Goal: Task Accomplishment & Management: Use online tool/utility

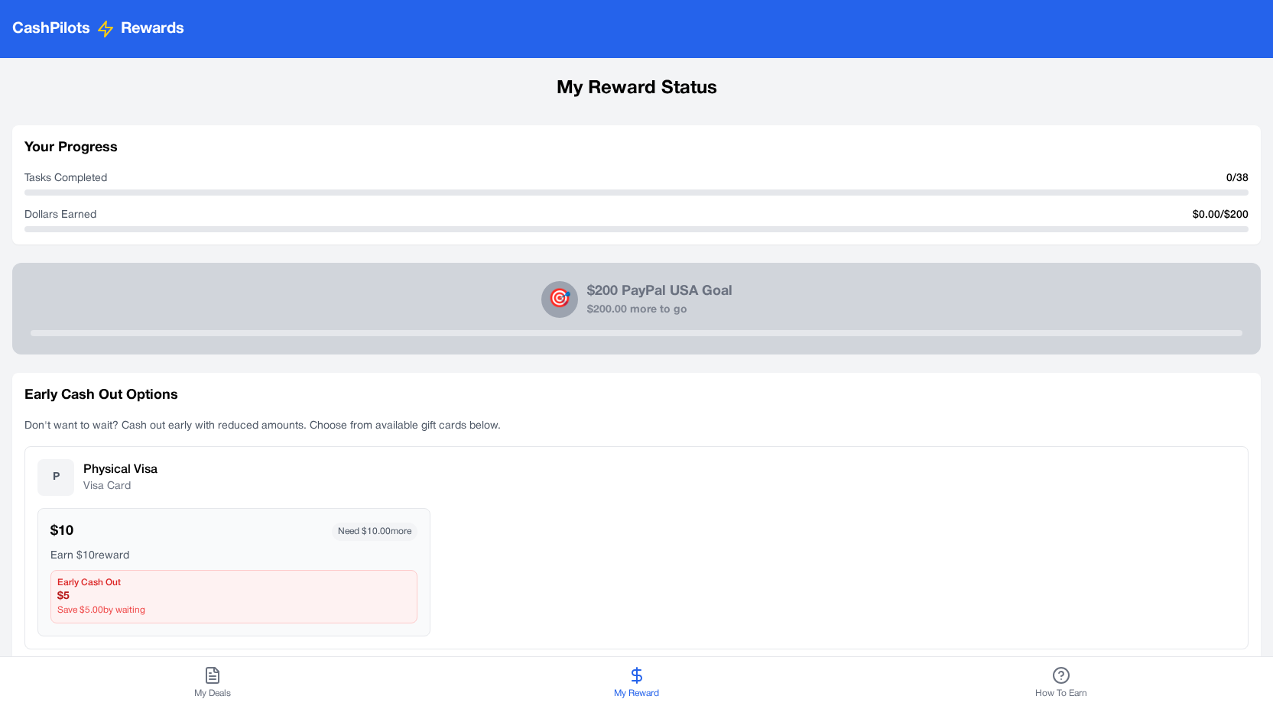
scroll to position [303, 0]
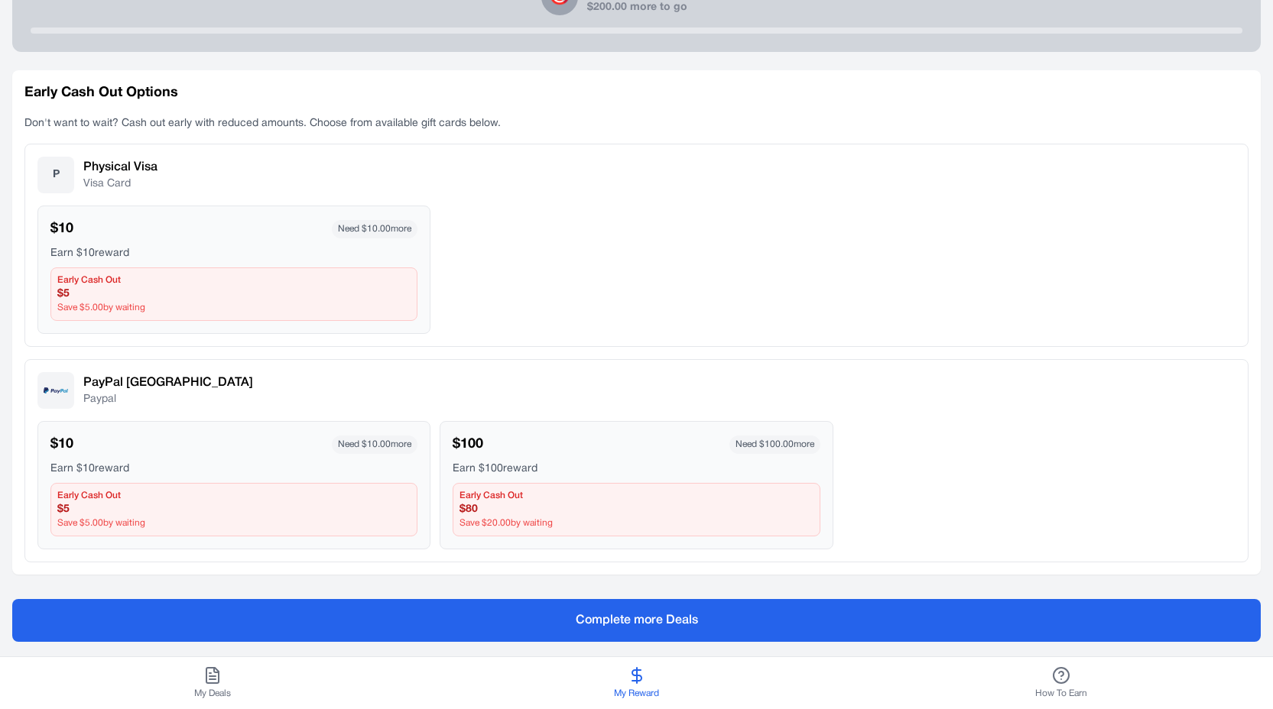
click at [207, 670] on icon at bounding box center [212, 675] width 18 height 18
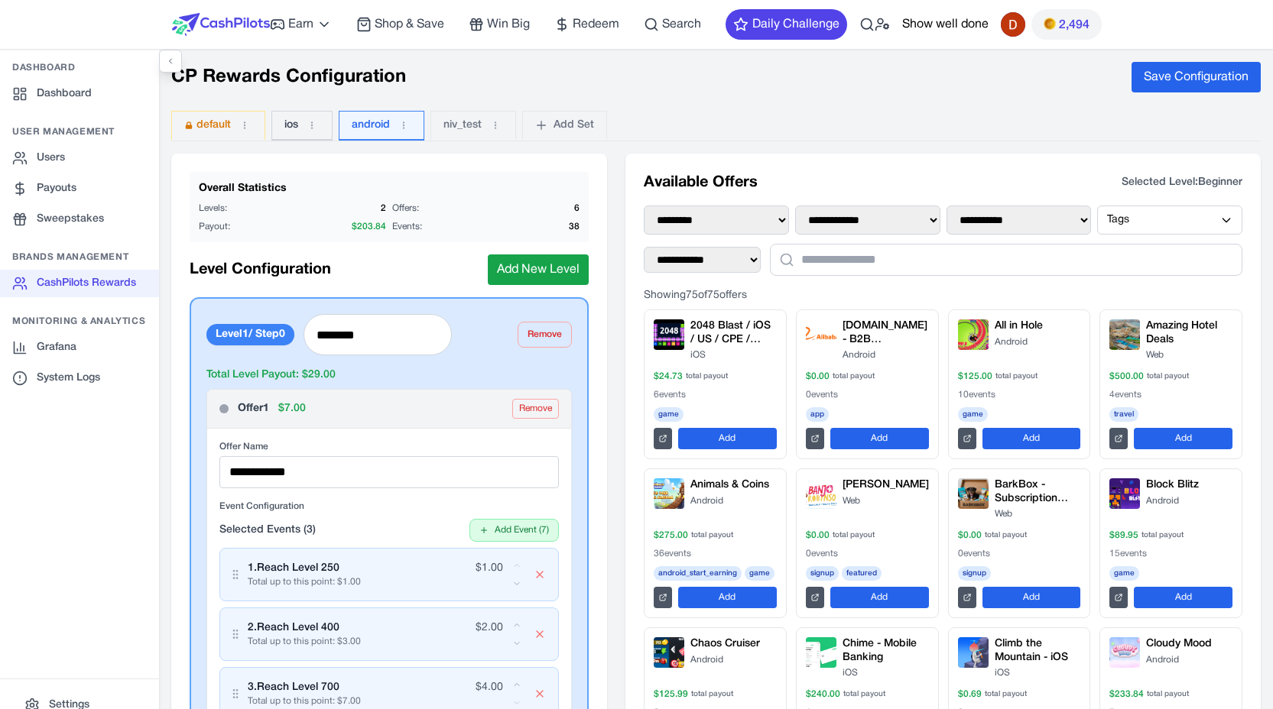
click at [296, 134] on button "ios" at bounding box center [301, 126] width 61 height 30
type input "********"
type input "**********"
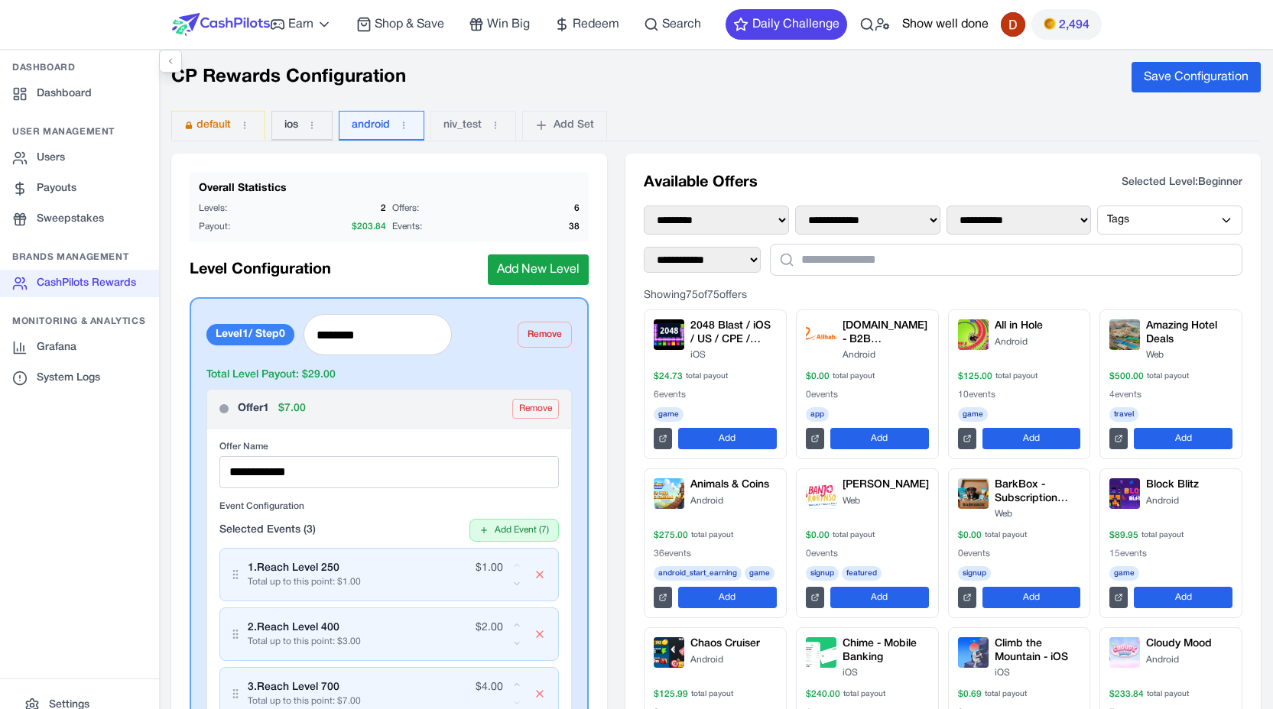
type input "**"
type input "*"
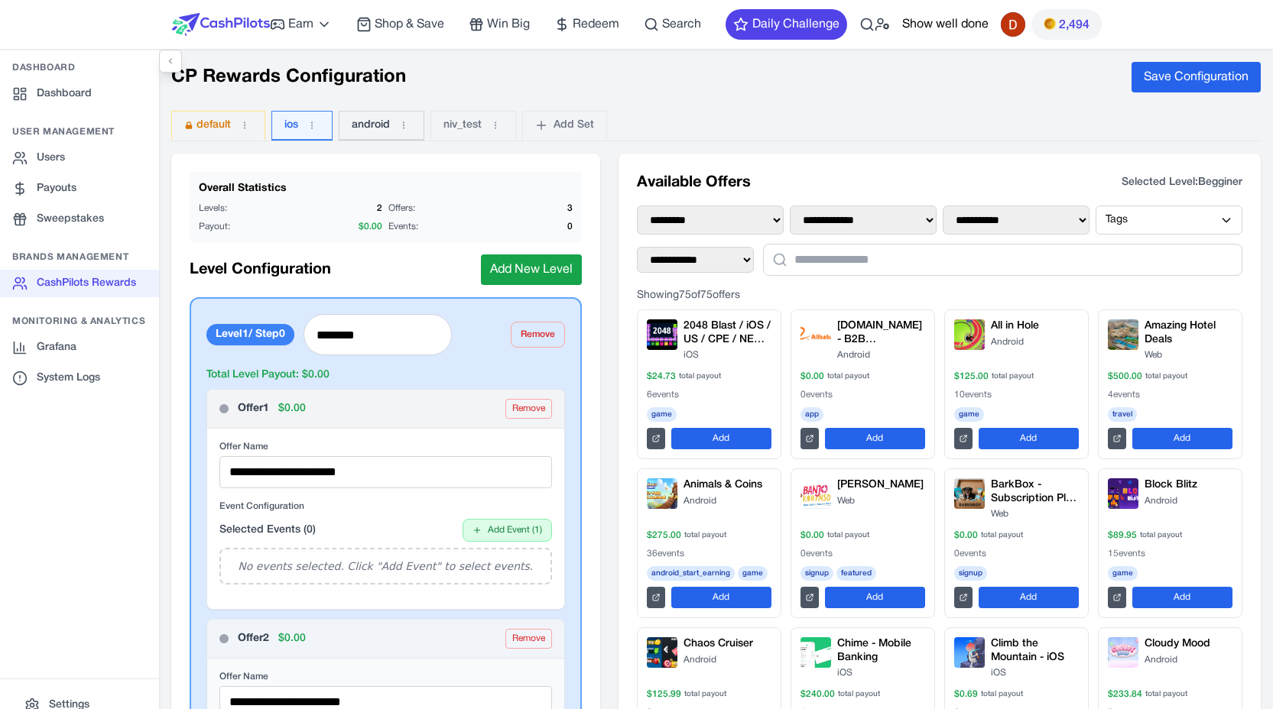
click at [371, 132] on span "android" at bounding box center [371, 125] width 38 height 15
type input "********"
type input "**********"
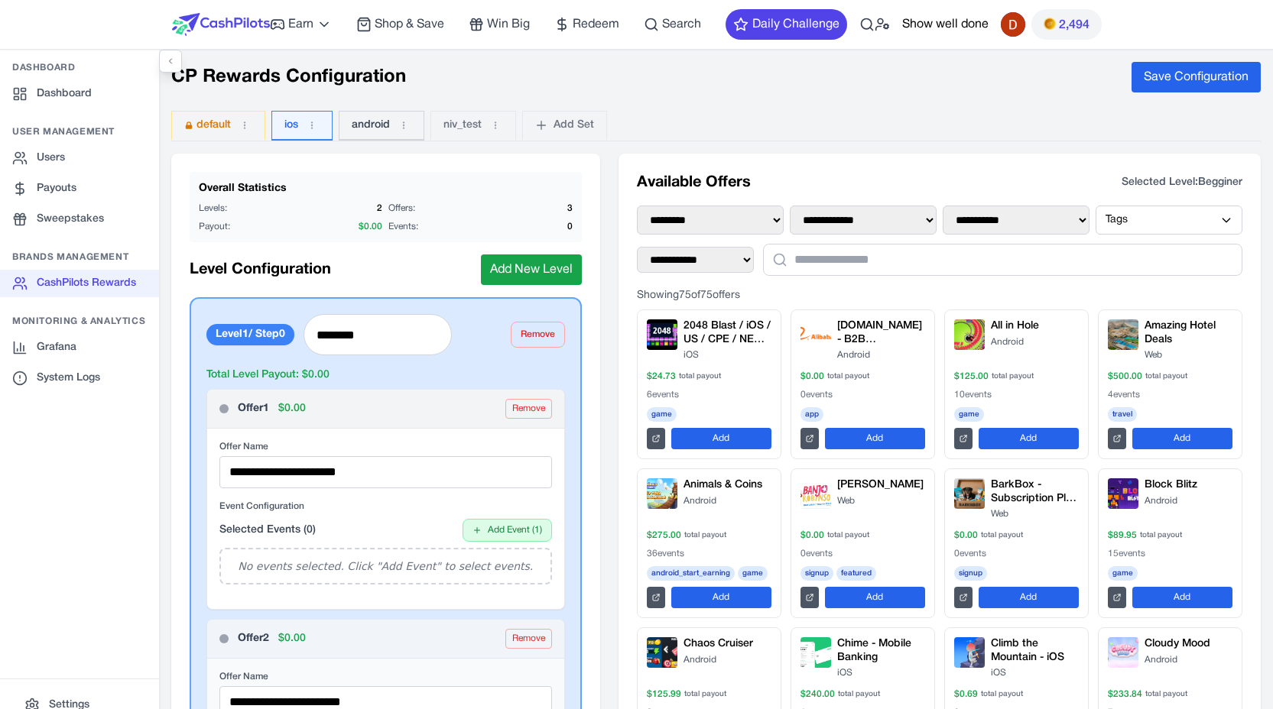
type input "*"
type input "**"
type input "***"
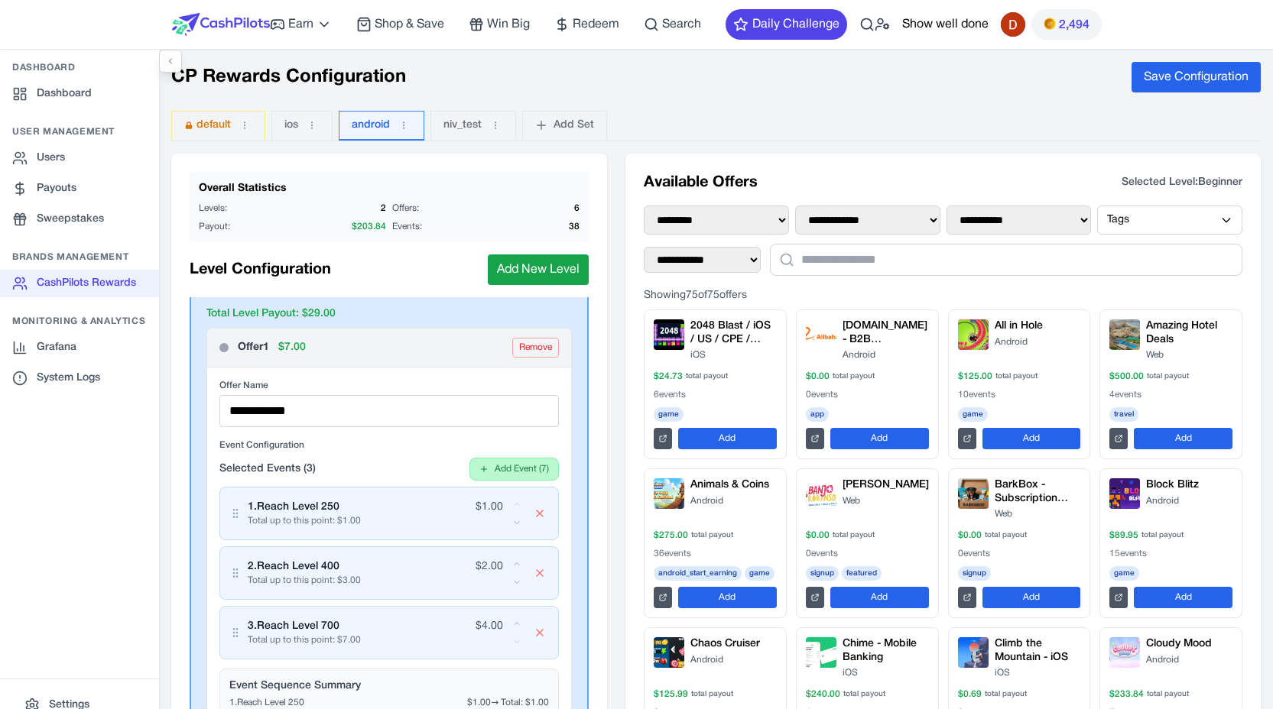
scroll to position [60, 0]
click at [515, 353] on button "Remove" at bounding box center [535, 349] width 47 height 20
type input "**********"
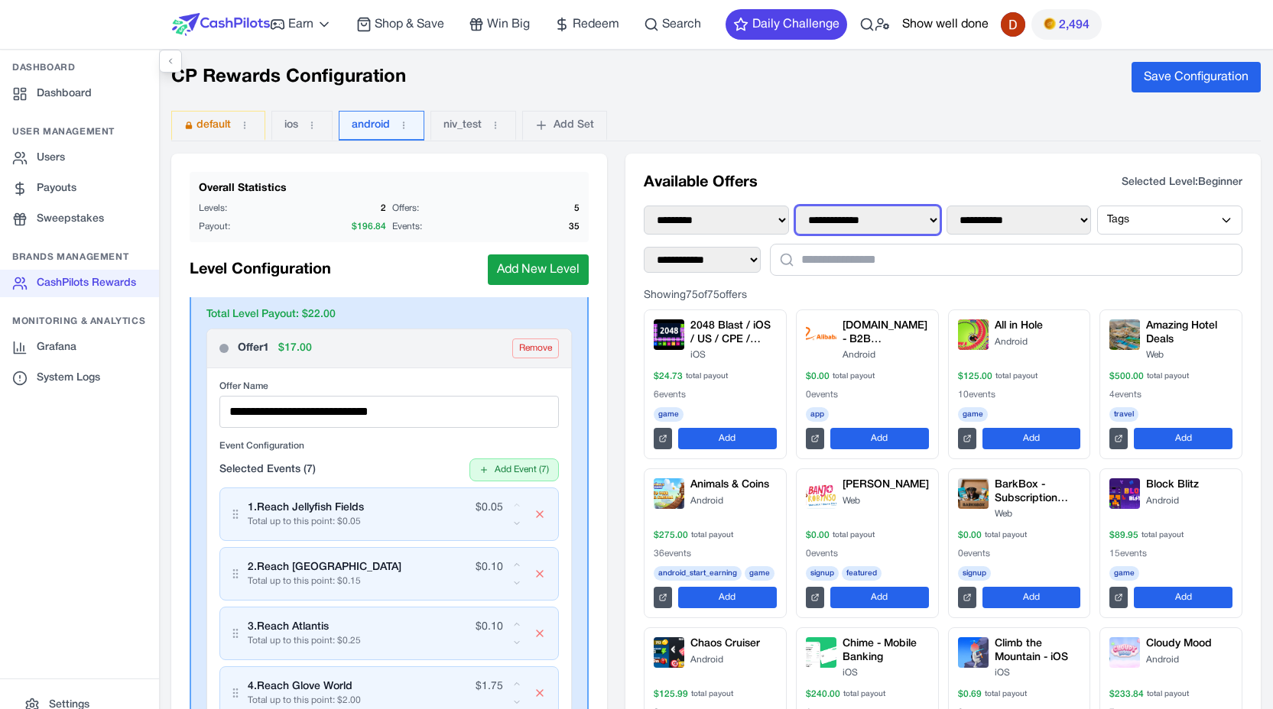
click at [799, 224] on select "**********" at bounding box center [867, 220] width 145 height 29
select select "*******"
click at [795, 206] on select "**********" at bounding box center [867, 220] width 145 height 29
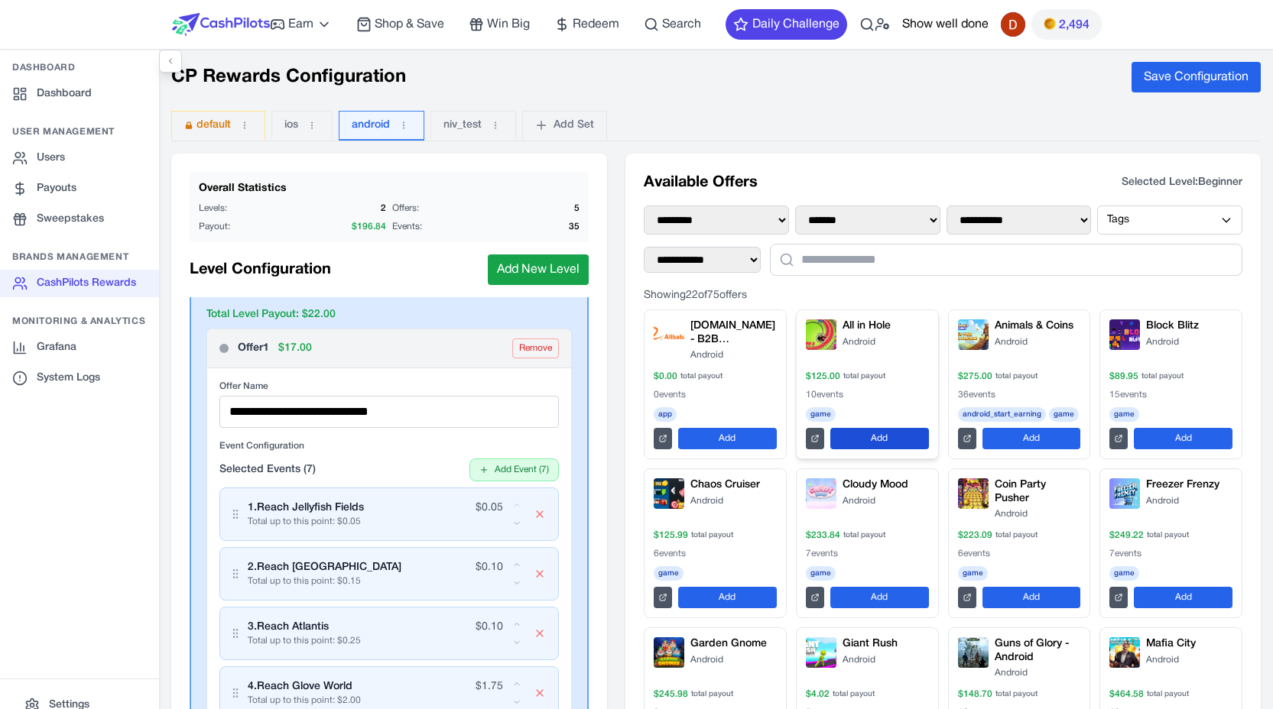
click at [874, 436] on button "Add" at bounding box center [879, 438] width 99 height 21
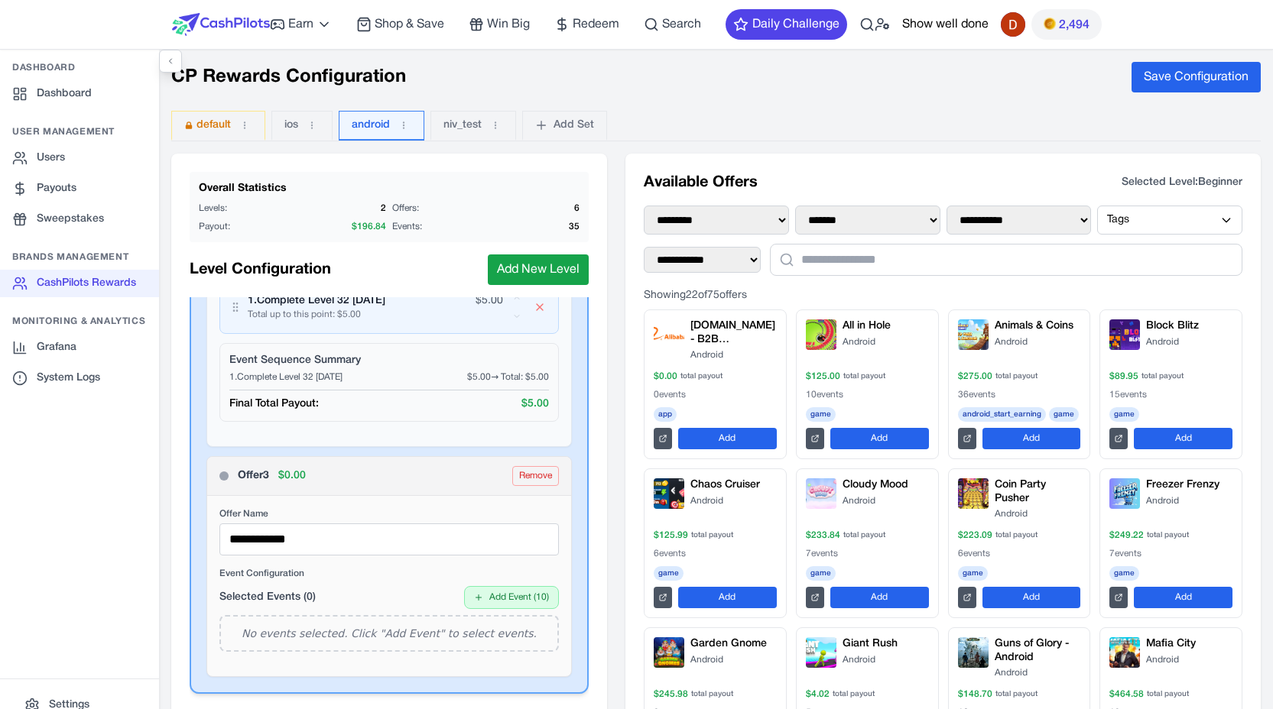
scroll to position [1055, 0]
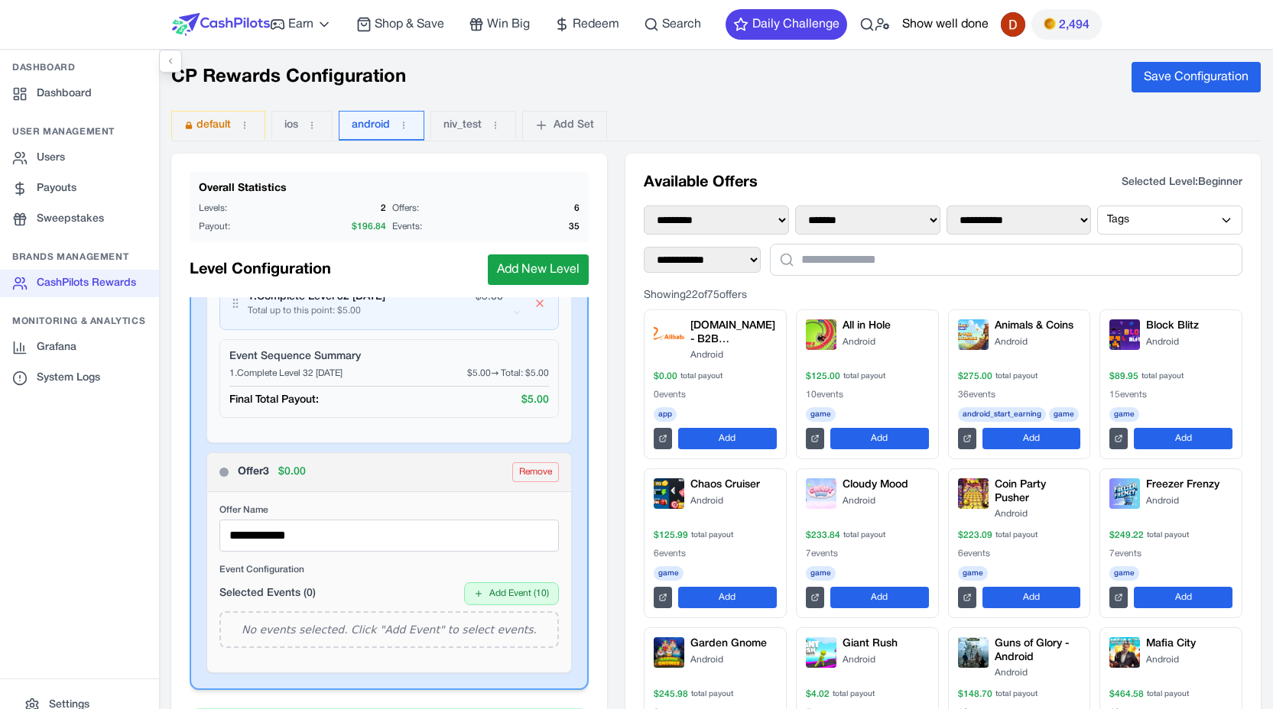
drag, startPoint x: 380, startPoint y: 485, endPoint x: 370, endPoint y: 479, distance: 11.3
click at [370, 479] on div "Offer 3 $ 0.00 Remove" at bounding box center [389, 472] width 364 height 39
click at [370, 479] on div "Offer 3 $ 0.00 Remove" at bounding box center [388, 472] width 339 height 20
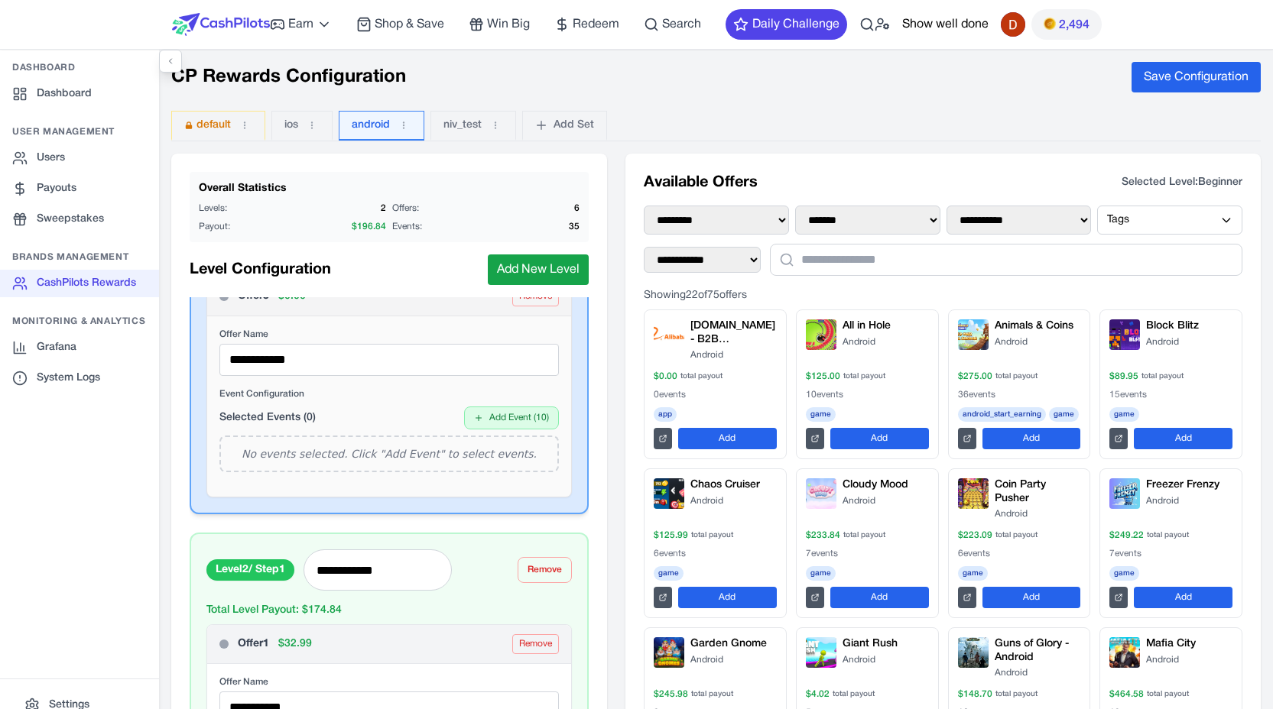
scroll to position [1271, 0]
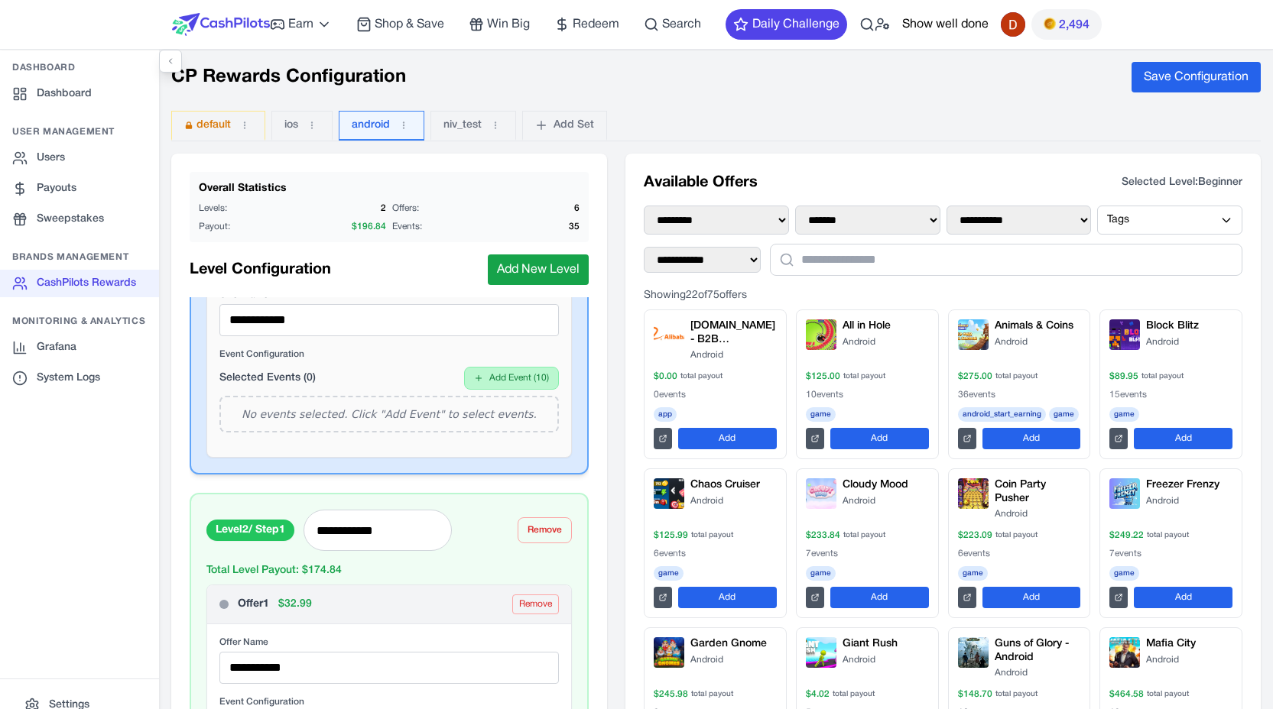
click at [498, 372] on button "Add Event ( 10 )" at bounding box center [511, 378] width 95 height 23
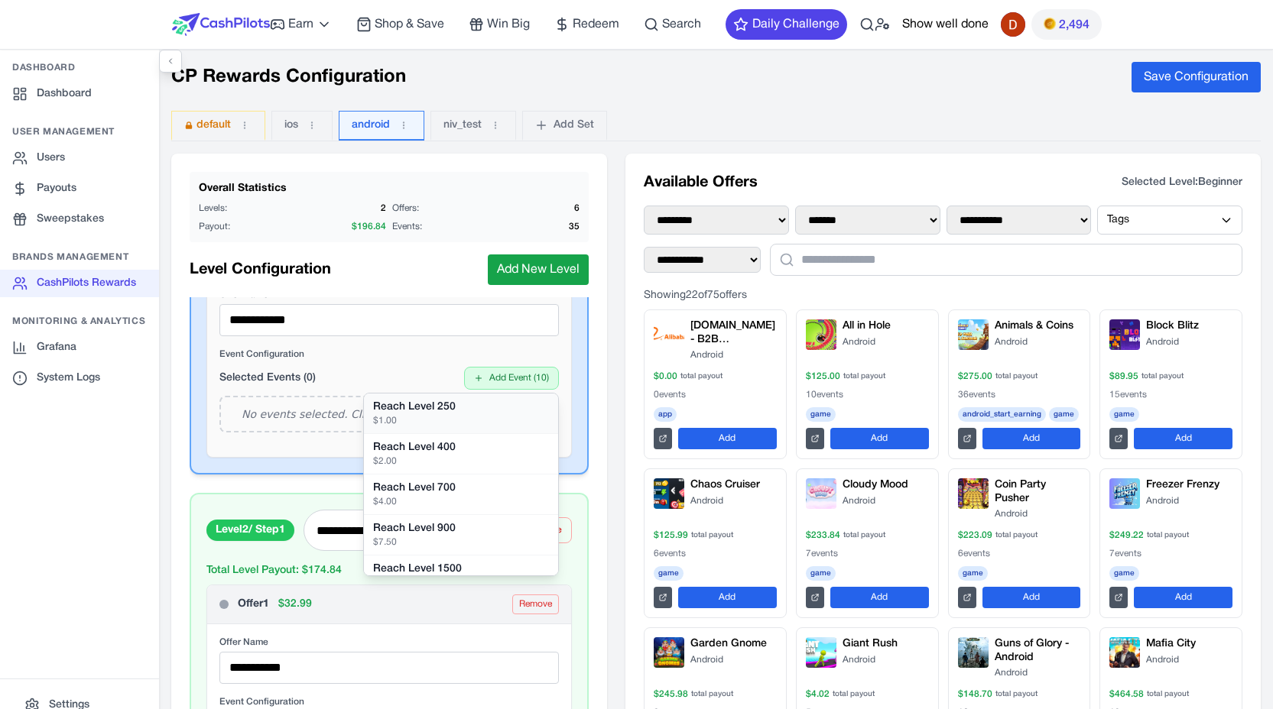
click at [462, 416] on div "$ 1.00" at bounding box center [461, 421] width 176 height 12
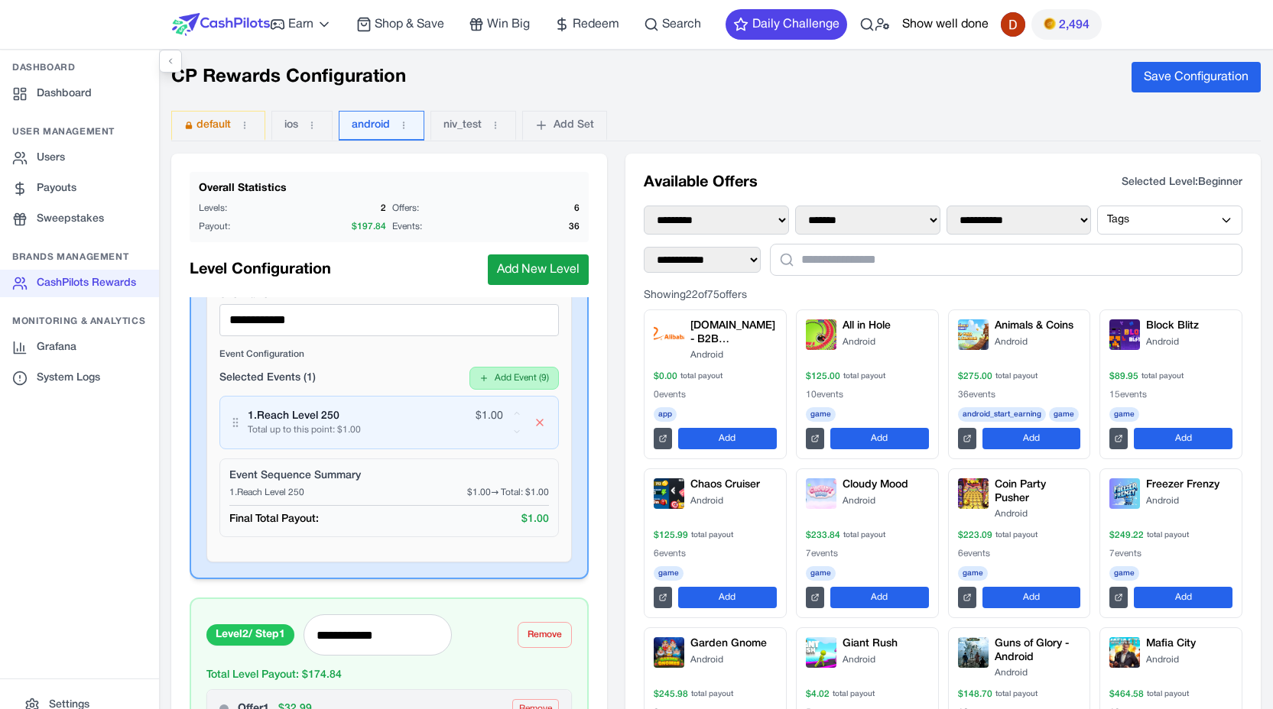
click at [501, 386] on button "Add Event ( 9 )" at bounding box center [513, 378] width 89 height 23
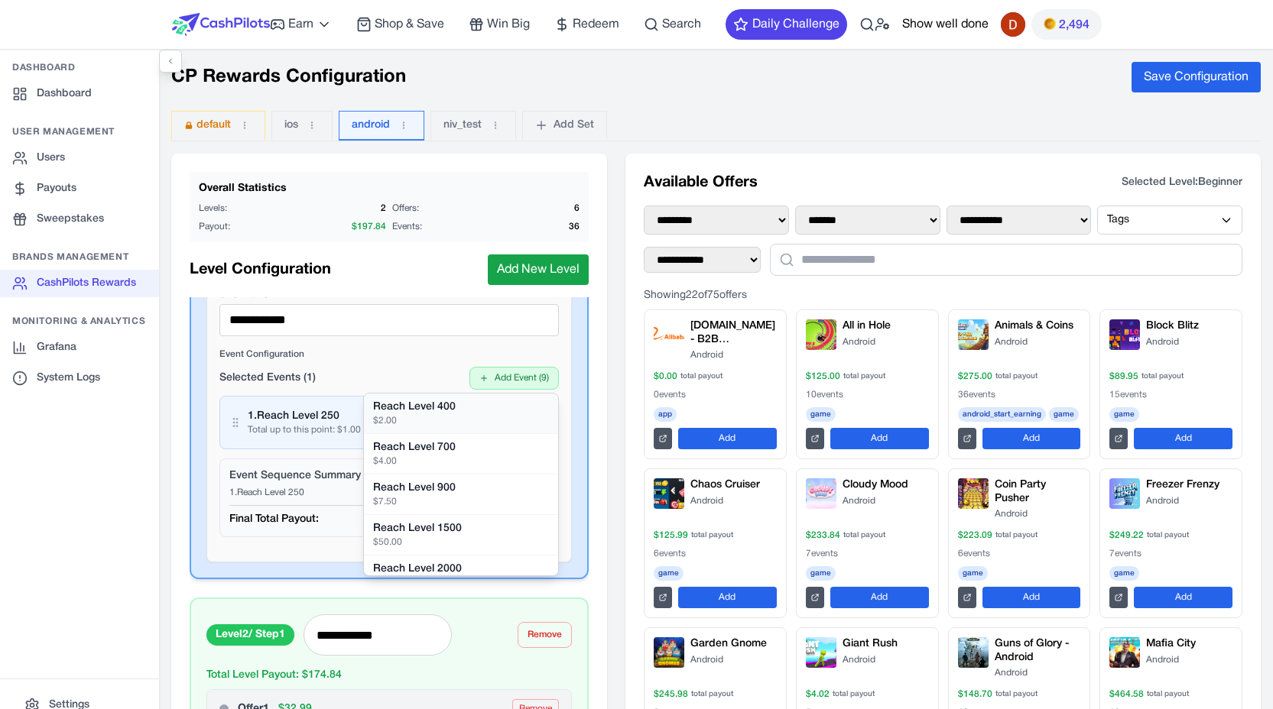
click at [477, 424] on div "$ 2.00" at bounding box center [461, 421] width 176 height 12
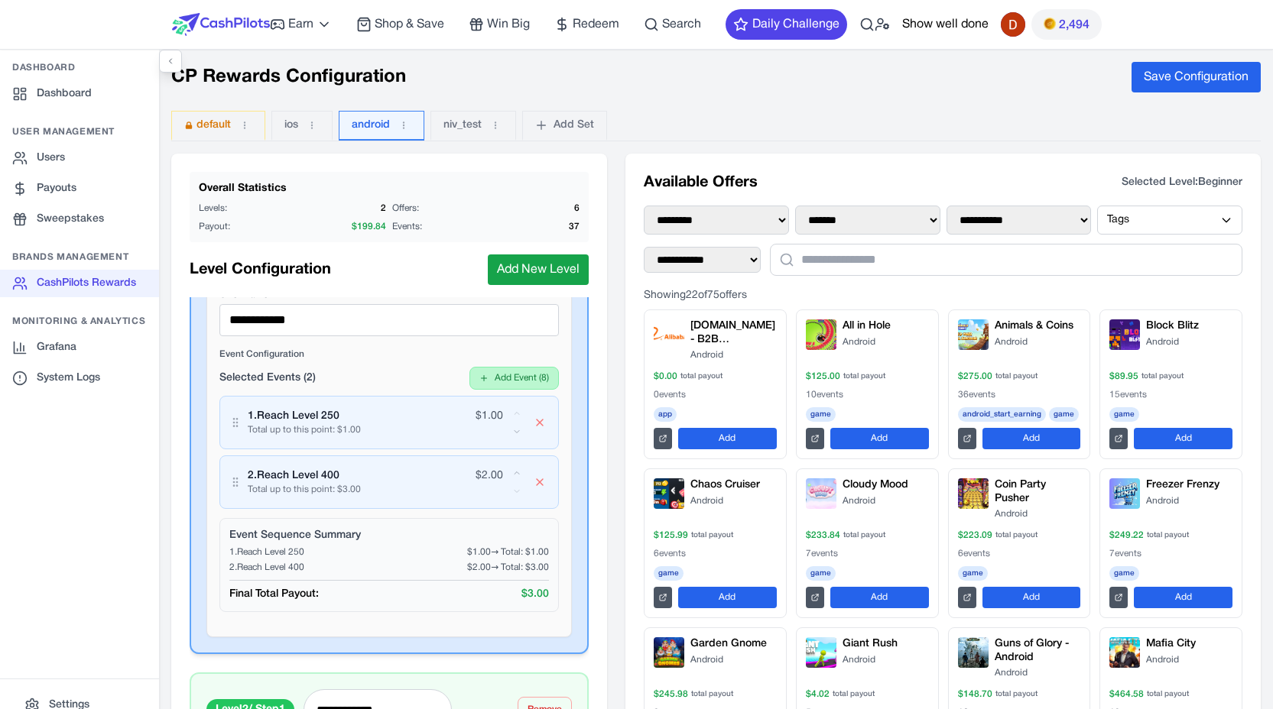
click at [510, 382] on button "Add Event ( 8 )" at bounding box center [513, 378] width 89 height 23
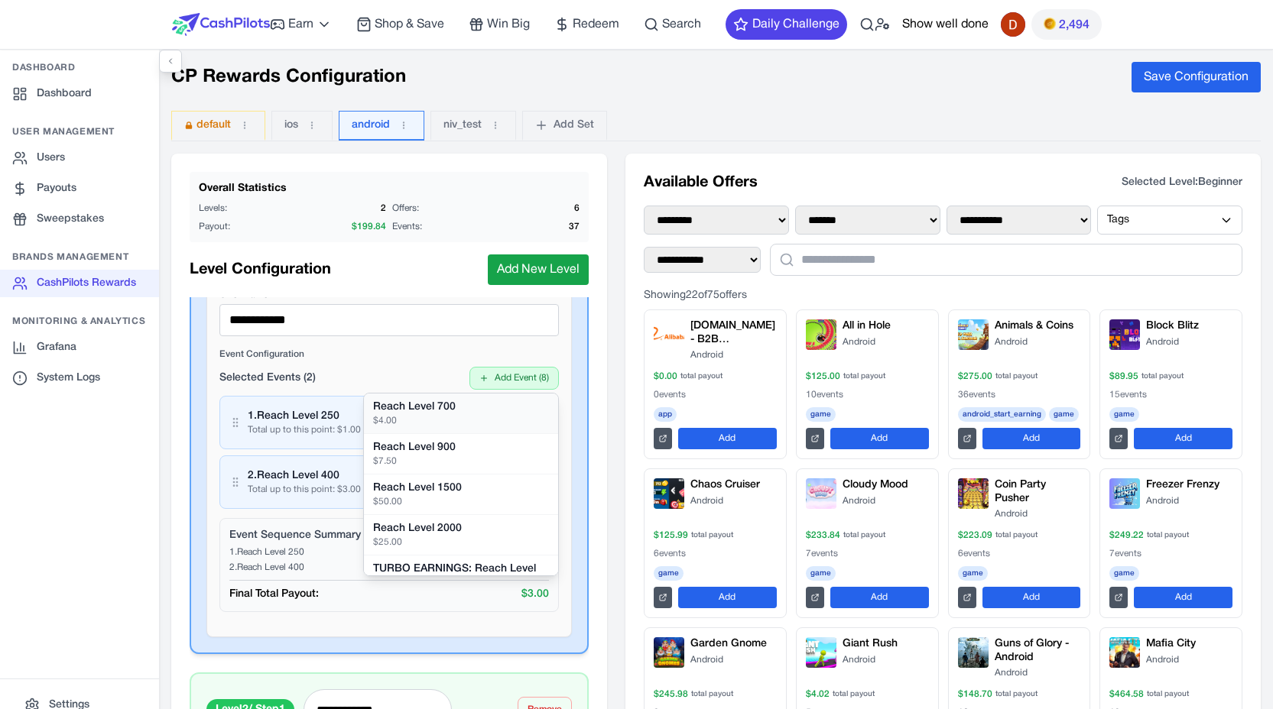
click at [490, 408] on div "Reach Level 700" at bounding box center [461, 407] width 176 height 15
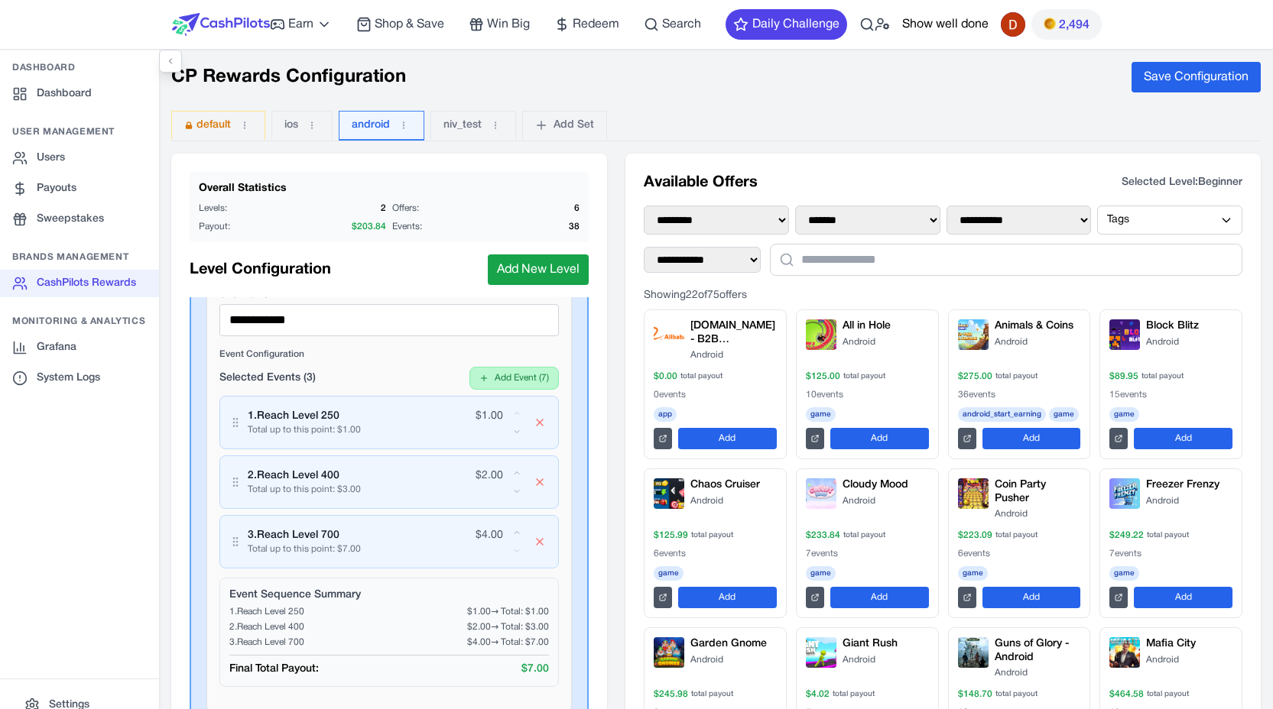
click at [516, 384] on button "Add Event ( 7 )" at bounding box center [513, 378] width 89 height 23
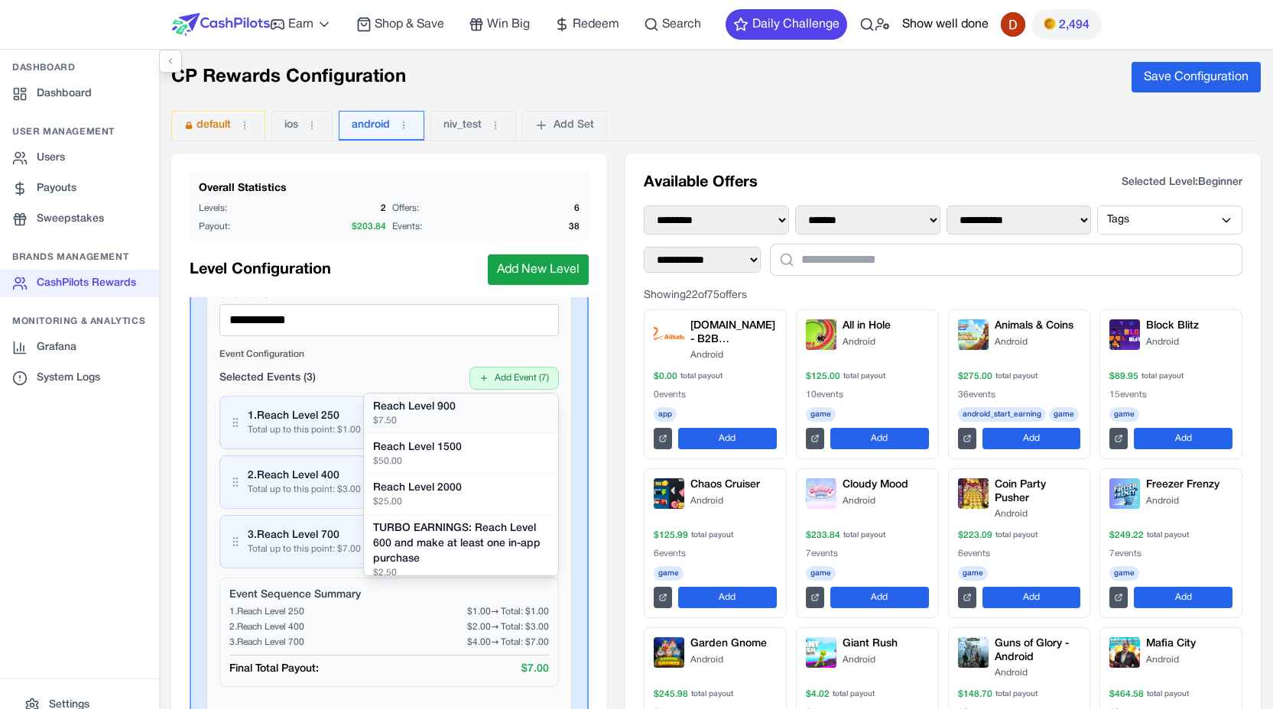
click at [496, 410] on div "Reach Level 900" at bounding box center [461, 407] width 176 height 15
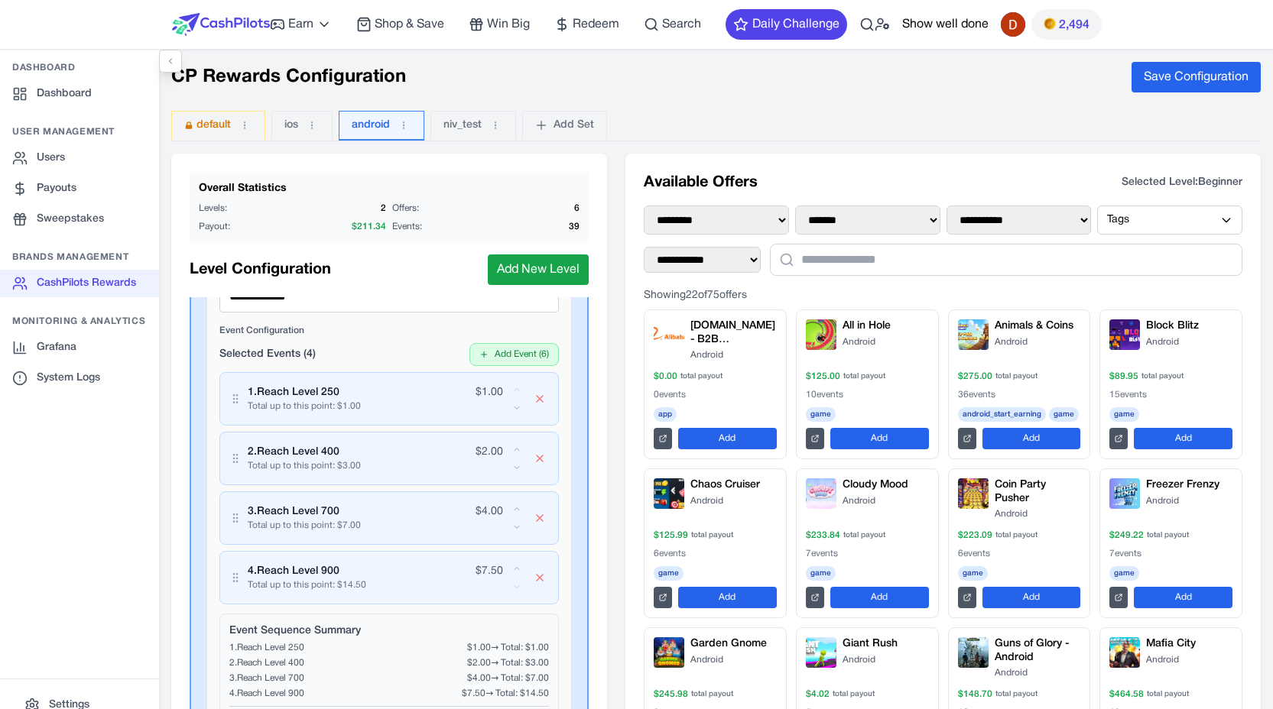
scroll to position [1296, 0]
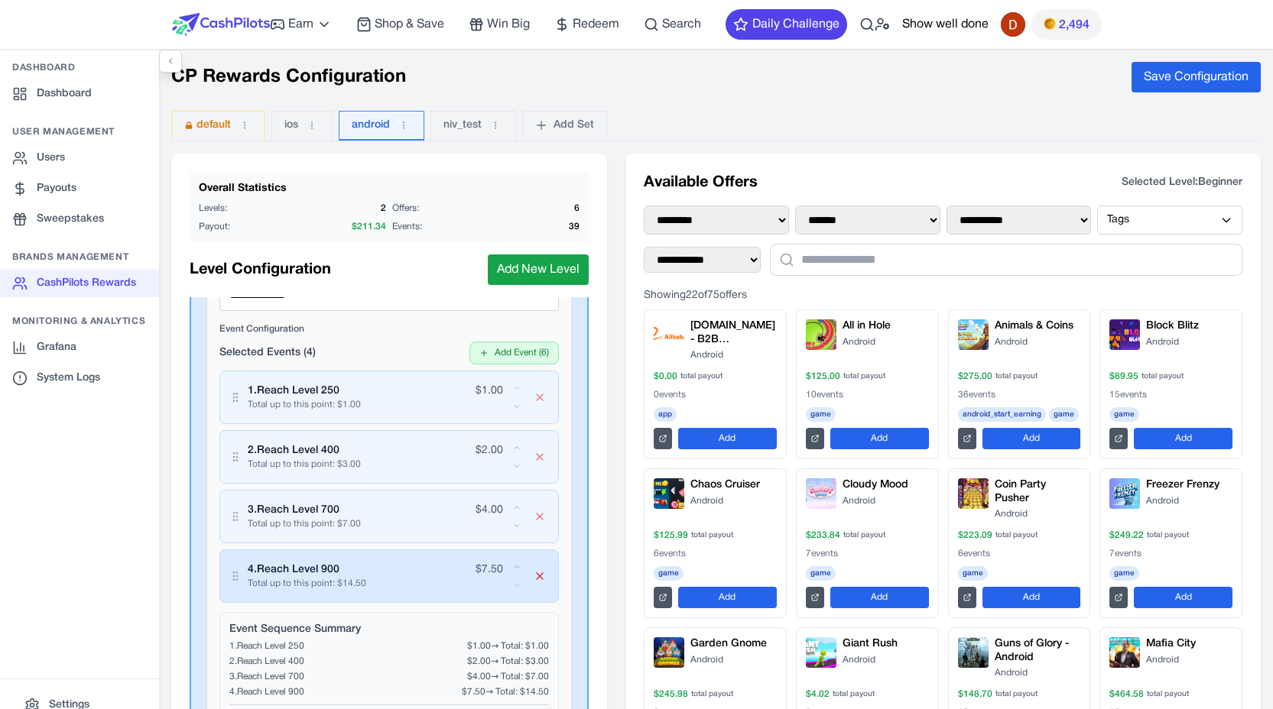
click at [533, 582] on icon "button" at bounding box center [539, 576] width 12 height 12
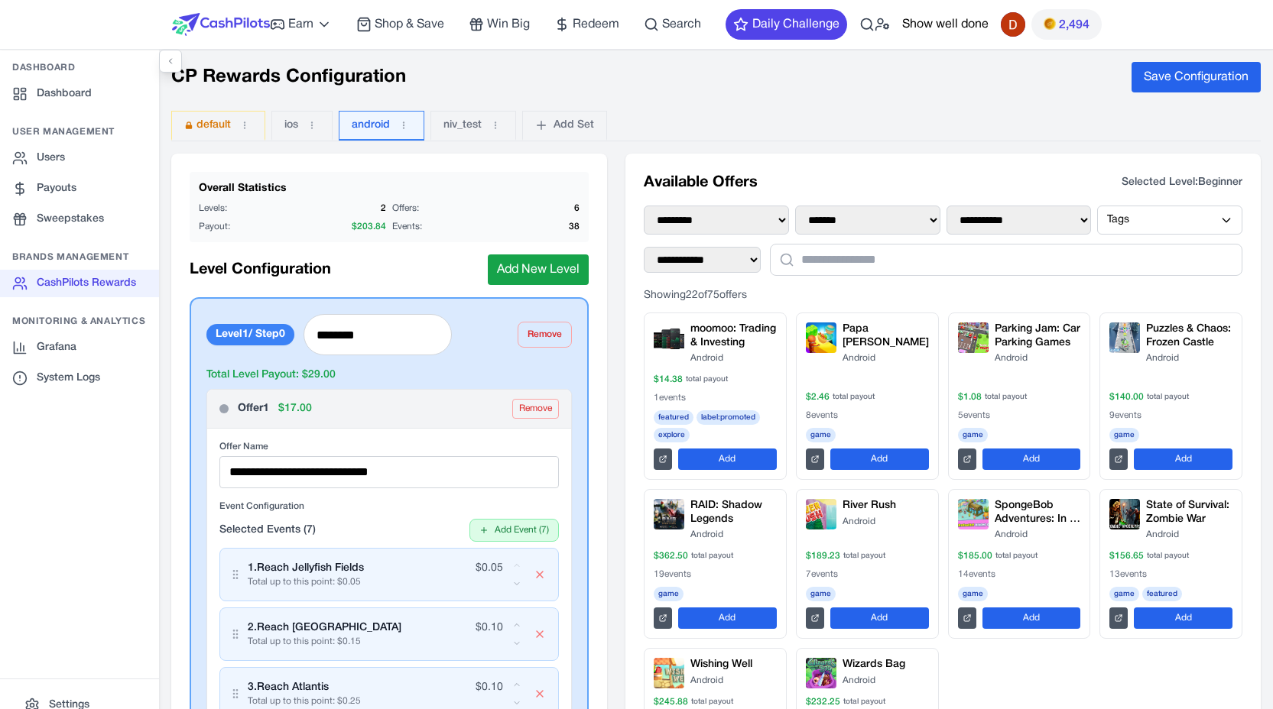
scroll to position [507, 0]
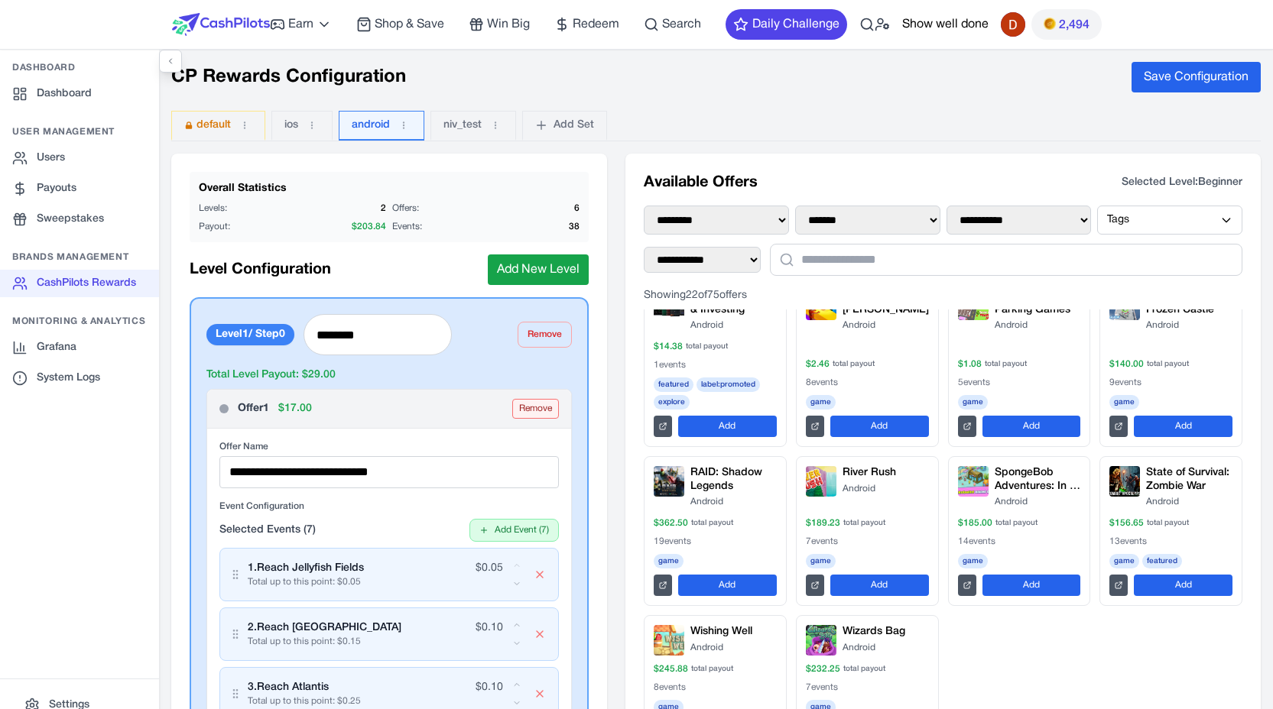
click at [524, 411] on button "Remove" at bounding box center [535, 409] width 47 height 20
type input "**********"
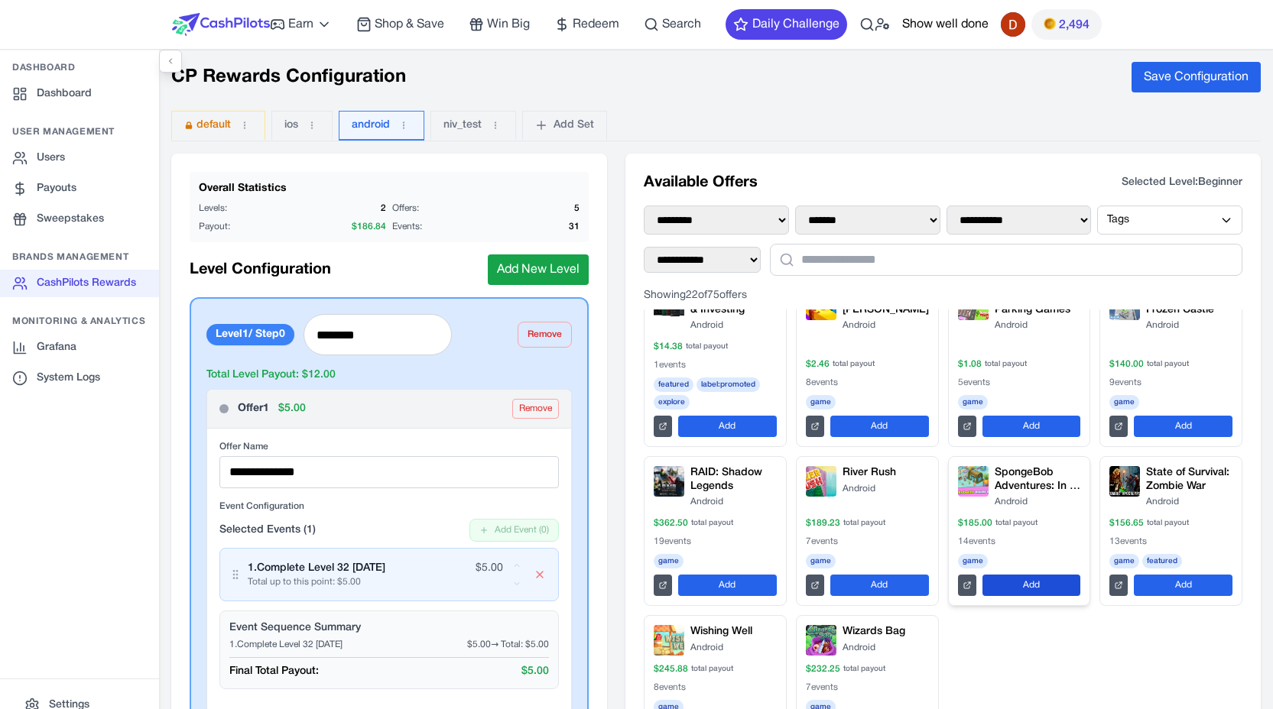
click at [1020, 580] on button "Add" at bounding box center [1031, 585] width 99 height 21
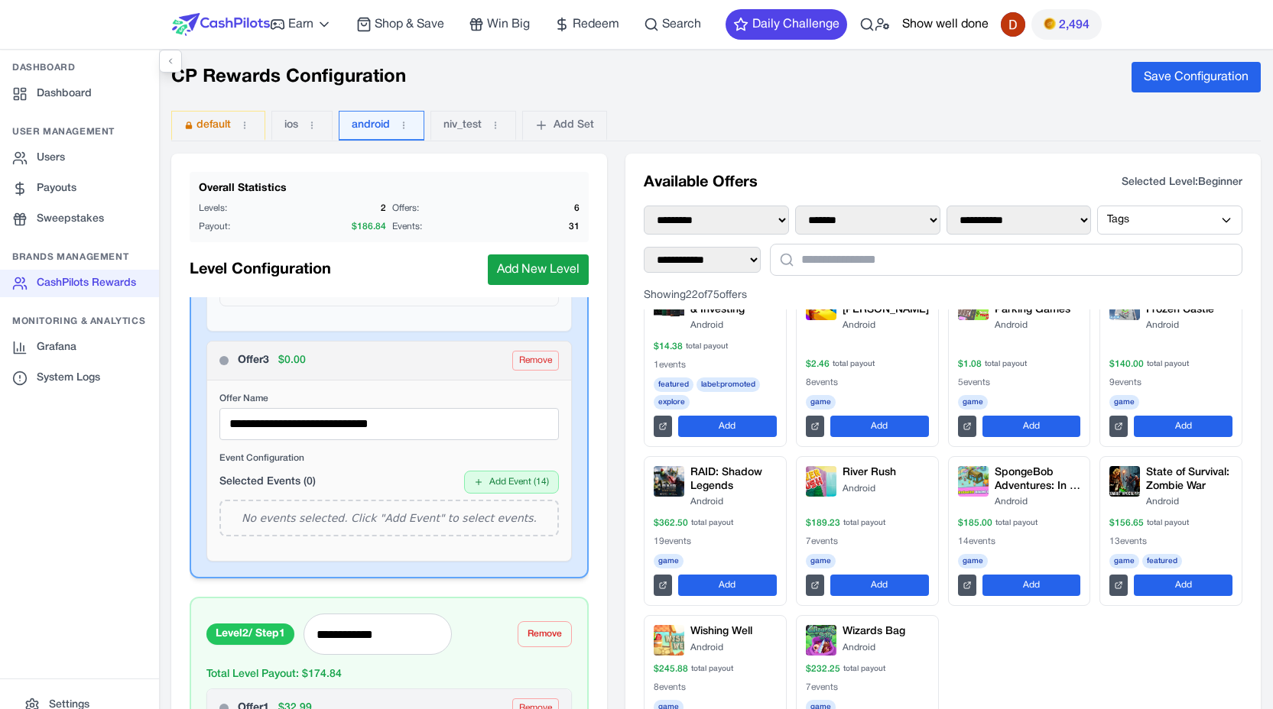
scroll to position [867, 0]
click at [498, 492] on button "Add Event ( 14 )" at bounding box center [511, 483] width 95 height 23
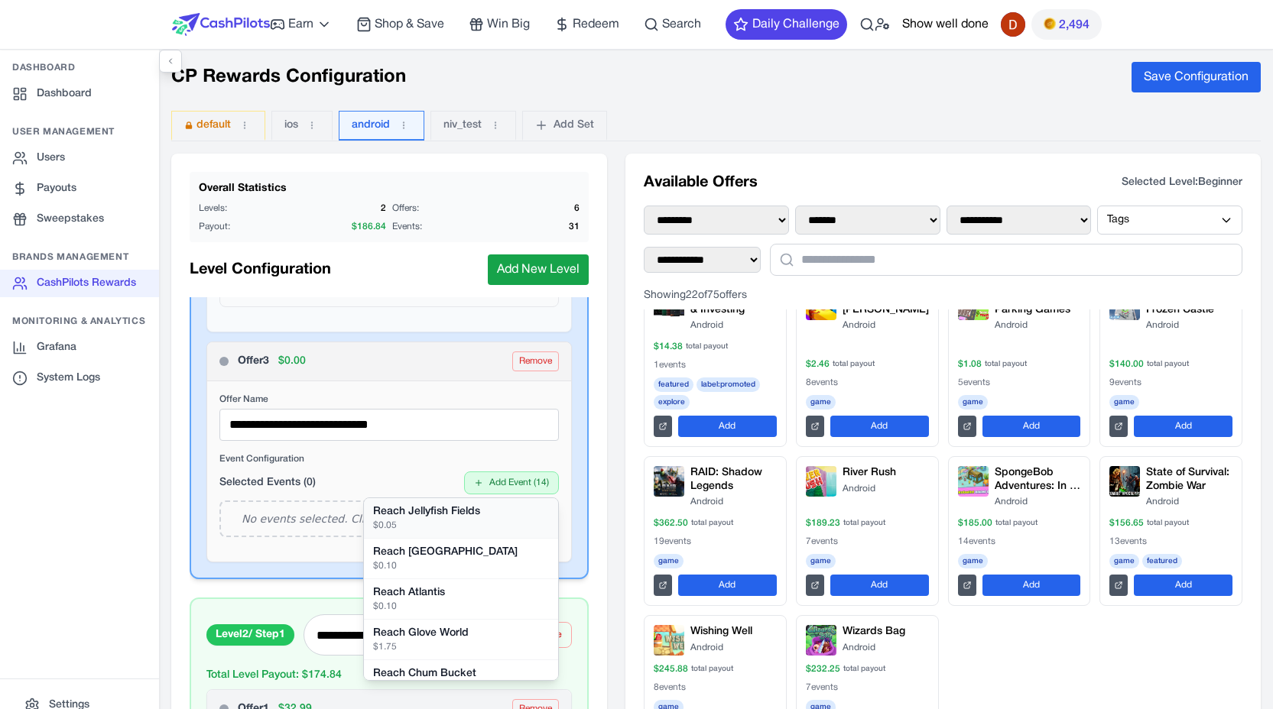
click at [469, 520] on div "$ 0.05" at bounding box center [461, 526] width 176 height 12
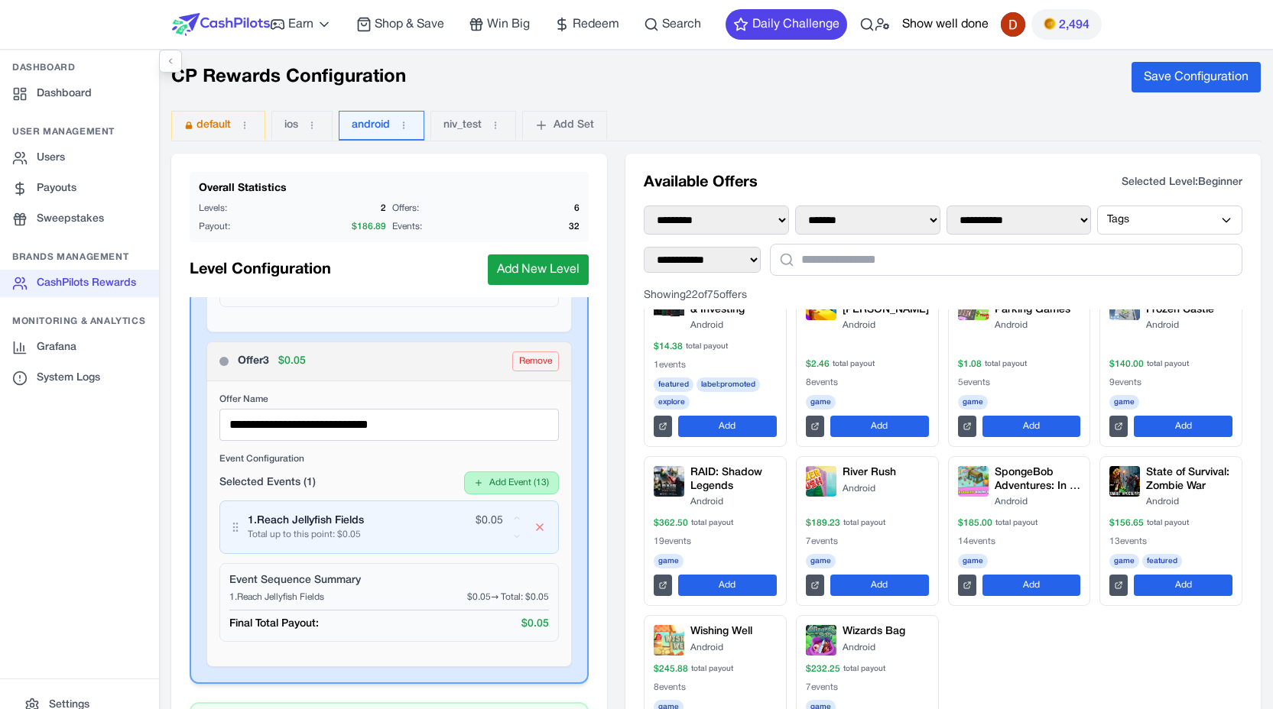
click at [500, 483] on button "Add Event ( 13 )" at bounding box center [511, 483] width 95 height 23
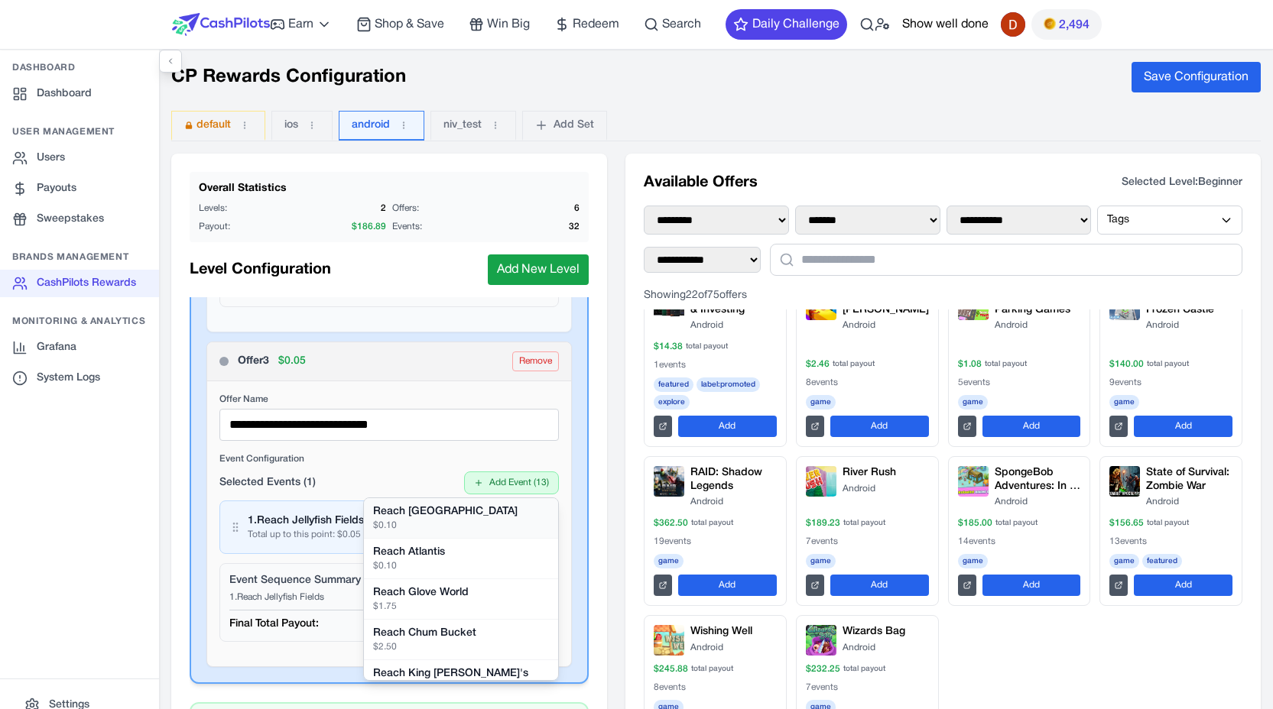
click at [467, 522] on div "$ 0.10" at bounding box center [461, 526] width 176 height 12
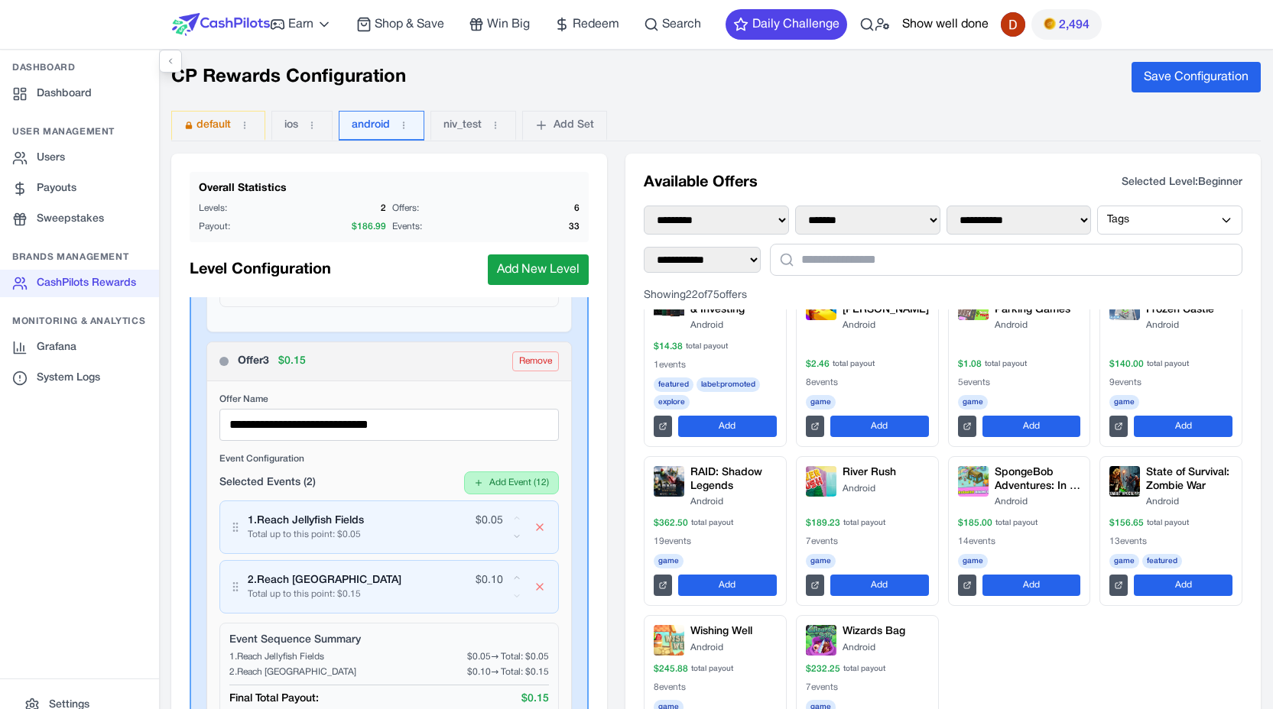
click at [497, 485] on button "Add Event ( 12 )" at bounding box center [511, 483] width 95 height 23
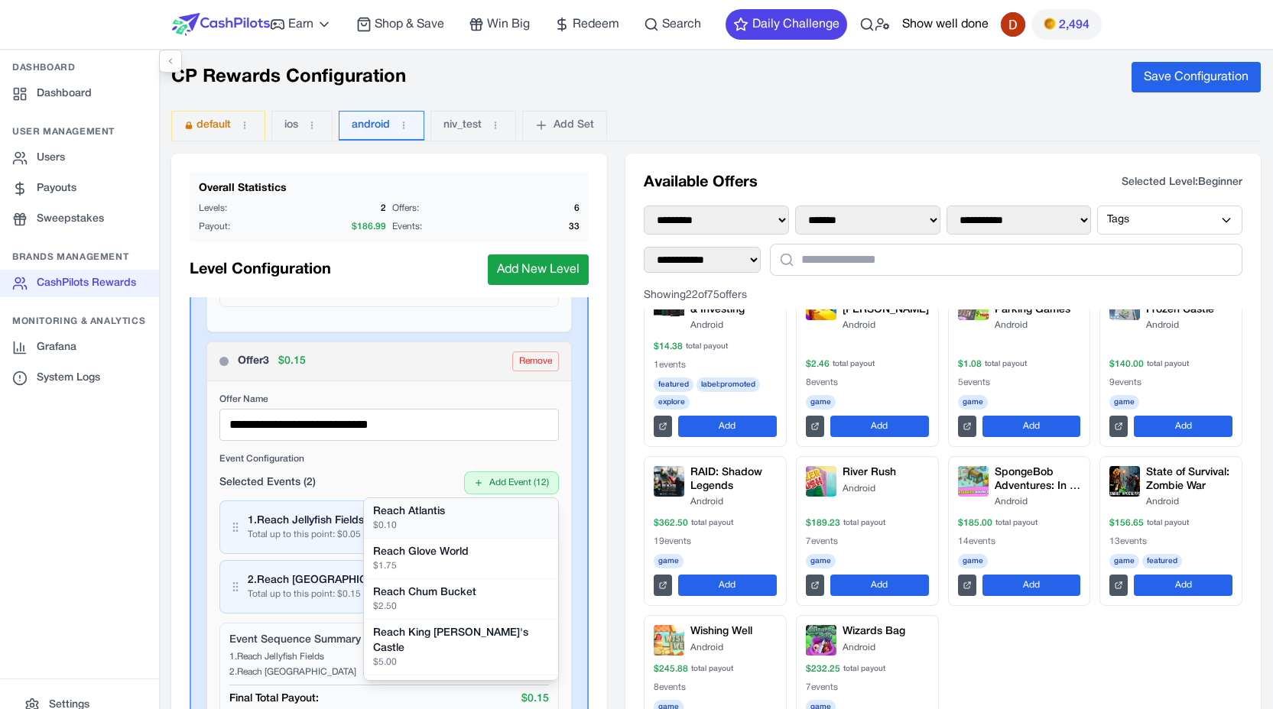
click at [477, 511] on div "Reach Atlantis" at bounding box center [461, 511] width 176 height 15
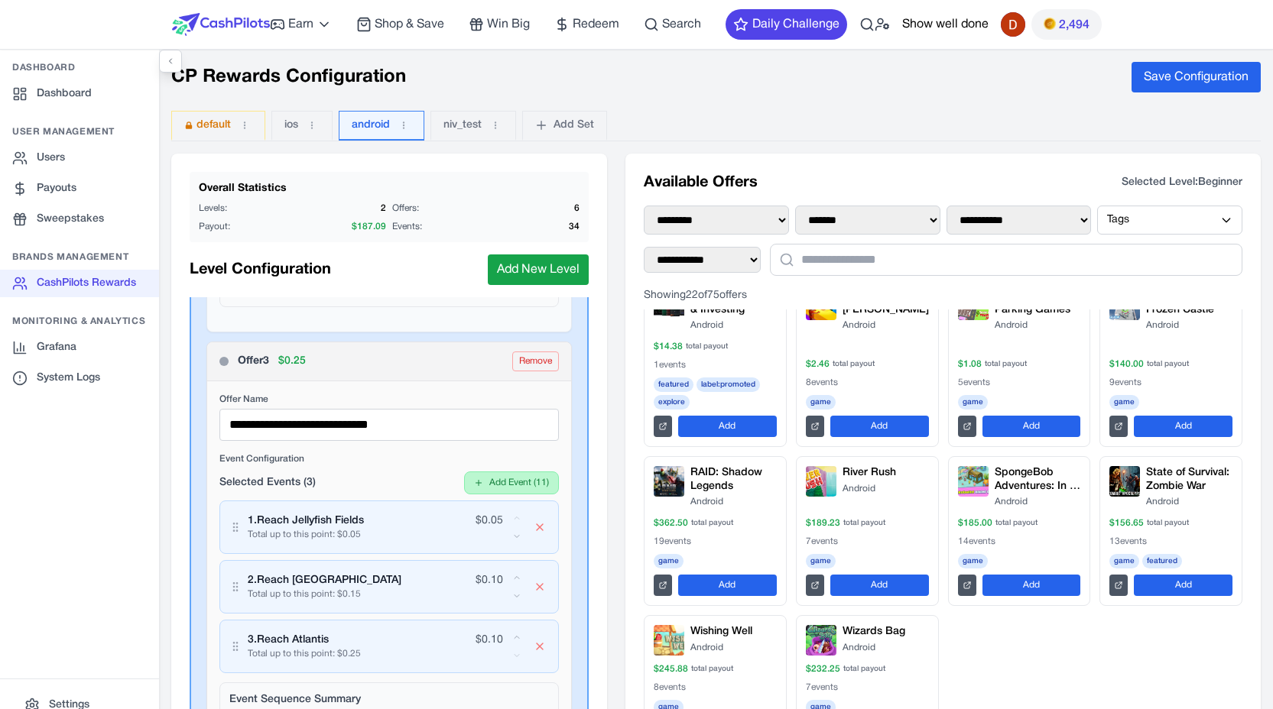
click at [492, 488] on button "Add Event ( 11 )" at bounding box center [511, 483] width 95 height 23
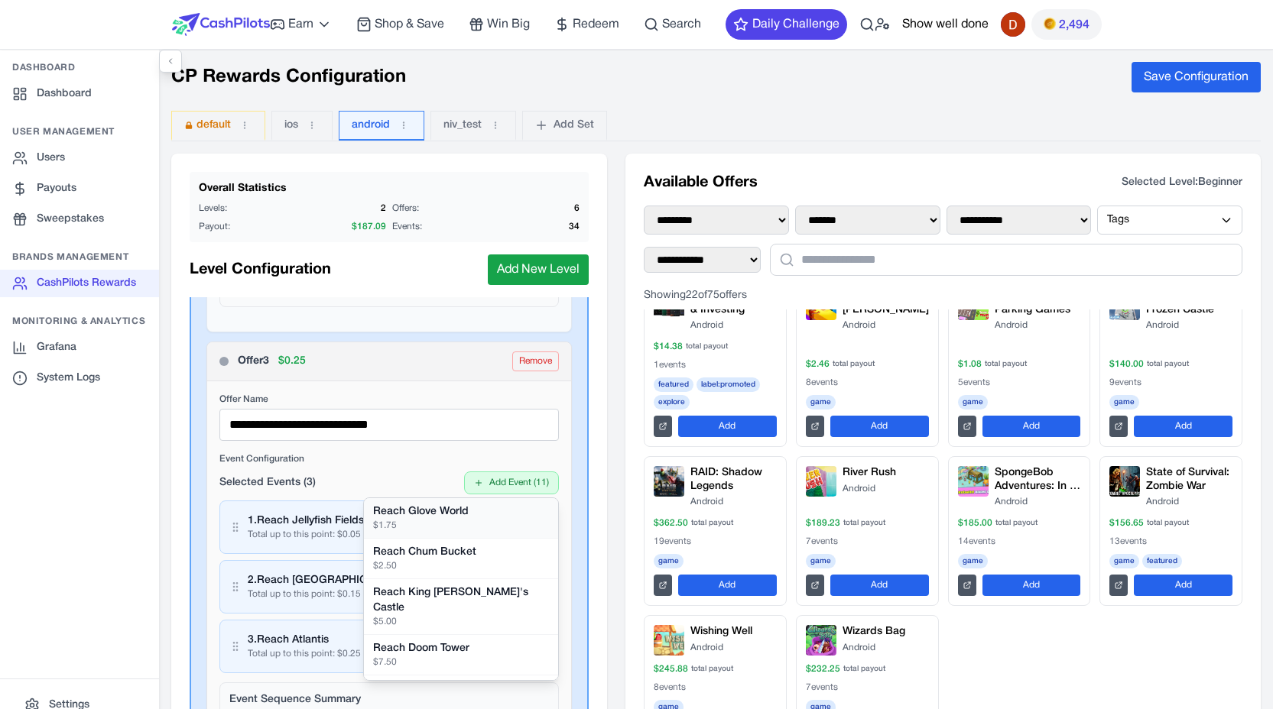
click at [481, 521] on div "$ 1.75" at bounding box center [461, 526] width 176 height 12
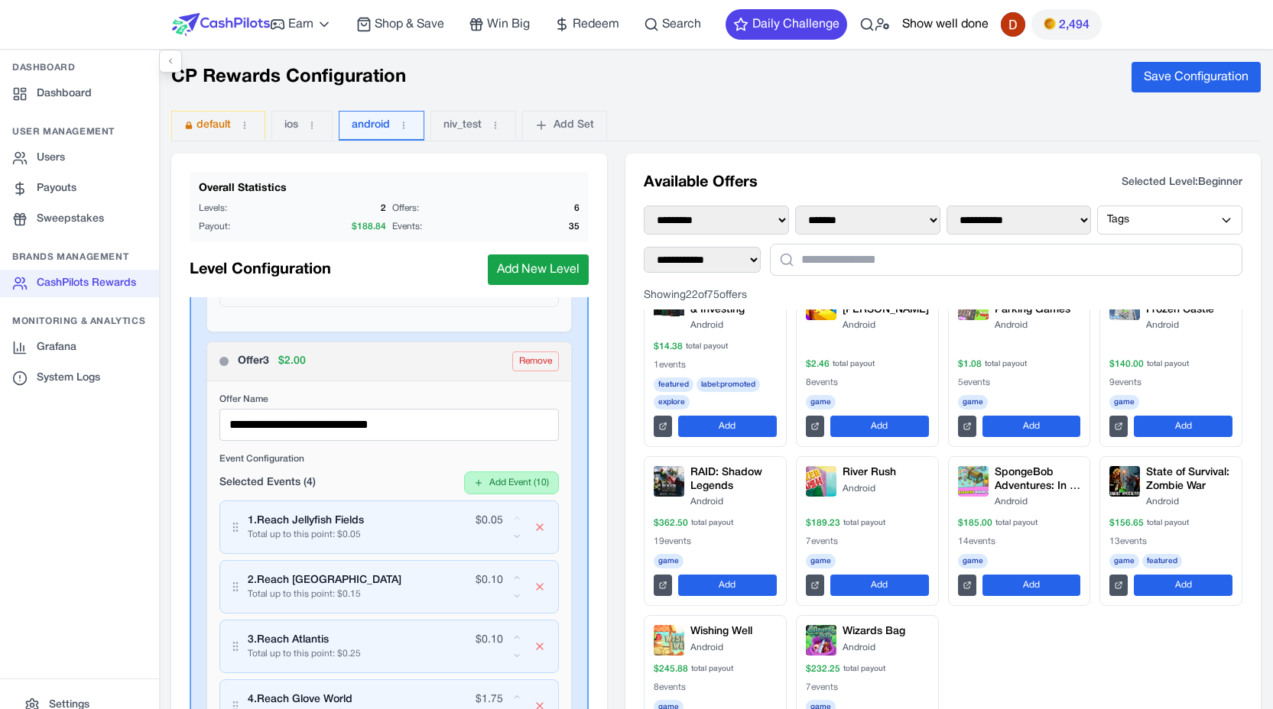
click at [500, 488] on button "Add Event ( 10 )" at bounding box center [511, 483] width 95 height 23
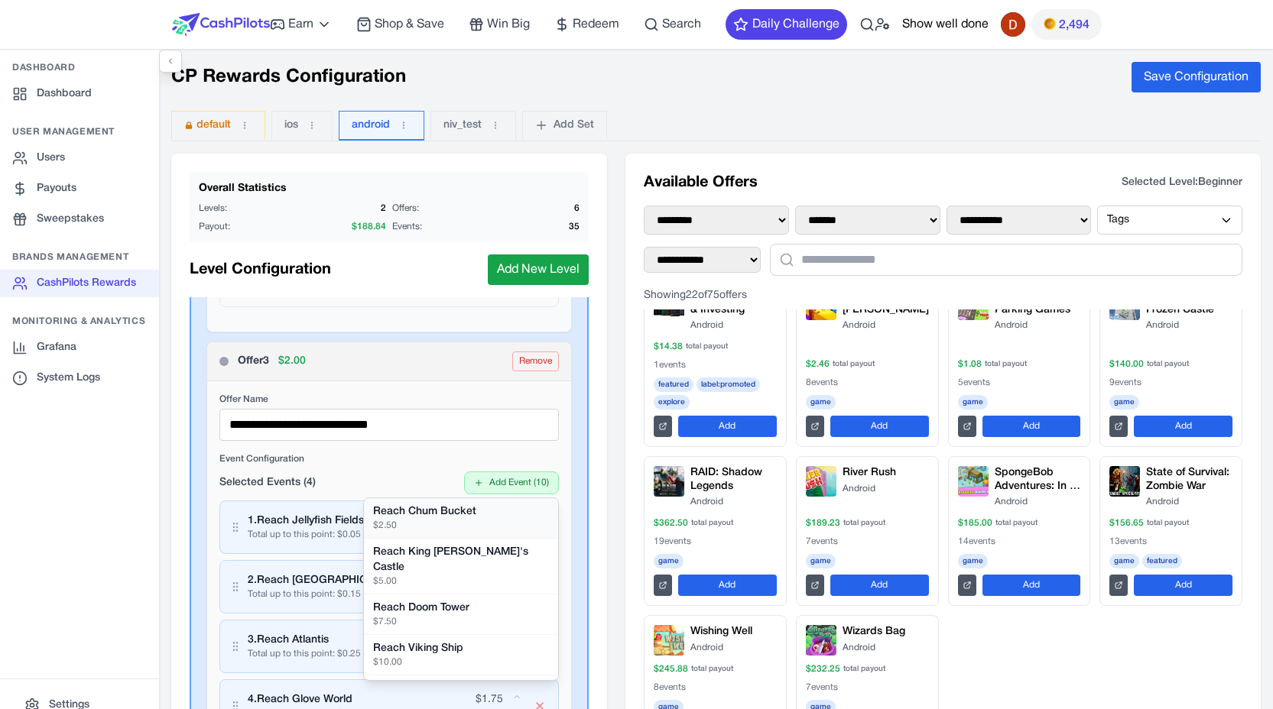
click at [482, 515] on div "Reach Chum Bucket" at bounding box center [461, 511] width 176 height 15
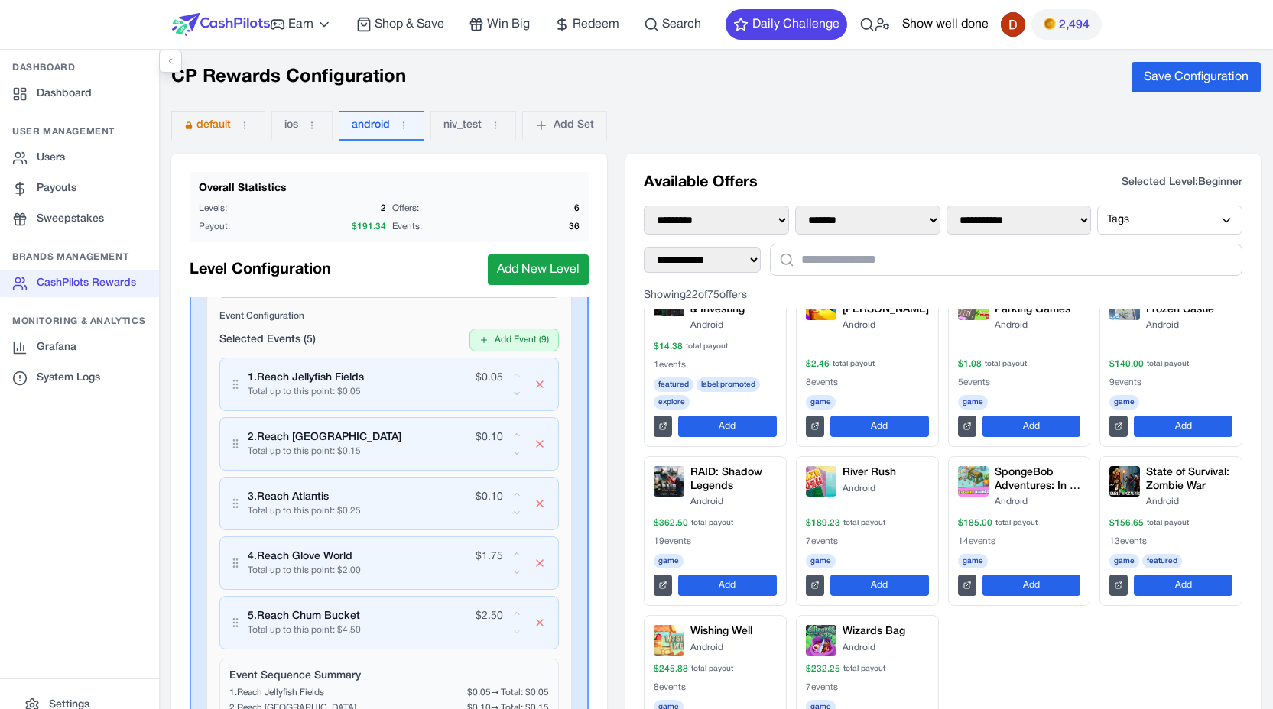
scroll to position [1007, 0]
click at [512, 346] on button "Add Event ( 9 )" at bounding box center [513, 342] width 89 height 23
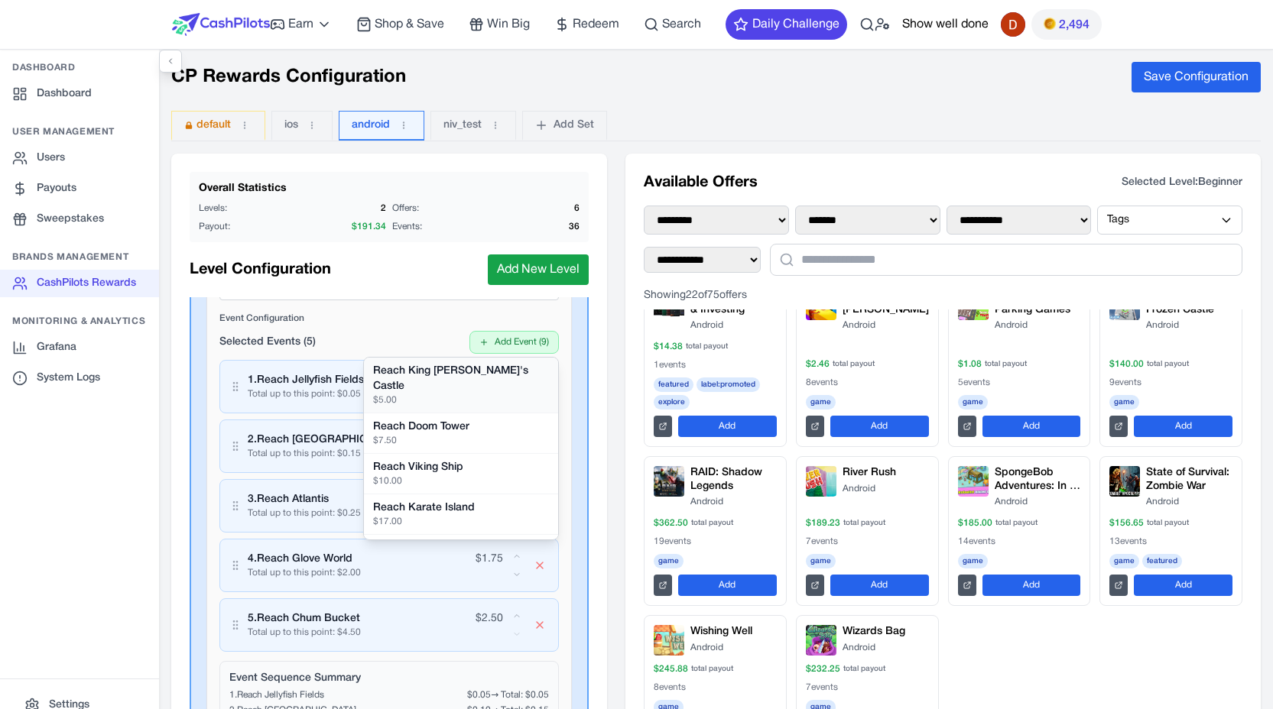
click at [481, 371] on div "Reach King [PERSON_NAME]'s Castle" at bounding box center [461, 379] width 176 height 31
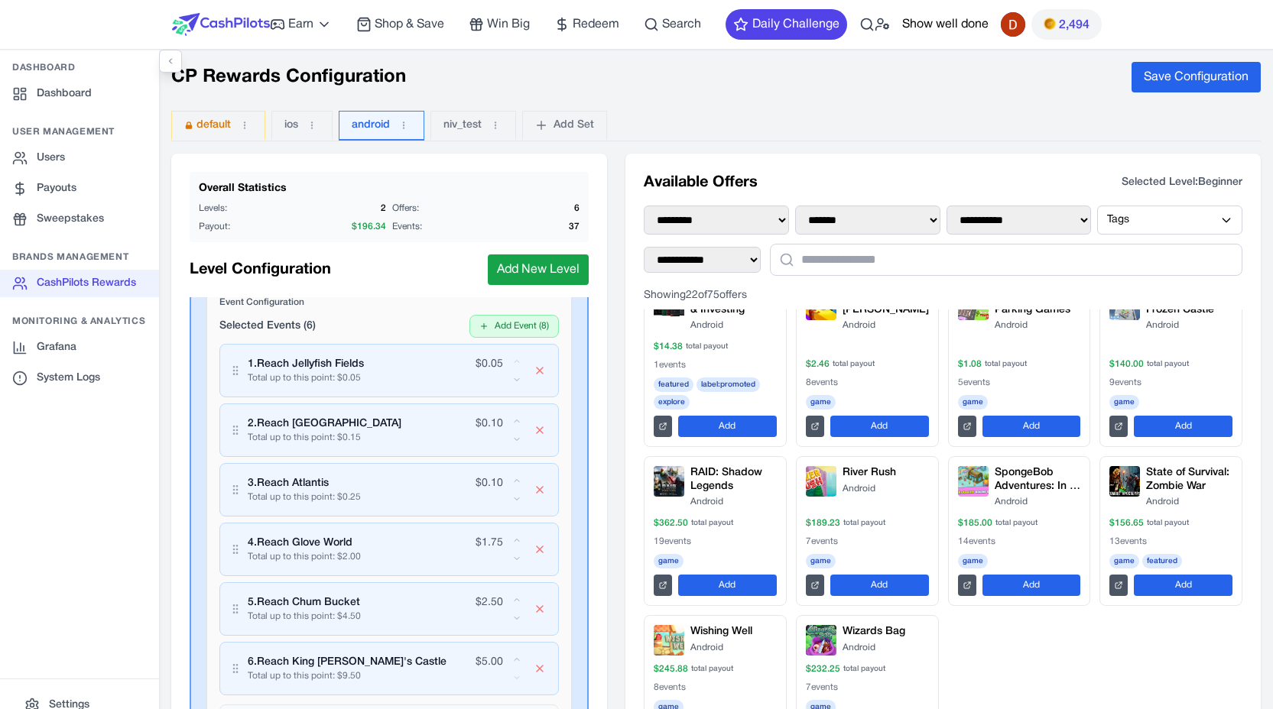
scroll to position [942, 0]
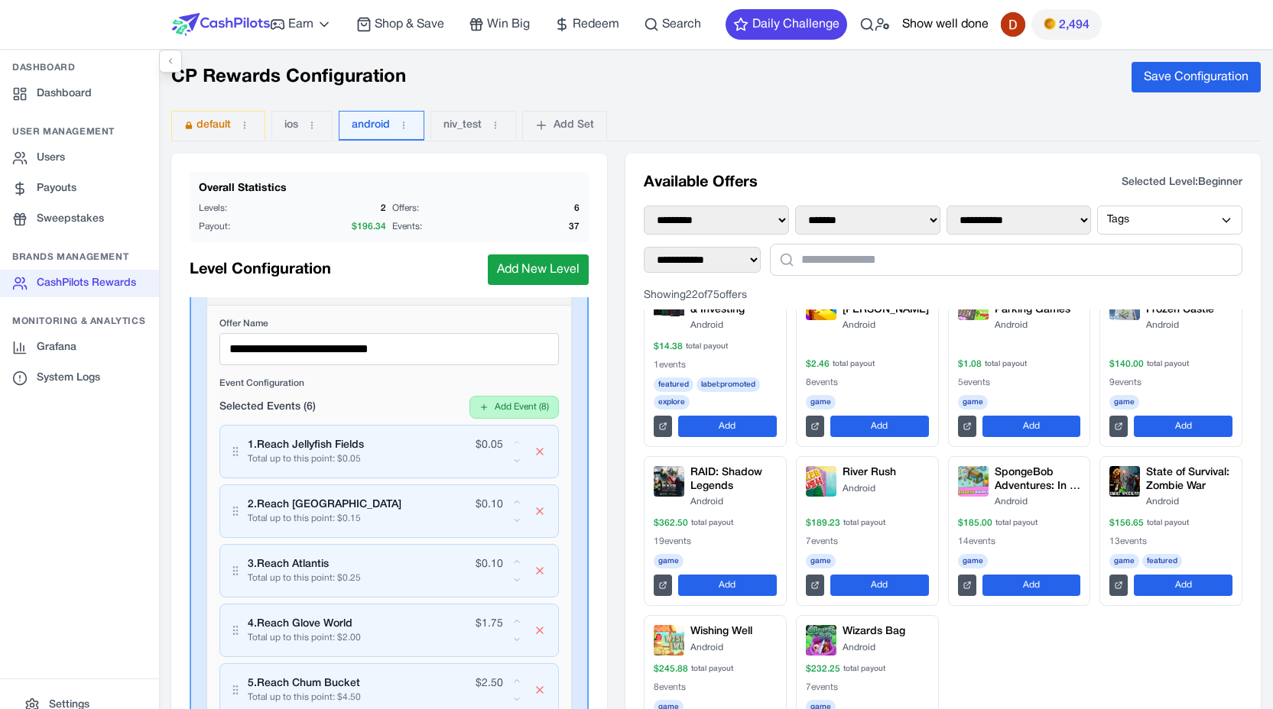
click at [503, 410] on button "Add Event ( 8 )" at bounding box center [513, 407] width 89 height 23
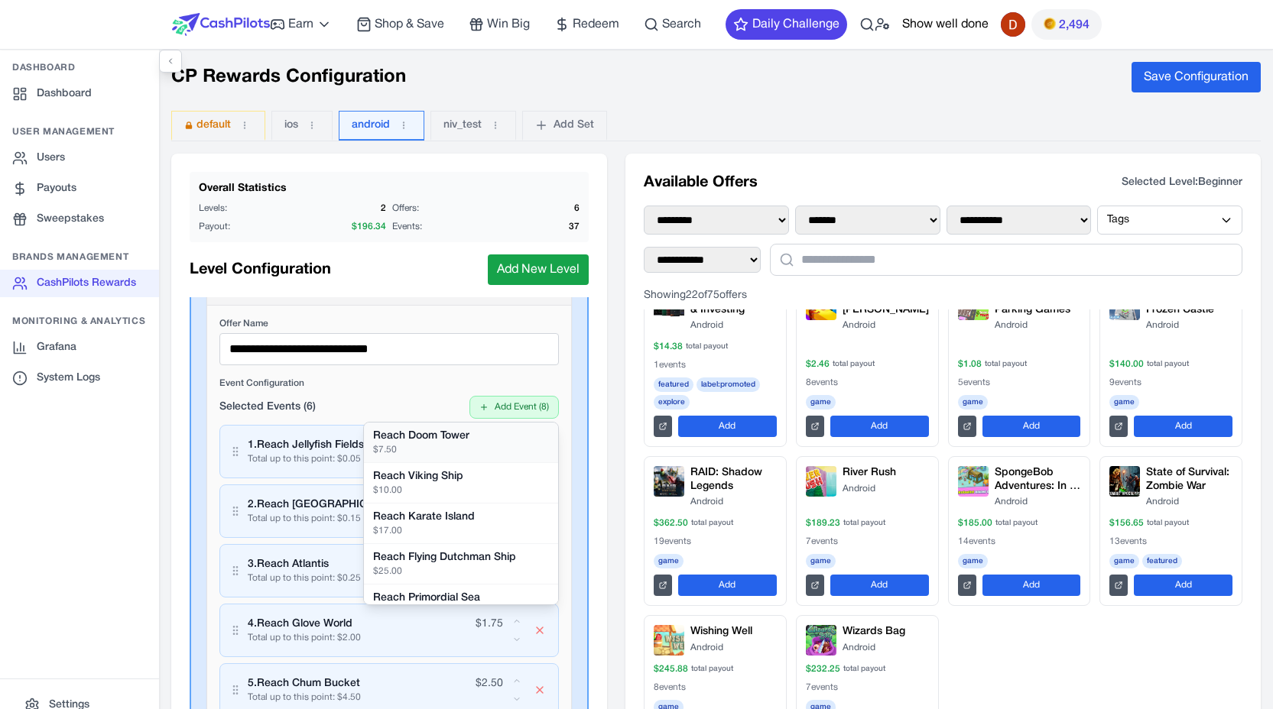
click at [477, 439] on div "Reach Doom Tower" at bounding box center [461, 436] width 176 height 15
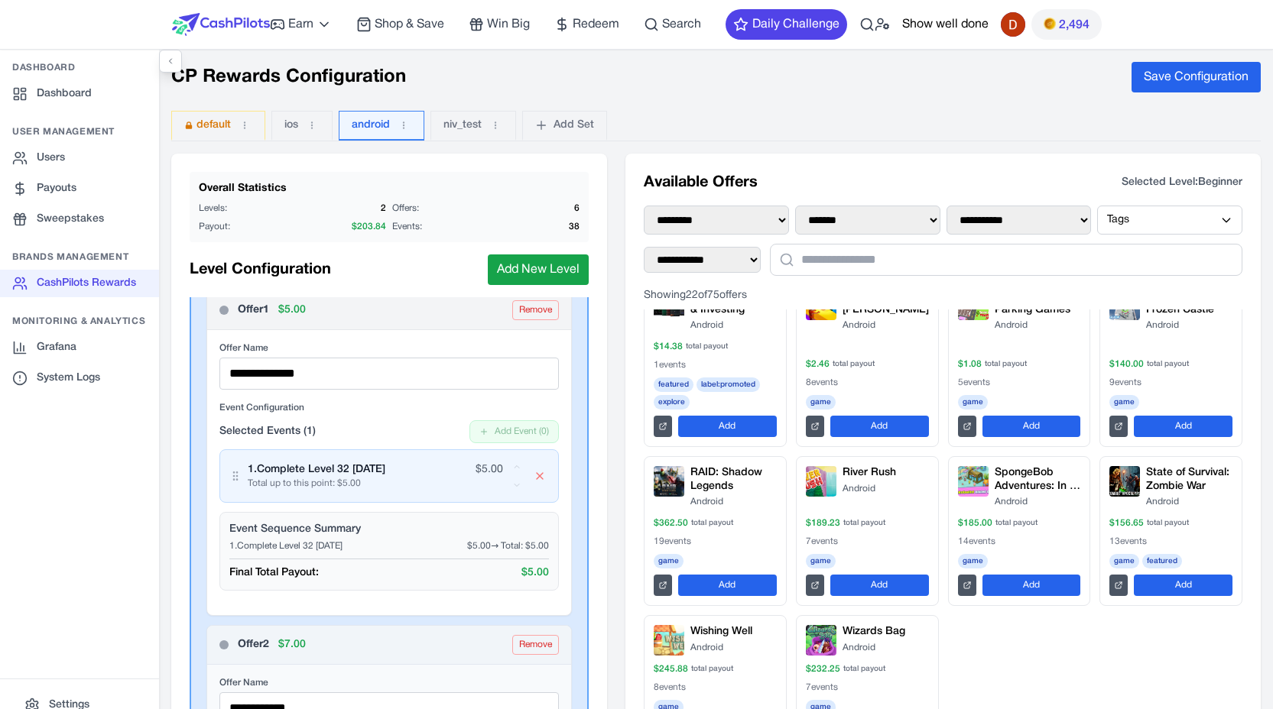
scroll to position [0, 0]
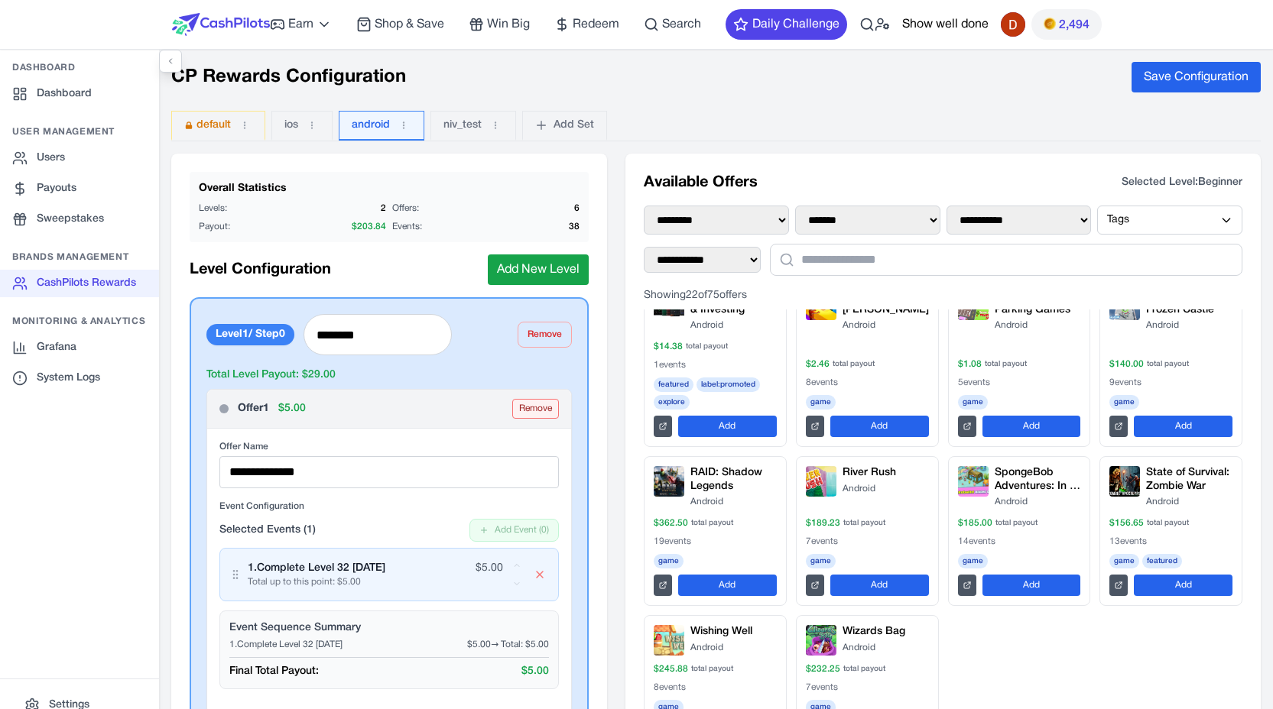
click at [512, 411] on button "Remove" at bounding box center [535, 409] width 47 height 20
type input "**********"
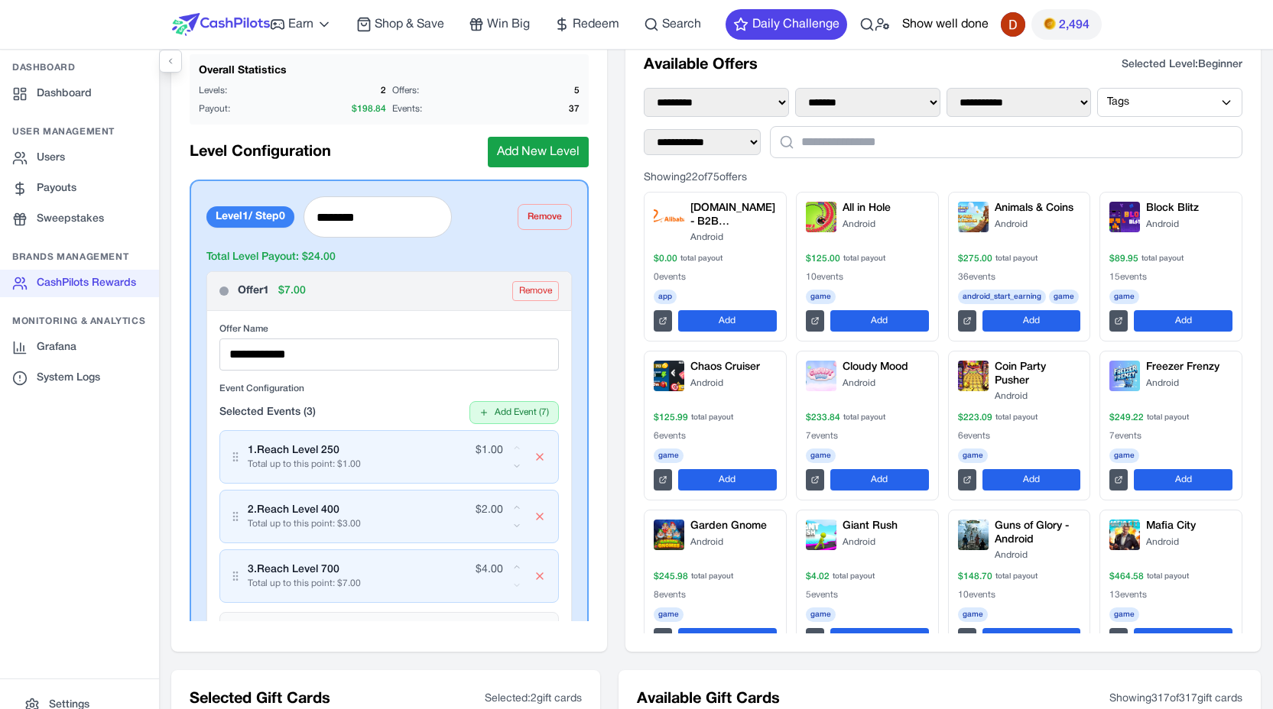
scroll to position [113, 0]
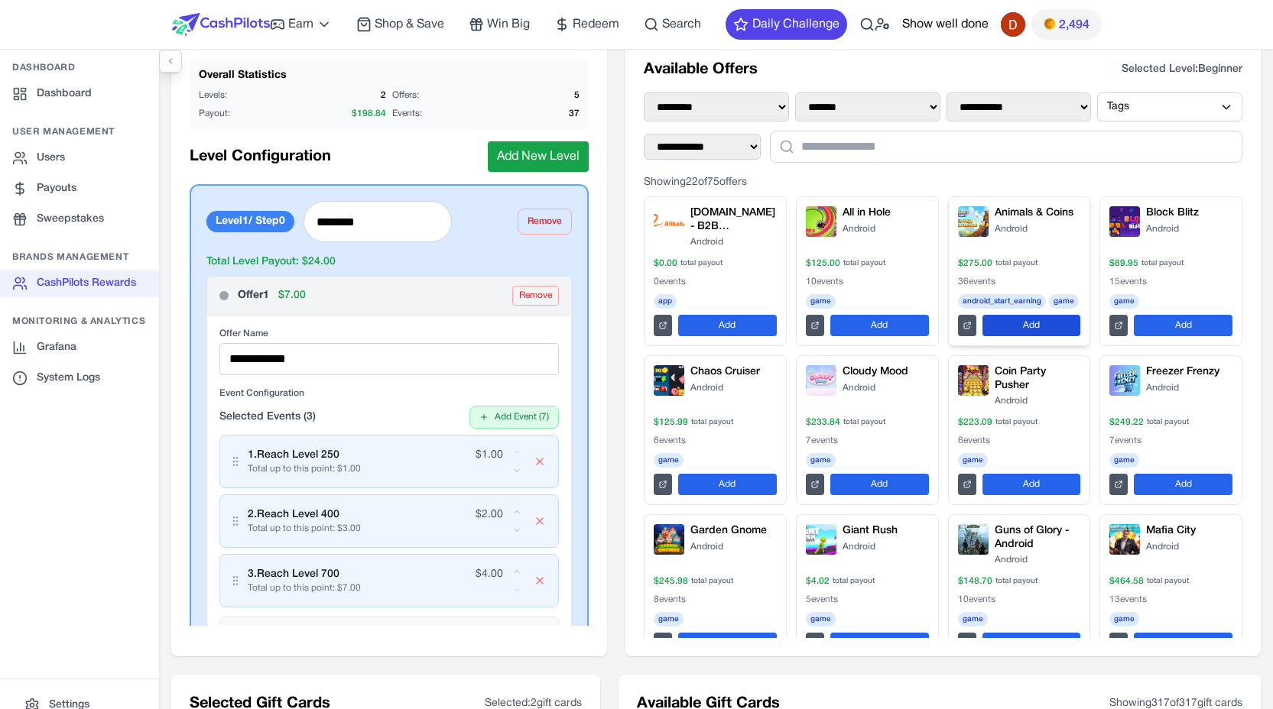
click at [991, 332] on button "Add" at bounding box center [1031, 325] width 99 height 21
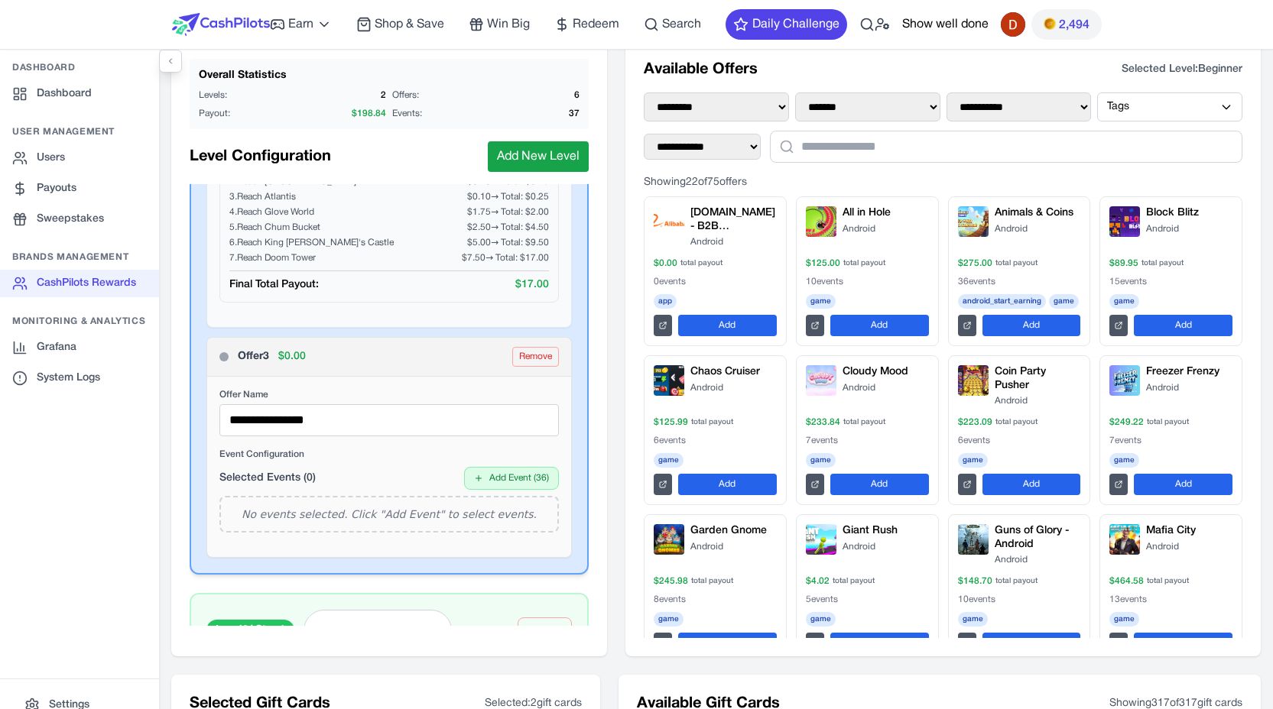
scroll to position [1212, 0]
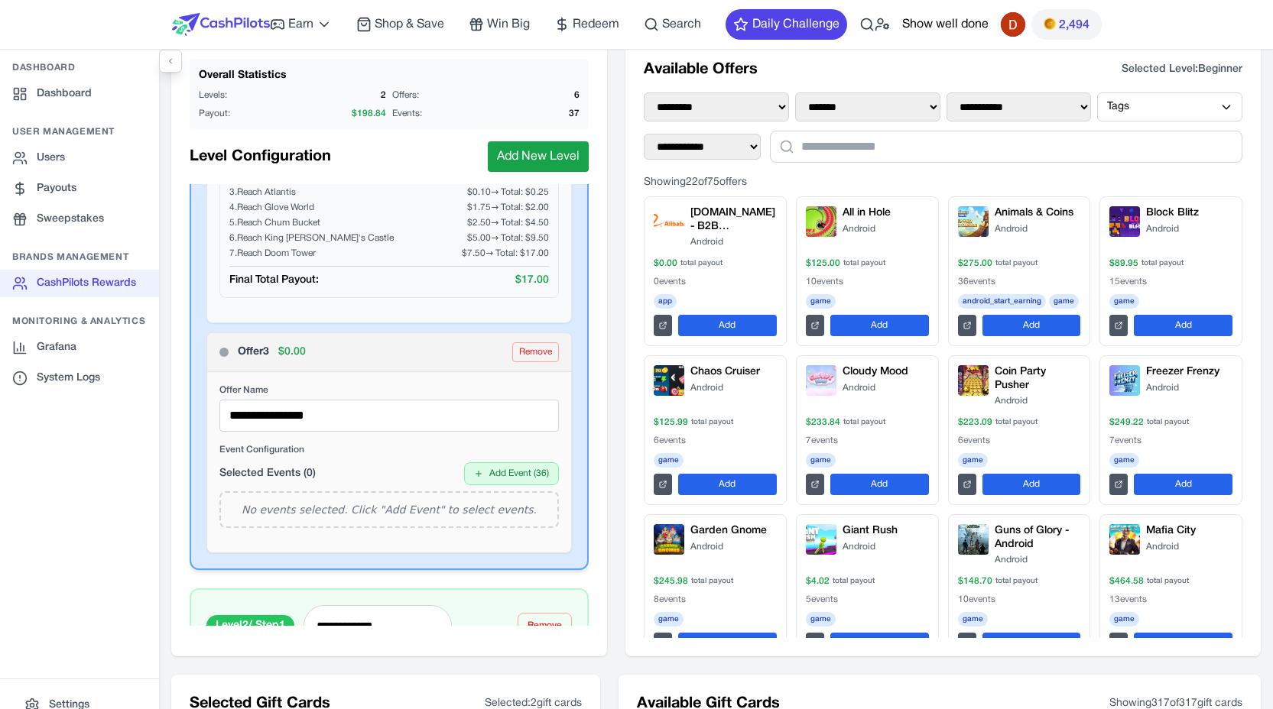
click at [409, 444] on label "Event Configuration" at bounding box center [388, 450] width 339 height 12
click at [496, 474] on button "Add Event ( 36 )" at bounding box center [511, 473] width 95 height 23
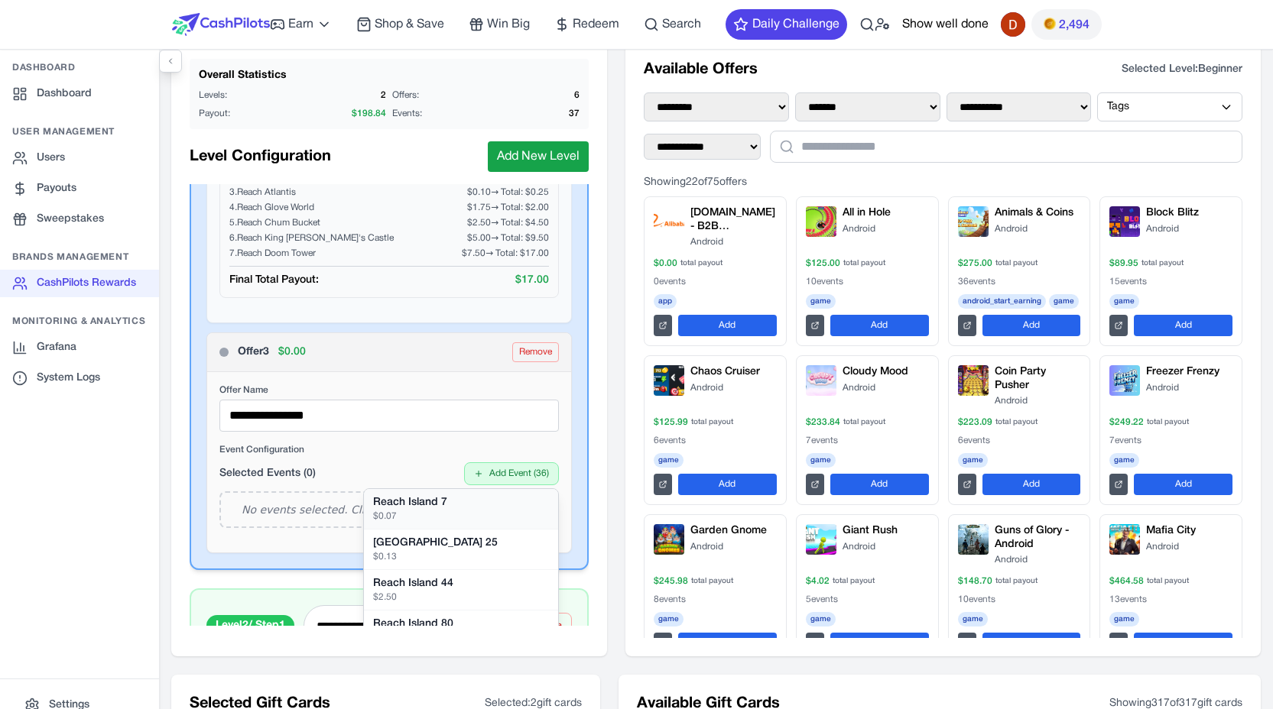
click at [481, 501] on div "Reach Island 7" at bounding box center [461, 502] width 176 height 15
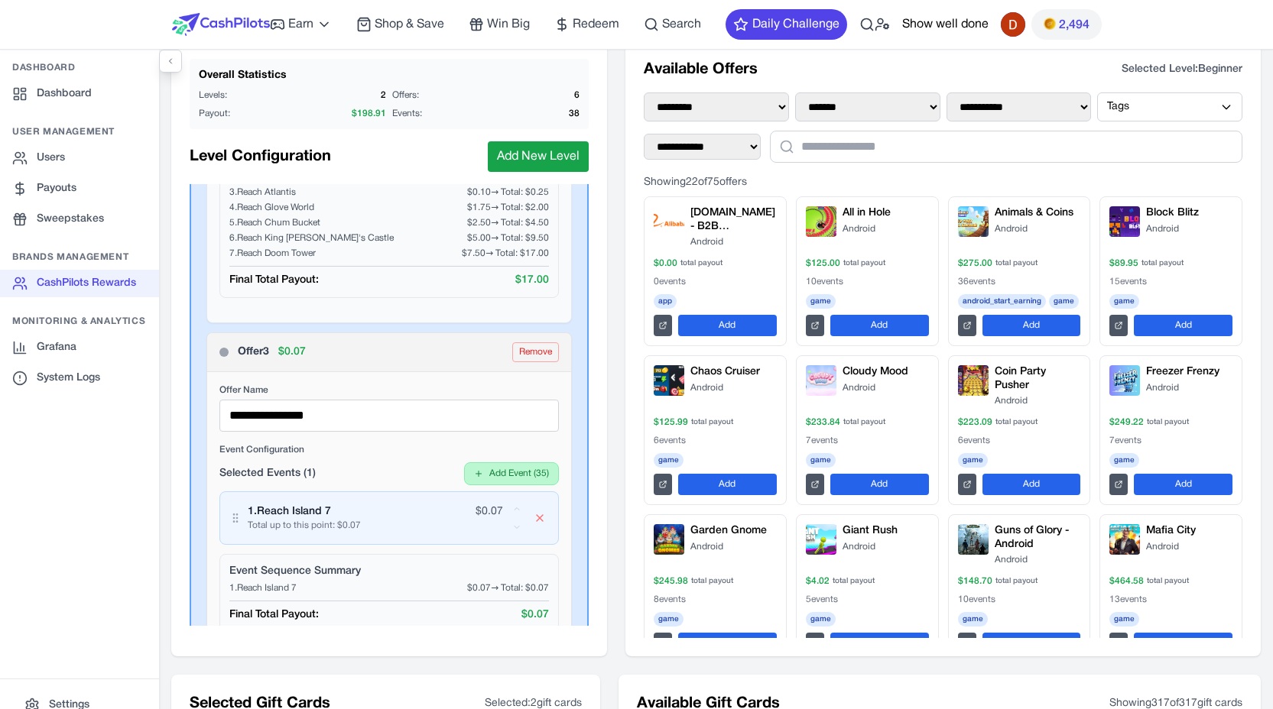
click at [513, 471] on button "Add Event ( 35 )" at bounding box center [511, 473] width 95 height 23
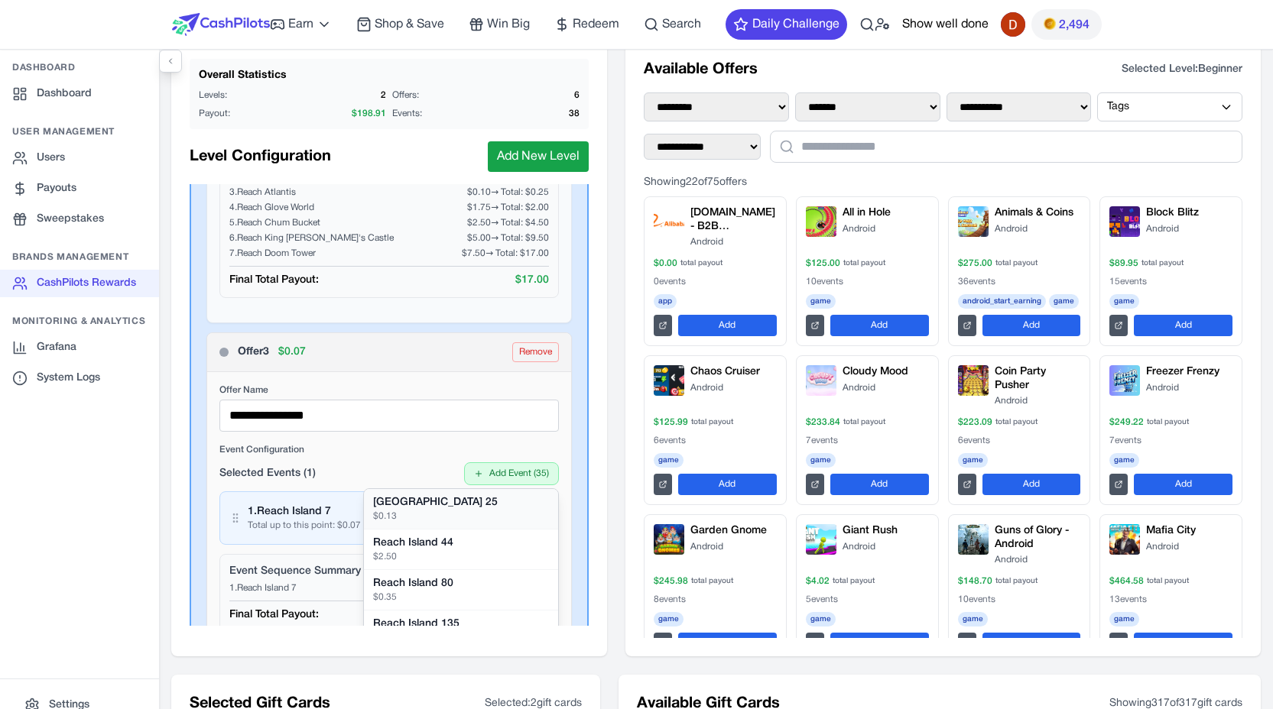
click at [488, 501] on div "[GEOGRAPHIC_DATA] 25" at bounding box center [461, 502] width 176 height 15
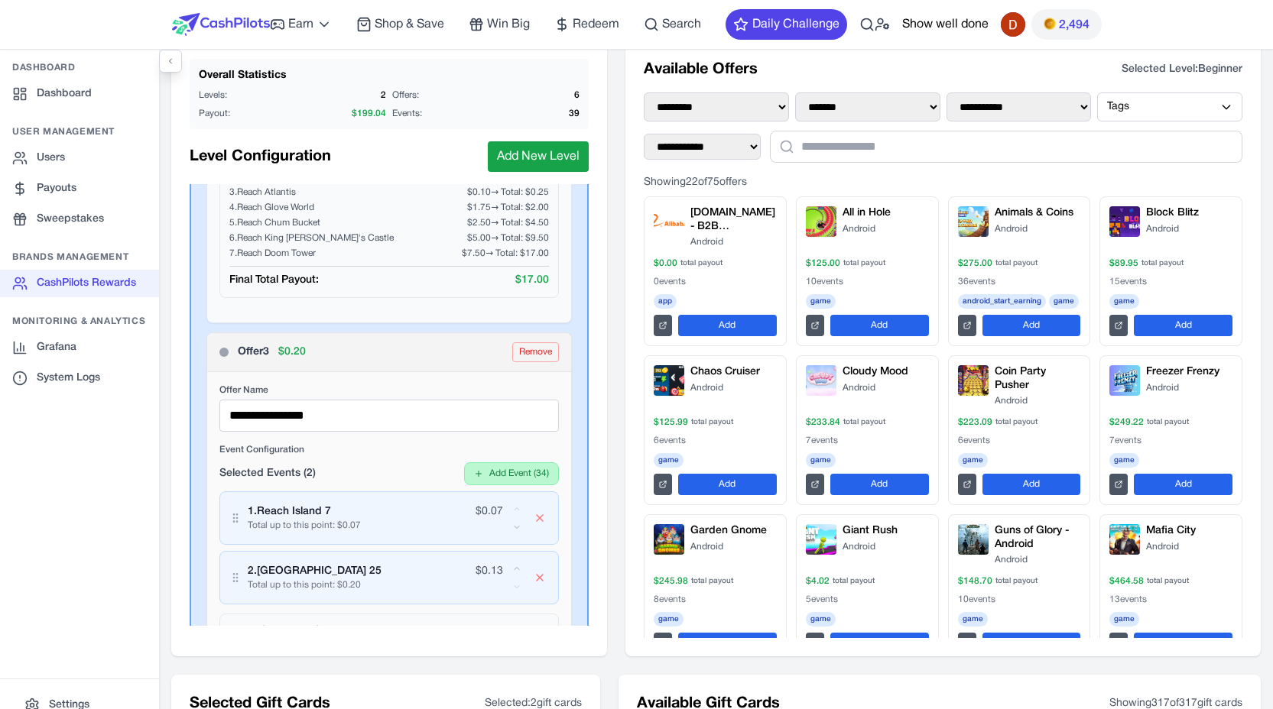
click at [509, 473] on button "Add Event ( 34 )" at bounding box center [511, 473] width 95 height 23
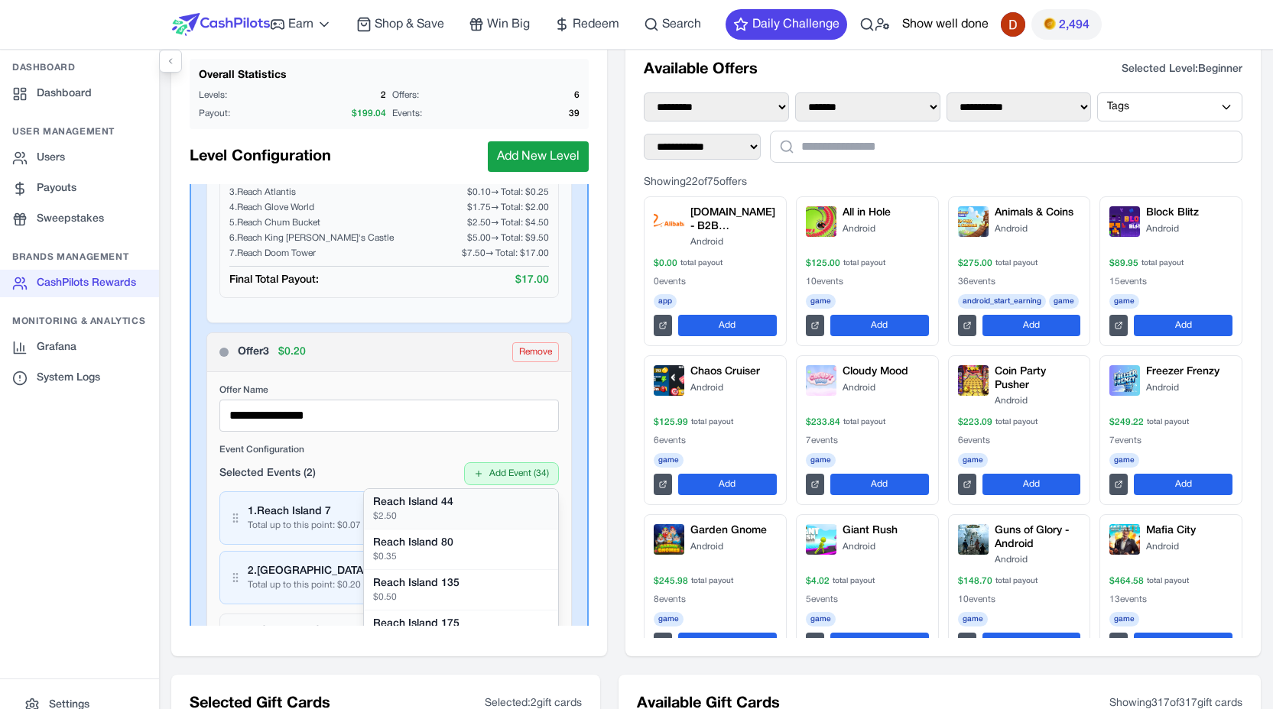
click at [482, 517] on div "$ 2.50" at bounding box center [461, 517] width 176 height 12
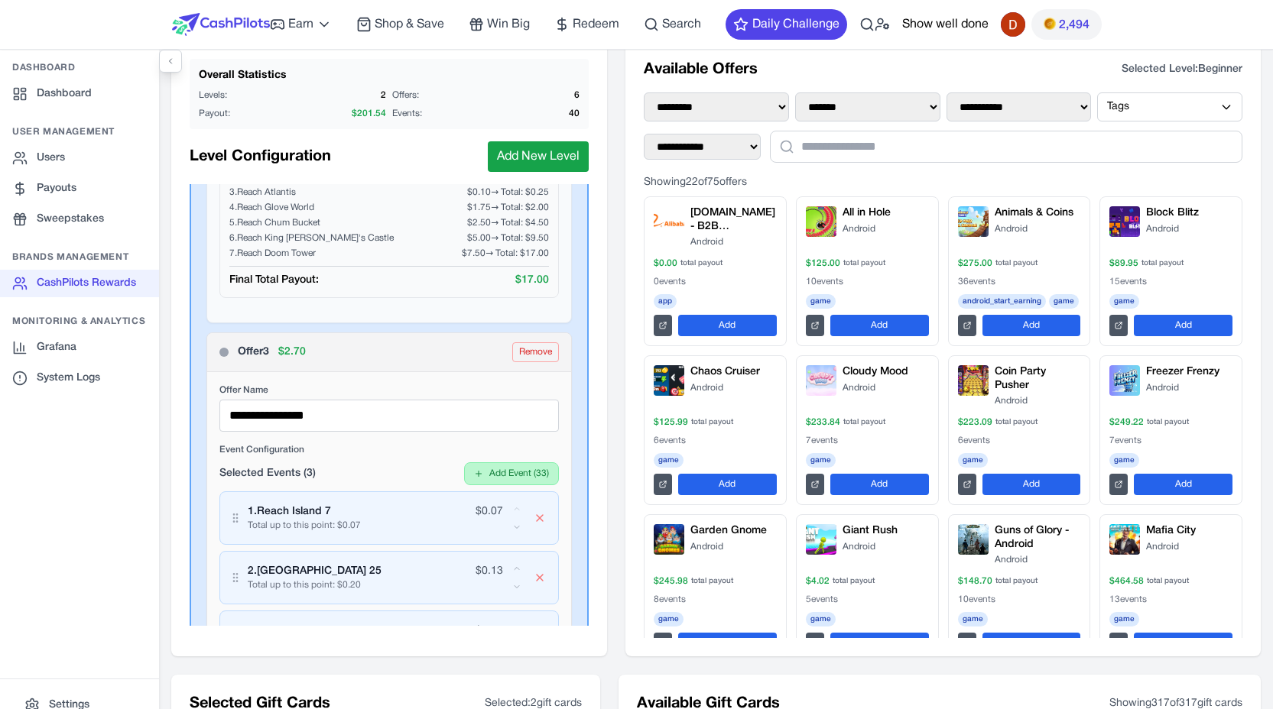
click at [513, 480] on button "Add Event ( 33 )" at bounding box center [511, 473] width 95 height 23
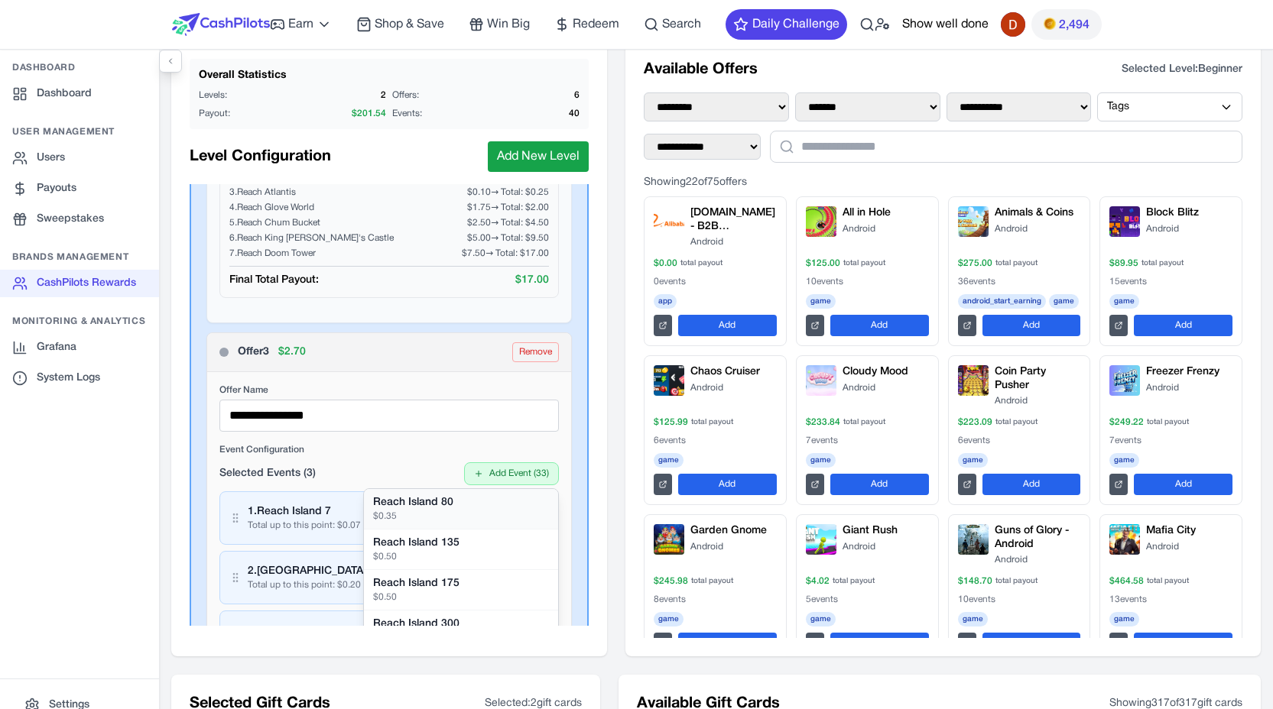
click at [483, 506] on div "Reach Island 80" at bounding box center [461, 502] width 176 height 15
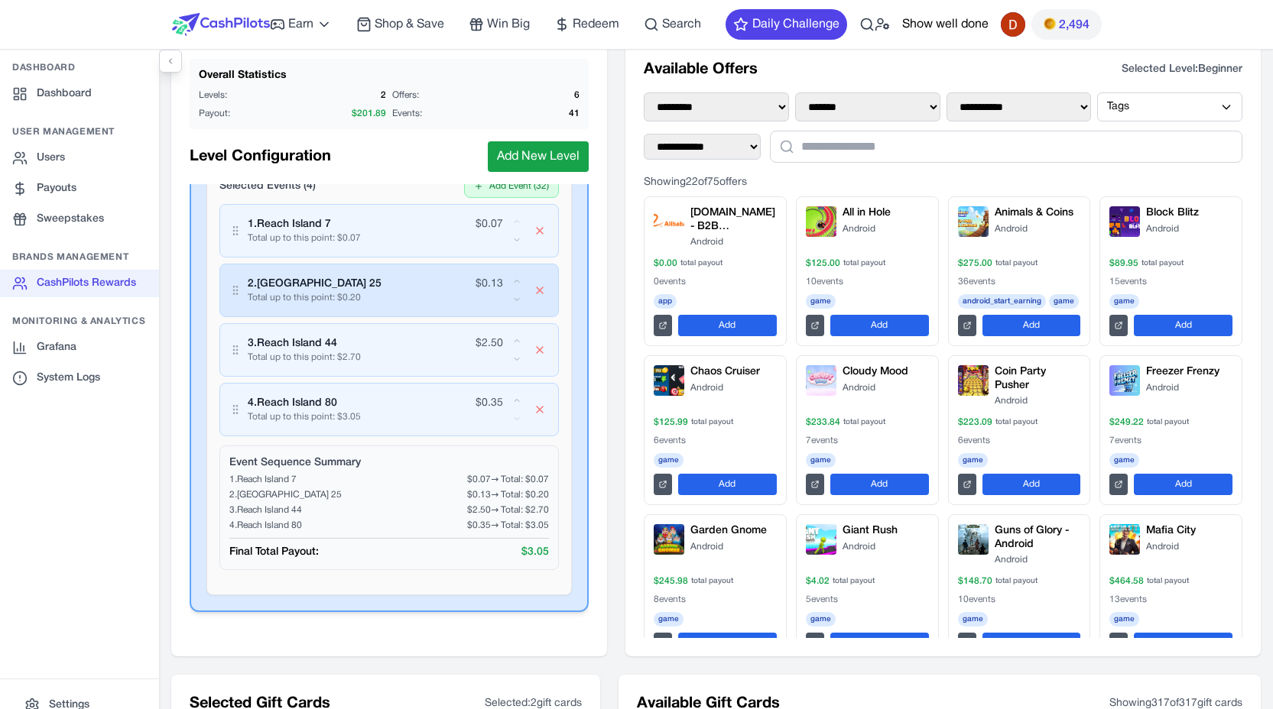
scroll to position [1415, 0]
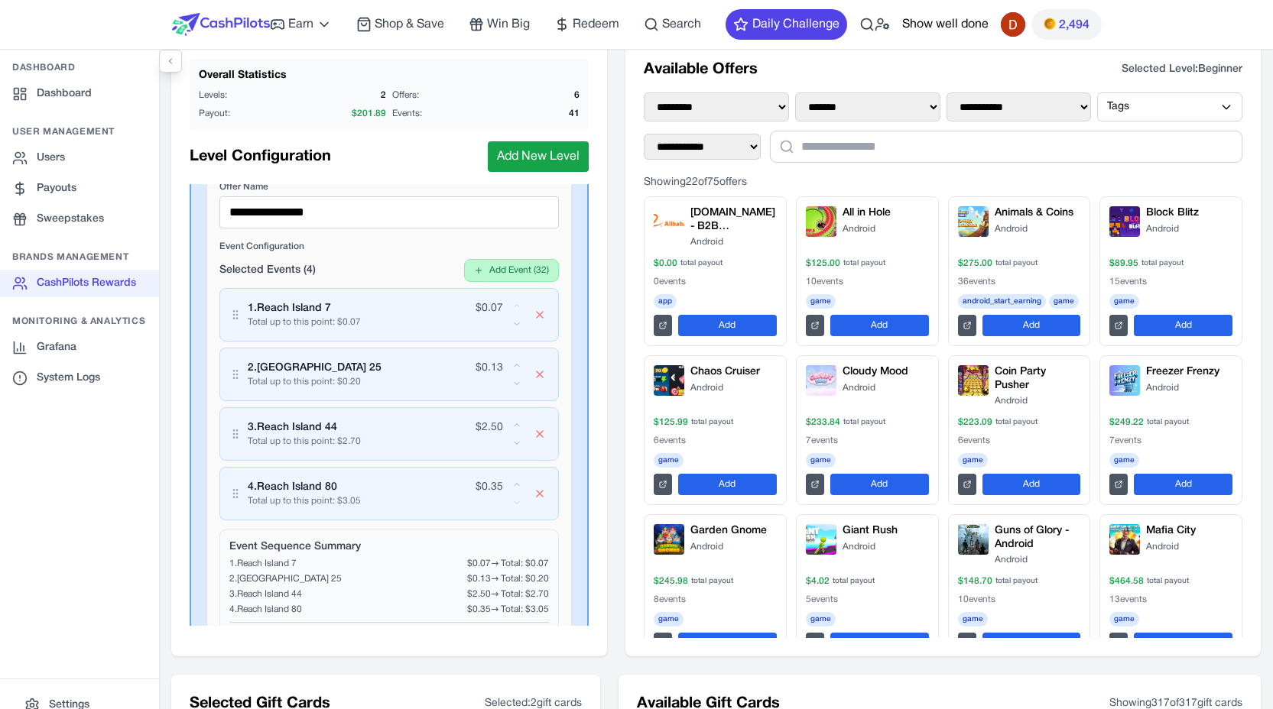
click at [507, 271] on button "Add Event ( 32 )" at bounding box center [511, 270] width 95 height 23
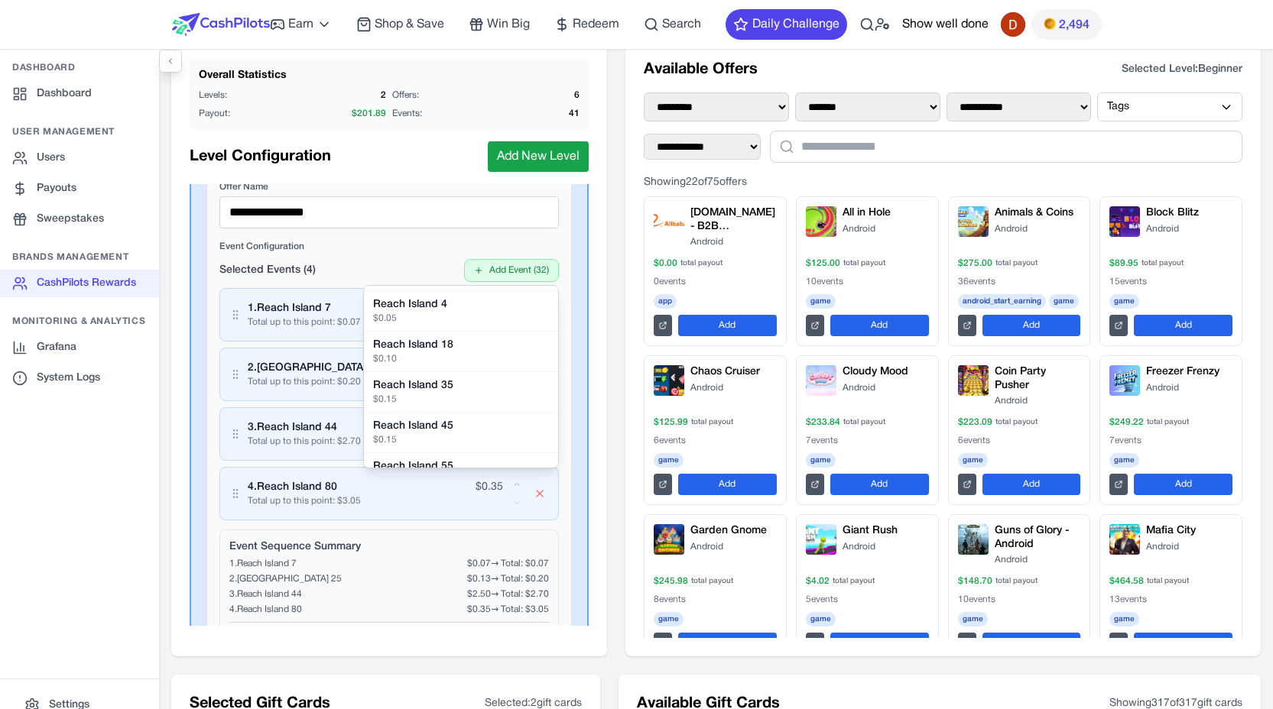
scroll to position [575, 0]
click at [472, 315] on div "$ 0.05" at bounding box center [461, 316] width 176 height 12
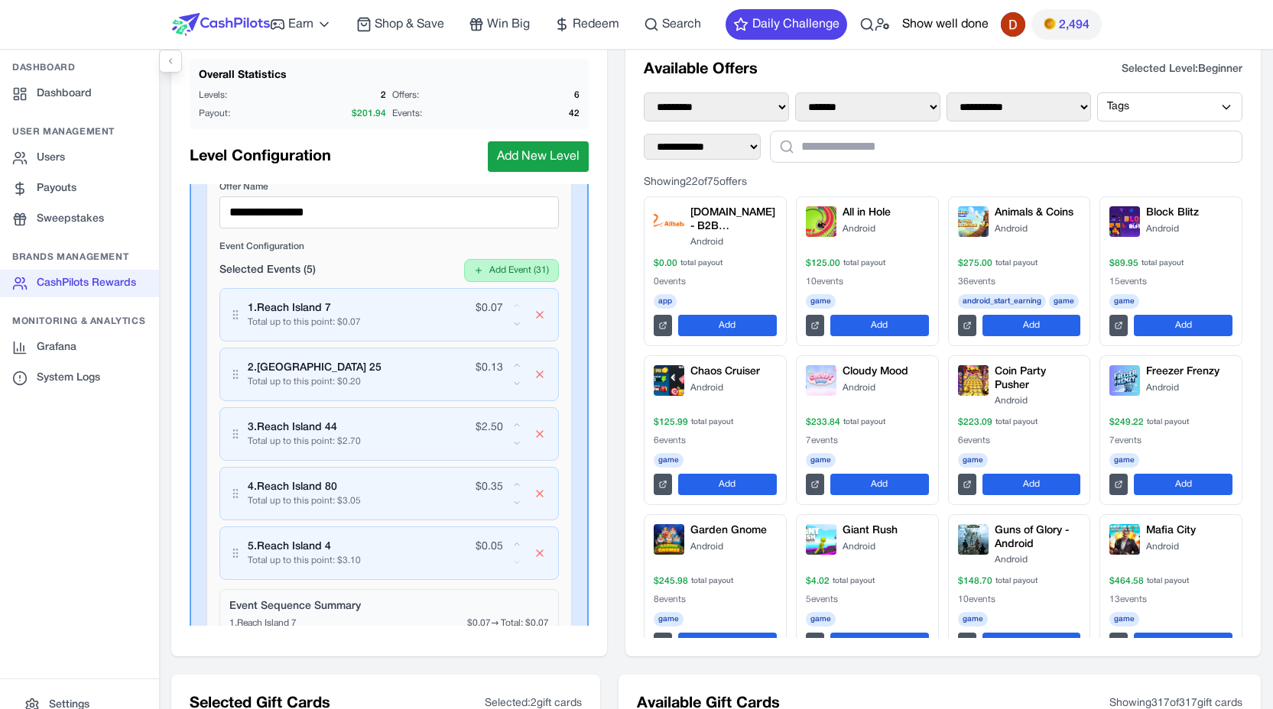
click at [498, 276] on button "Add Event ( 31 )" at bounding box center [511, 270] width 95 height 23
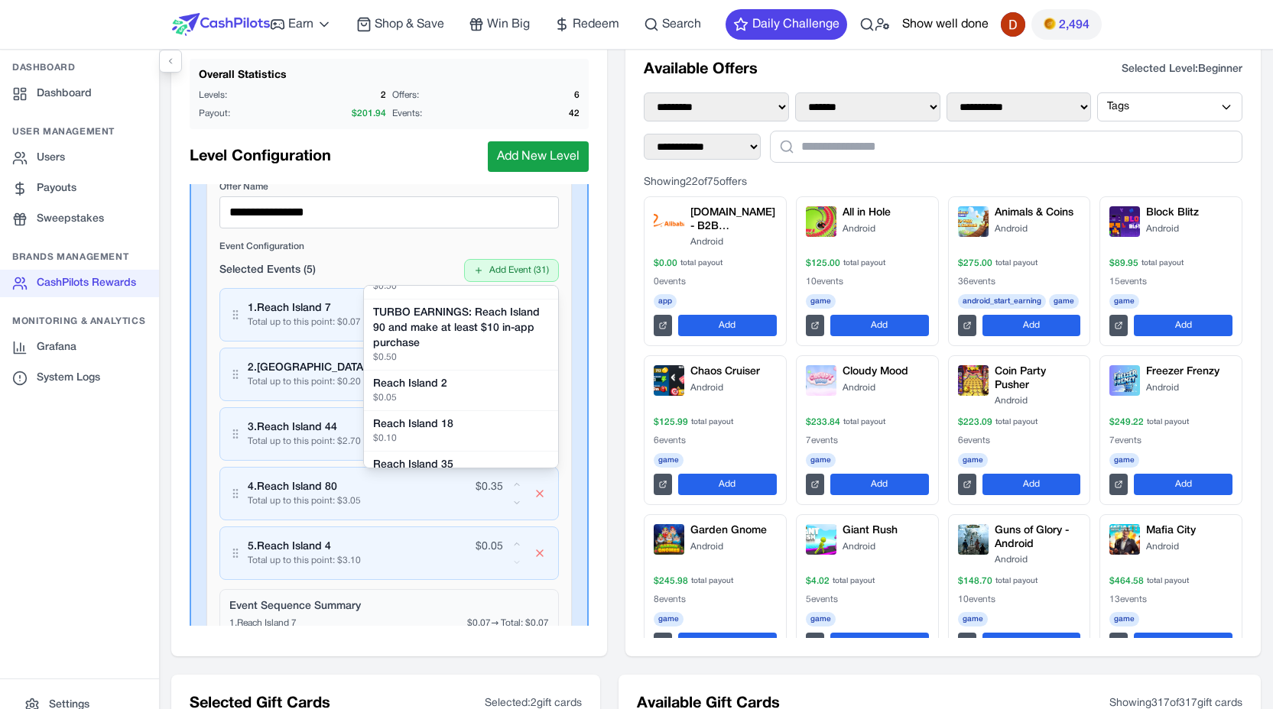
scroll to position [454, 0]
click at [449, 381] on div "Reach Island 2" at bounding box center [461, 382] width 176 height 15
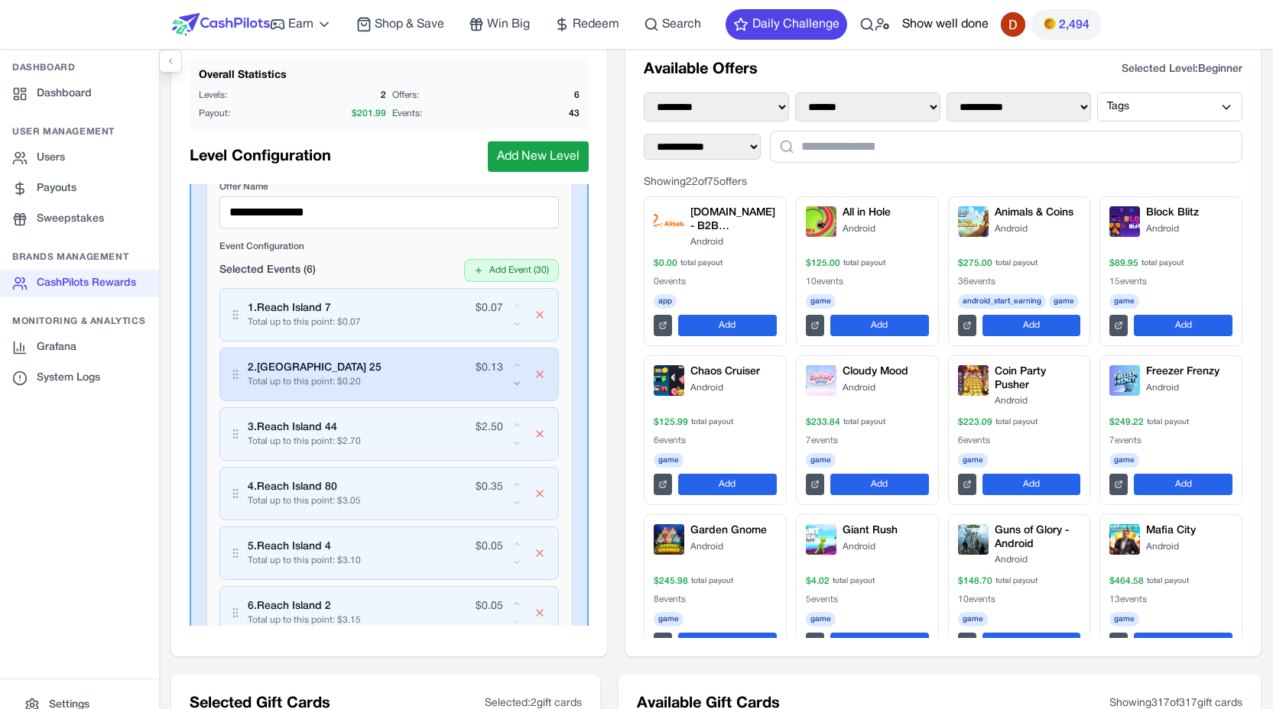
click at [512, 384] on icon "button" at bounding box center [516, 383] width 9 height 9
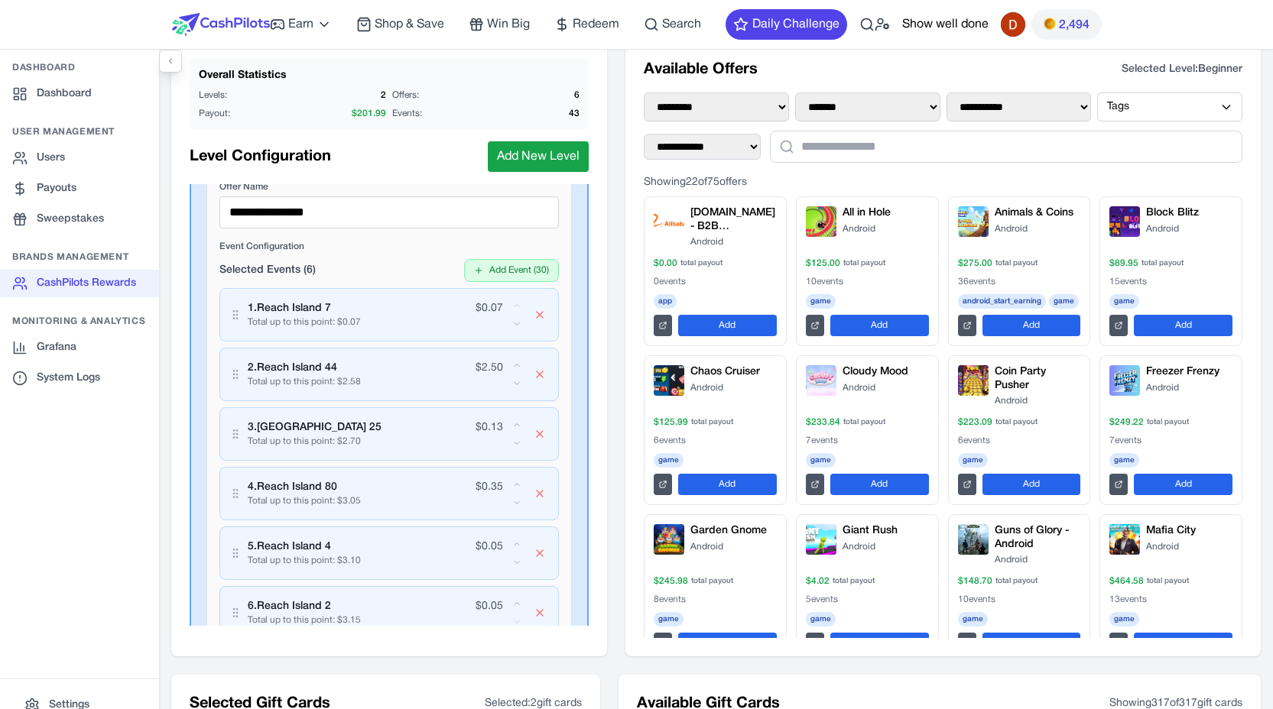
click at [512, 384] on icon "button" at bounding box center [516, 383] width 9 height 9
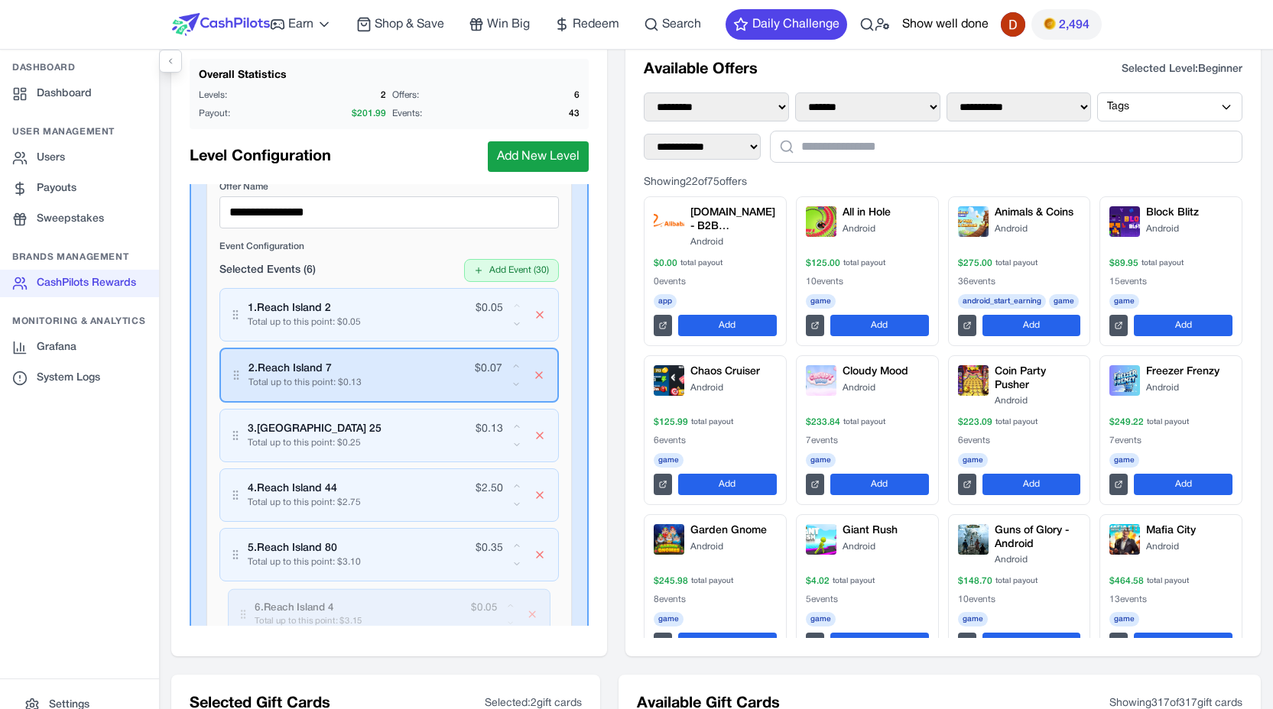
drag, startPoint x: 303, startPoint y: 601, endPoint x: 307, endPoint y: 355, distance: 245.4
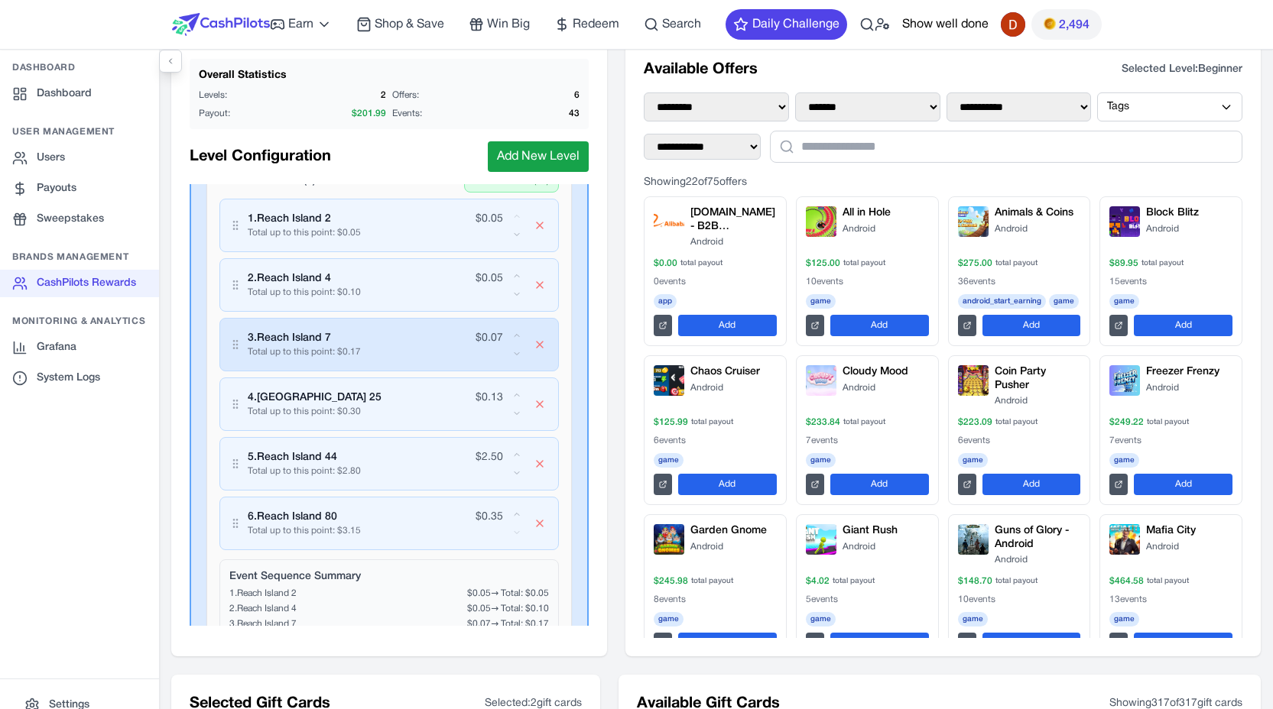
scroll to position [1463, 0]
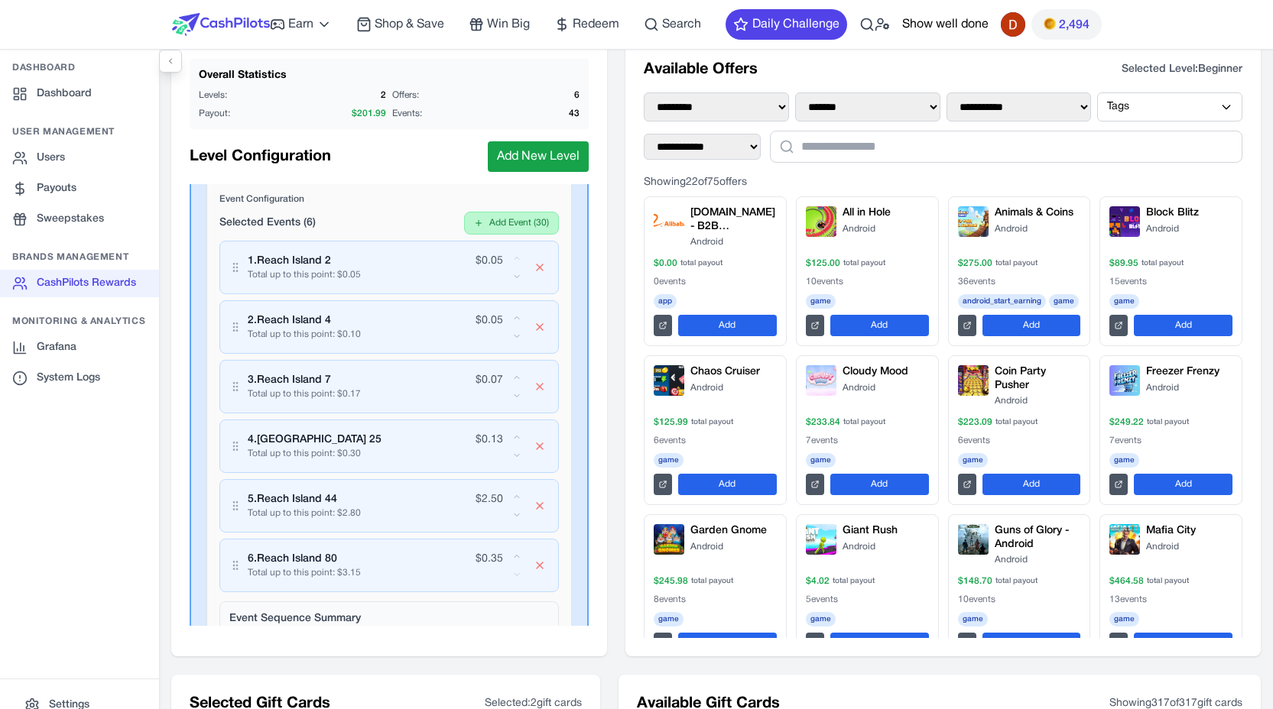
click at [507, 225] on button "Add Event ( 30 )" at bounding box center [511, 223] width 95 height 23
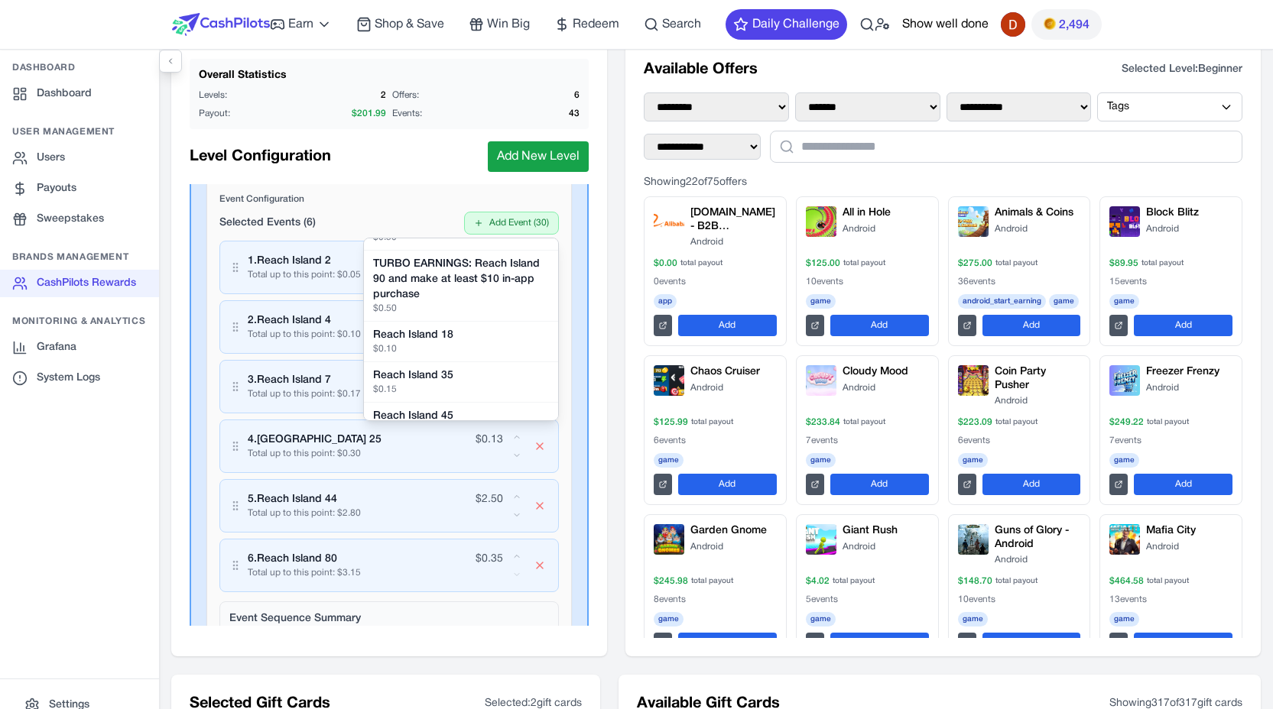
scroll to position [465, 0]
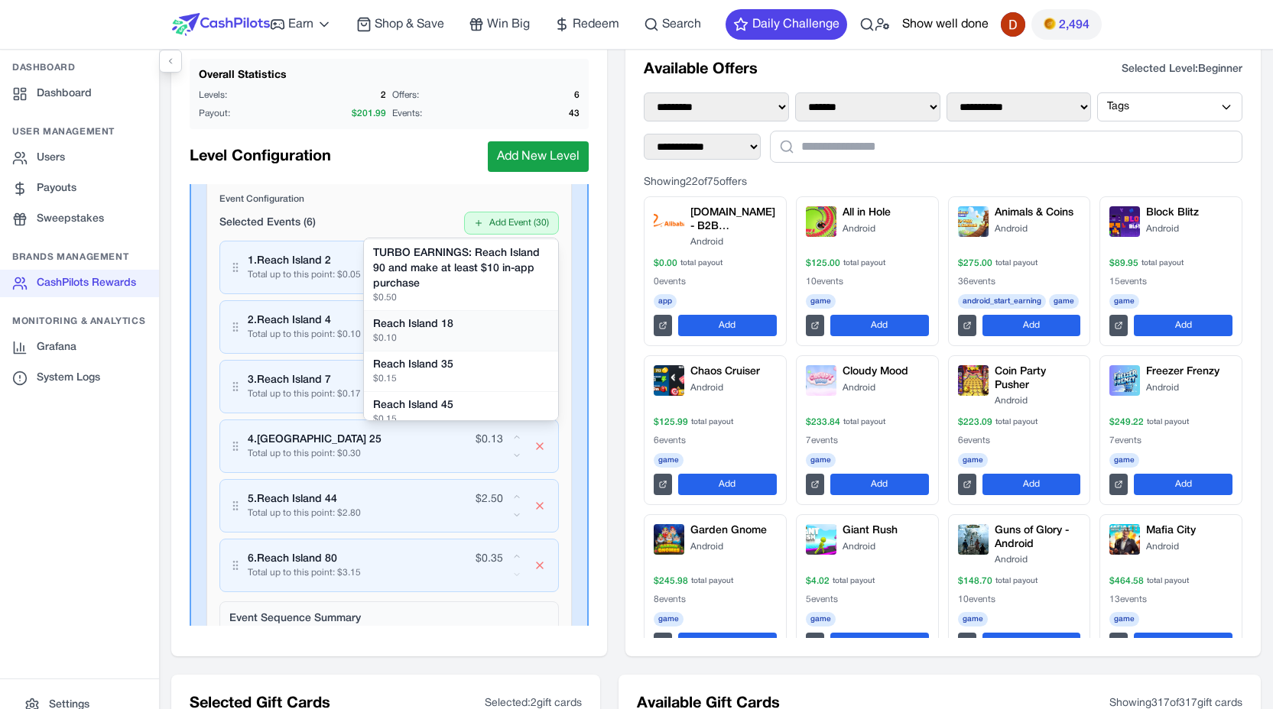
click at [470, 334] on div "$ 0.10" at bounding box center [461, 338] width 176 height 12
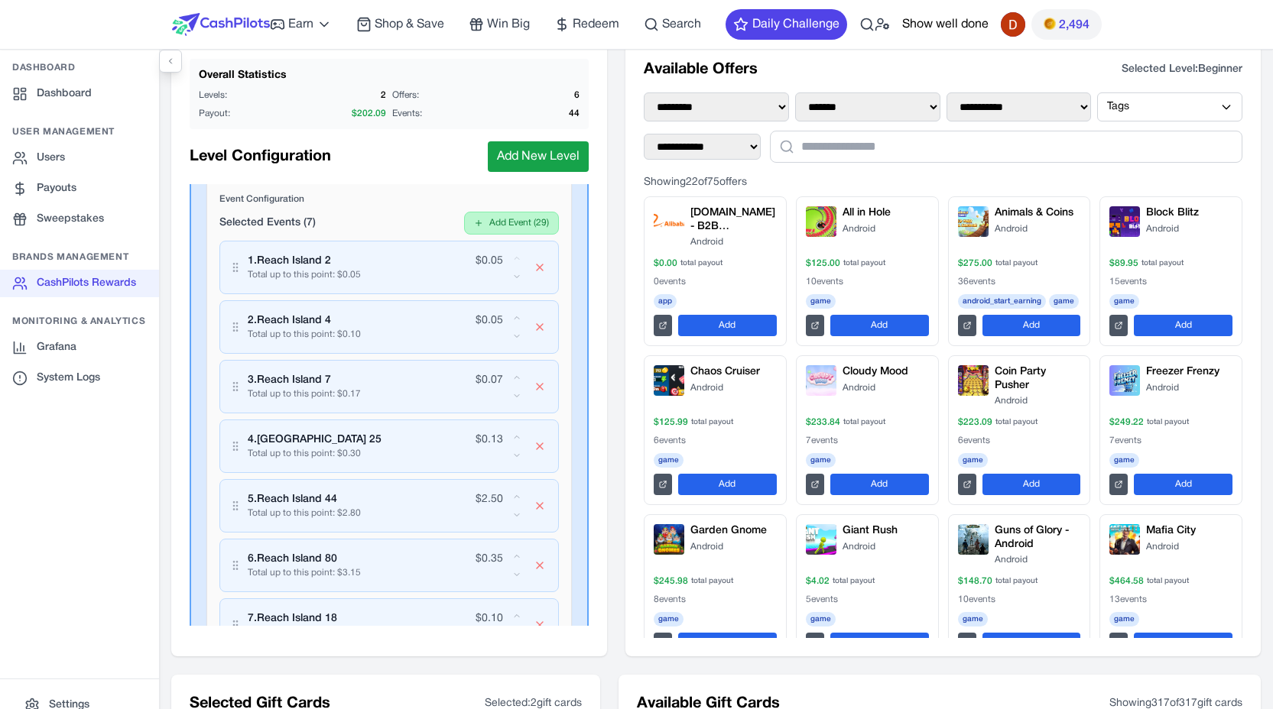
click at [501, 216] on button "Add Event ( 29 )" at bounding box center [511, 223] width 95 height 23
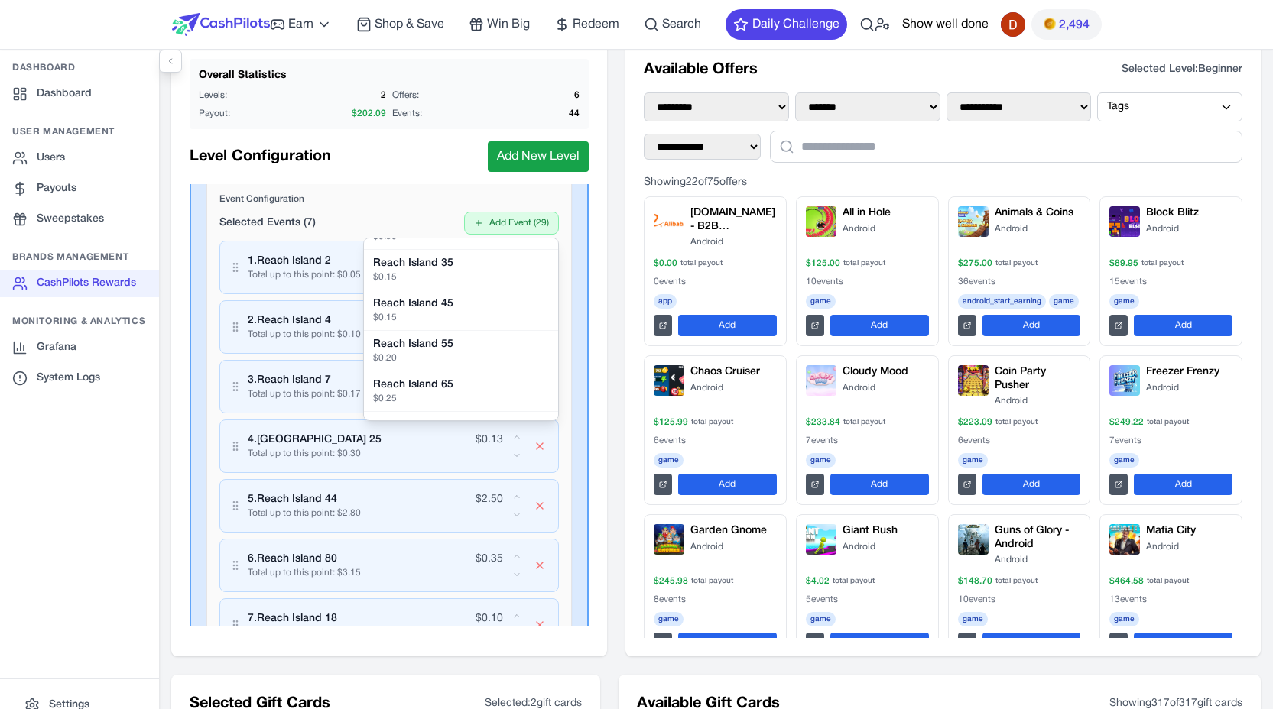
scroll to position [527, 0]
click at [459, 286] on button "Reach Island 35 $ 0.15" at bounding box center [461, 269] width 194 height 41
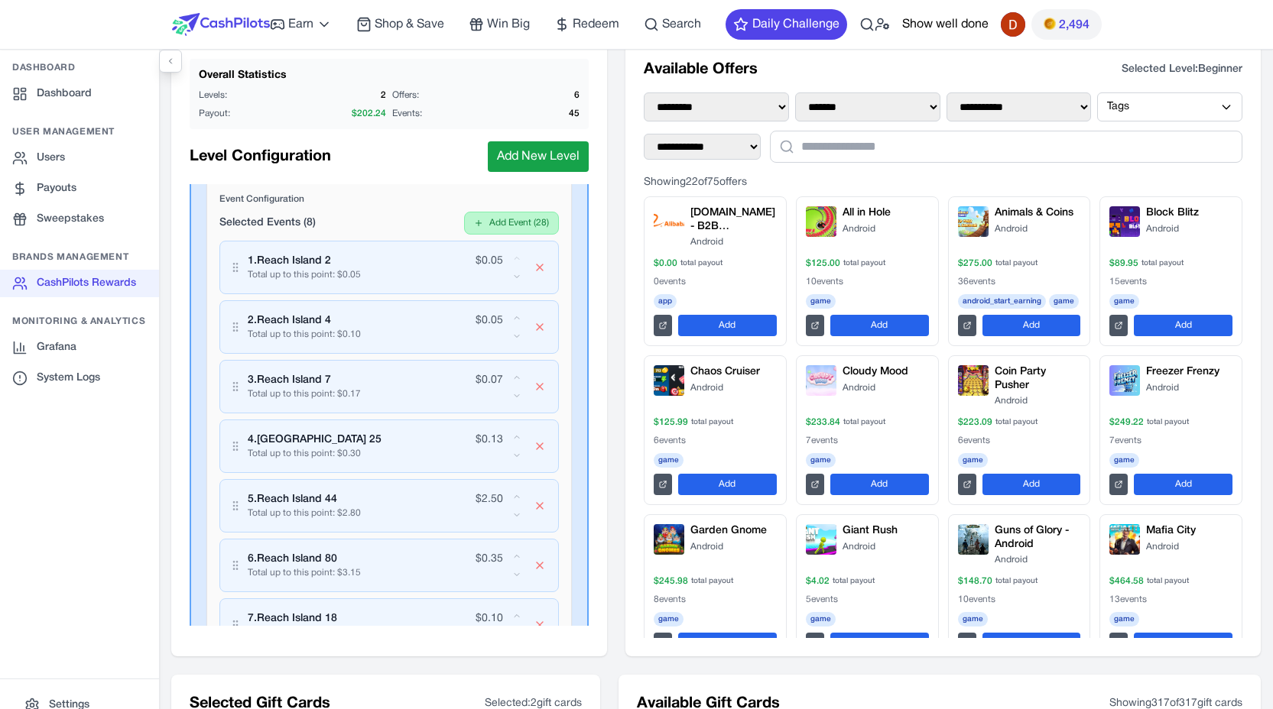
click at [503, 219] on button "Add Event ( 28 )" at bounding box center [511, 223] width 95 height 23
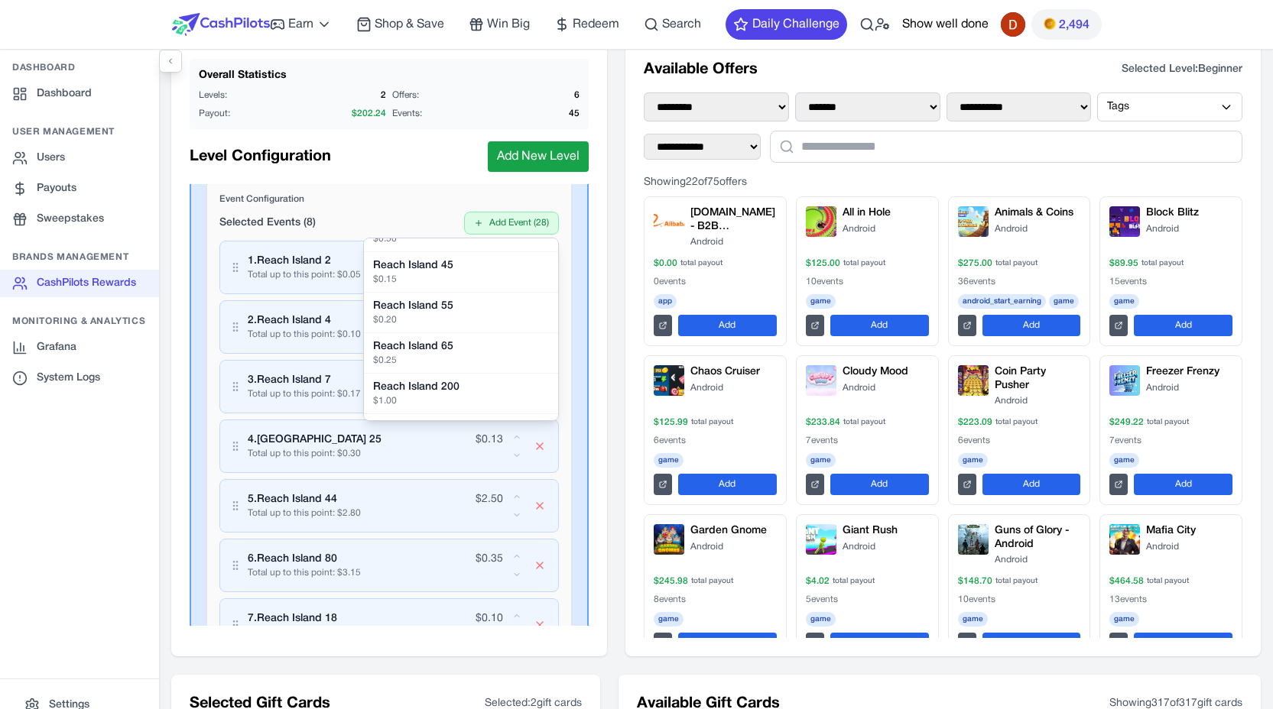
scroll to position [526, 0]
click at [465, 274] on div "$ 0.15" at bounding box center [461, 277] width 176 height 12
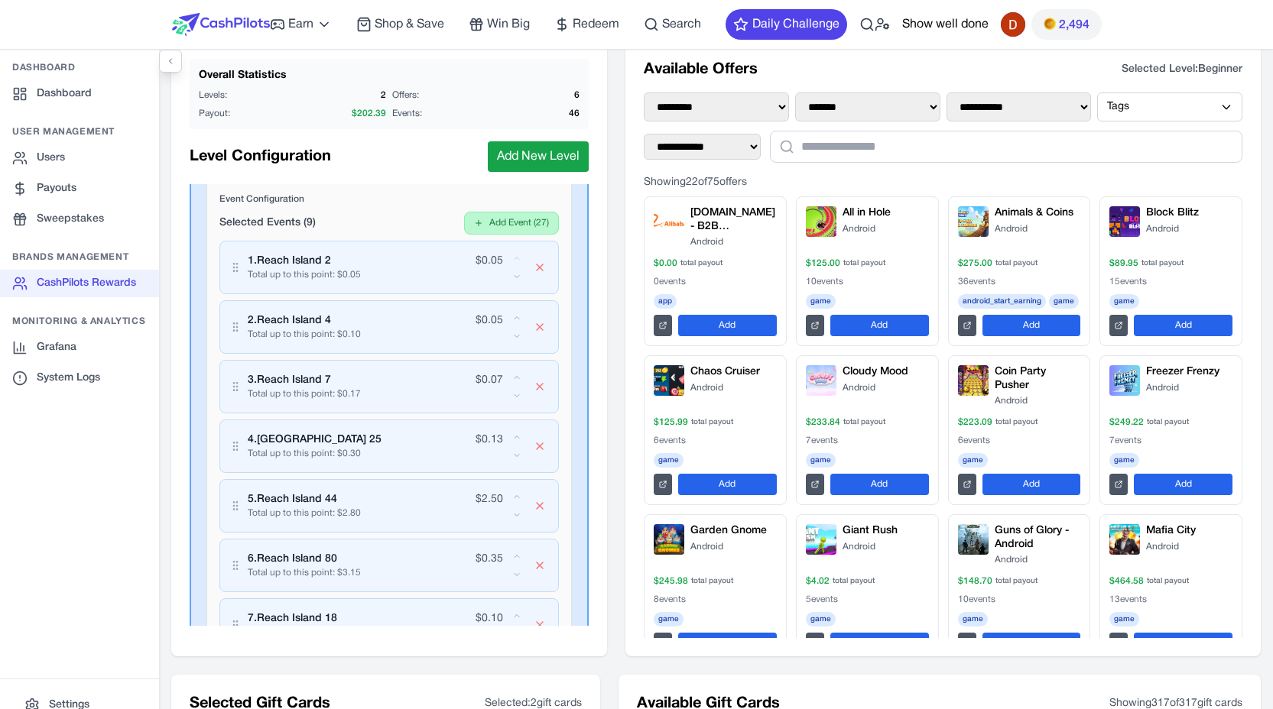
click at [492, 234] on button "Add Event ( 27 )" at bounding box center [511, 223] width 95 height 23
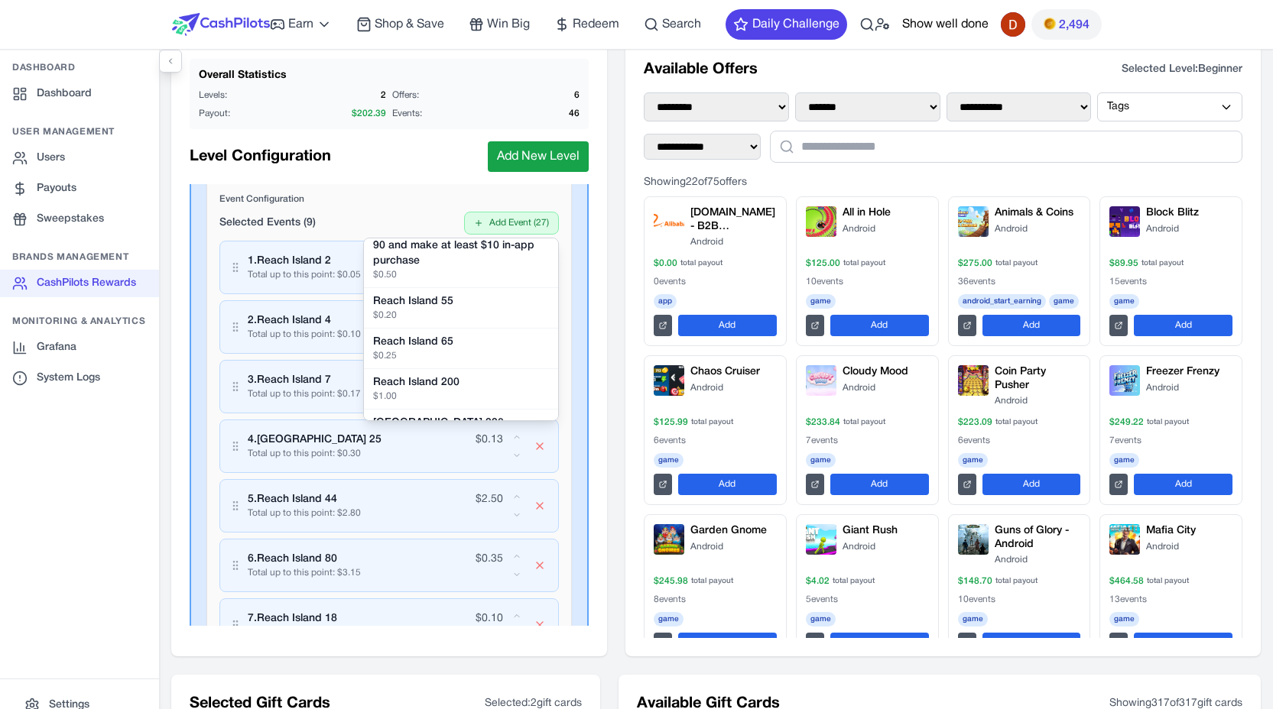
scroll to position [520, 0]
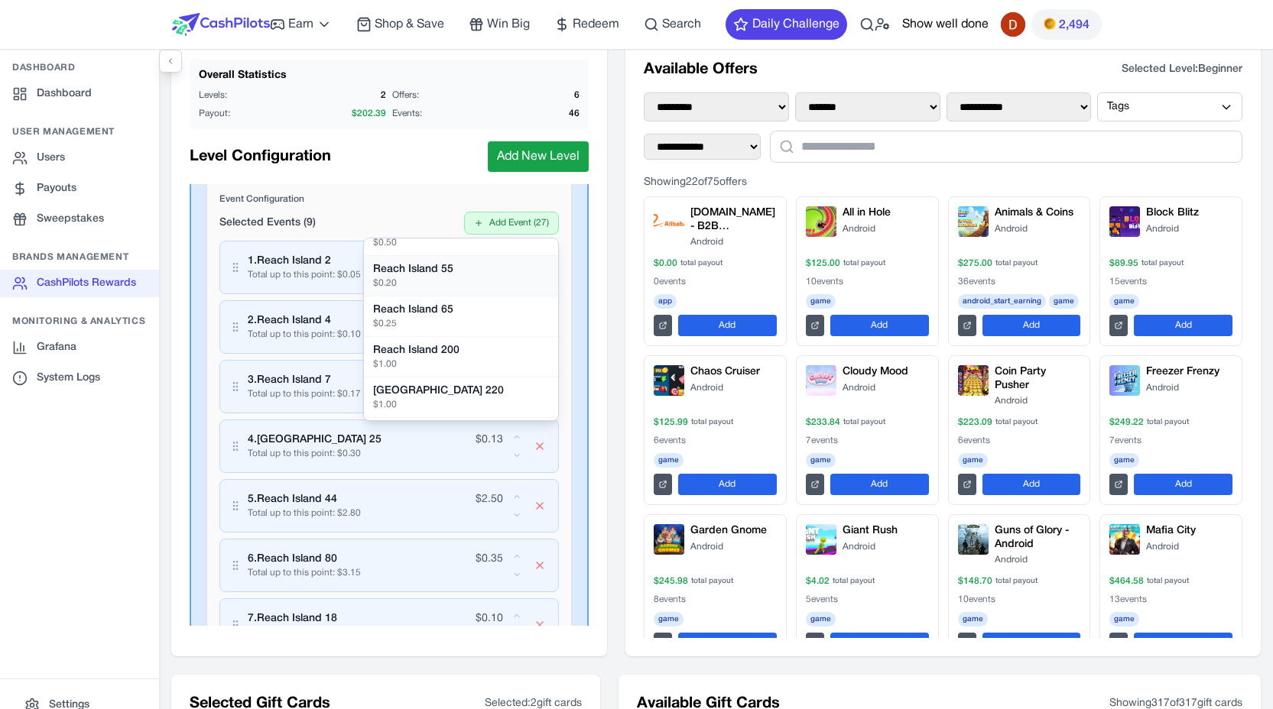
click at [452, 290] on button "Reach Island 55 $ 0.20" at bounding box center [461, 276] width 194 height 41
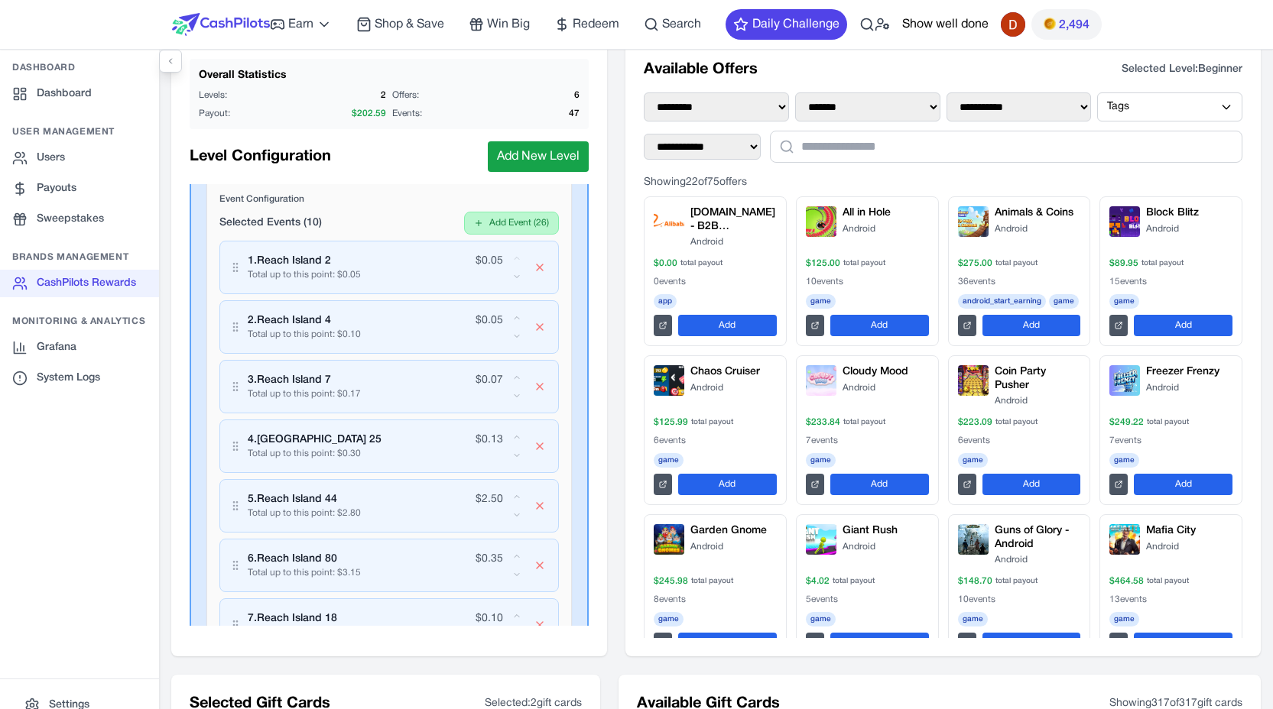
click at [491, 233] on button "Add Event ( 26 )" at bounding box center [511, 223] width 95 height 23
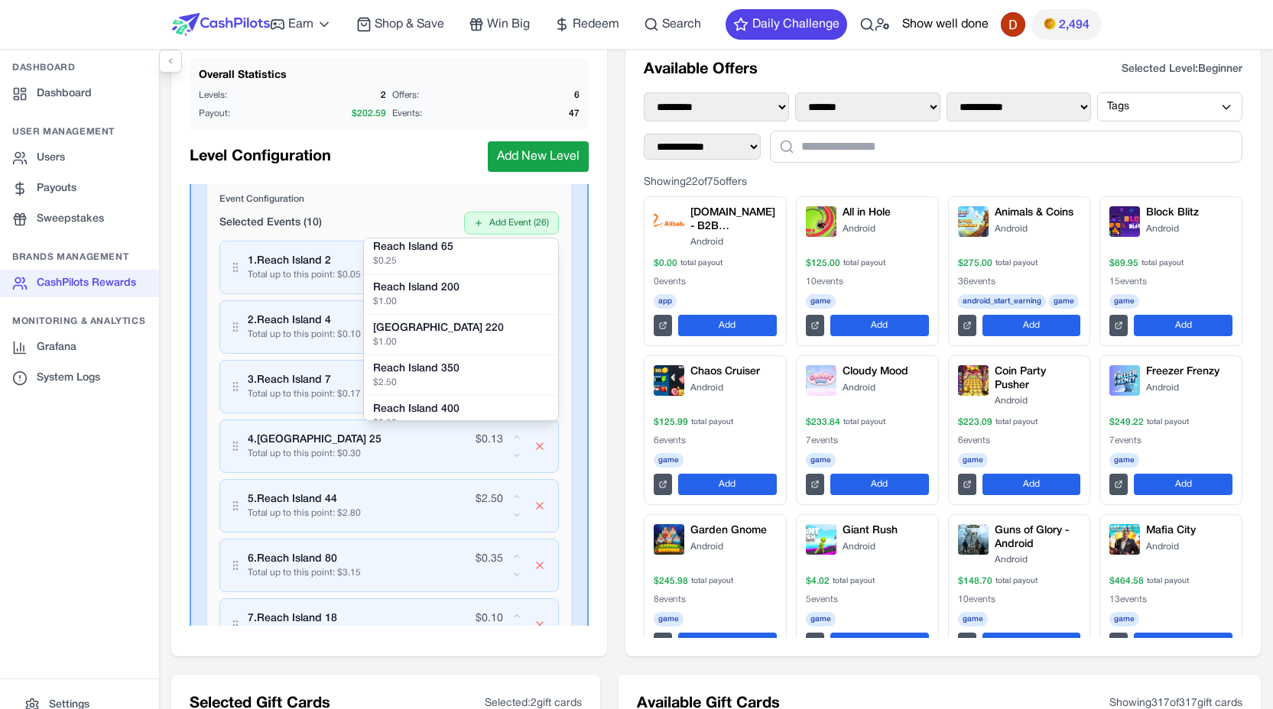
scroll to position [546, 0]
click at [465, 264] on button "Reach Island 65 $ 0.25" at bounding box center [461, 250] width 194 height 41
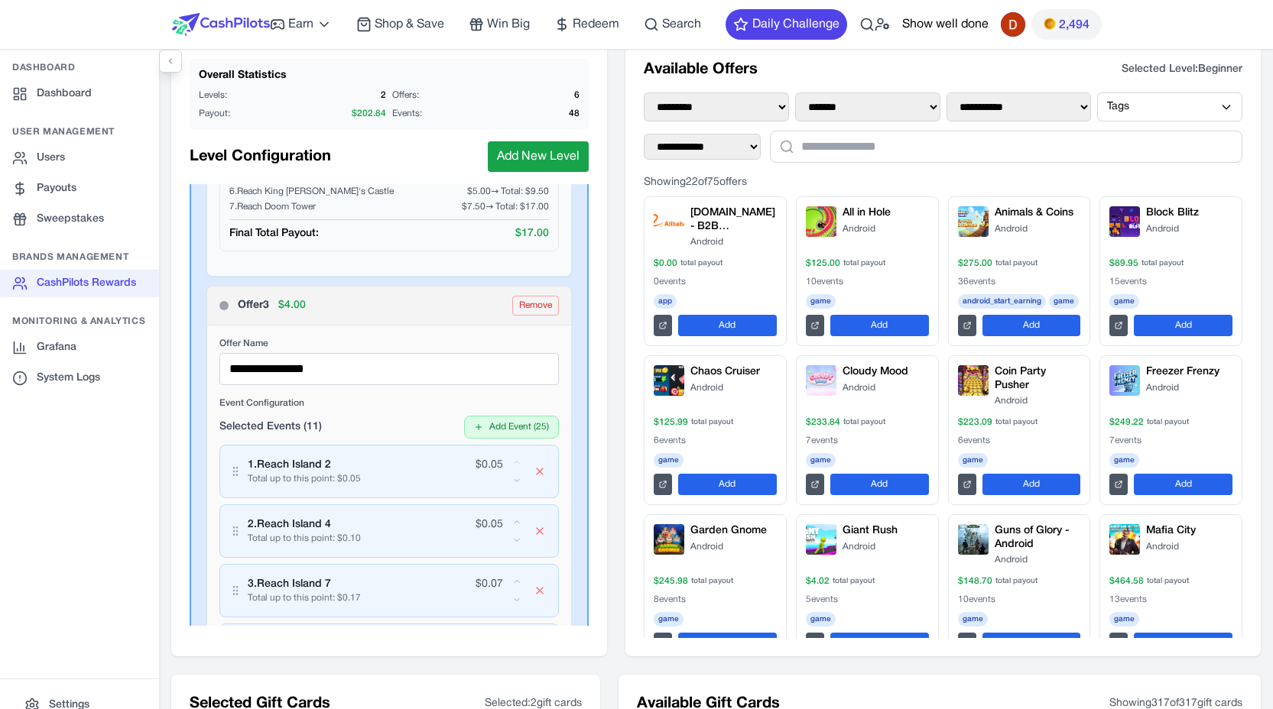
scroll to position [1257, 0]
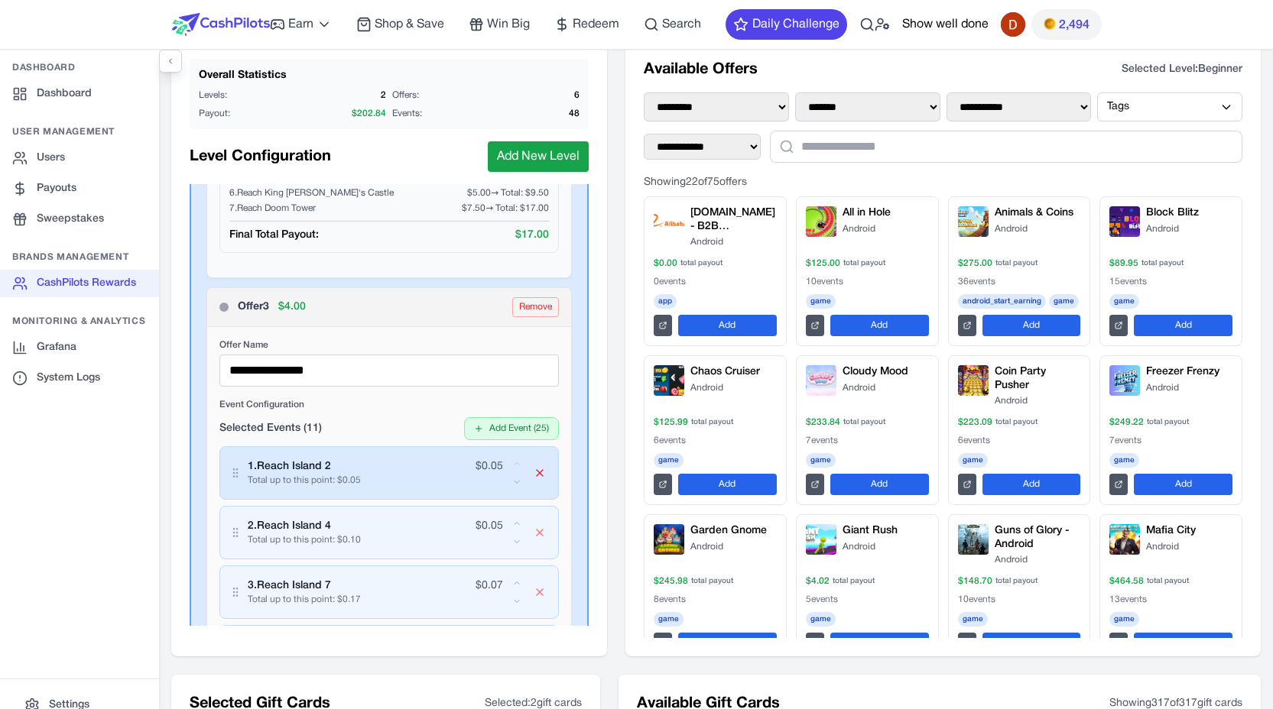
click at [537, 473] on icon "button" at bounding box center [540, 473] width 6 height 6
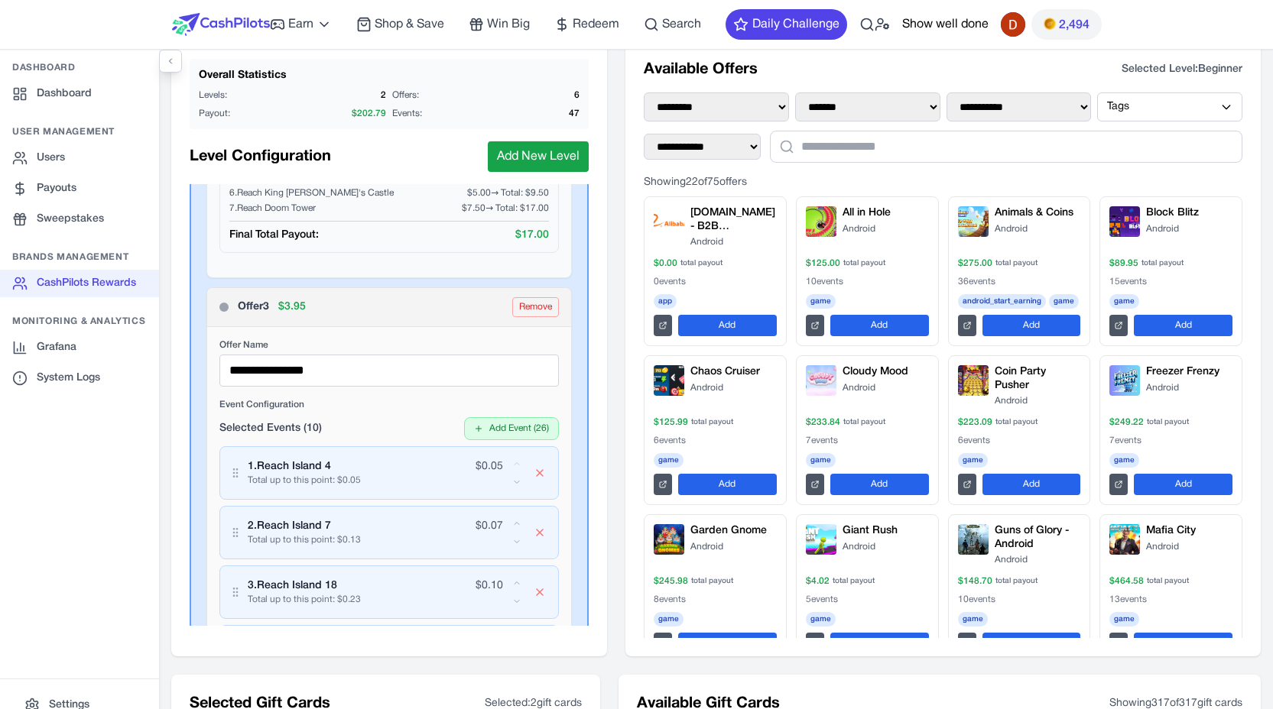
click at [537, 473] on icon "button" at bounding box center [540, 473] width 6 height 6
click at [537, 530] on icon "button" at bounding box center [540, 533] width 6 height 6
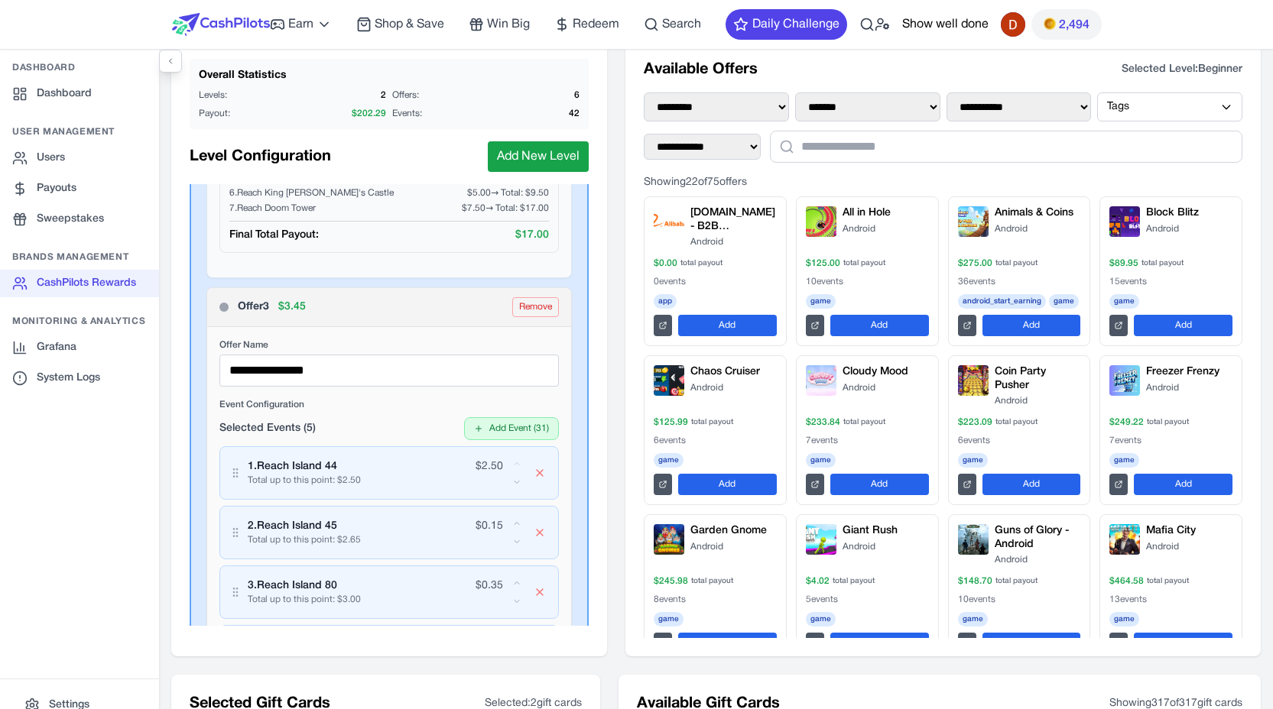
click at [537, 473] on icon "button" at bounding box center [540, 473] width 6 height 6
click at [537, 530] on icon "button" at bounding box center [540, 533] width 6 height 6
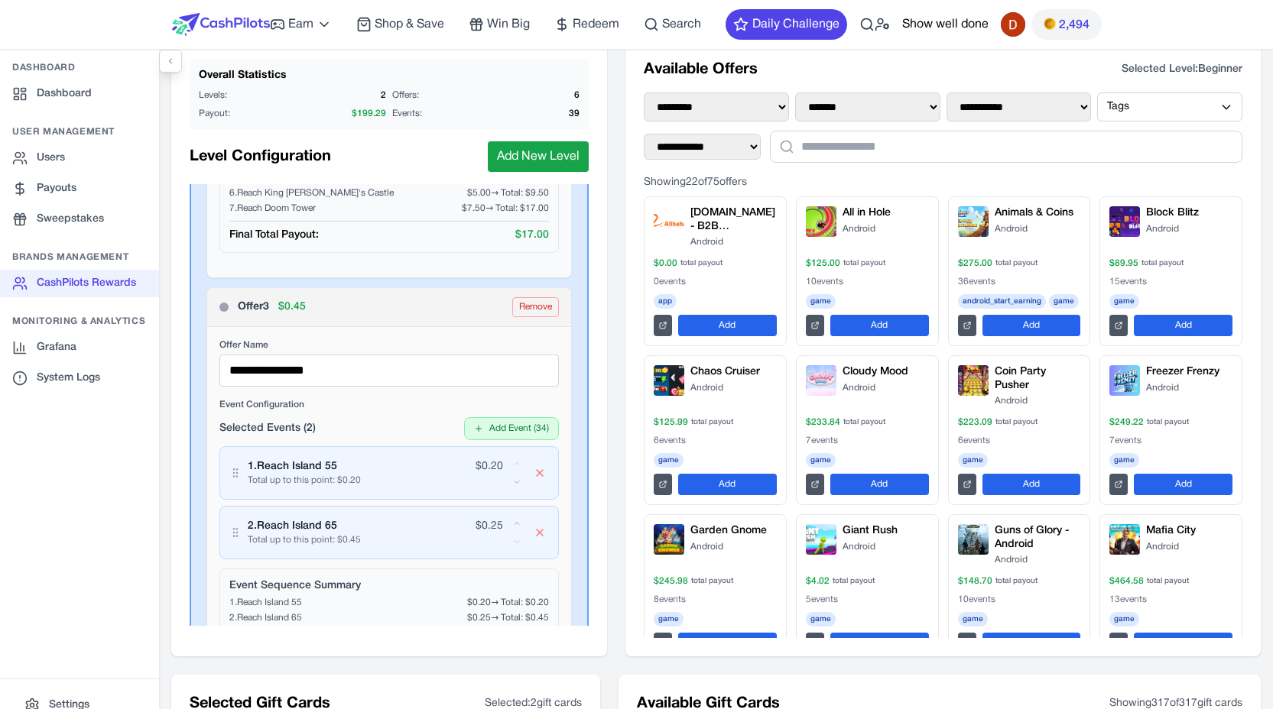
click at [537, 473] on icon "button" at bounding box center [540, 473] width 6 height 6
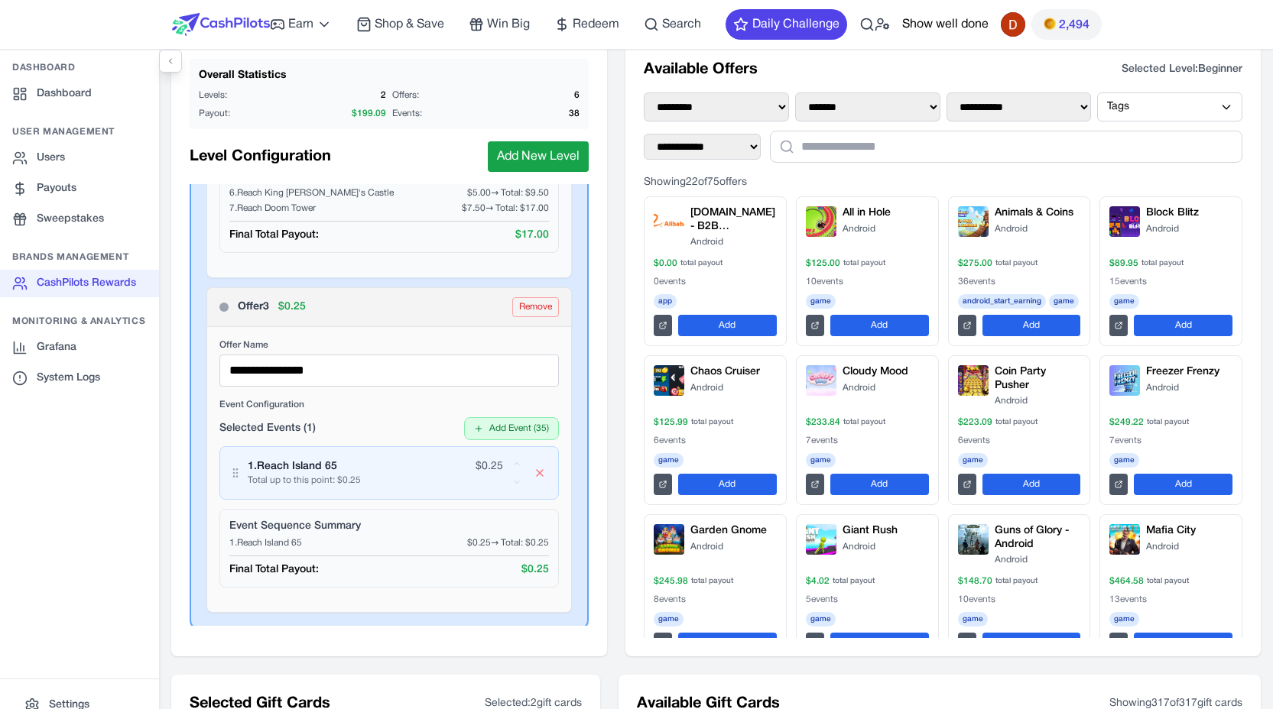
click at [537, 473] on icon "button" at bounding box center [540, 473] width 6 height 6
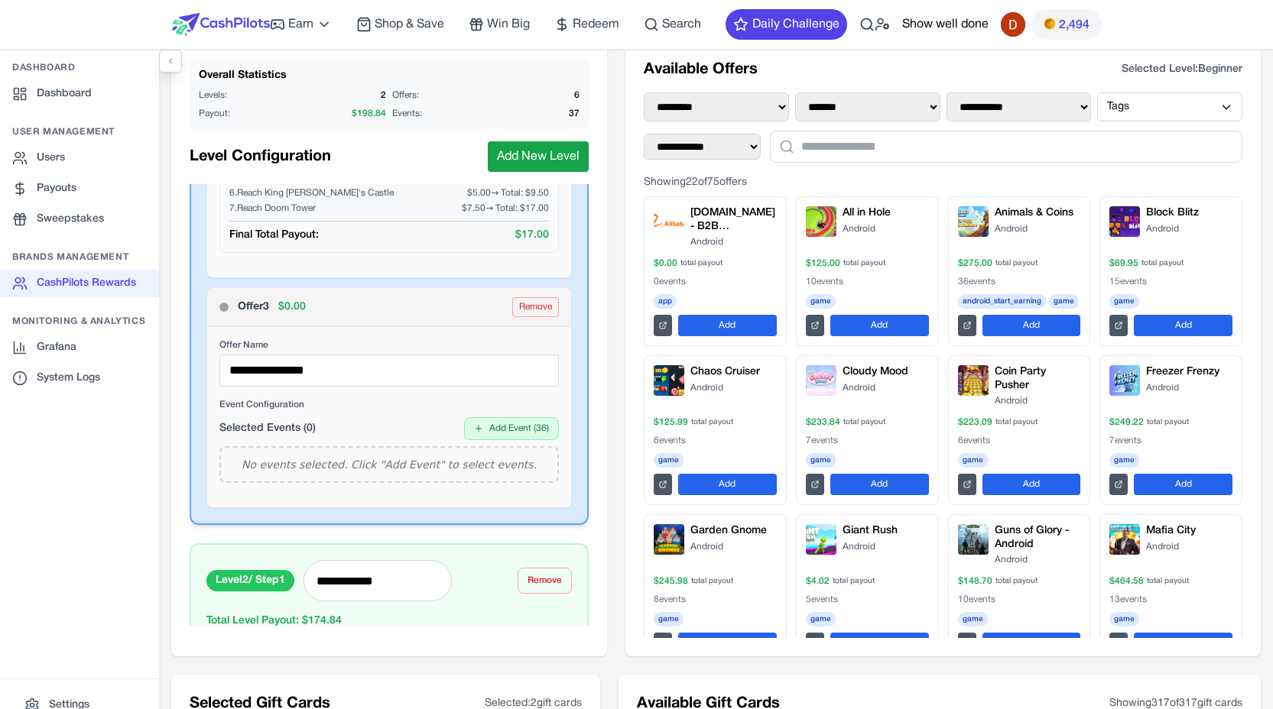
click at [514, 441] on div "Selected Events ( 0 ) Add Event ( 36 ) No events selected. Click "Add Event" to…" at bounding box center [388, 450] width 339 height 66
click at [511, 431] on button "Add Event ( 36 )" at bounding box center [511, 428] width 95 height 23
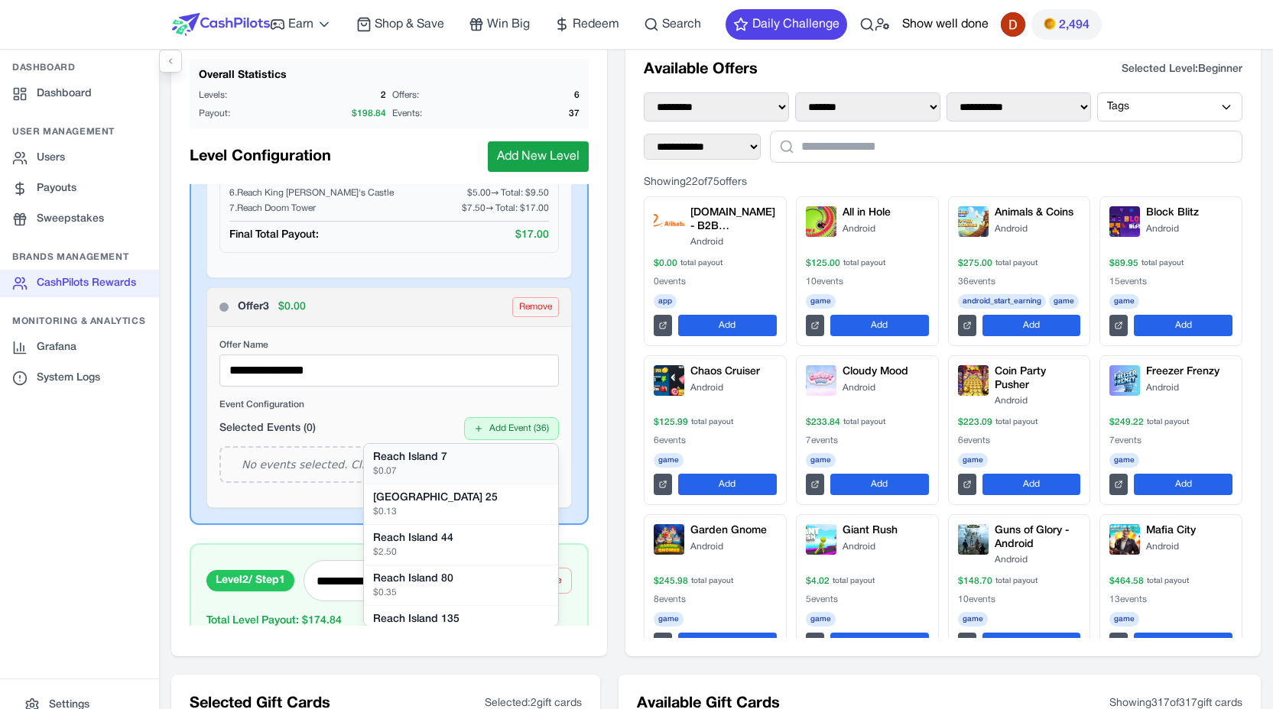
click at [476, 456] on div "Reach Island 7" at bounding box center [461, 457] width 176 height 15
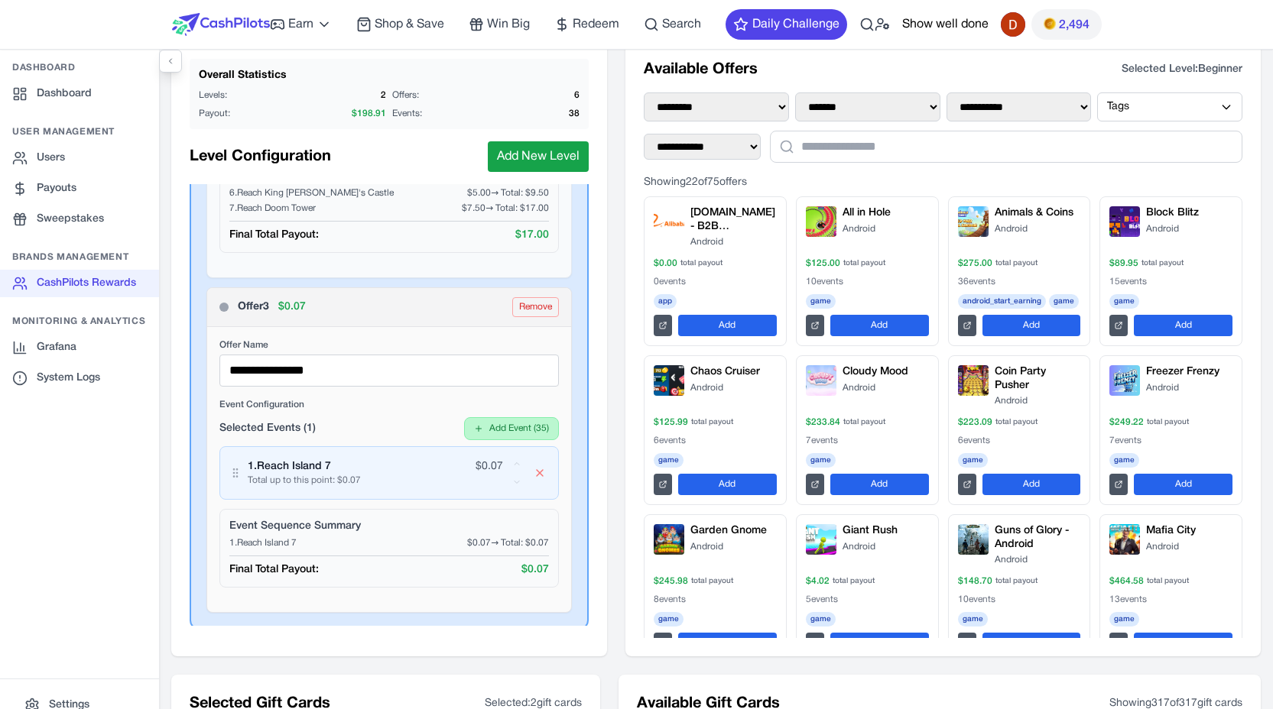
click at [498, 429] on button "Add Event ( 35 )" at bounding box center [511, 428] width 95 height 23
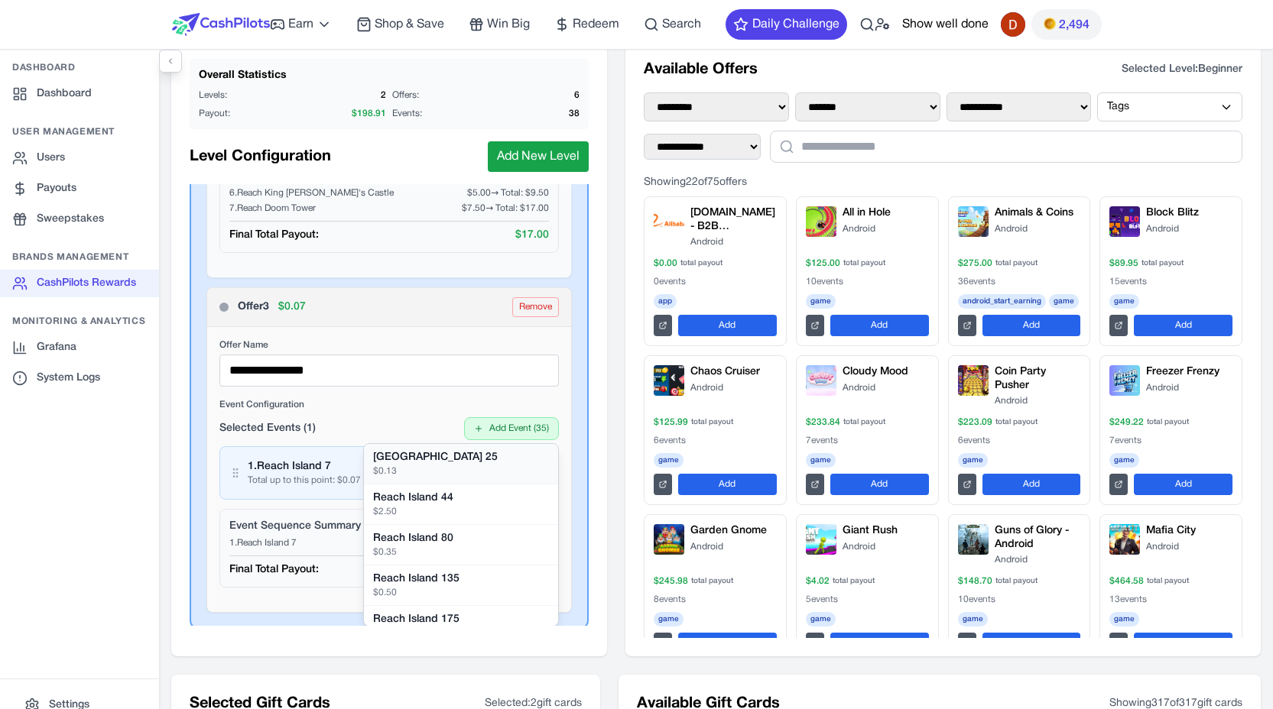
click at [463, 466] on div "$ 0.13" at bounding box center [461, 471] width 176 height 12
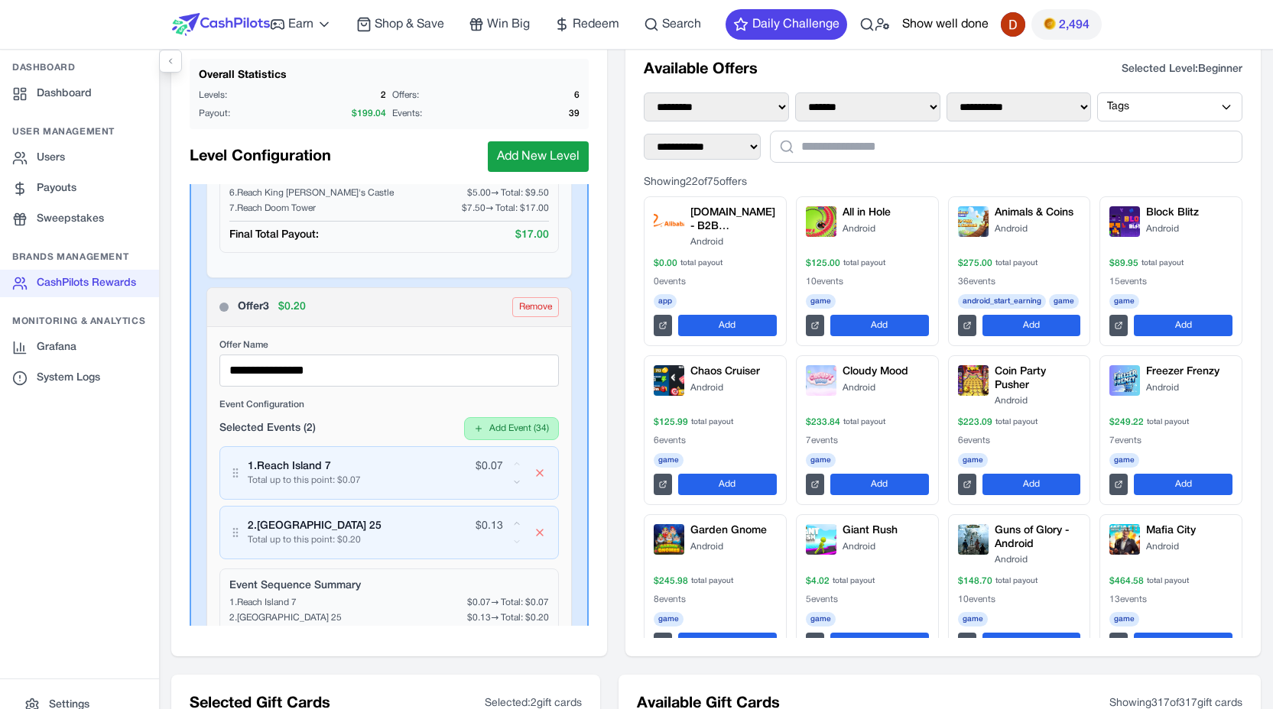
click at [501, 431] on button "Add Event ( 34 )" at bounding box center [511, 428] width 95 height 23
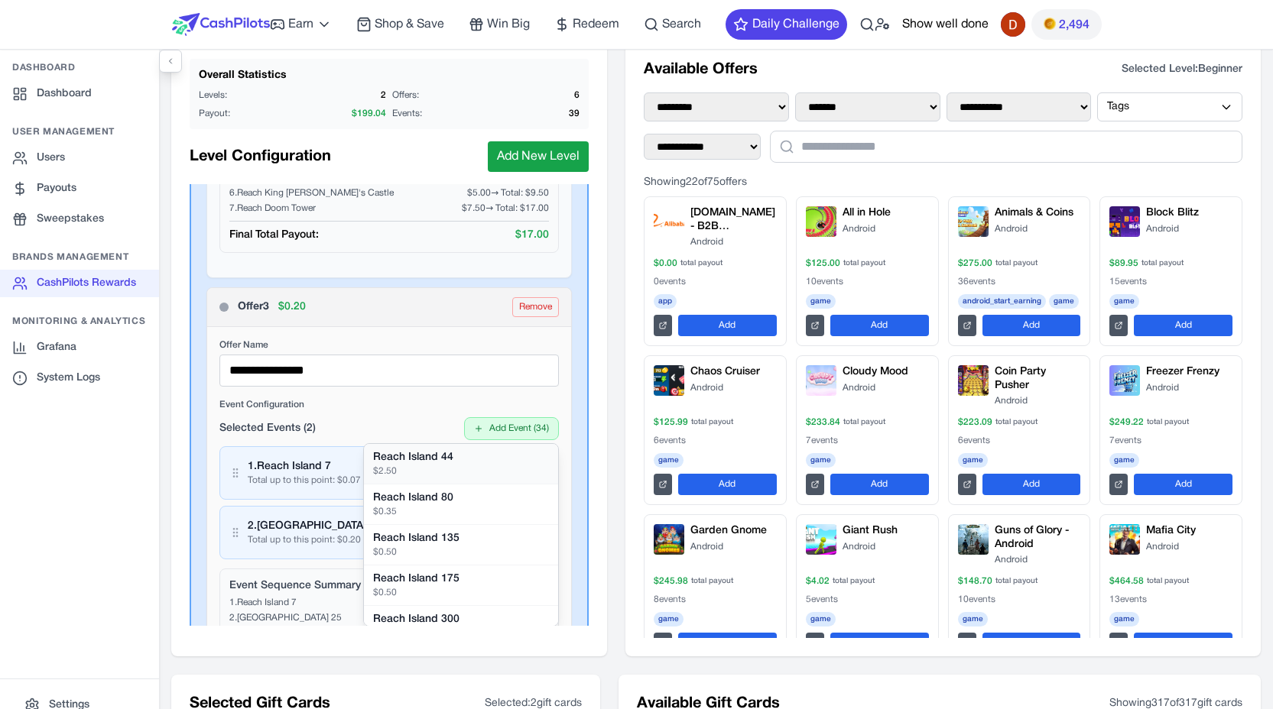
click at [475, 457] on div "Reach Island 44" at bounding box center [461, 457] width 176 height 15
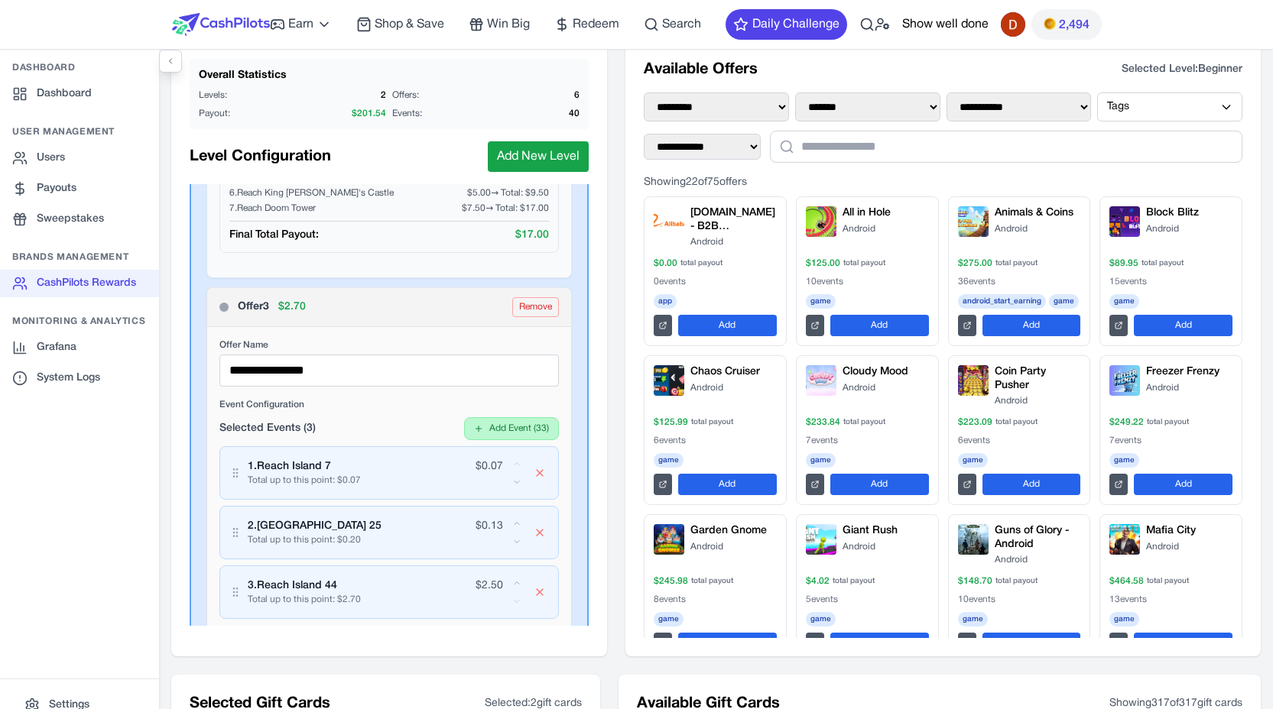
click at [504, 423] on button "Add Event ( 33 )" at bounding box center [511, 428] width 95 height 23
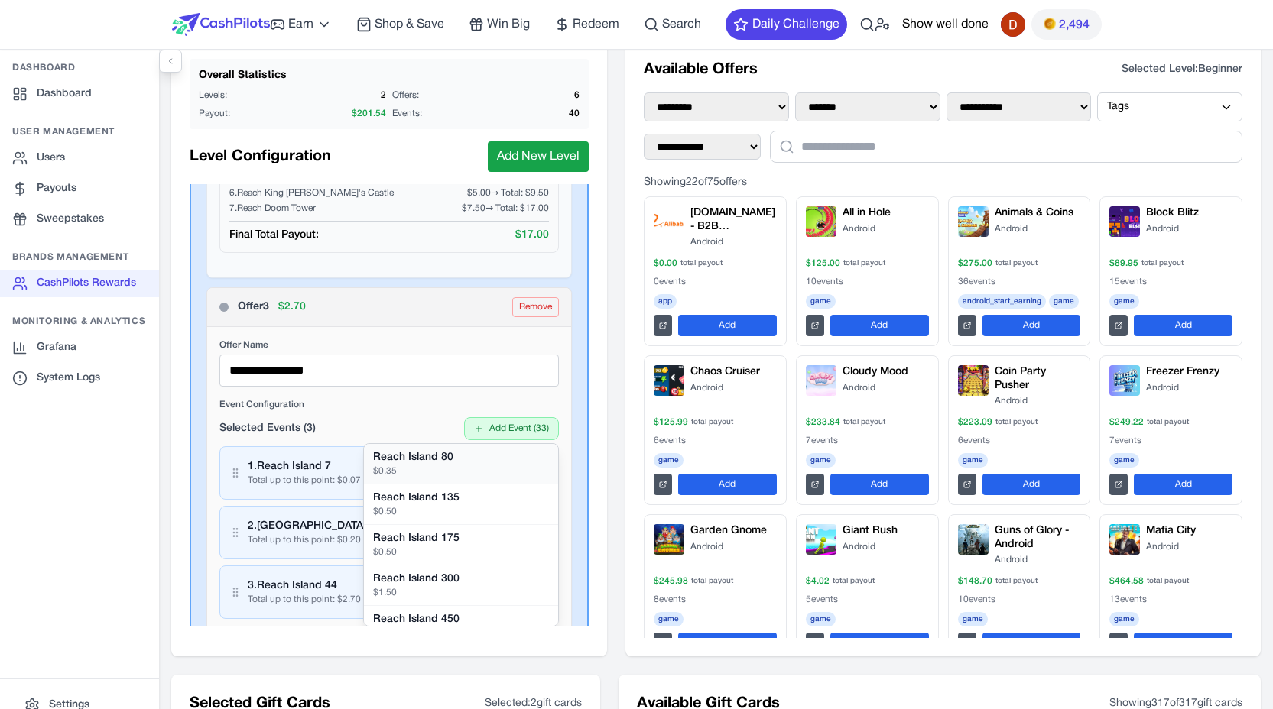
click at [462, 462] on div "Reach Island 80" at bounding box center [461, 457] width 176 height 15
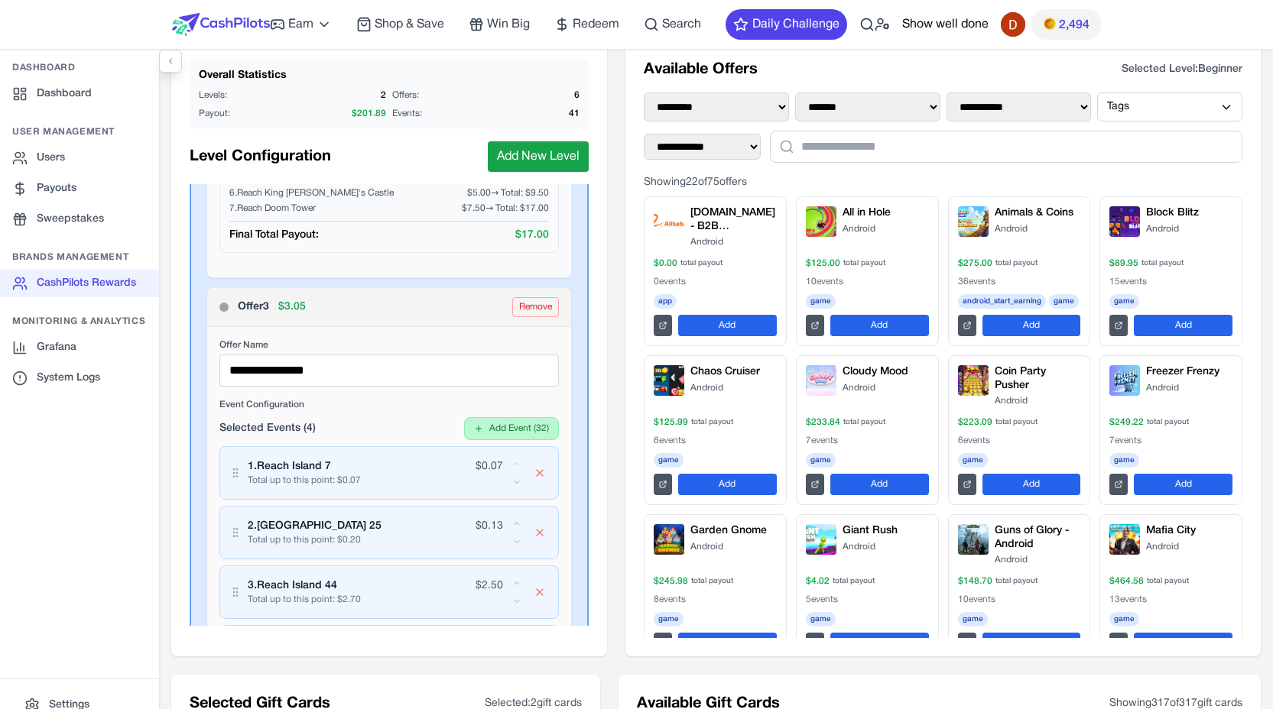
click at [505, 430] on button "Add Event ( 32 )" at bounding box center [511, 428] width 95 height 23
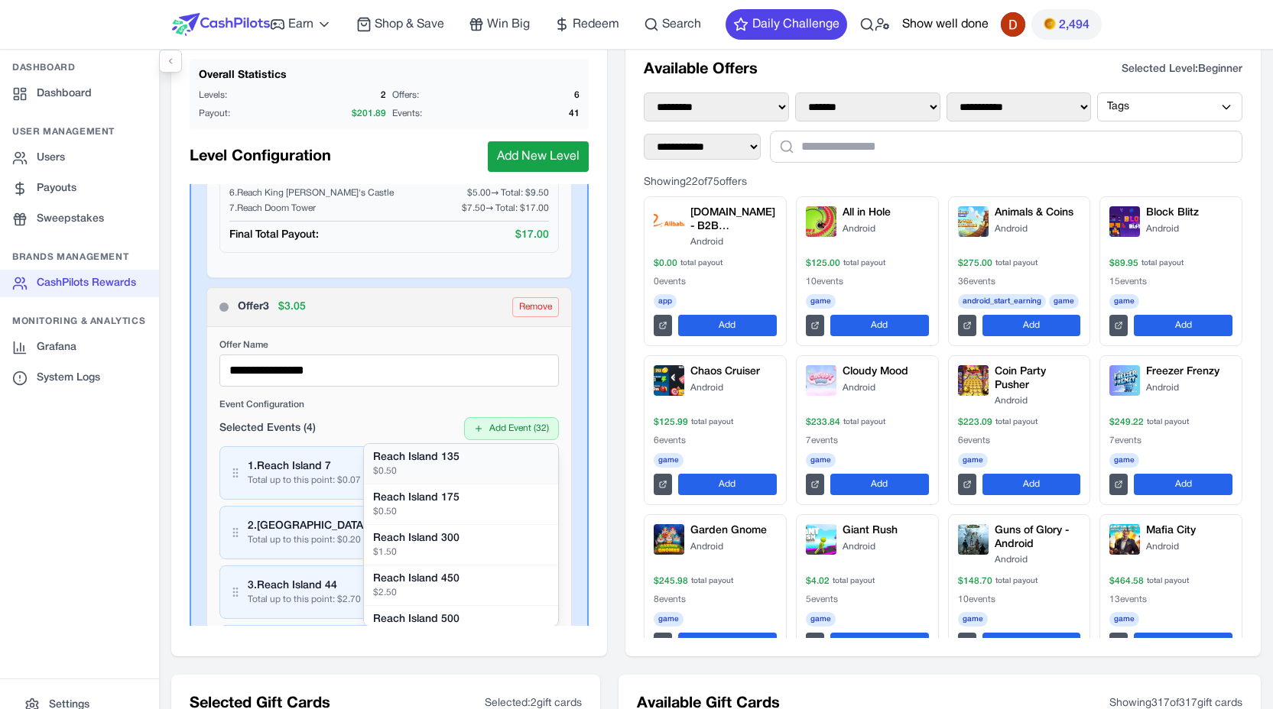
click at [459, 460] on div "Reach Island 135" at bounding box center [461, 457] width 176 height 15
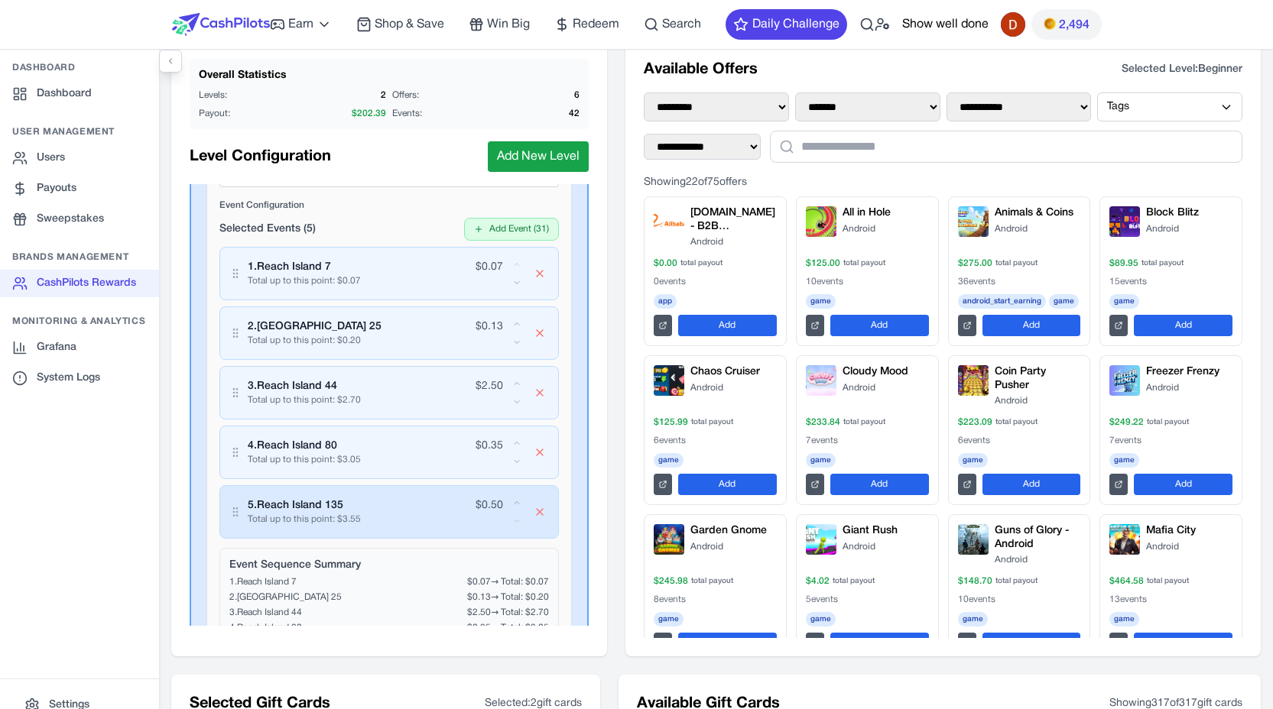
scroll to position [1446, 0]
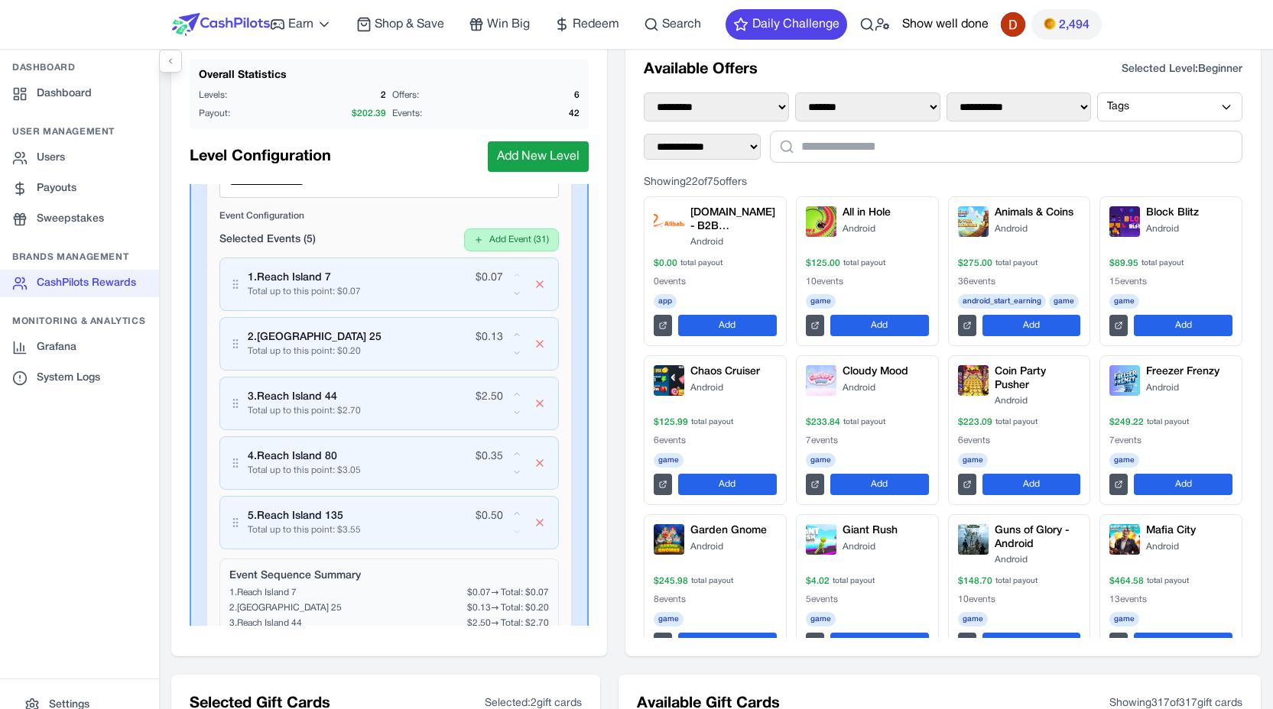
click at [494, 243] on button "Add Event ( 31 )" at bounding box center [511, 240] width 95 height 23
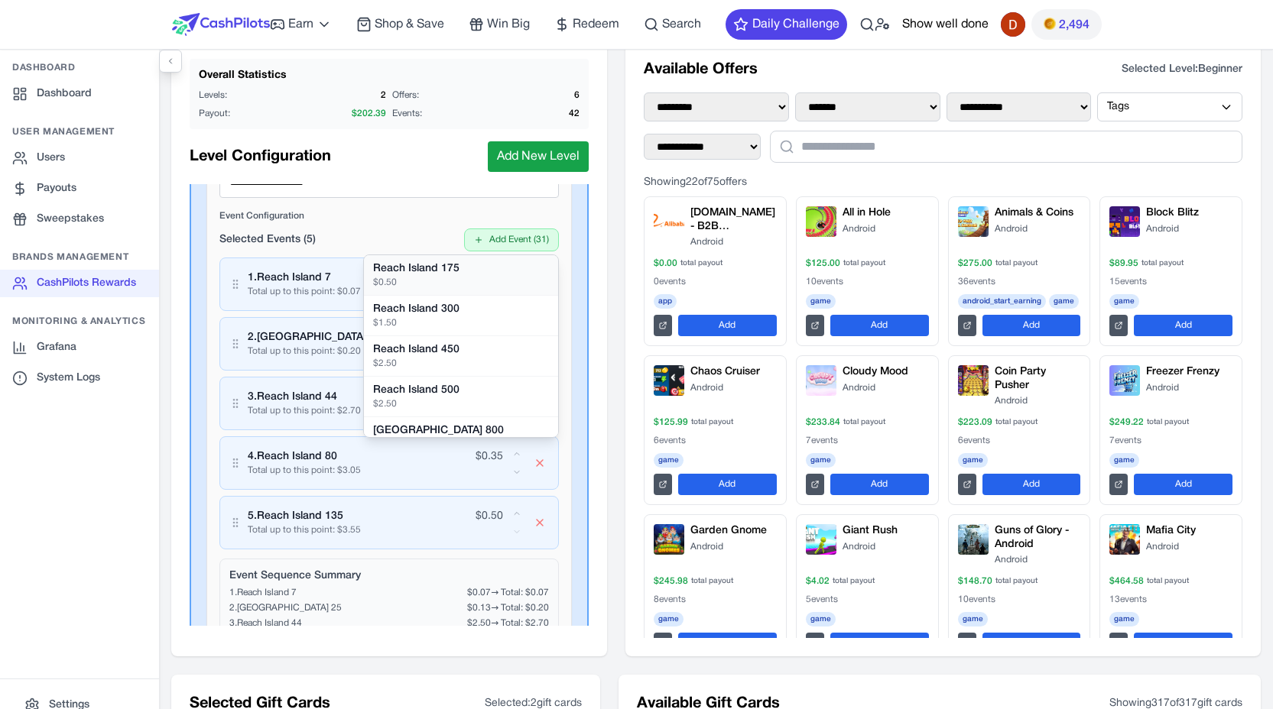
click at [449, 270] on div "Reach Island 175" at bounding box center [461, 268] width 176 height 15
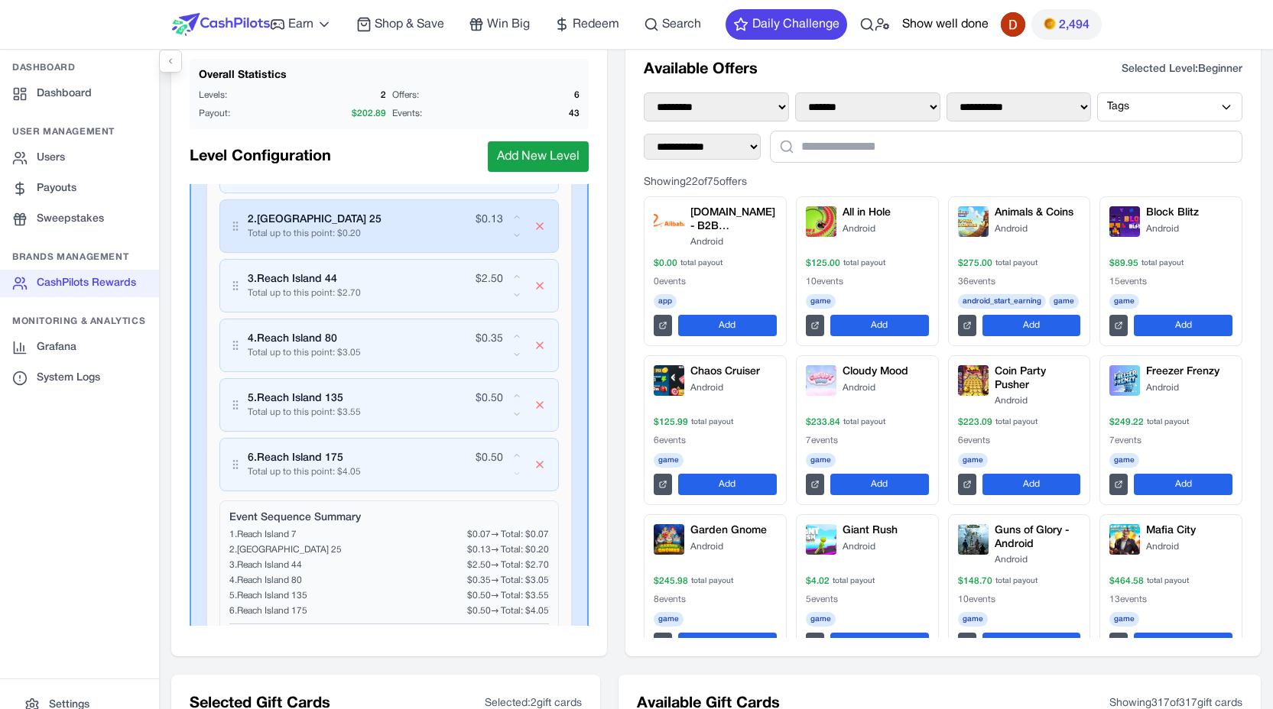
scroll to position [1506, 0]
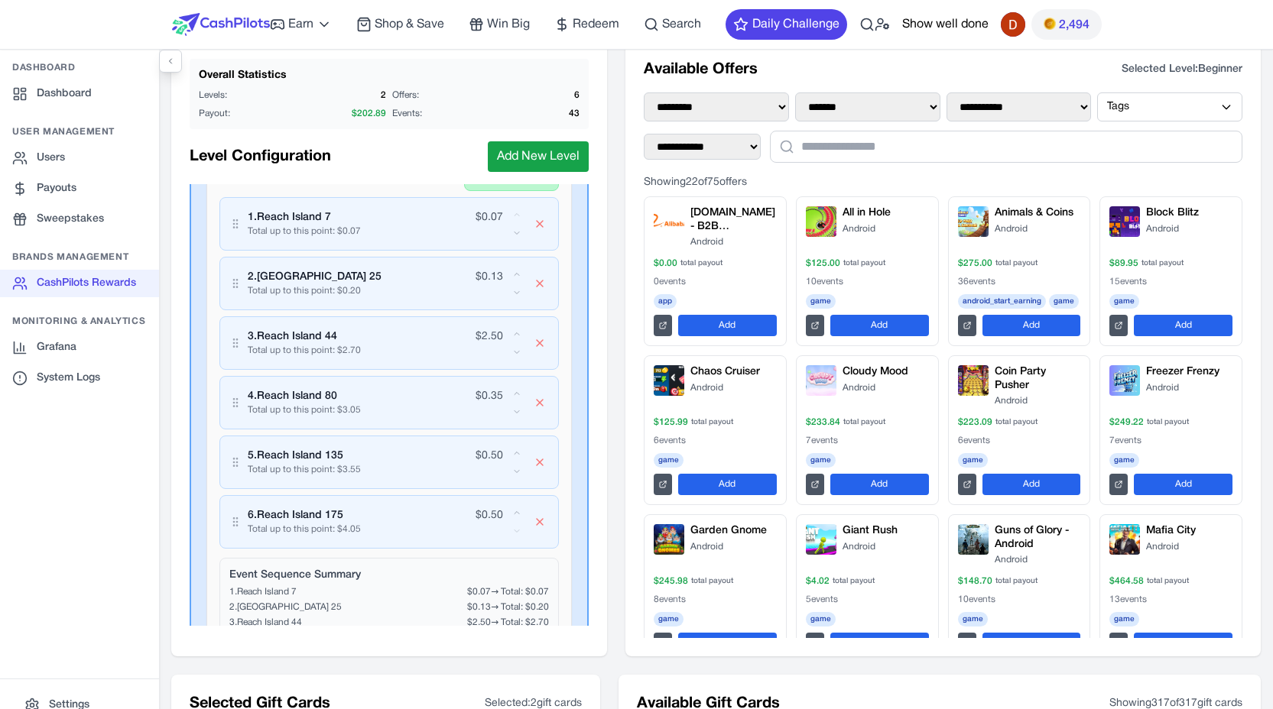
click at [514, 190] on button "Add Event ( 30 )" at bounding box center [511, 179] width 95 height 23
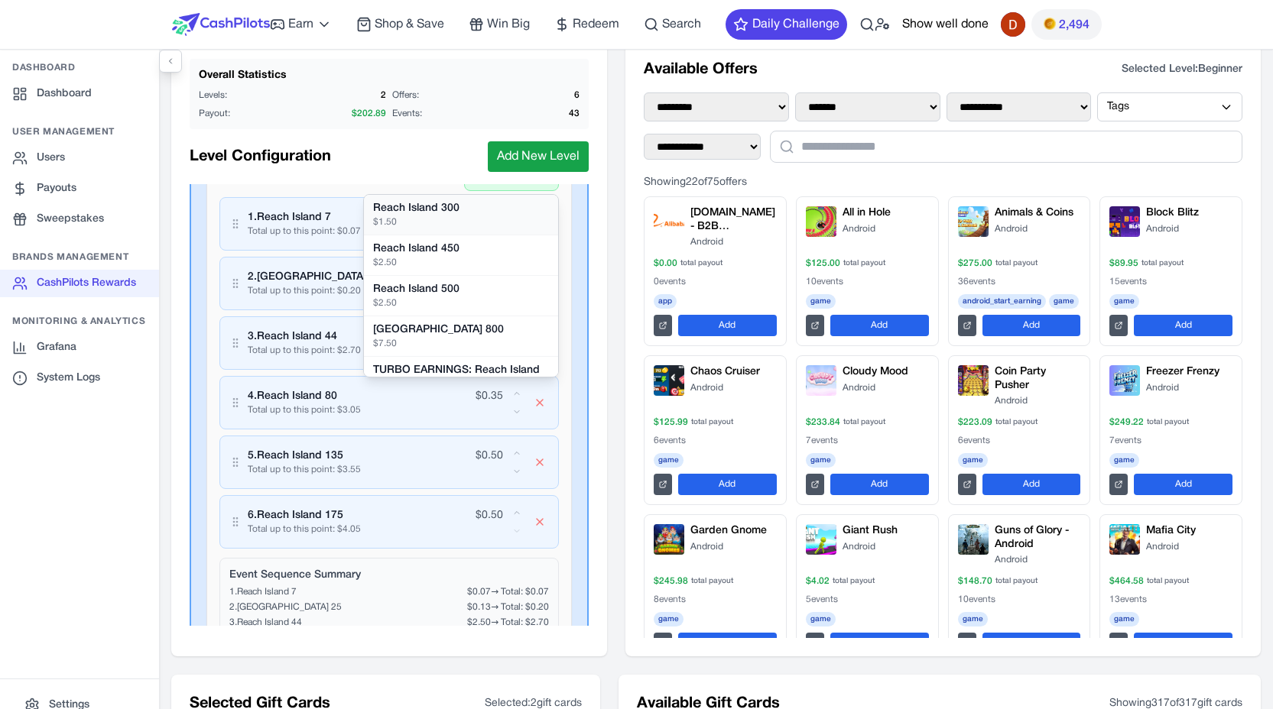
click at [456, 223] on div "$ 1.50" at bounding box center [461, 222] width 176 height 12
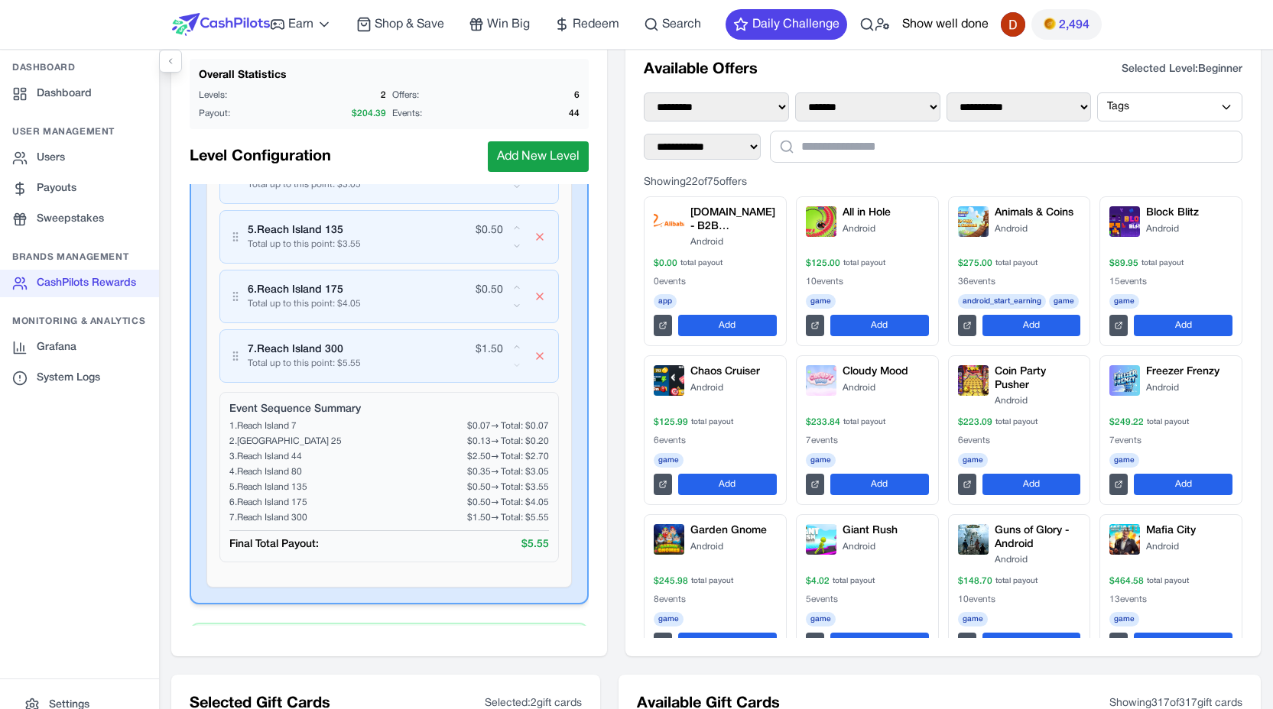
scroll to position [1720, 0]
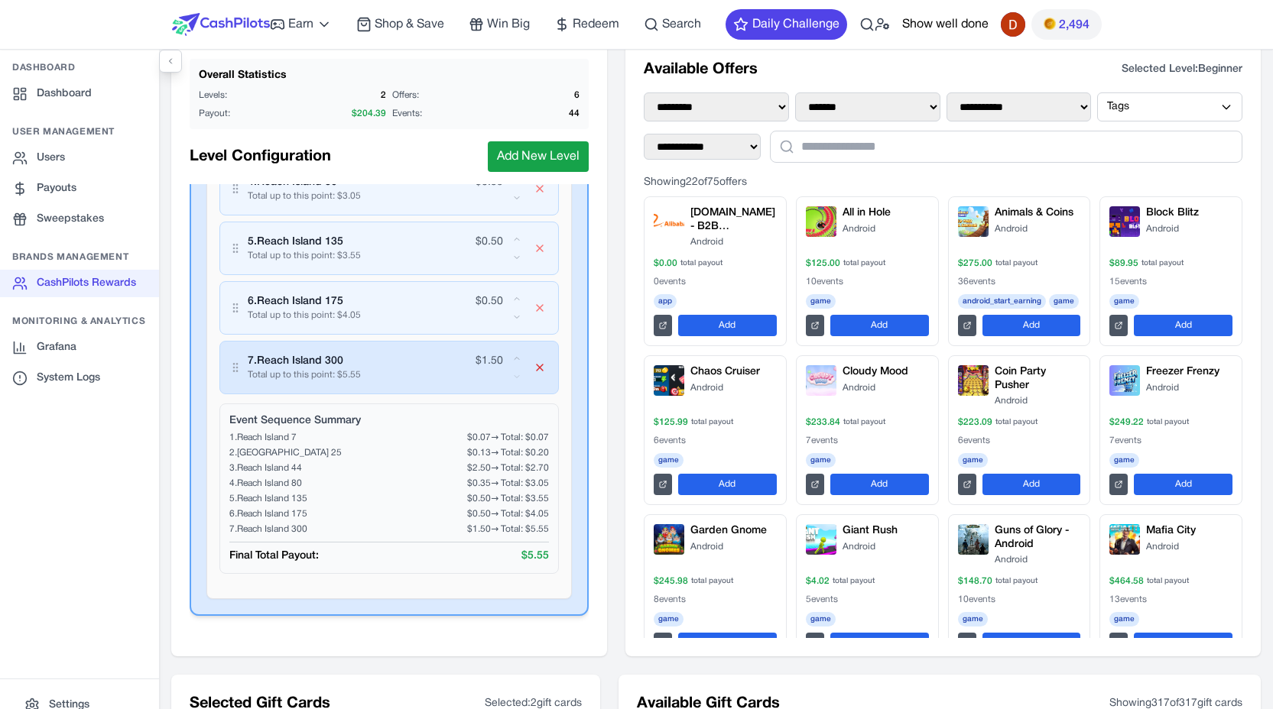
click at [533, 372] on icon "button" at bounding box center [539, 368] width 12 height 12
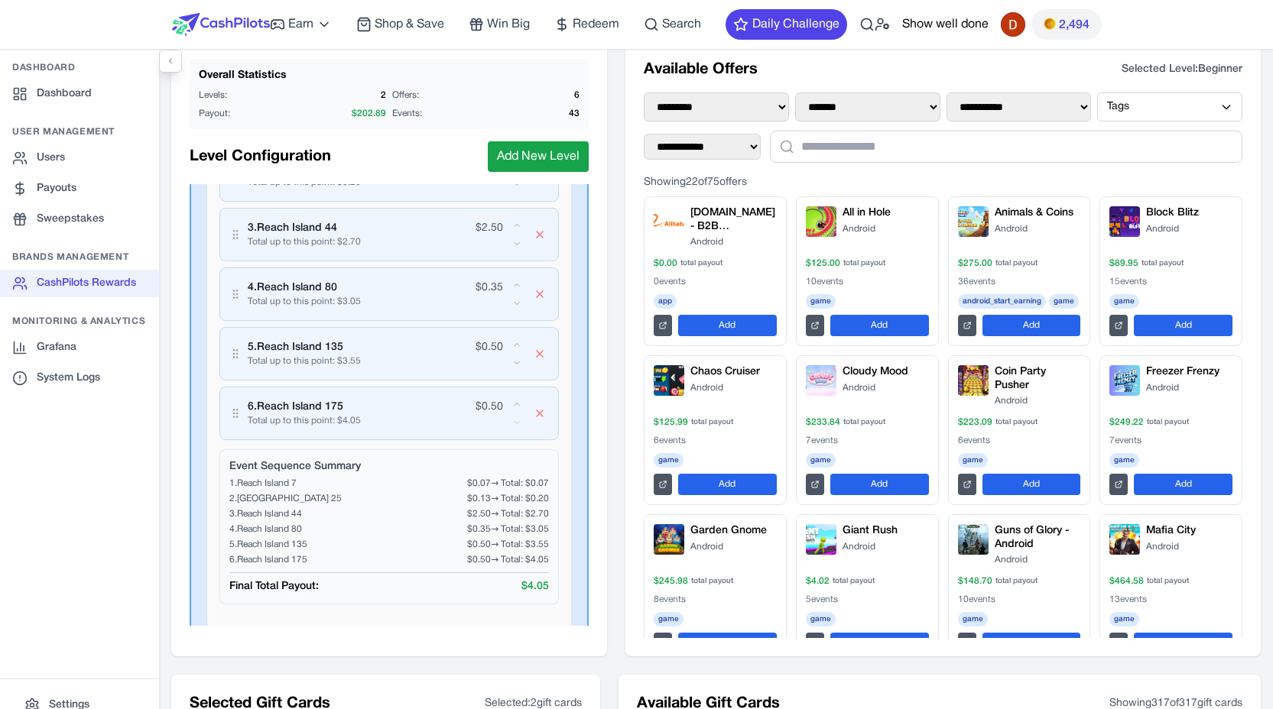
scroll to position [1604, 0]
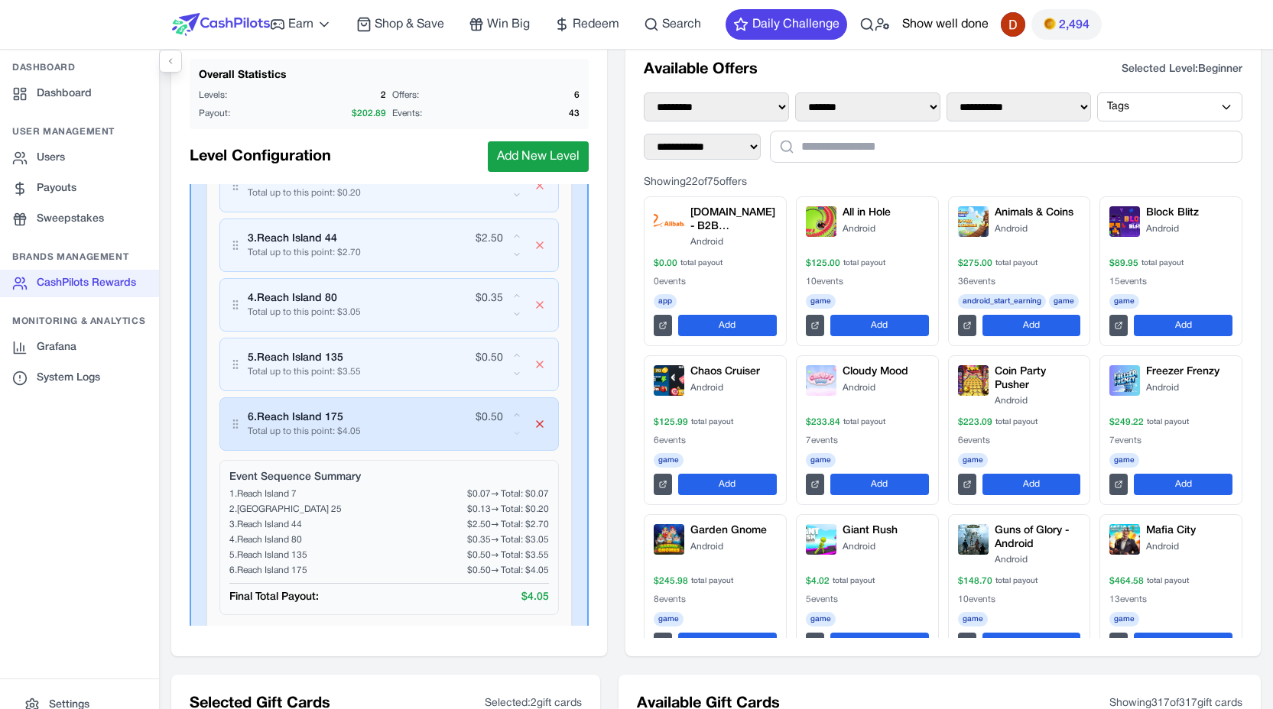
click at [533, 424] on icon "button" at bounding box center [539, 424] width 12 height 12
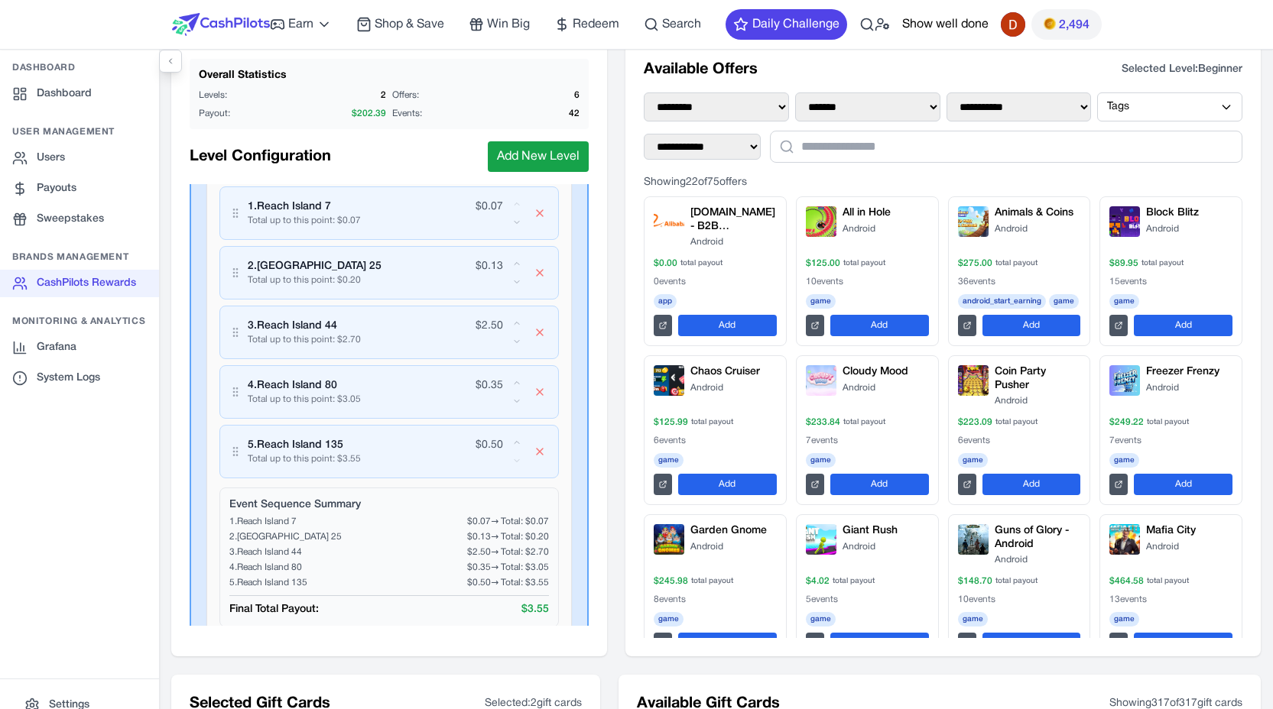
scroll to position [1493, 0]
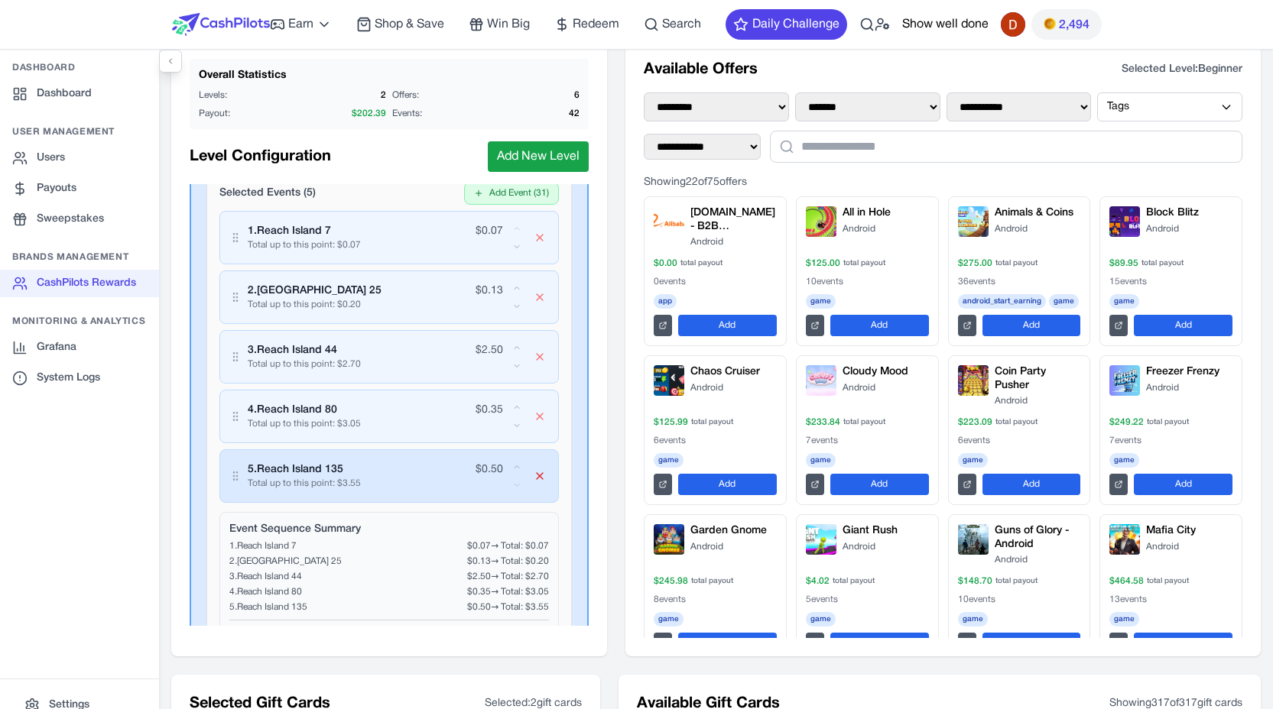
click at [533, 471] on icon "button" at bounding box center [539, 476] width 12 height 12
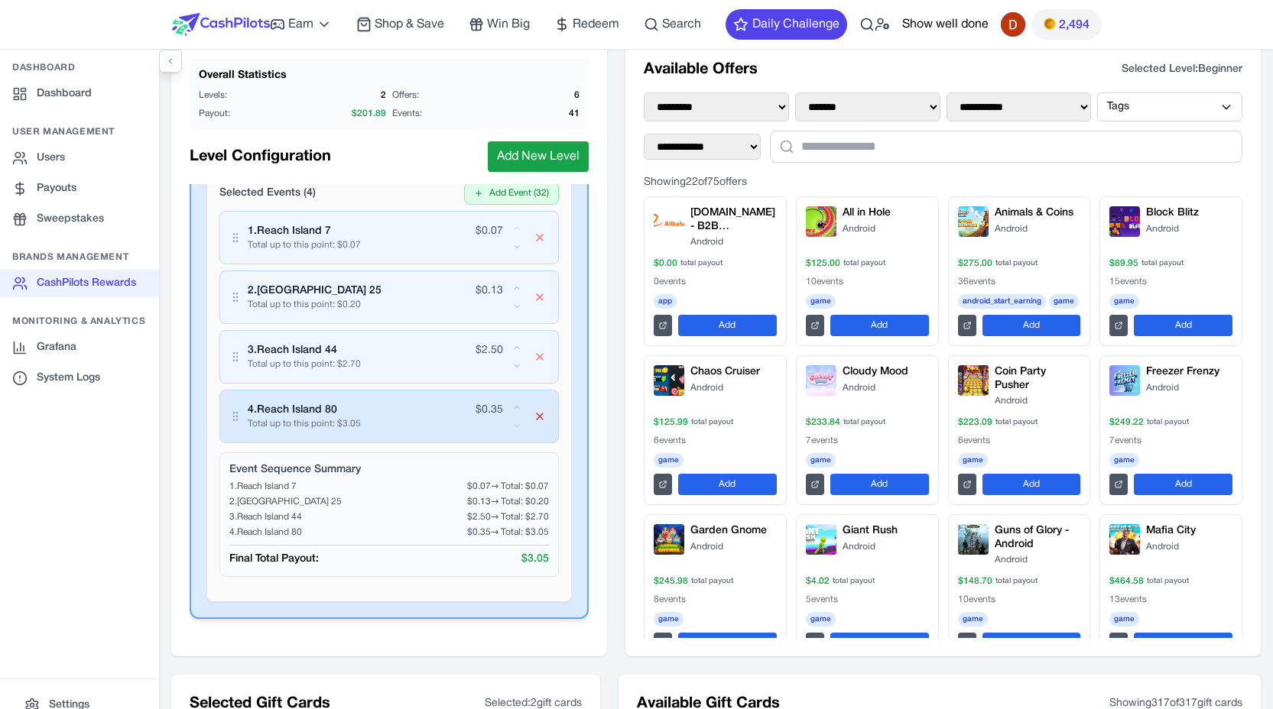
click at [533, 410] on icon "button" at bounding box center [539, 416] width 12 height 12
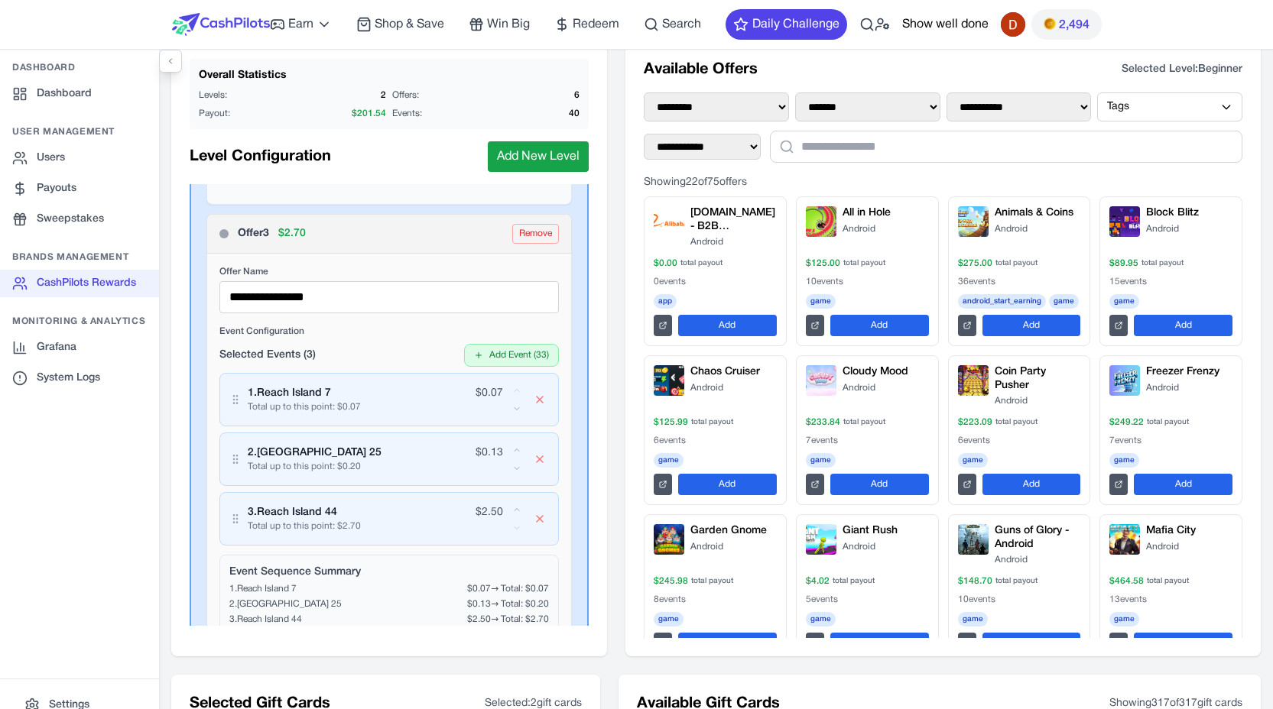
scroll to position [1315, 0]
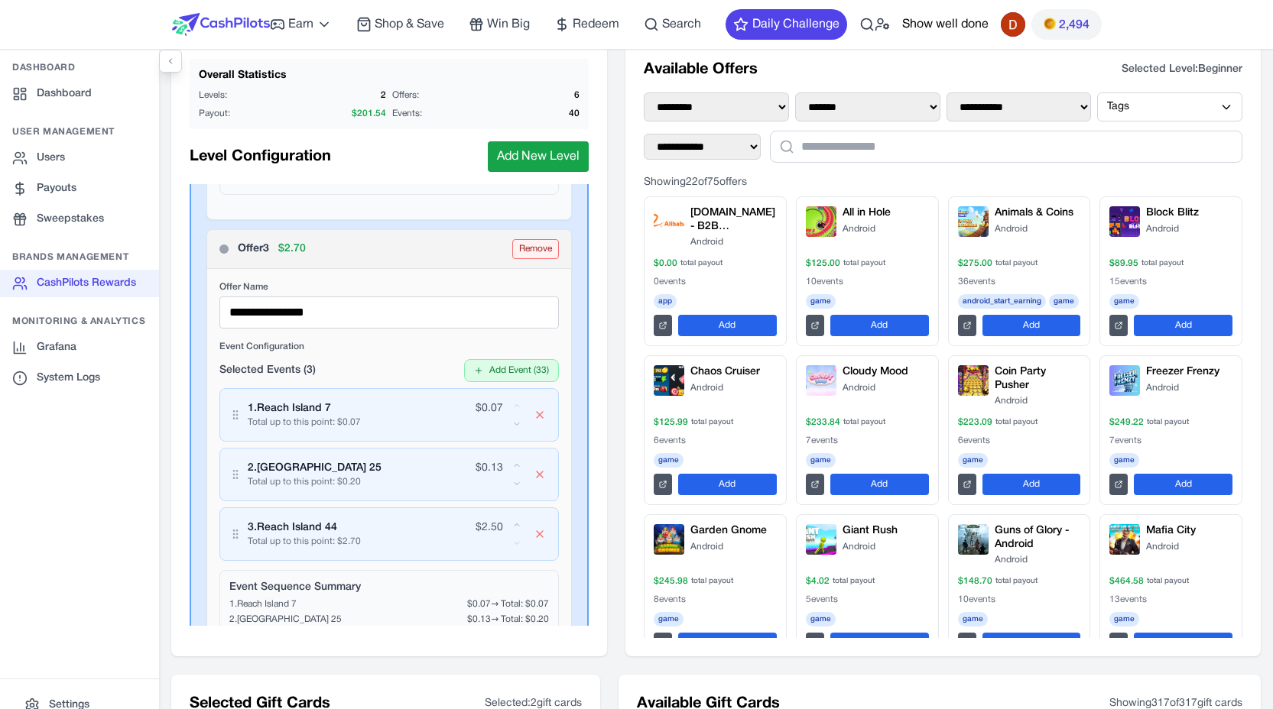
click at [526, 251] on button "Remove" at bounding box center [535, 249] width 47 height 20
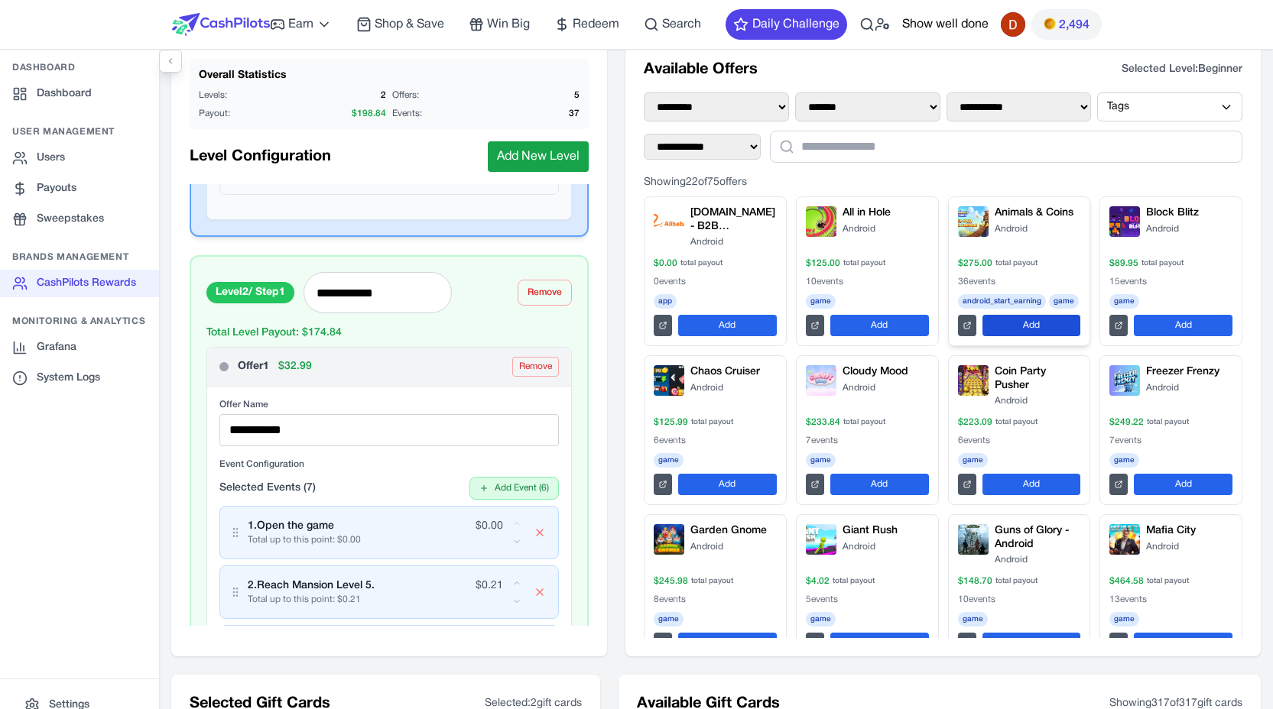
click at [987, 332] on button "Add" at bounding box center [1031, 325] width 99 height 21
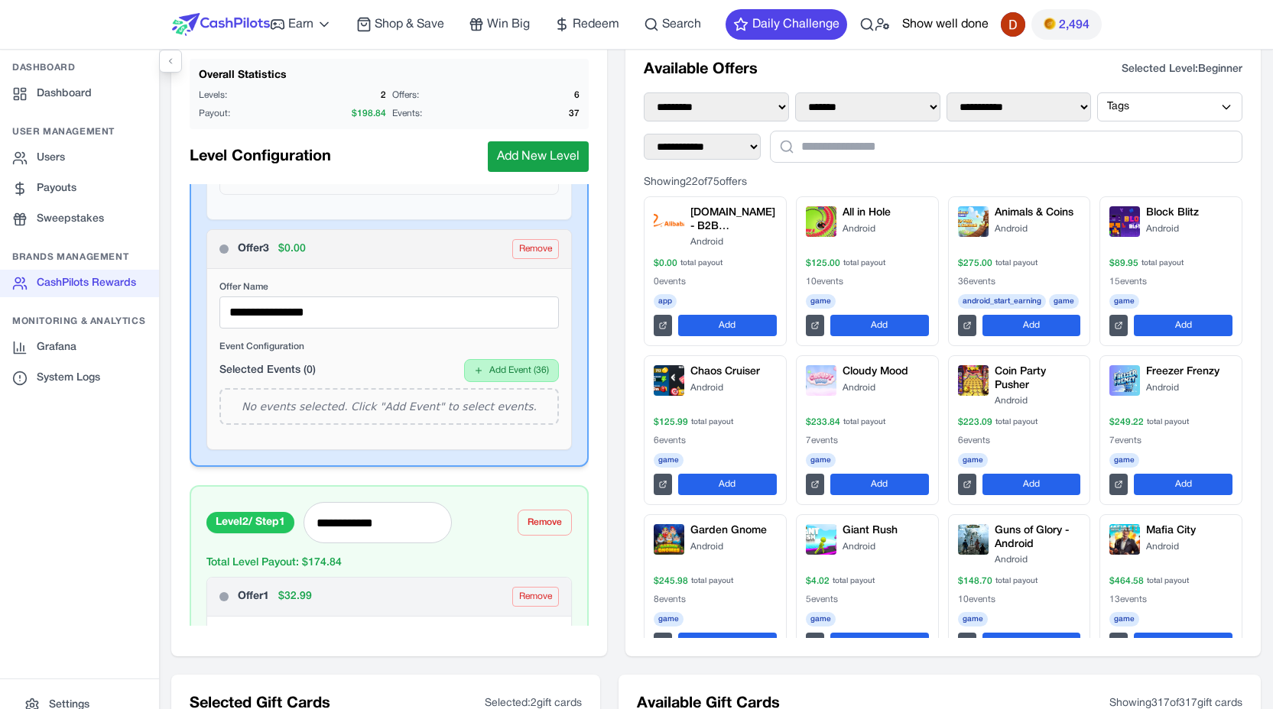
click at [483, 367] on button "Add Event ( 36 )" at bounding box center [511, 370] width 95 height 23
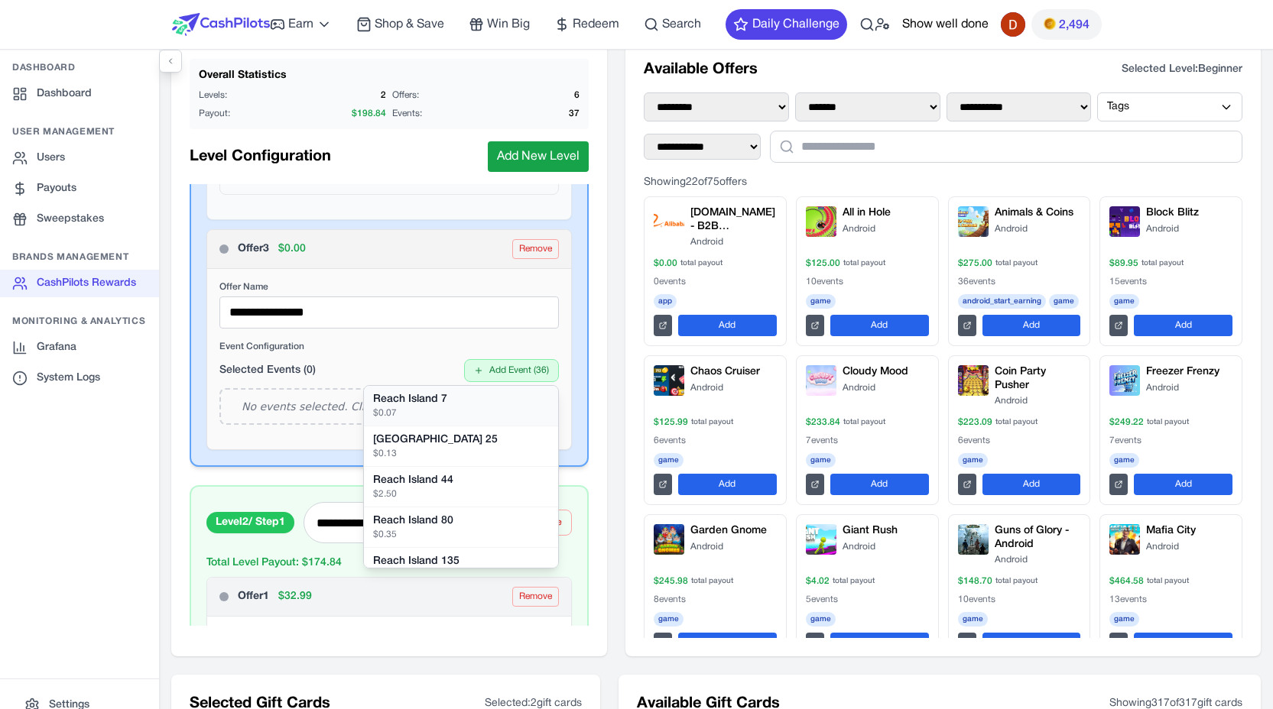
click at [463, 400] on div "Reach Island 7" at bounding box center [461, 399] width 176 height 15
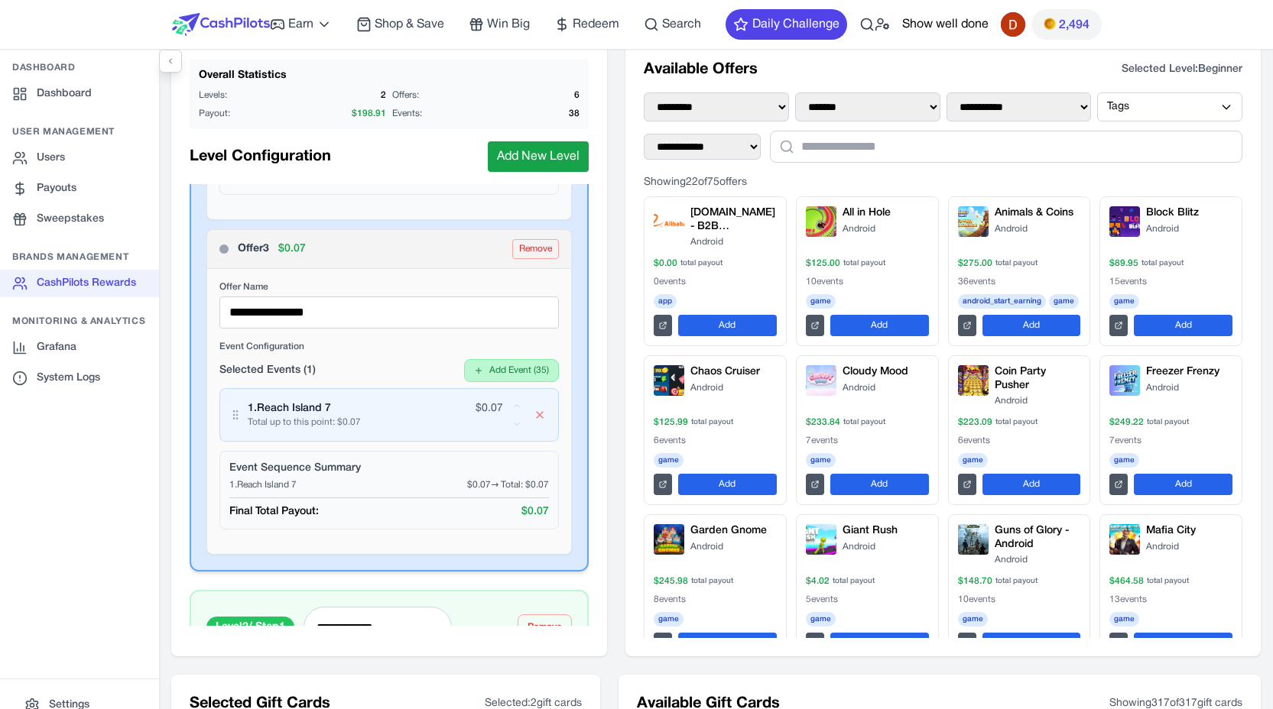
click at [494, 370] on button "Add Event ( 35 )" at bounding box center [511, 370] width 95 height 23
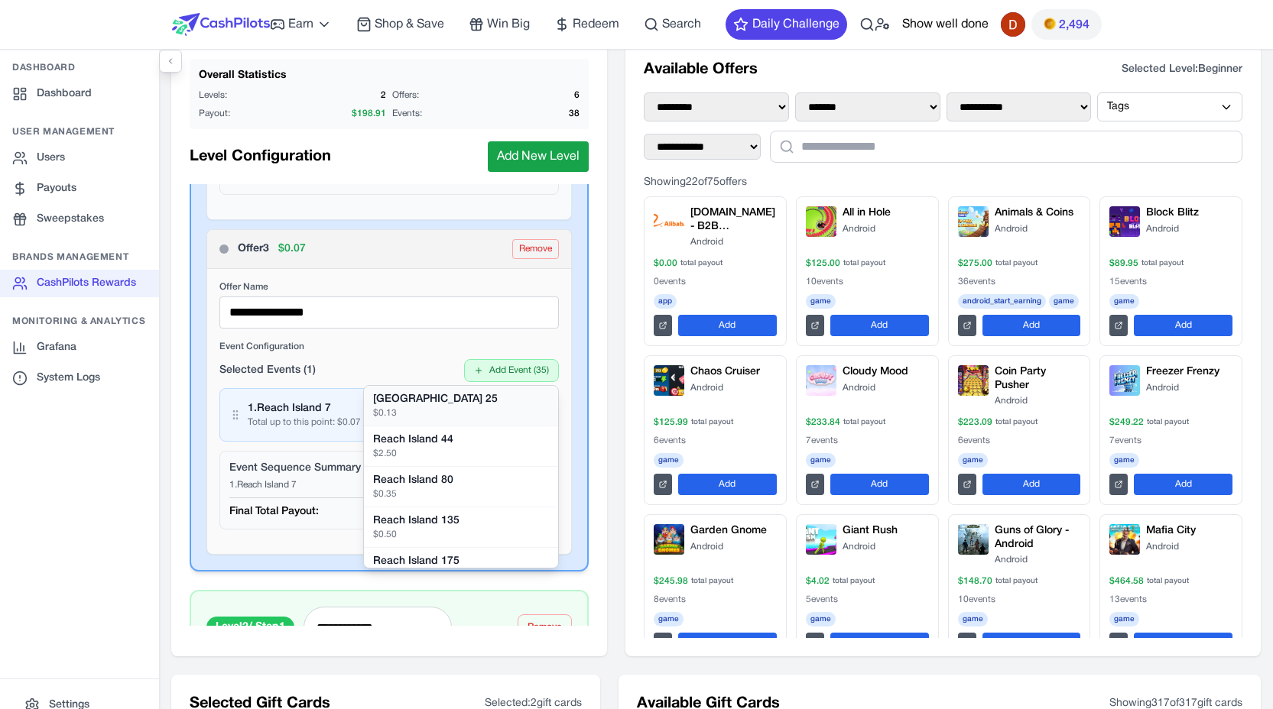
click at [467, 406] on div "[GEOGRAPHIC_DATA] 25" at bounding box center [461, 399] width 176 height 15
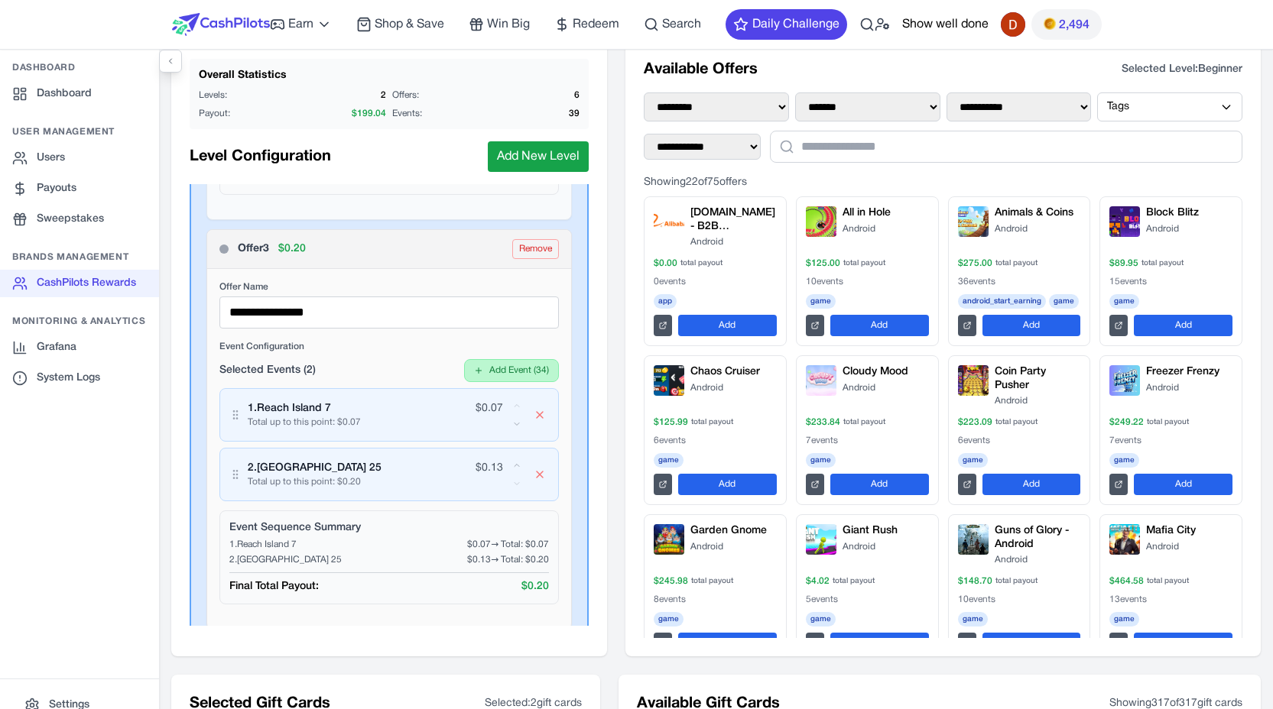
click at [511, 371] on button "Add Event ( 34 )" at bounding box center [511, 370] width 95 height 23
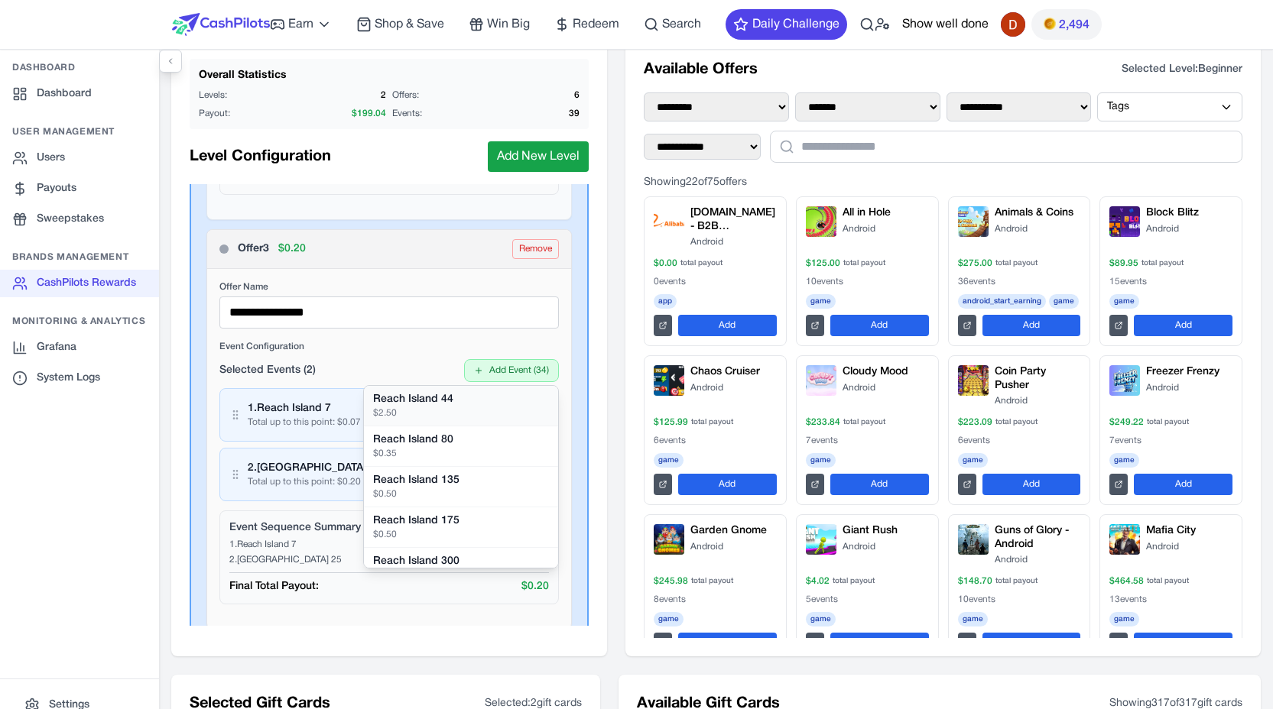
click at [469, 394] on div "Reach Island 44" at bounding box center [461, 399] width 176 height 15
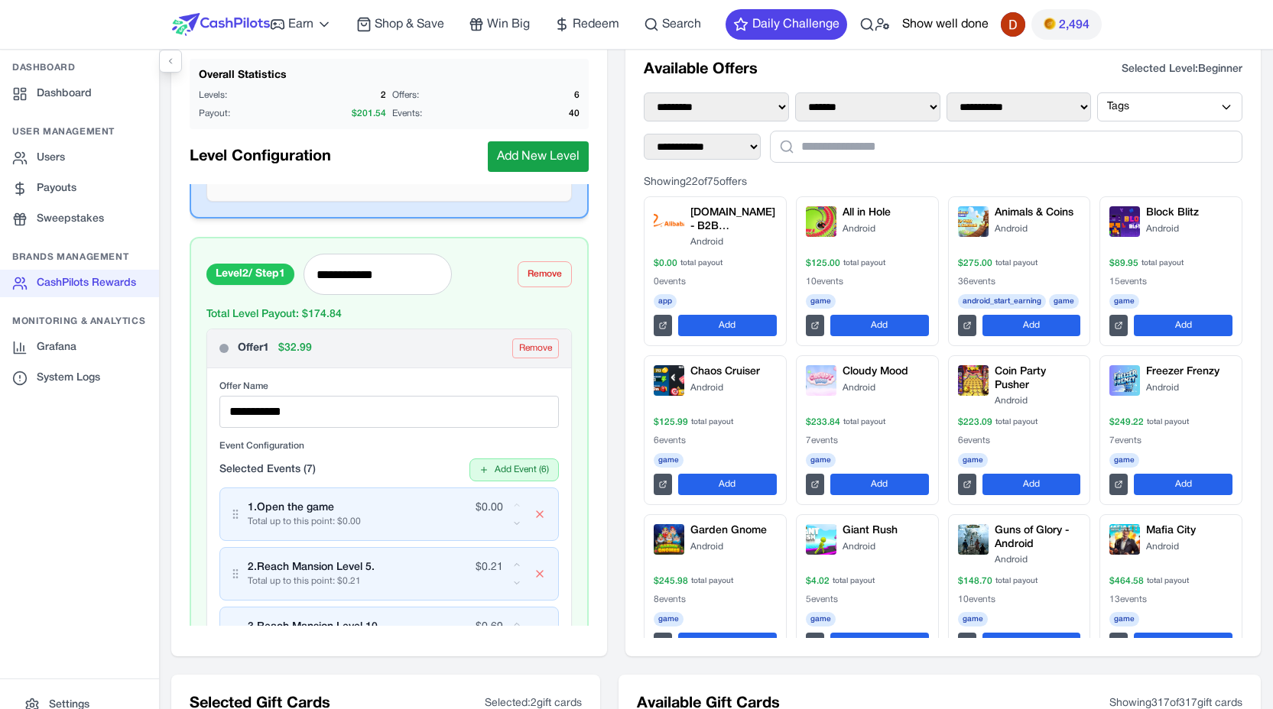
scroll to position [1822, 0]
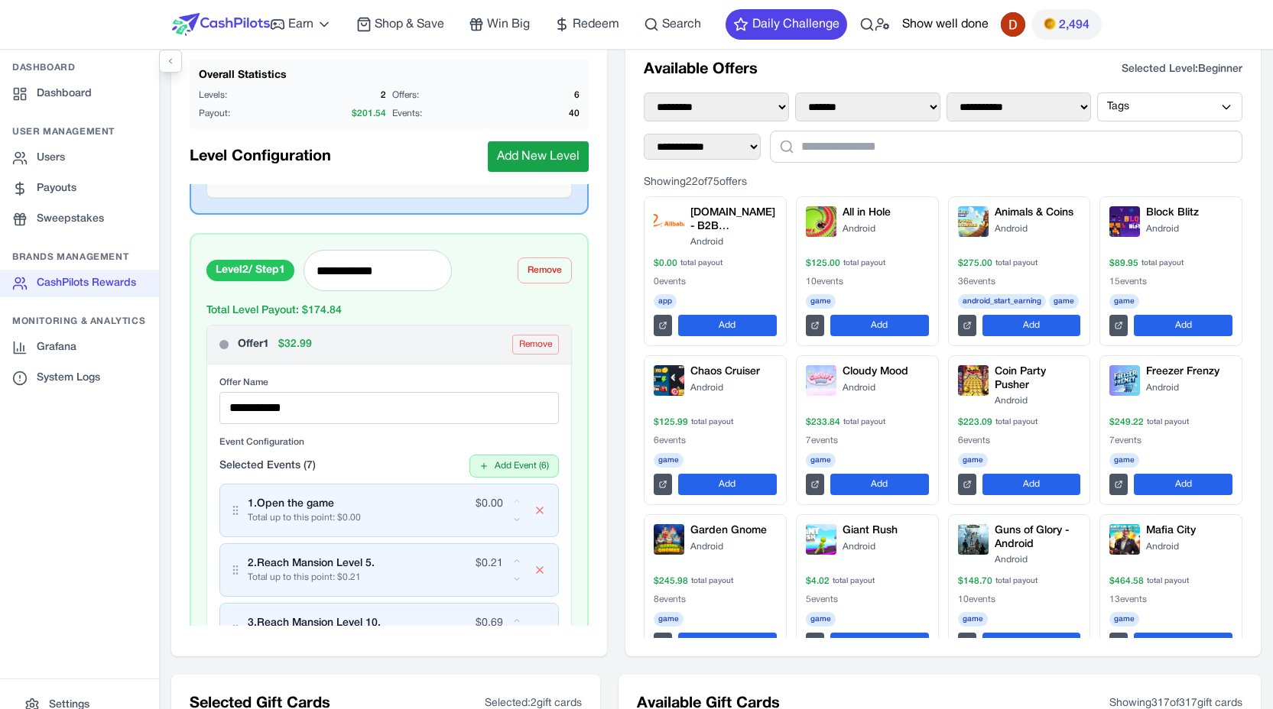
click at [423, 359] on div "Offer 1 $ 32.99 Remove" at bounding box center [389, 345] width 364 height 39
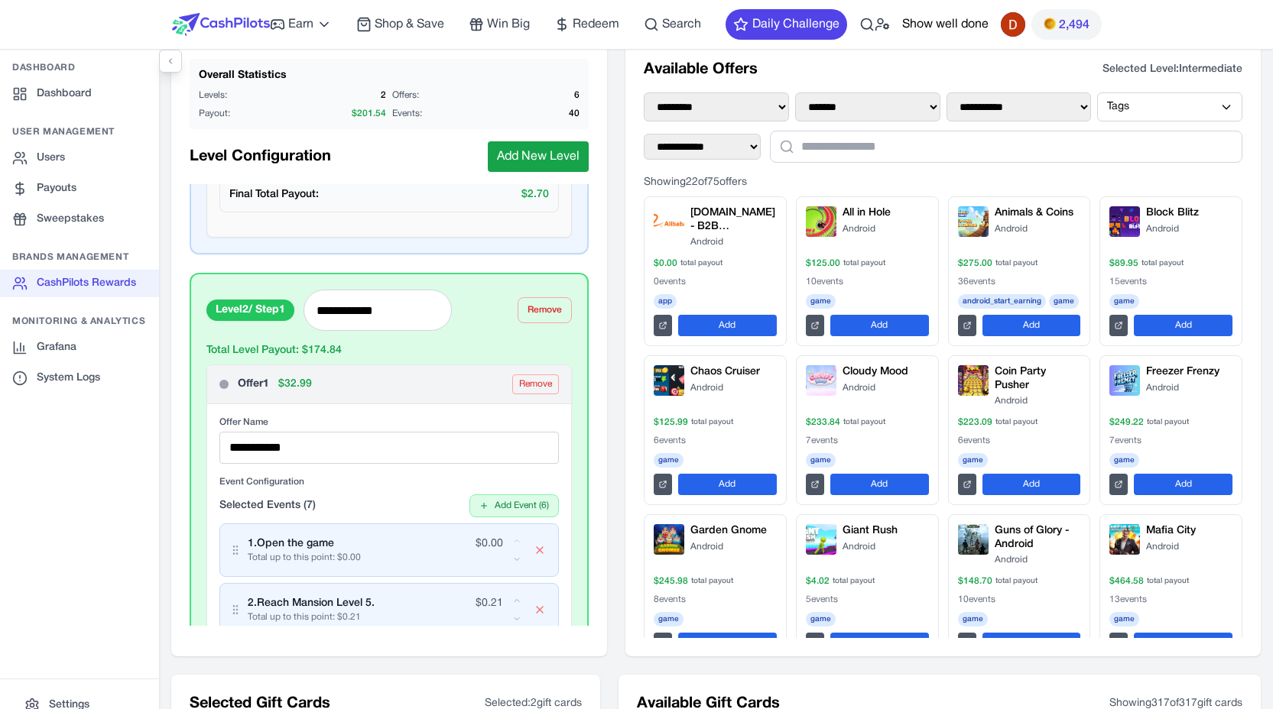
scroll to position [1778, 0]
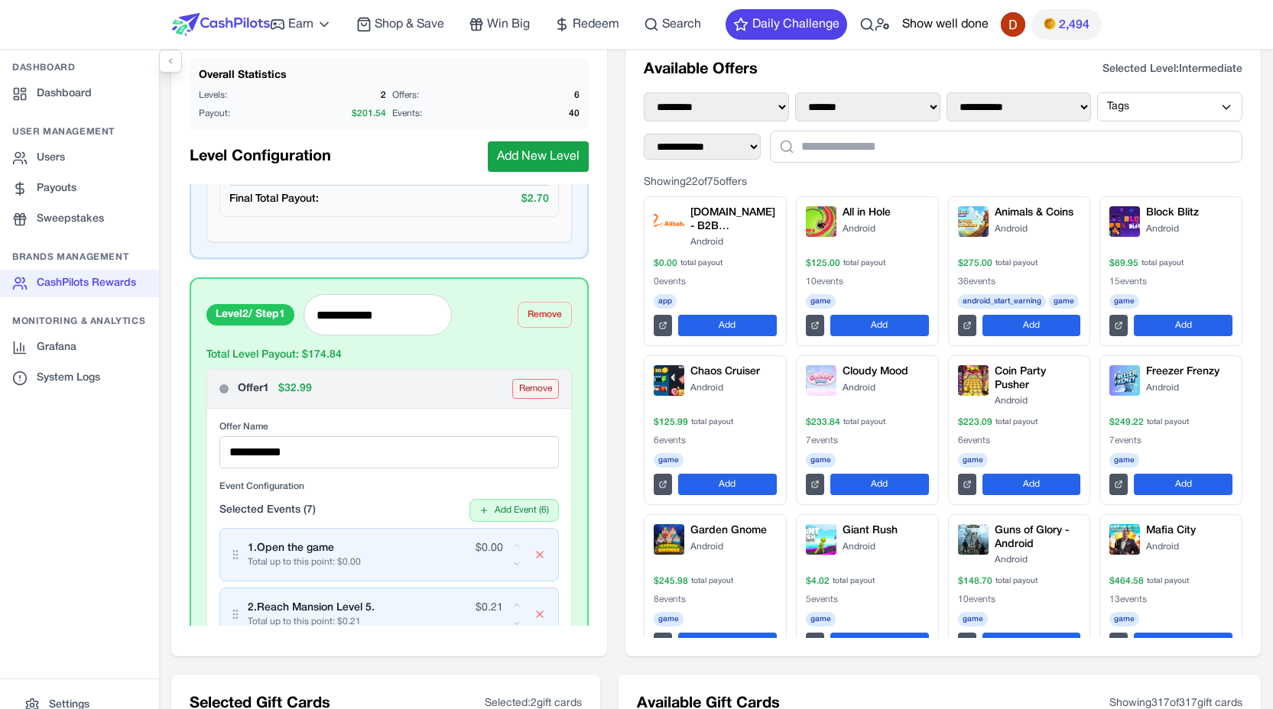
click at [512, 390] on button "Remove" at bounding box center [535, 389] width 47 height 20
type input "**********"
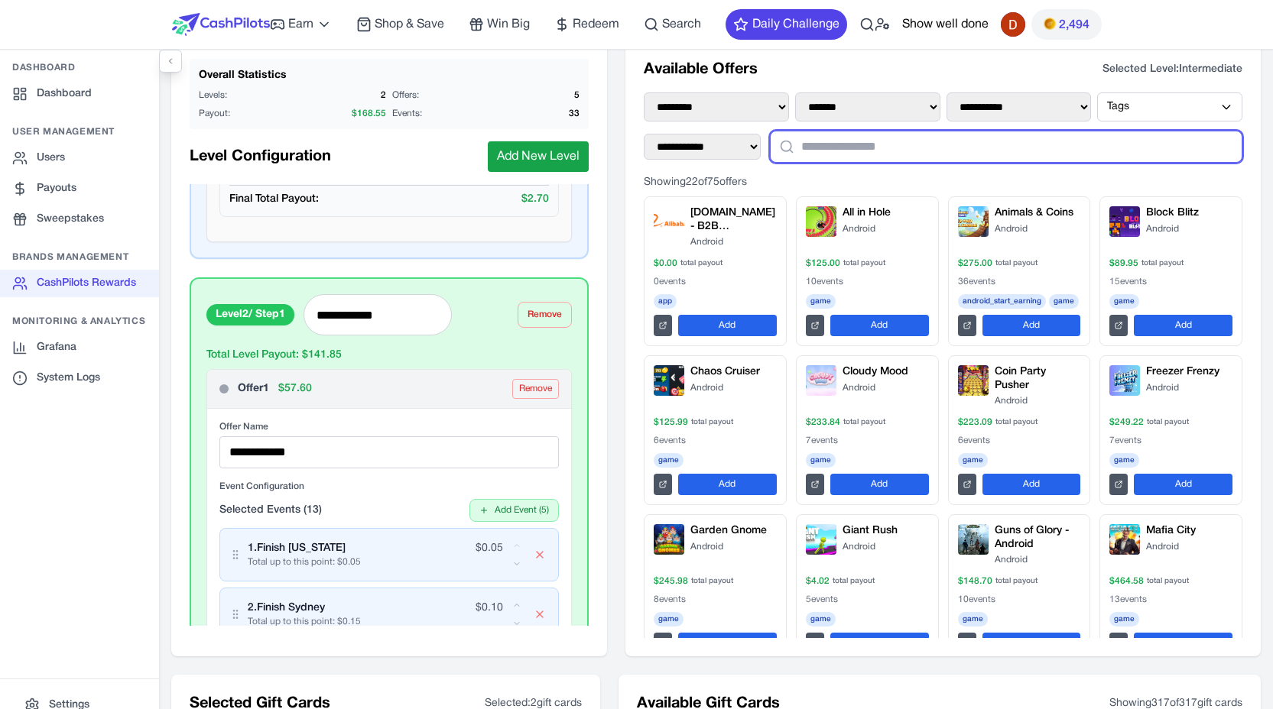
click at [835, 151] on input "text" at bounding box center [1006, 147] width 472 height 32
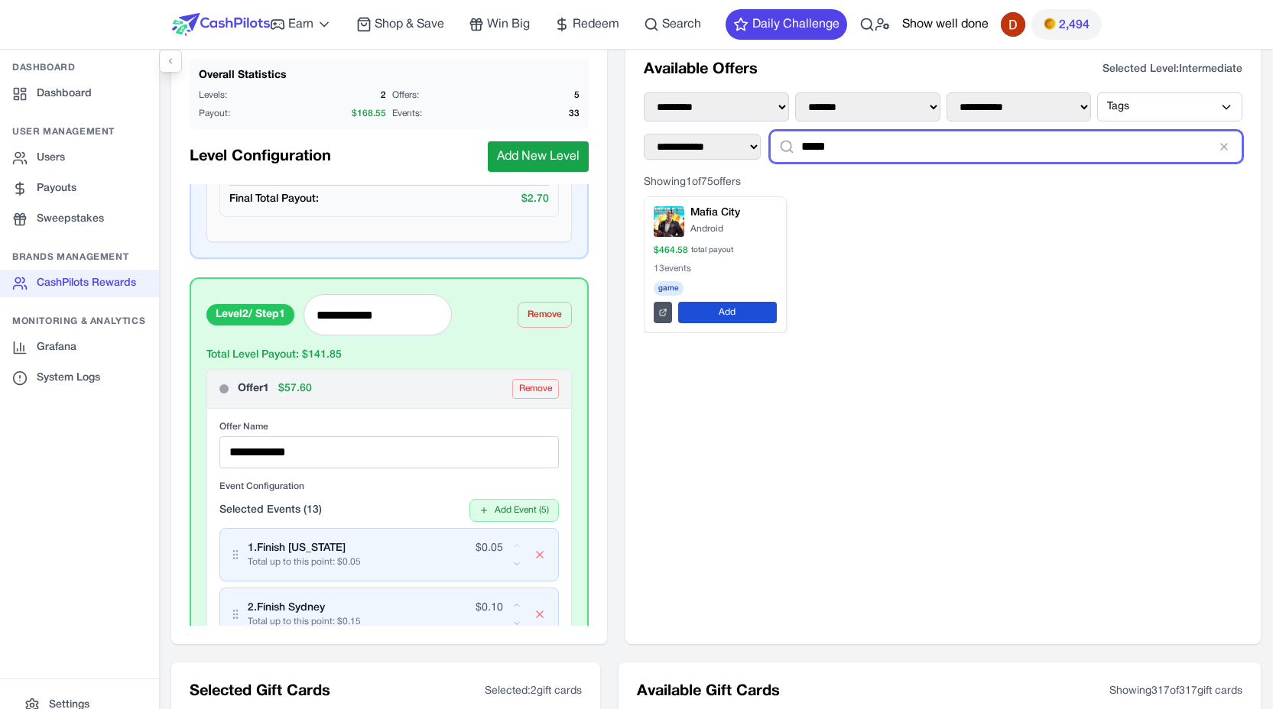
type input "*****"
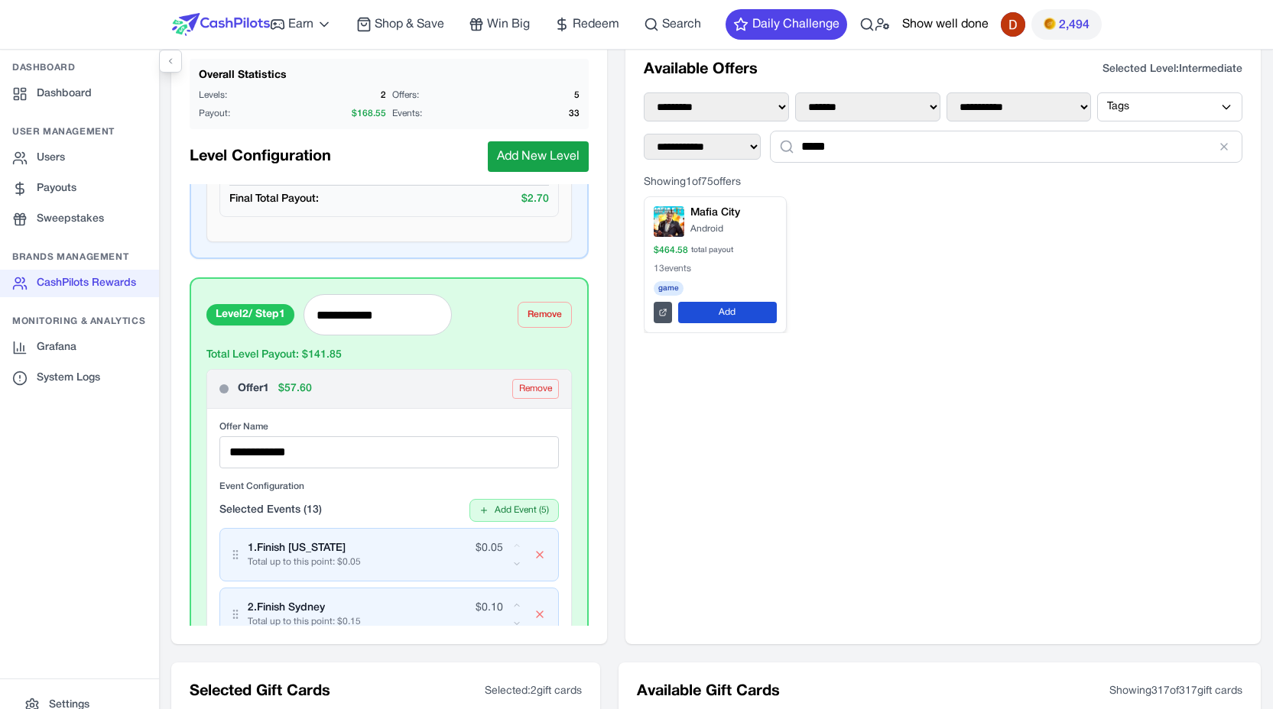
click at [742, 314] on button "Add" at bounding box center [727, 312] width 99 height 21
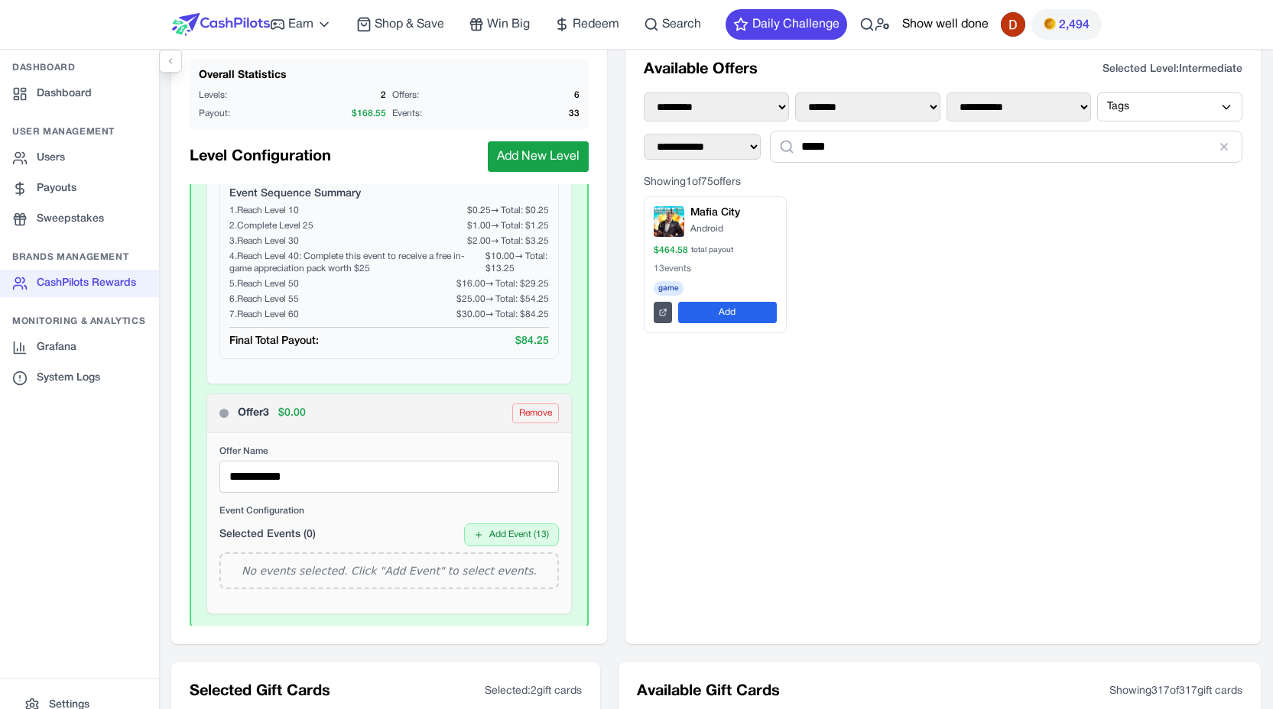
scroll to position [3789, 0]
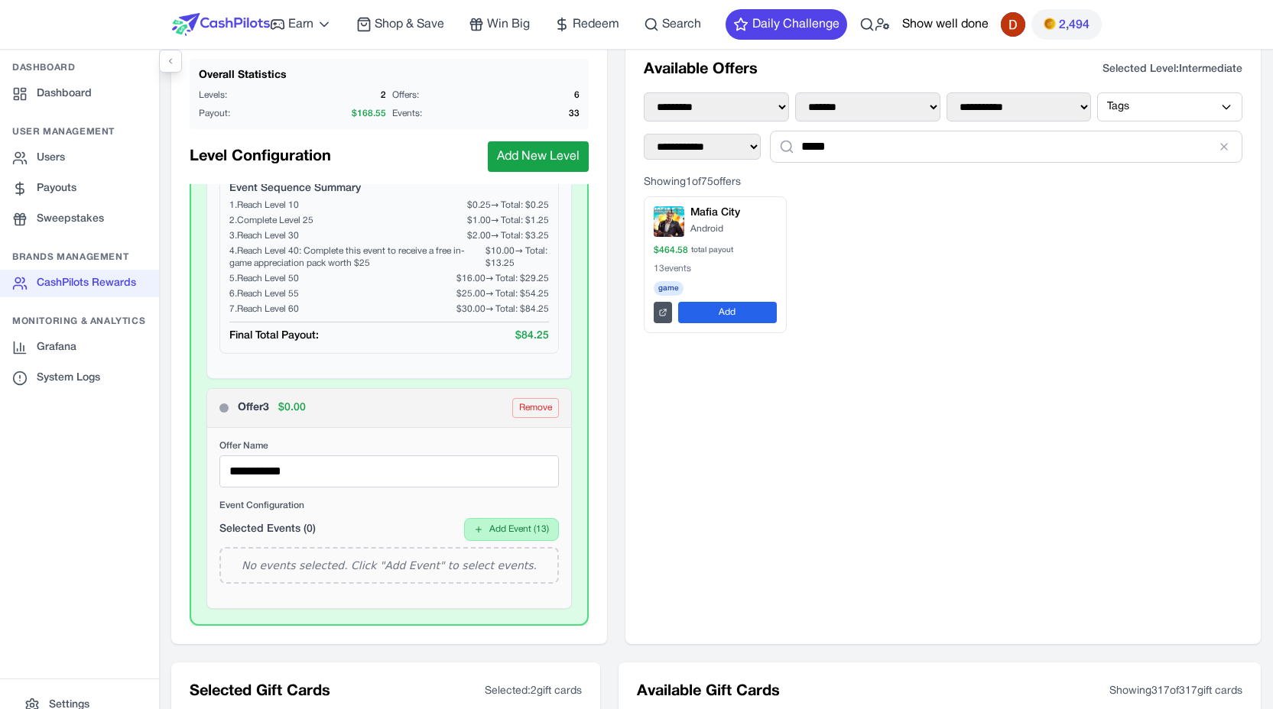
click at [501, 524] on button "Add Event ( 13 )" at bounding box center [511, 529] width 95 height 23
click at [481, 558] on div "Open the game" at bounding box center [461, 558] width 176 height 15
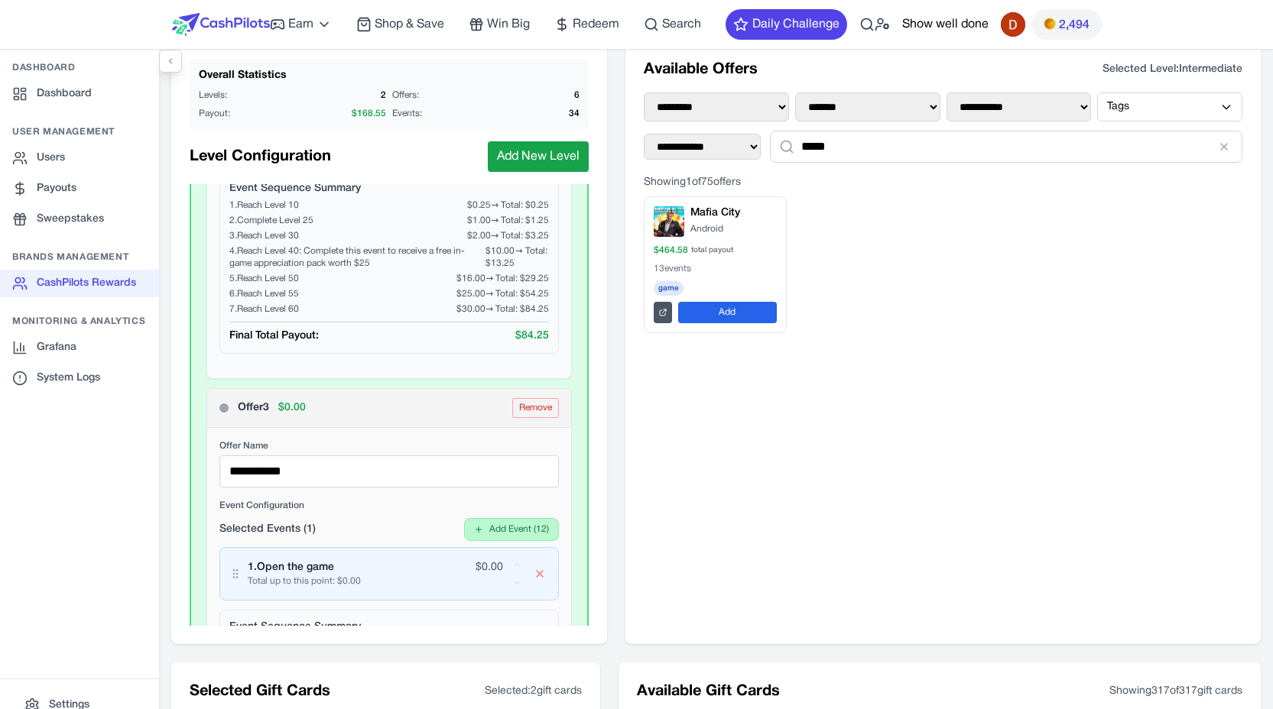
click at [501, 533] on button "Add Event ( 12 )" at bounding box center [511, 529] width 95 height 23
click at [488, 562] on div "Reach Mansion Level 5." at bounding box center [461, 558] width 176 height 15
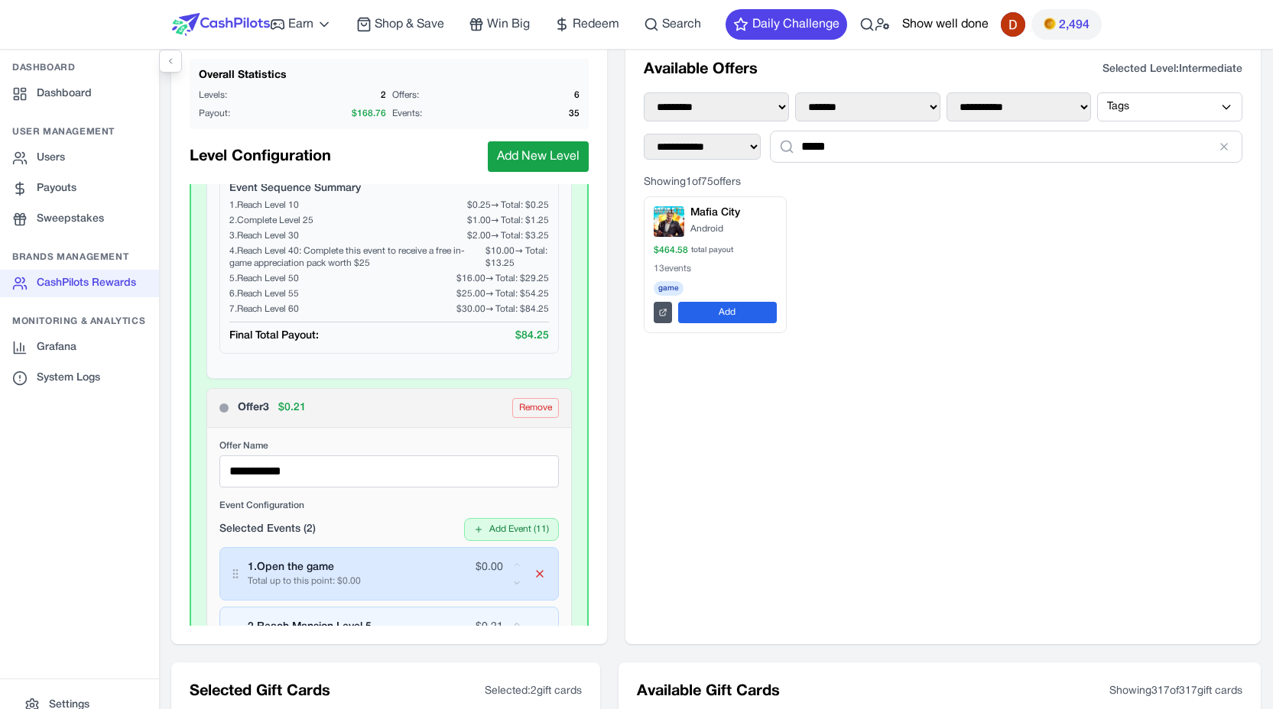
click at [533, 576] on icon "button" at bounding box center [539, 574] width 12 height 12
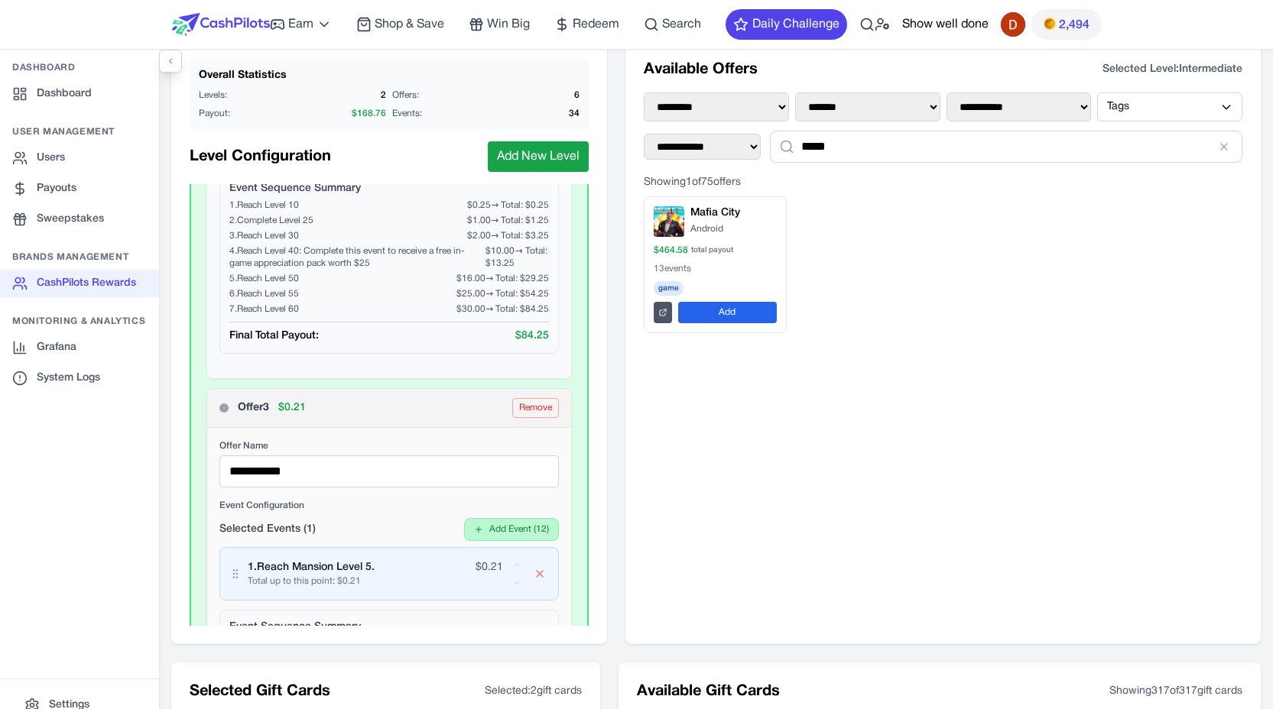
click at [497, 534] on button "Add Event ( 12 )" at bounding box center [511, 529] width 95 height 23
click at [484, 569] on div "$ 0.00" at bounding box center [461, 572] width 176 height 12
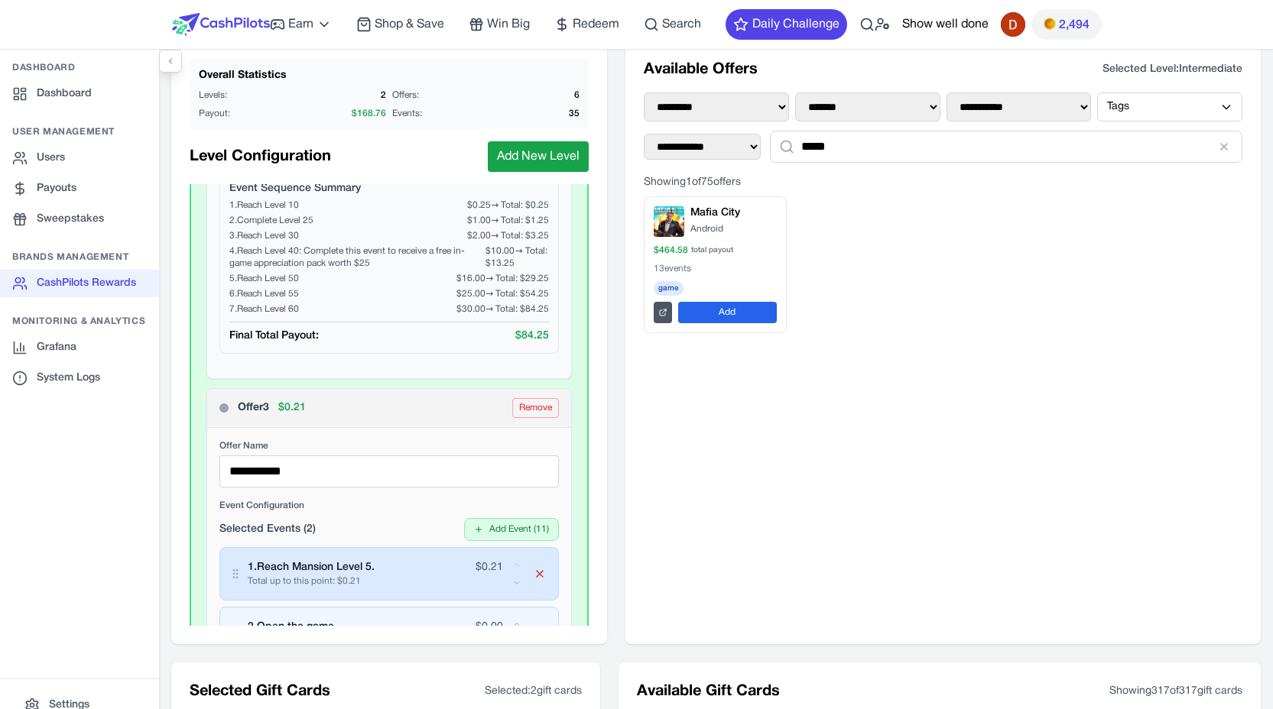
click at [533, 571] on icon "button" at bounding box center [539, 574] width 12 height 12
click at [533, 579] on icon "button" at bounding box center [539, 574] width 12 height 12
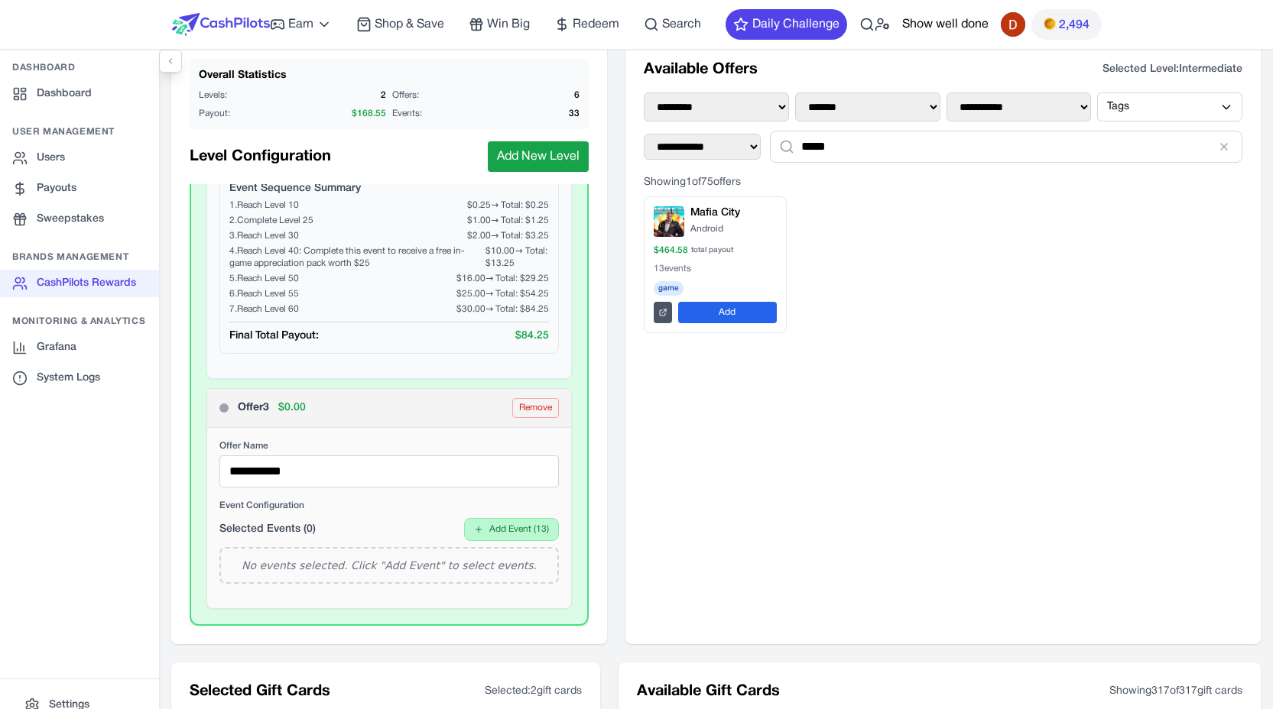
click at [520, 537] on button "Add Event ( 13 )" at bounding box center [511, 529] width 95 height 23
click at [493, 556] on div "Open the game" at bounding box center [461, 558] width 176 height 15
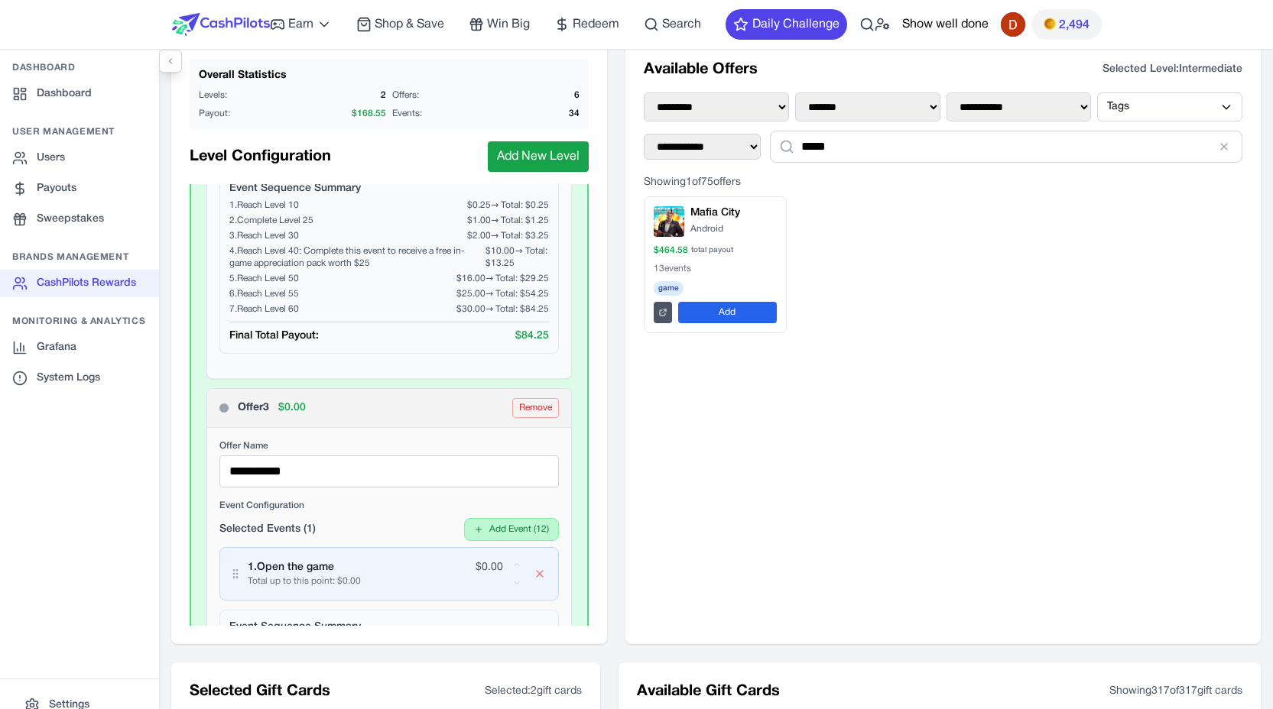
click at [517, 519] on button "Add Event ( 12 )" at bounding box center [511, 529] width 95 height 23
click at [473, 567] on div "$ 0.21" at bounding box center [461, 572] width 176 height 12
click at [499, 527] on button "Add Event ( 11 )" at bounding box center [511, 529] width 95 height 23
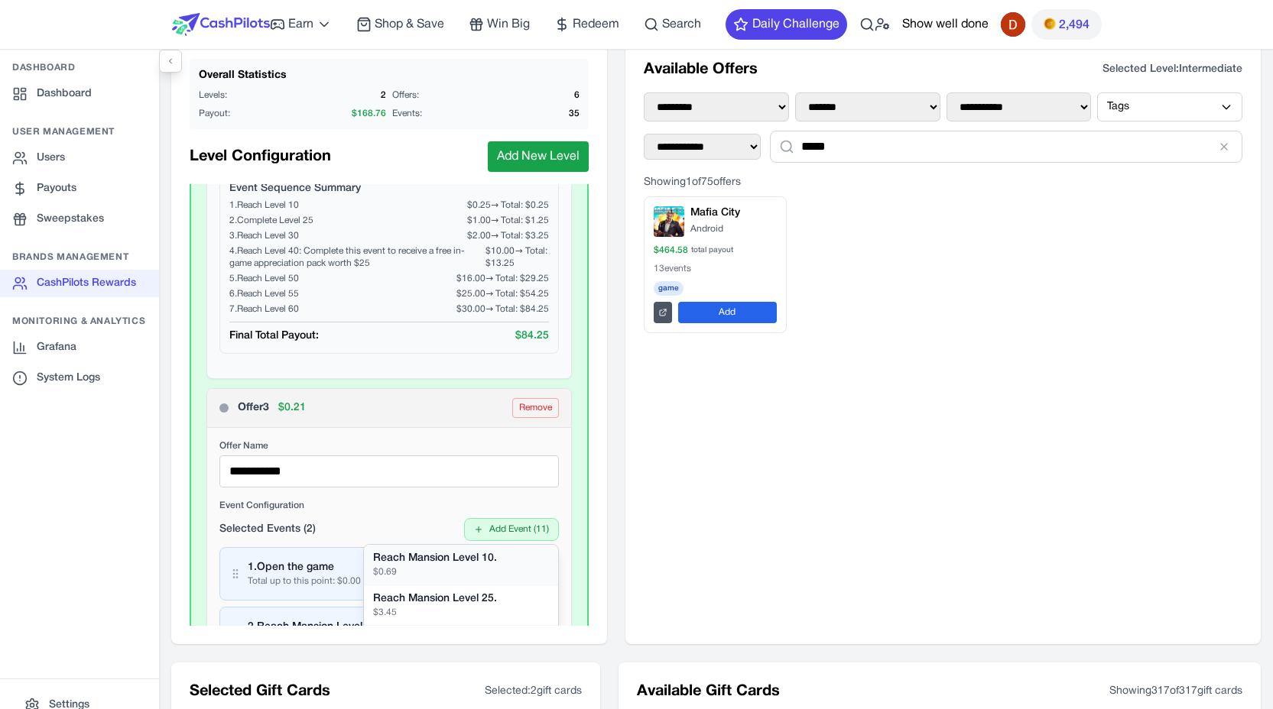
click at [465, 562] on div "Reach Mansion Level 10." at bounding box center [461, 558] width 176 height 15
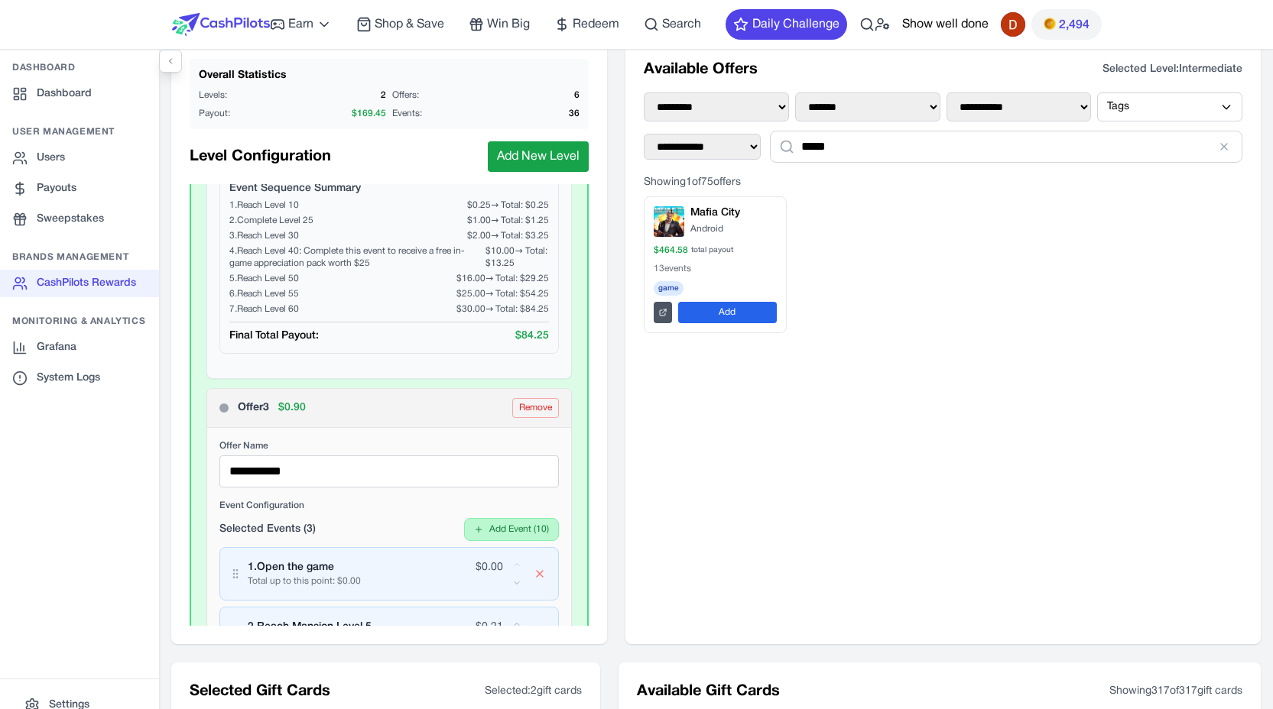
click at [486, 536] on button "Add Event ( 10 )" at bounding box center [511, 529] width 95 height 23
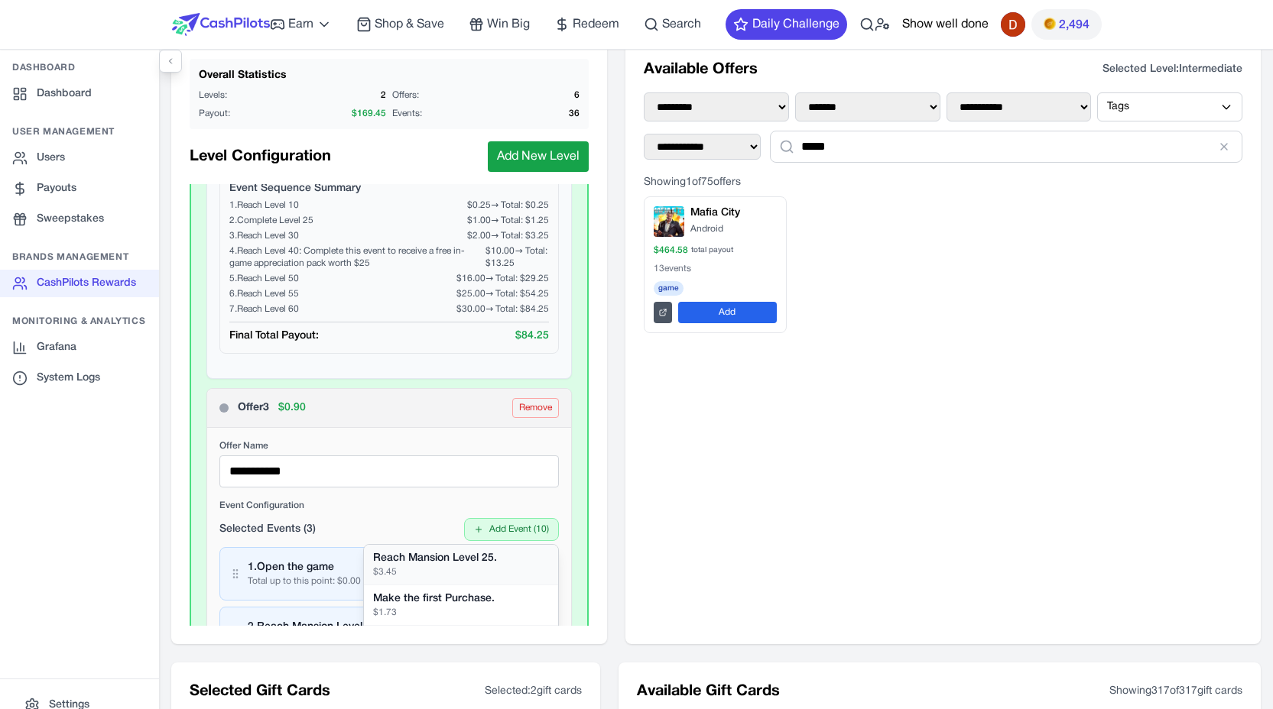
click at [448, 569] on div "$ 3.45" at bounding box center [461, 572] width 176 height 12
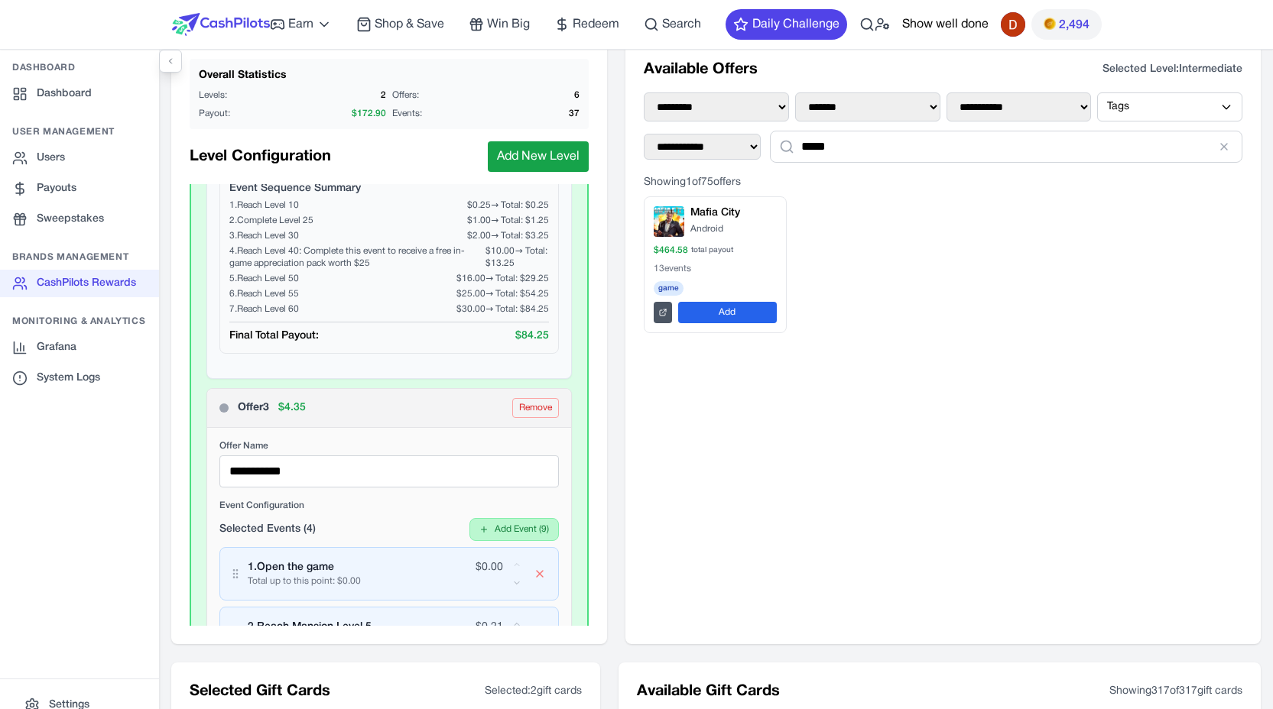
click at [493, 526] on button "Add Event ( 9 )" at bounding box center [513, 529] width 89 height 23
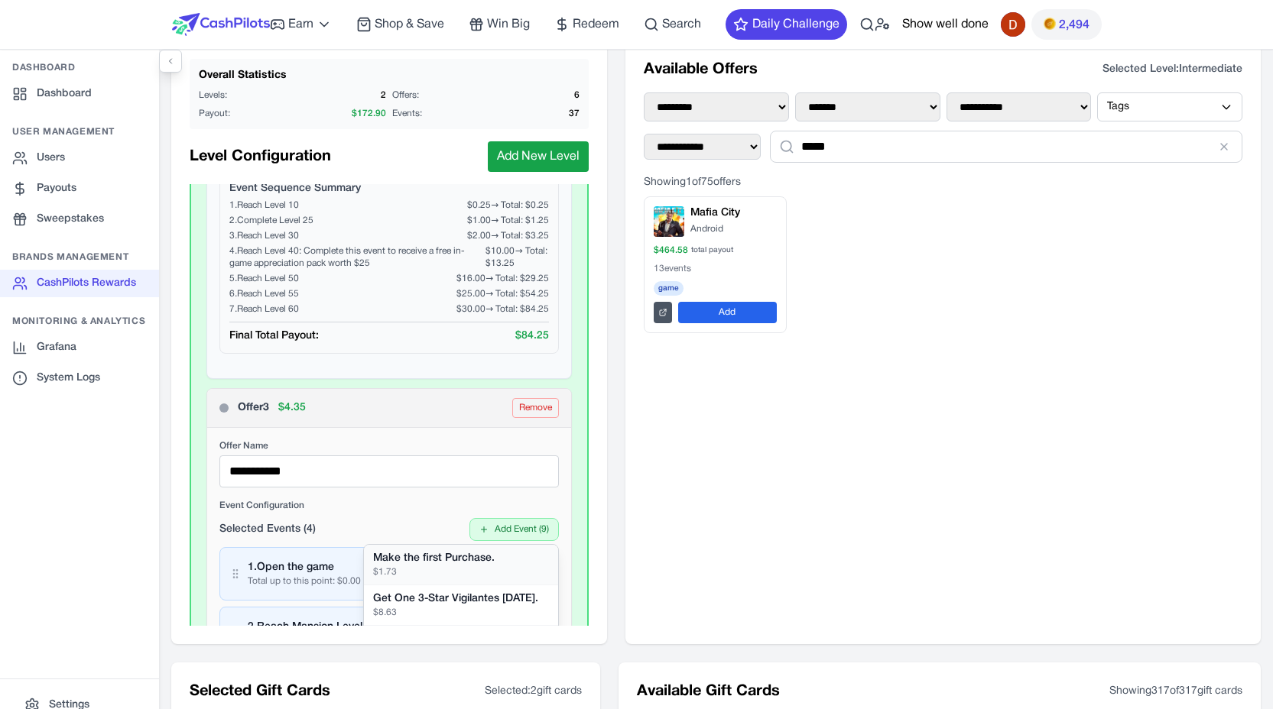
click at [435, 568] on div "$ 1.73" at bounding box center [461, 572] width 176 height 12
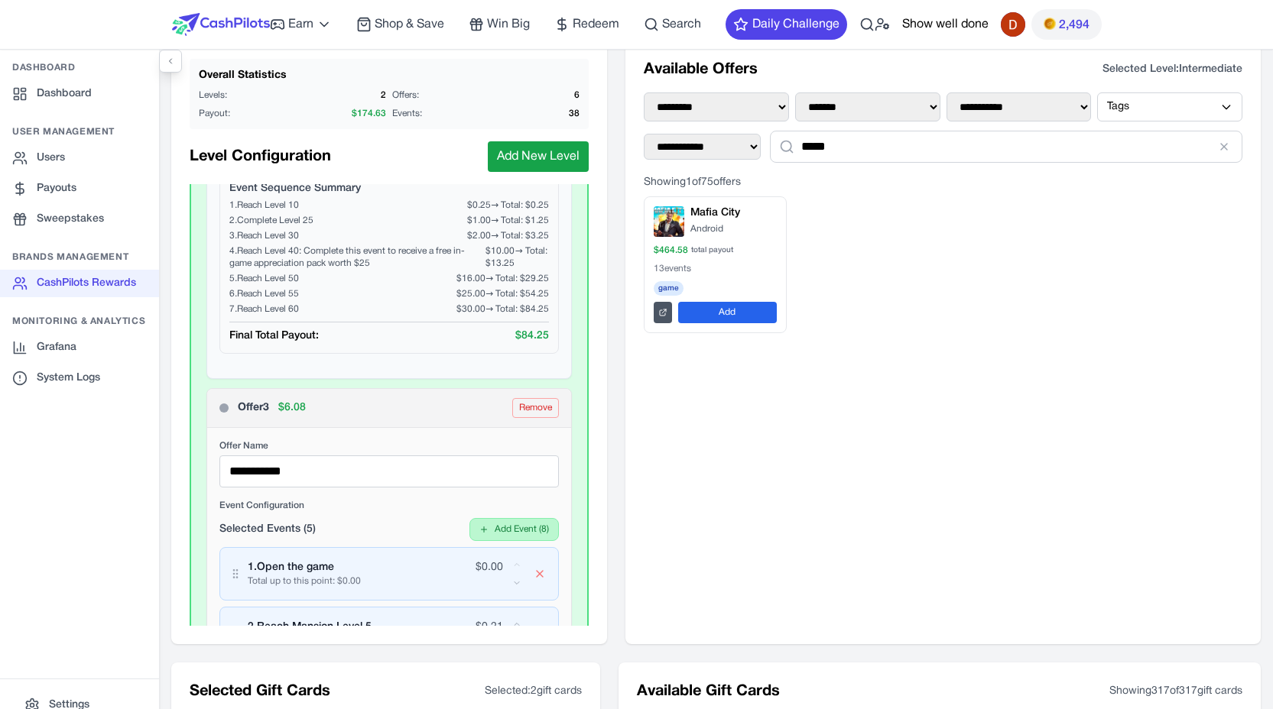
click at [504, 531] on button "Add Event ( 8 )" at bounding box center [513, 529] width 89 height 23
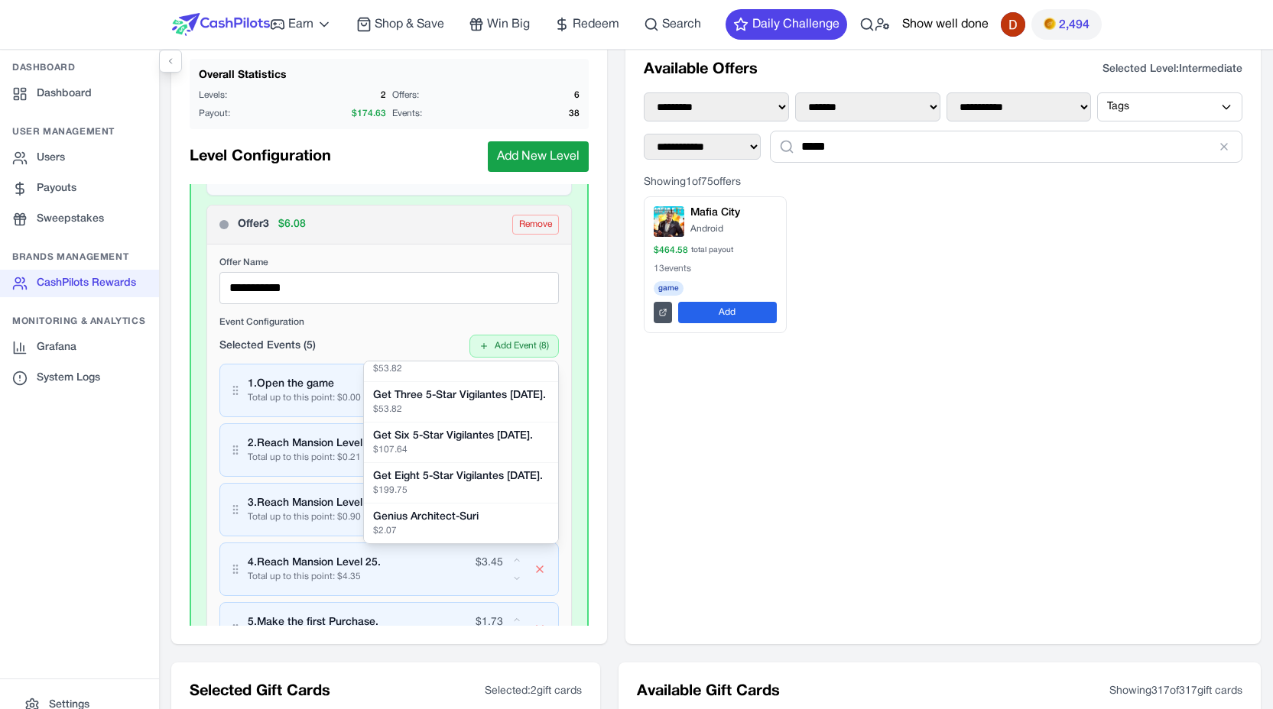
scroll to position [3973, 0]
click at [616, 517] on div "**********" at bounding box center [715, 343] width 1089 height 604
click at [555, 405] on div "**********" at bounding box center [388, 515] width 365 height 625
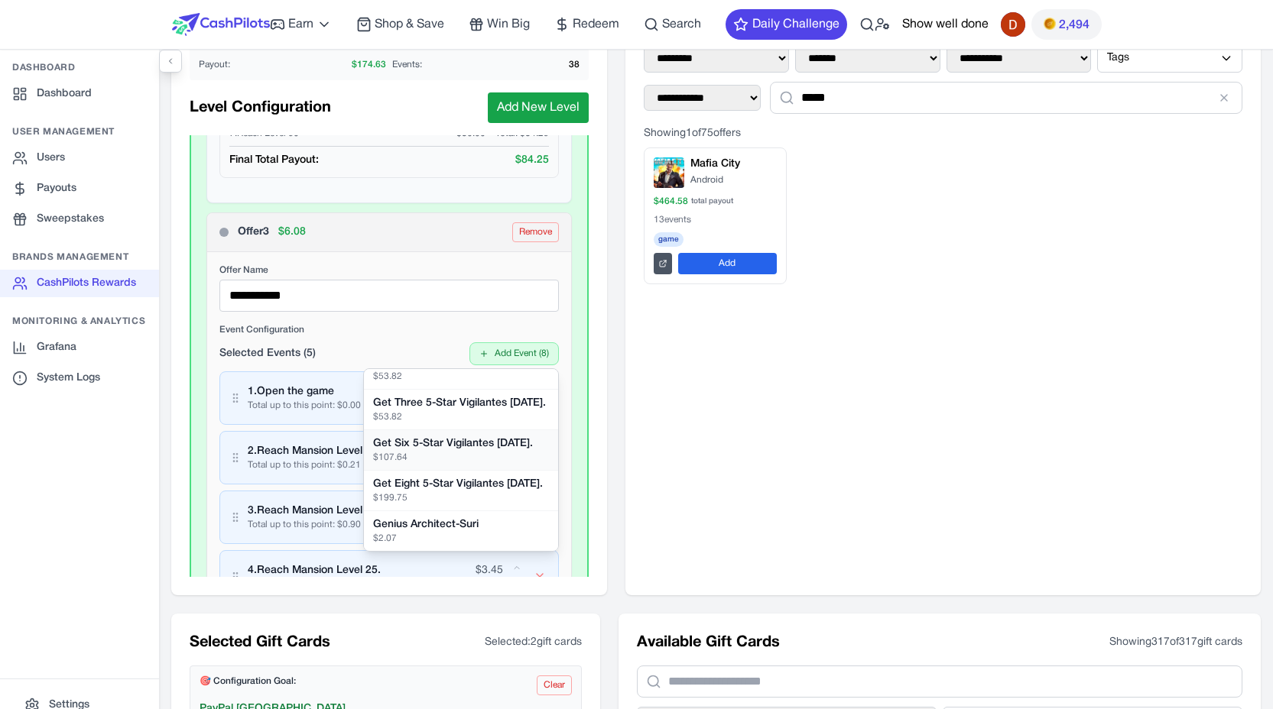
scroll to position [0, 0]
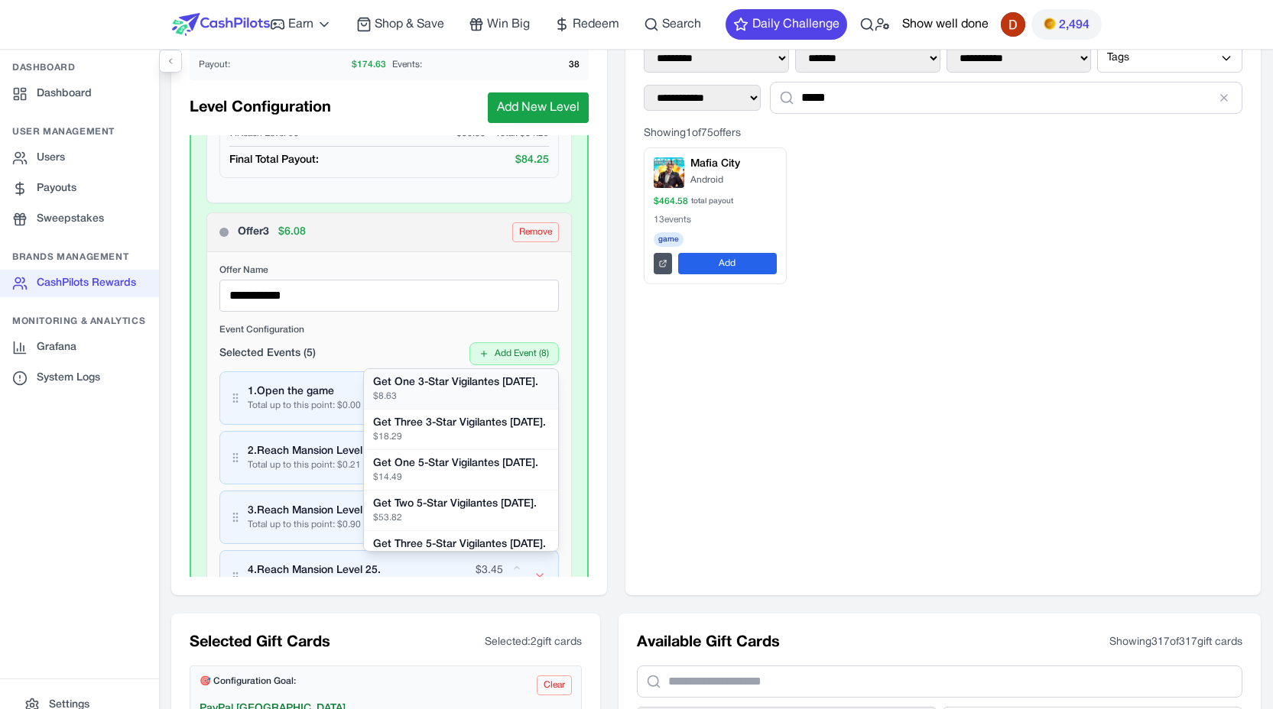
click at [454, 403] on div "$ 8.63" at bounding box center [461, 397] width 176 height 12
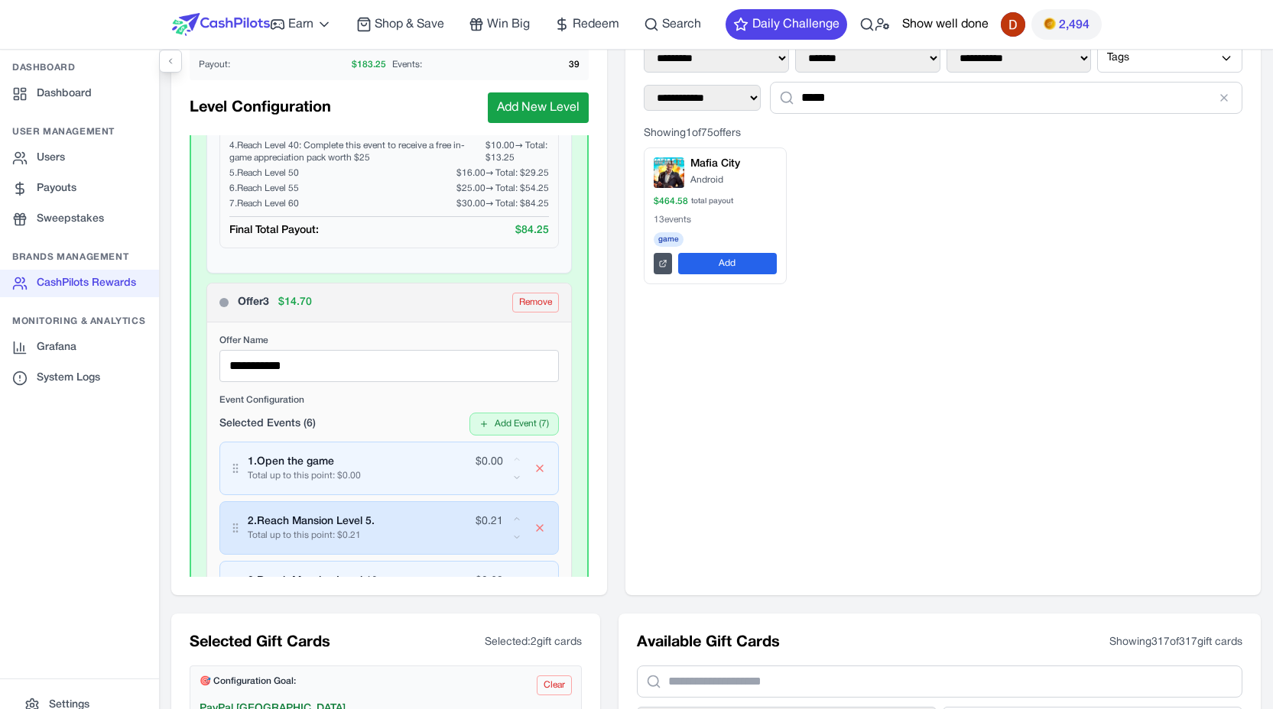
scroll to position [3746, 0]
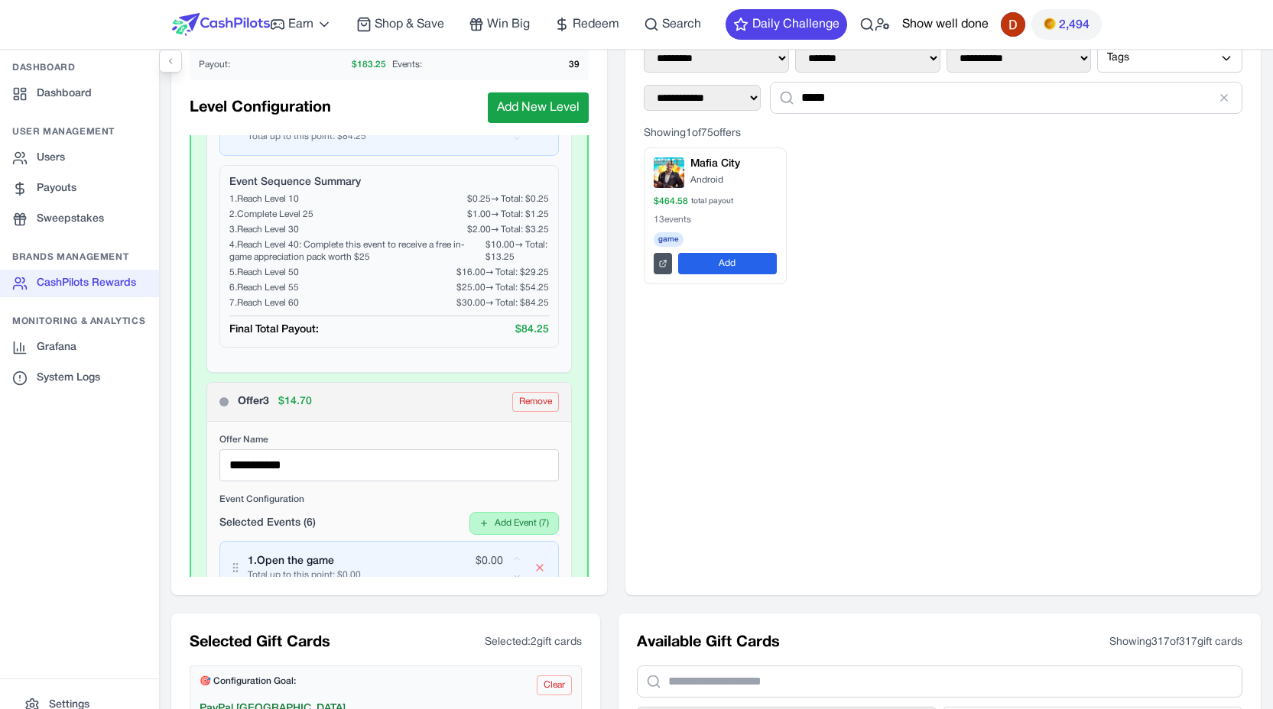
click at [483, 524] on button "Add Event ( 7 )" at bounding box center [513, 523] width 89 height 23
click at [436, 547] on div "Get Three 3-Star Vigilantes [DATE]." at bounding box center [461, 552] width 176 height 15
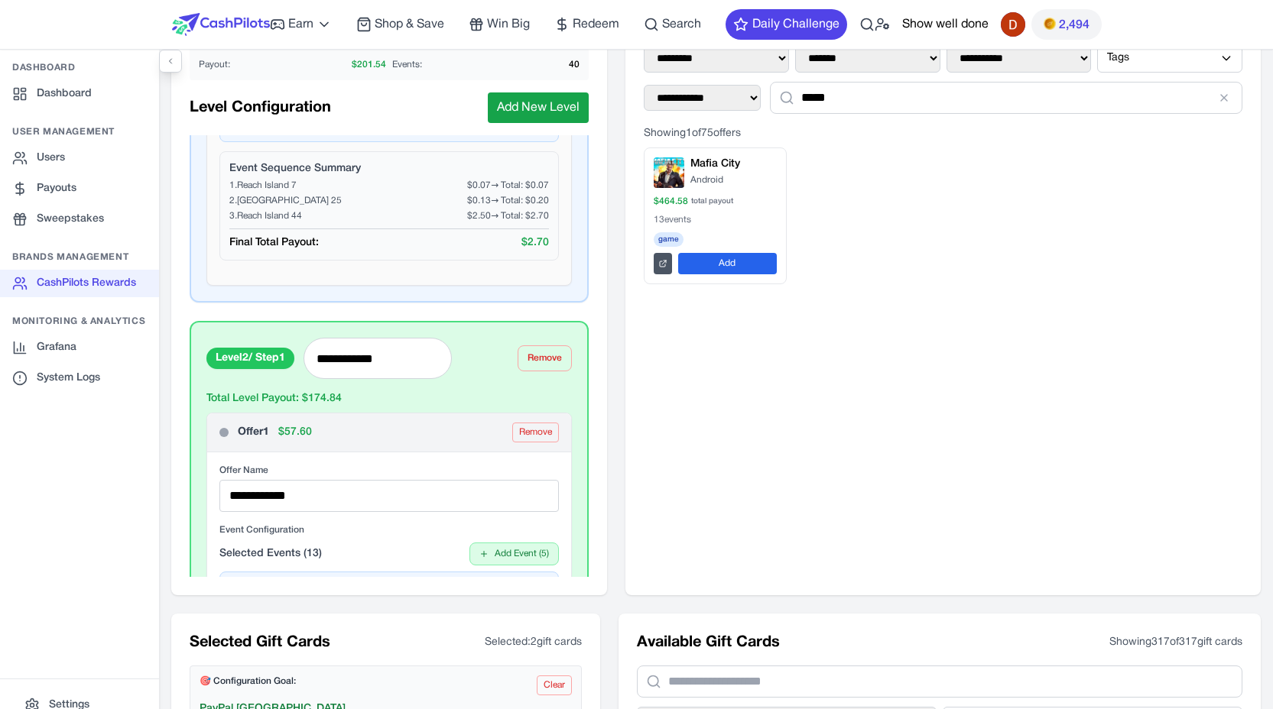
scroll to position [1684, 0]
click at [529, 433] on button "Remove" at bounding box center [535, 433] width 47 height 20
type input "**********"
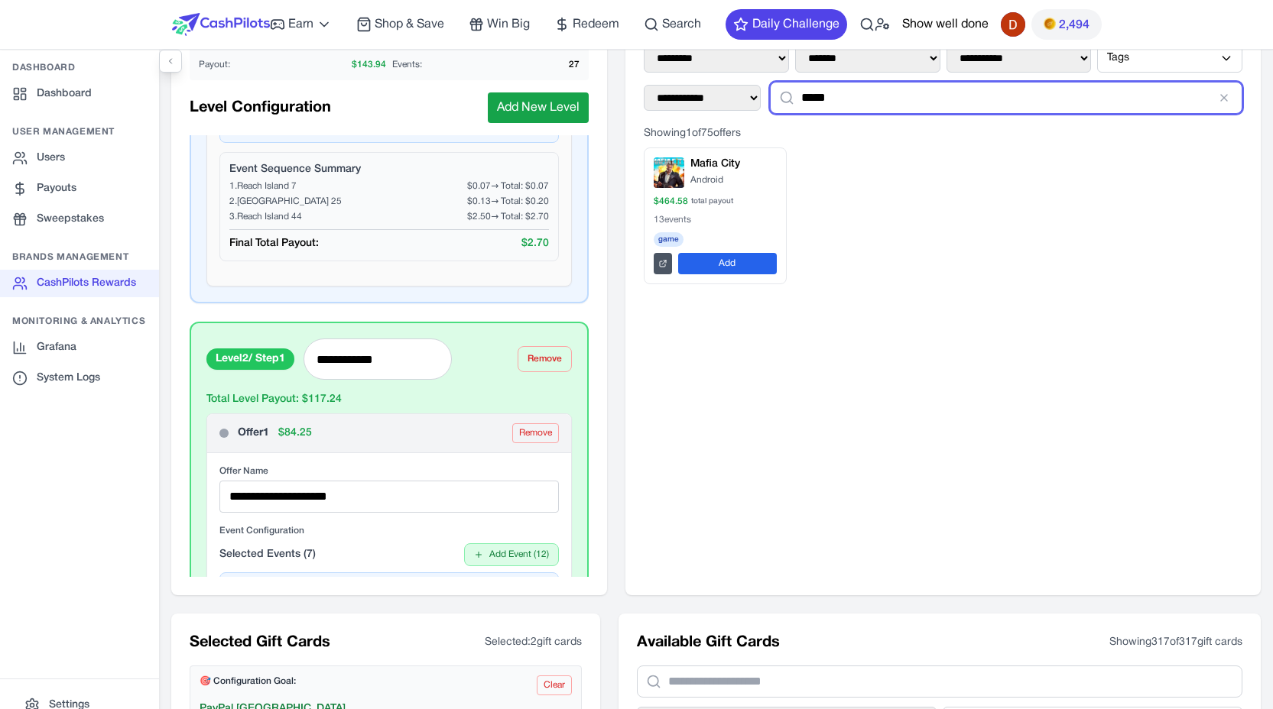
click at [840, 105] on input "*****" at bounding box center [1006, 98] width 472 height 32
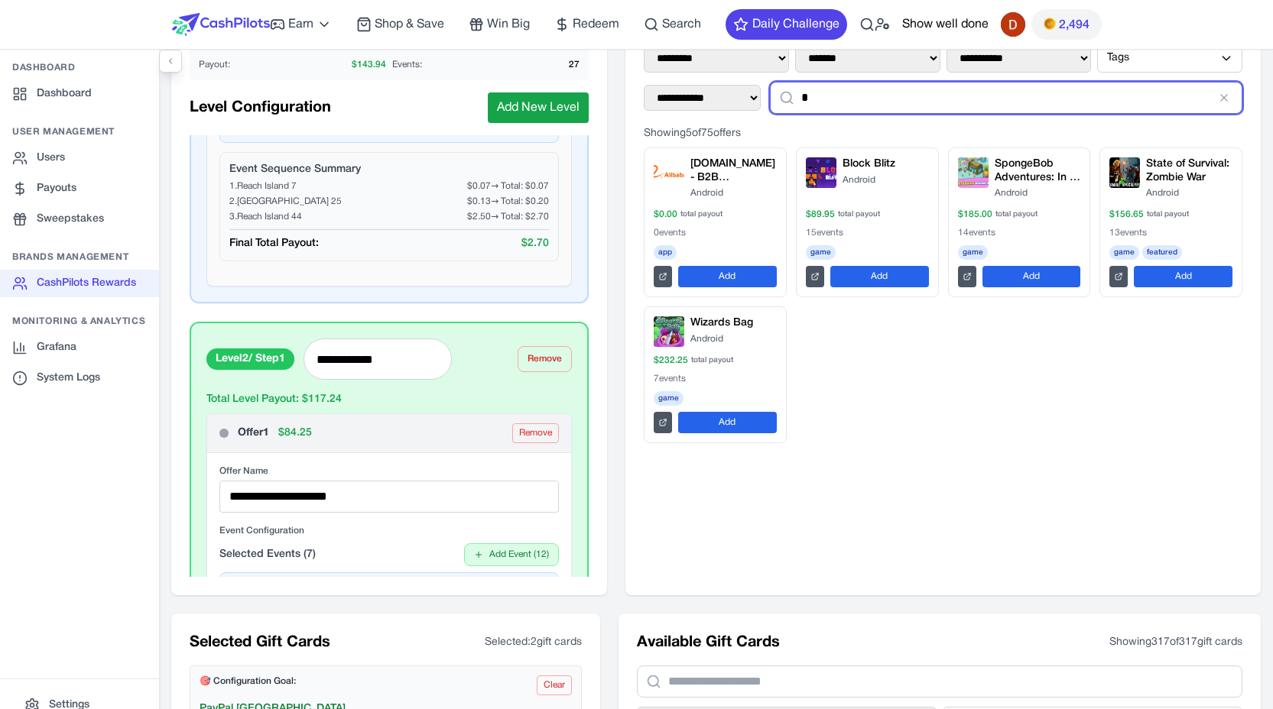
type input "*"
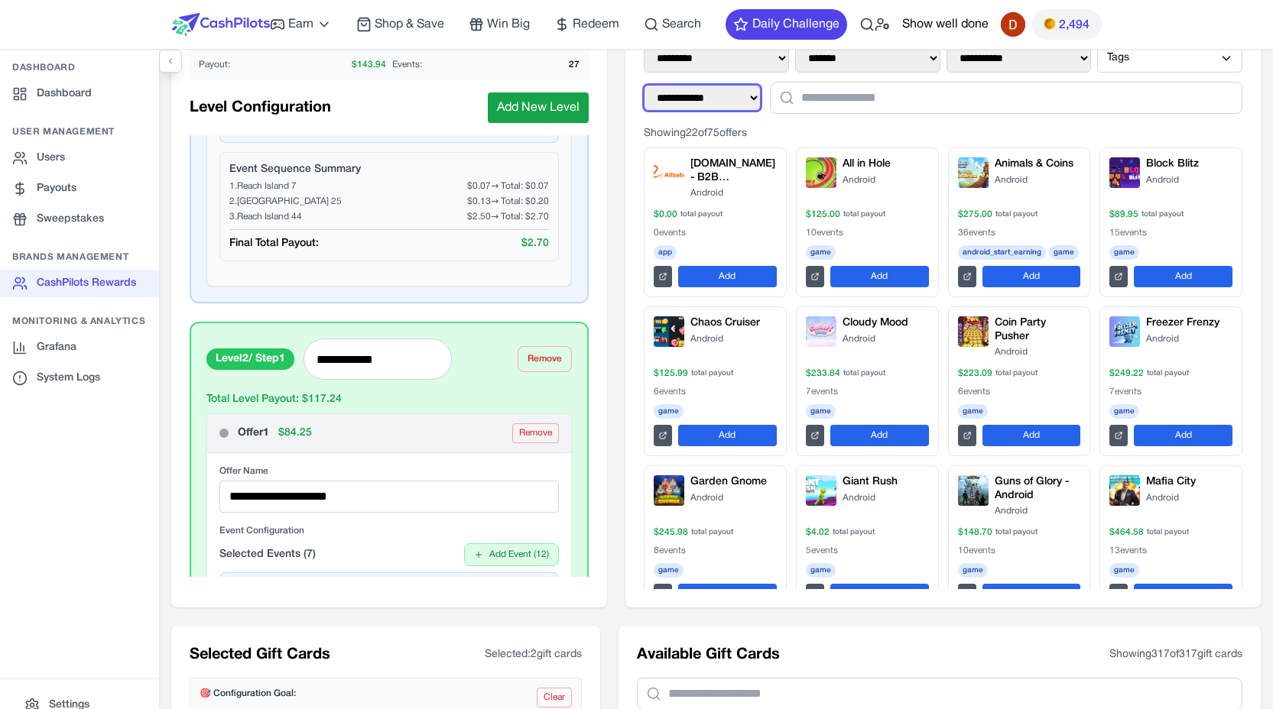
click at [748, 94] on select "**********" at bounding box center [702, 98] width 117 height 26
select select "**********"
click at [644, 85] on select "**********" at bounding box center [702, 98] width 117 height 26
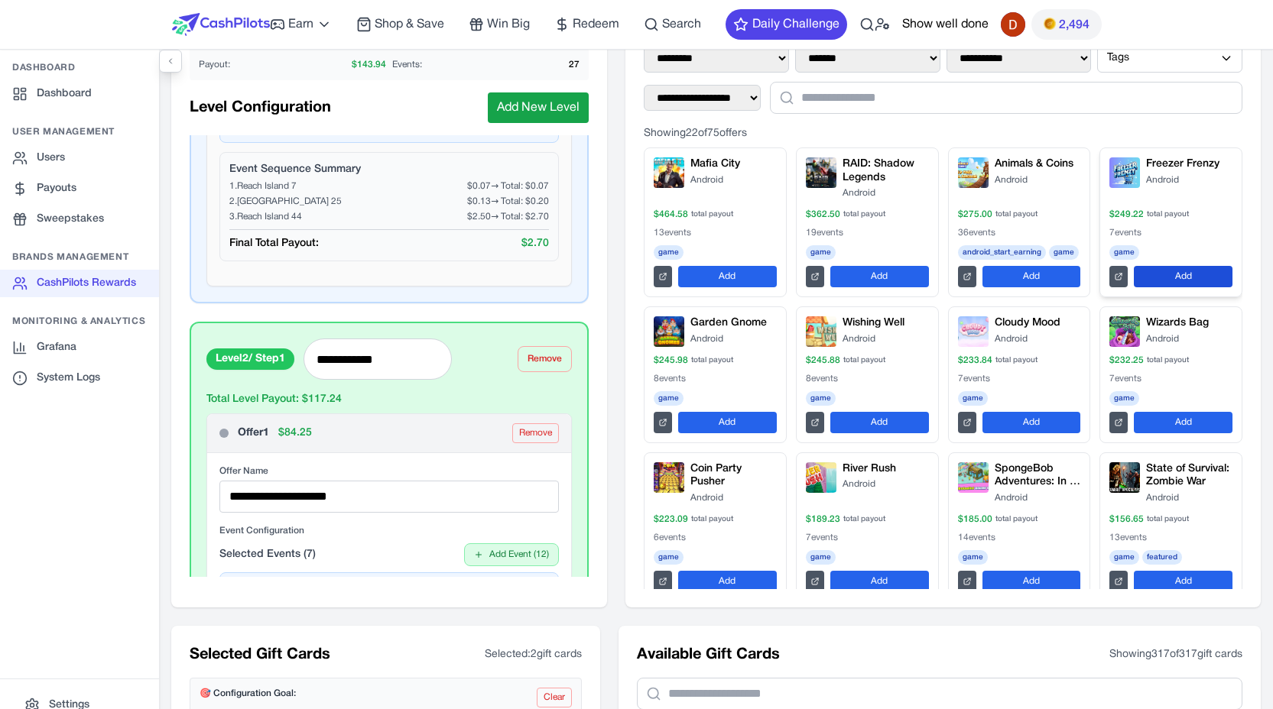
click at [1165, 276] on button "Add" at bounding box center [1182, 276] width 99 height 21
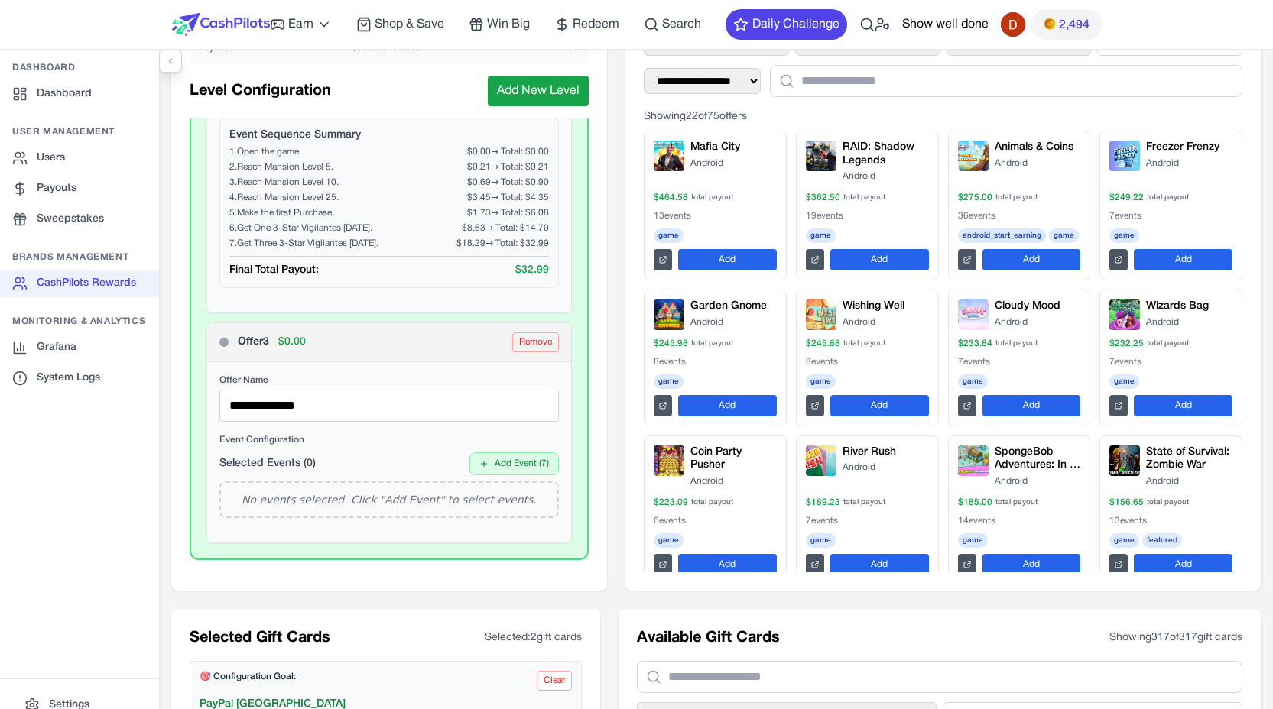
scroll to position [183, 0]
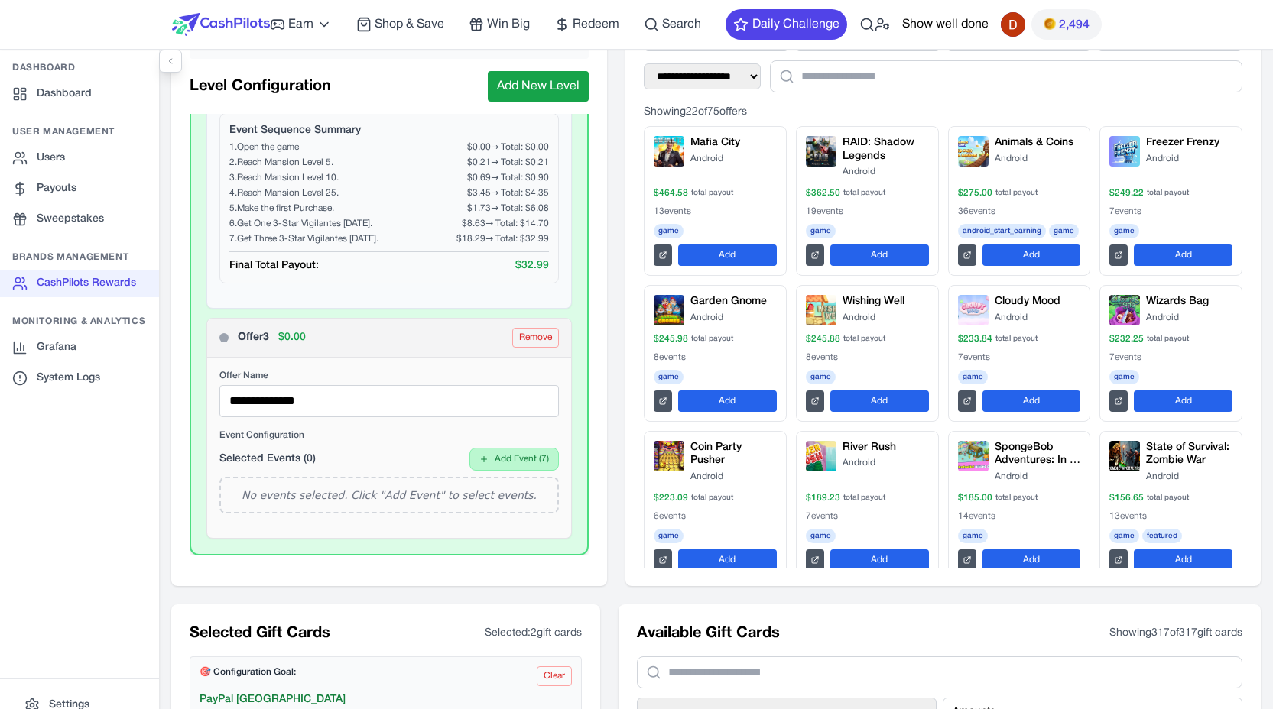
click at [487, 460] on button "Add Event ( 7 )" at bounding box center [513, 459] width 89 height 23
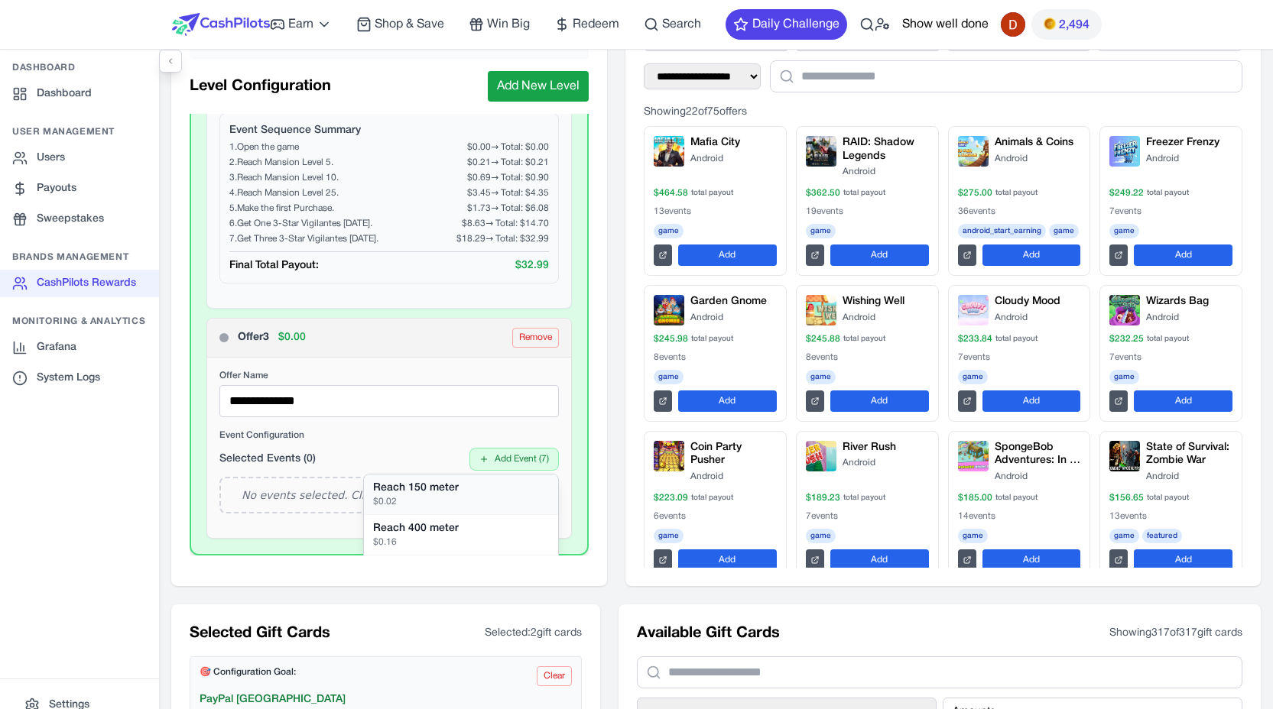
click at [452, 489] on div "Reach 150 meter" at bounding box center [461, 488] width 176 height 15
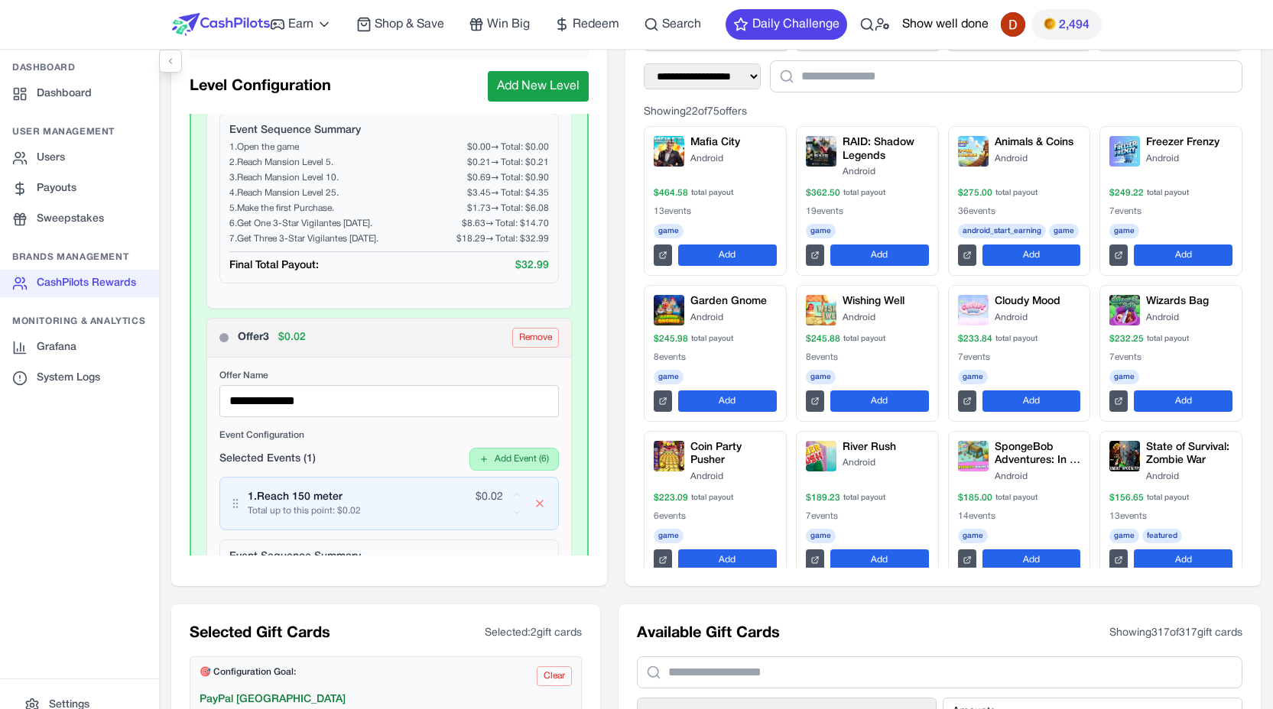
click at [493, 462] on button "Add Event ( 6 )" at bounding box center [513, 459] width 89 height 23
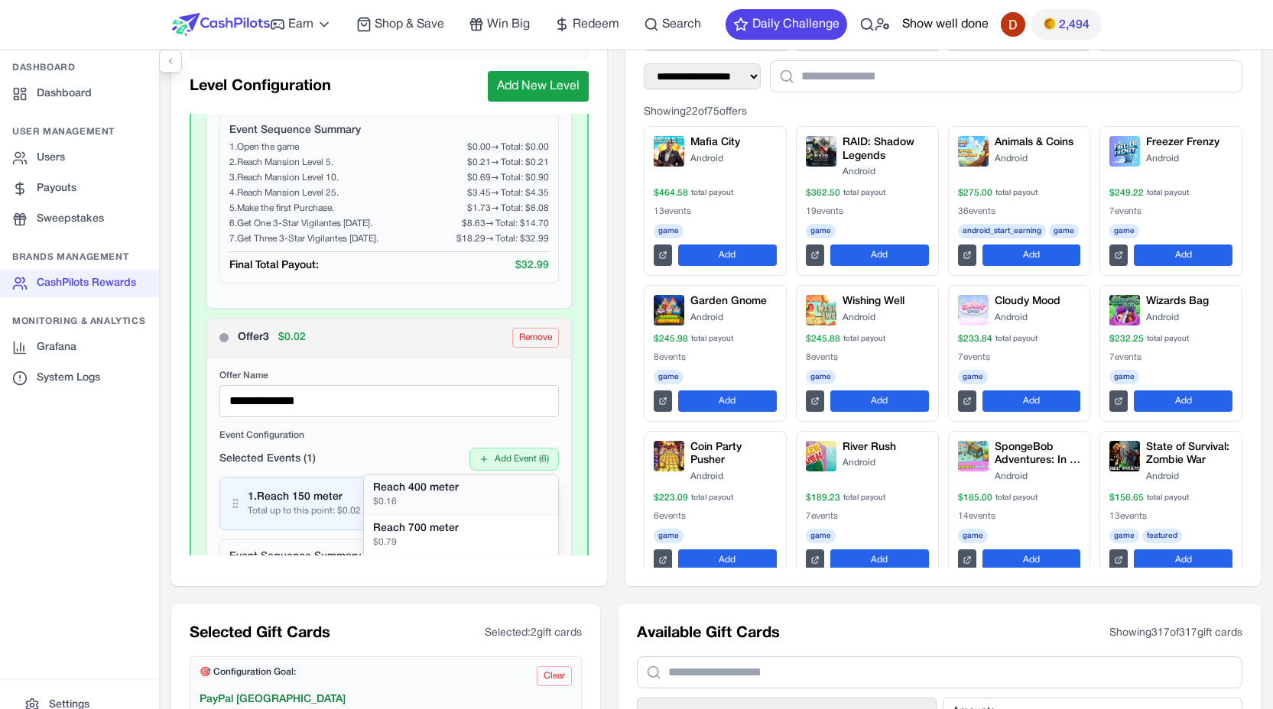
click at [462, 491] on div "Reach 400 meter" at bounding box center [461, 488] width 176 height 15
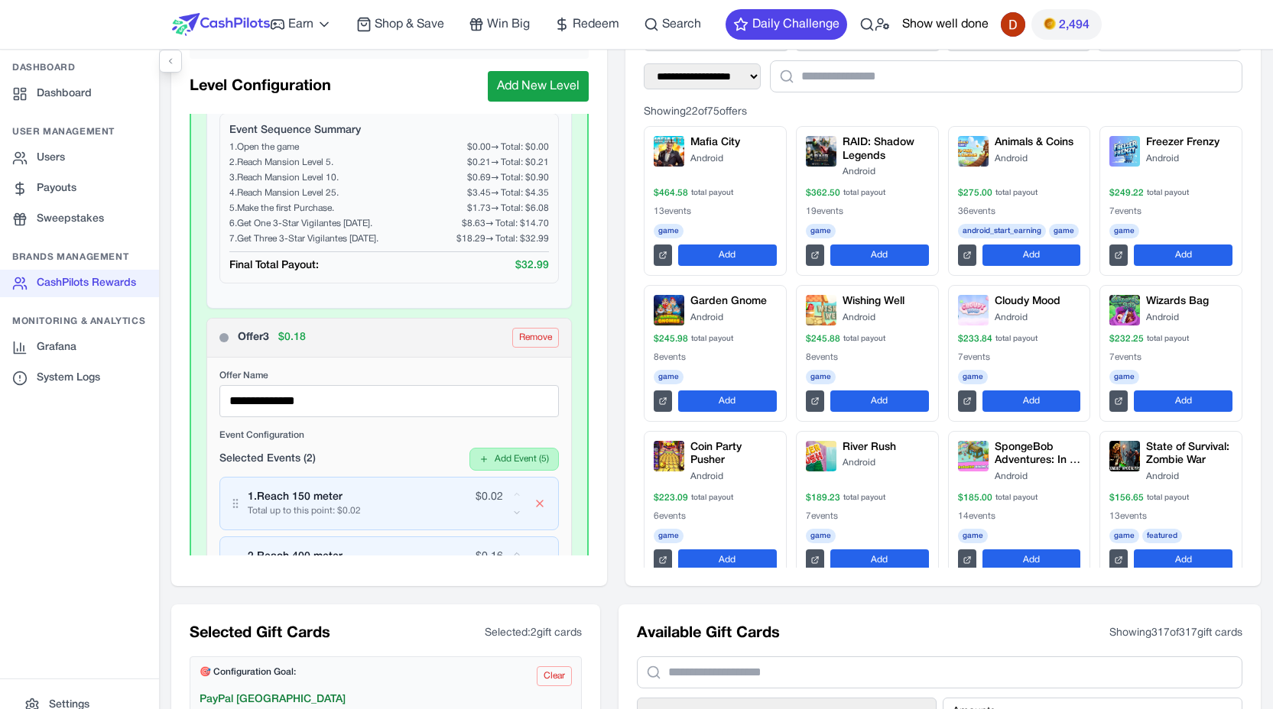
click at [499, 462] on button "Add Event ( 5 )" at bounding box center [513, 459] width 89 height 23
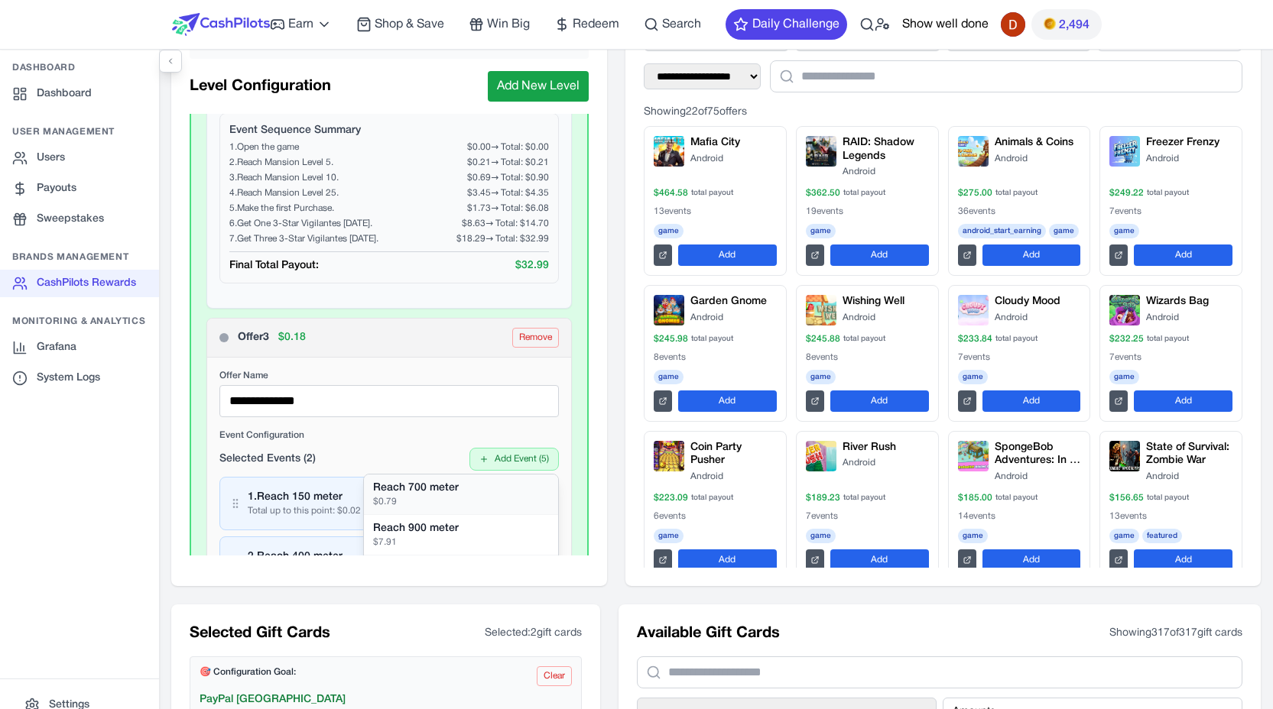
click at [459, 490] on div "Reach 700 meter" at bounding box center [461, 488] width 176 height 15
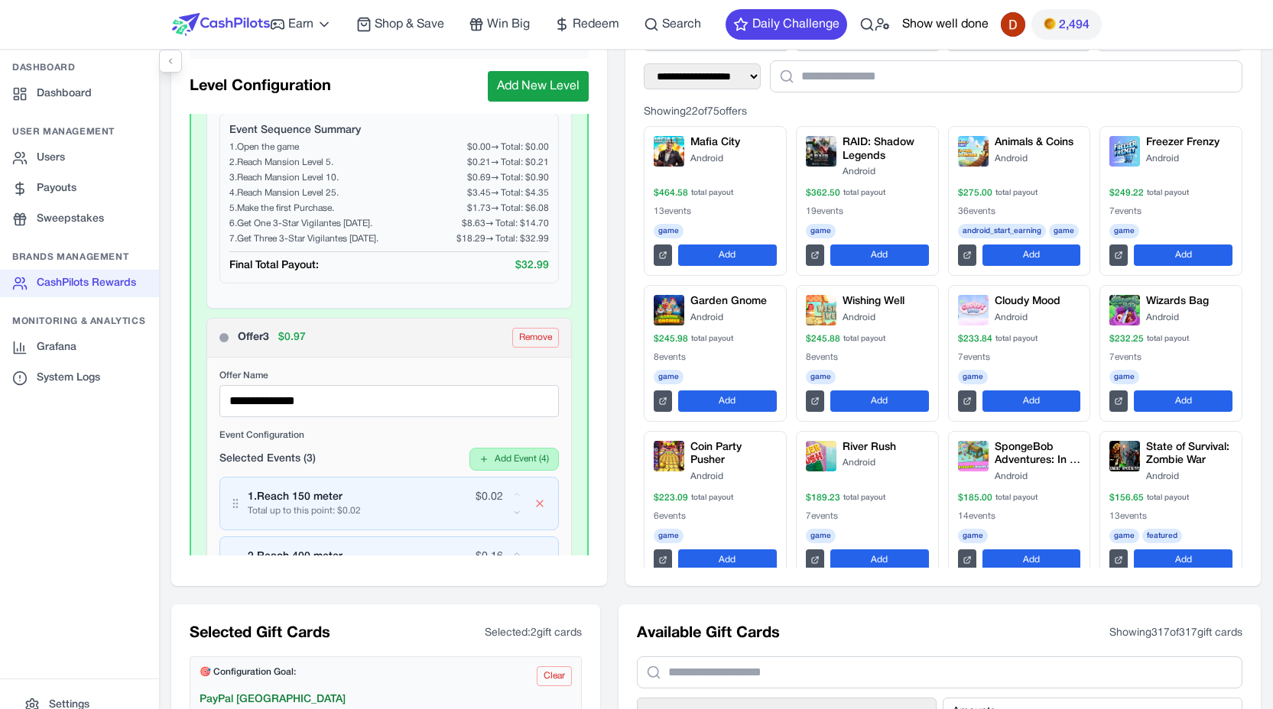
click at [501, 454] on button "Add Event ( 4 )" at bounding box center [513, 459] width 89 height 23
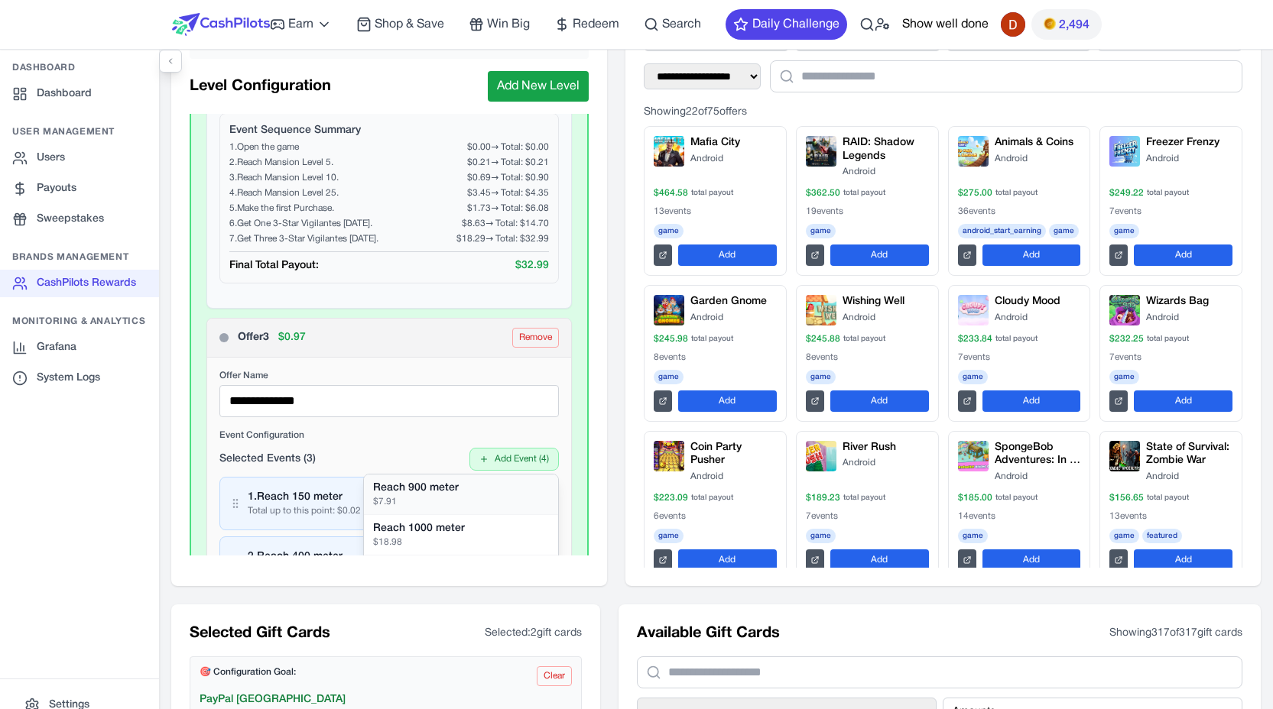
click at [453, 488] on div "Reach 900 meter" at bounding box center [461, 488] width 176 height 15
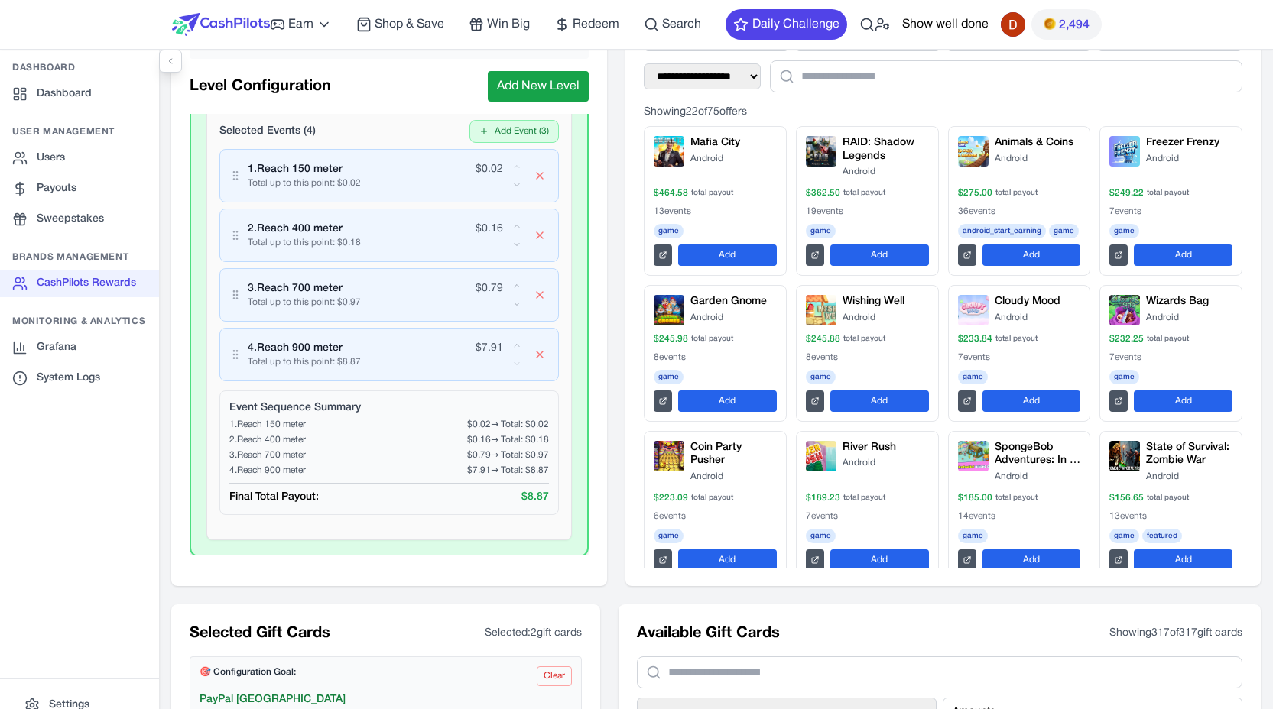
scroll to position [3669, 0]
click at [513, 138] on button "Add Event ( 3 )" at bounding box center [513, 129] width 89 height 23
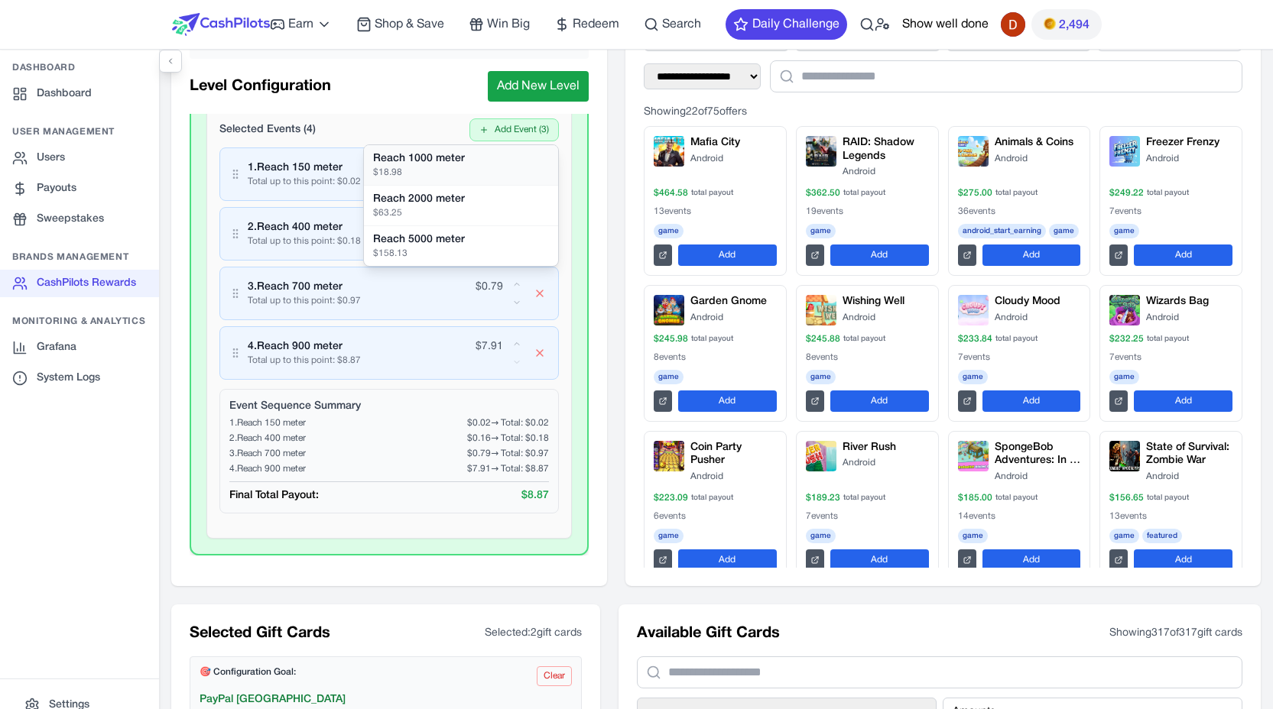
click at [496, 155] on div "Reach 1000 meter" at bounding box center [461, 158] width 176 height 15
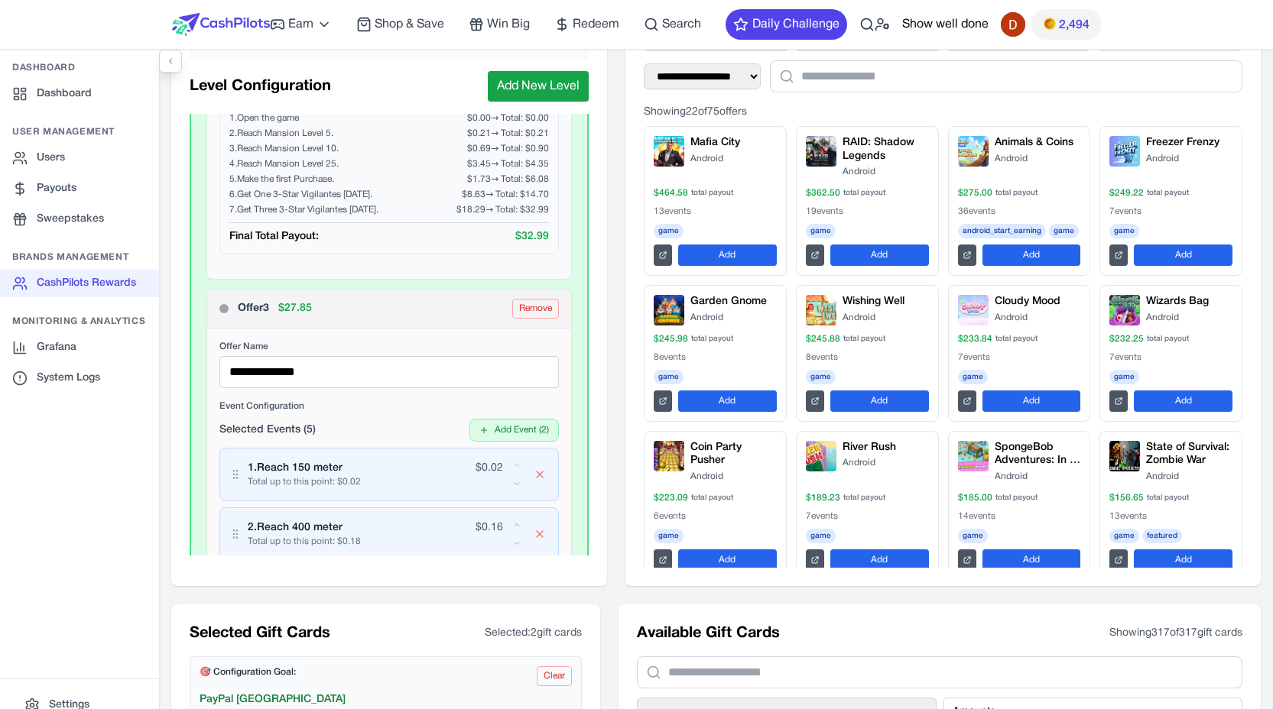
scroll to position [3370, 0]
click at [499, 426] on button "Add Event ( 2 )" at bounding box center [513, 428] width 89 height 23
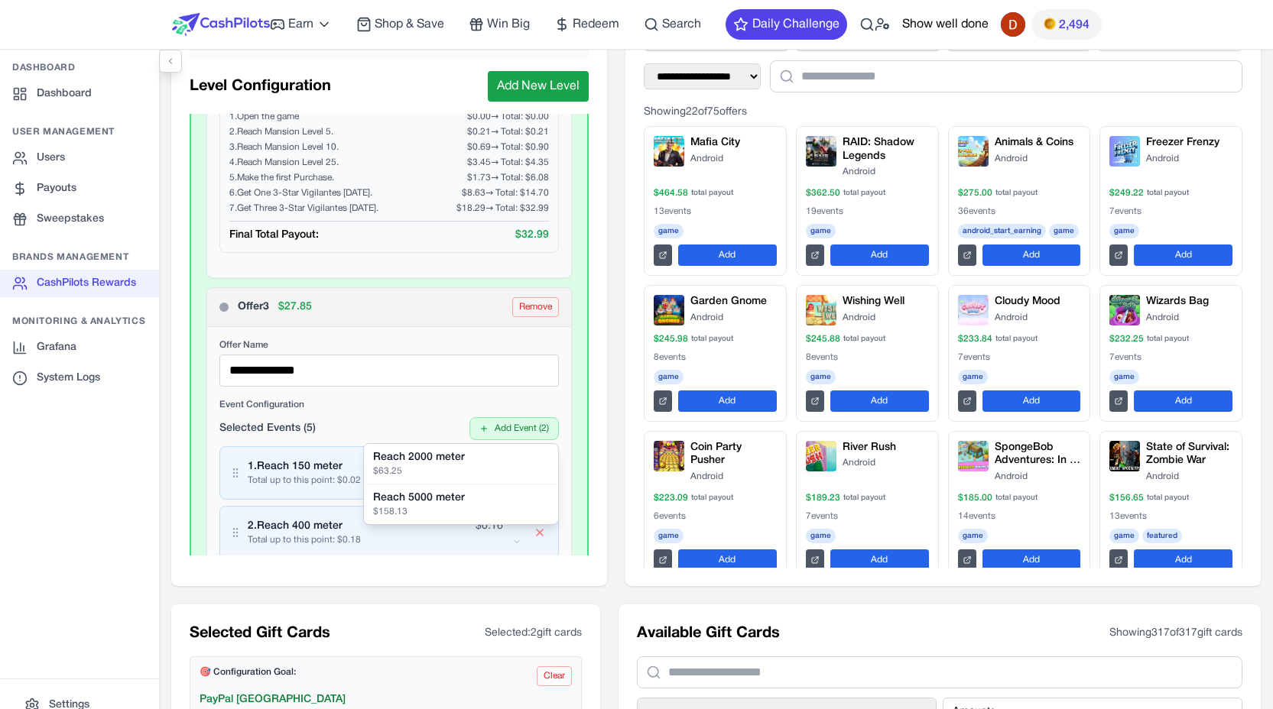
click at [417, 414] on div "Event Configuration Selected Events ( 5 ) Add Event ( 2 ) Reach 2000 meter $ 63…" at bounding box center [388, 643] width 339 height 488
click at [435, 390] on div "**********" at bounding box center [389, 619] width 364 height 585
click at [446, 334] on div "**********" at bounding box center [389, 619] width 364 height 585
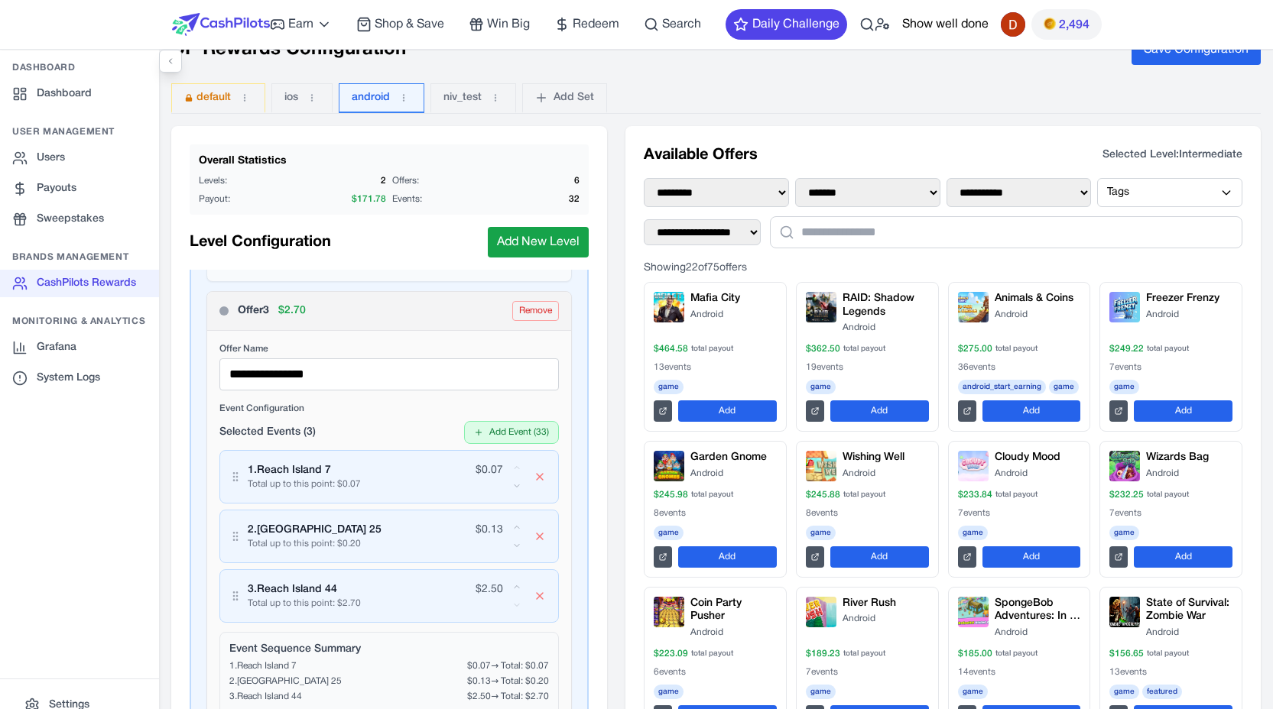
scroll to position [1336, 0]
click at [488, 433] on button "Add Event ( 33 )" at bounding box center [511, 435] width 95 height 23
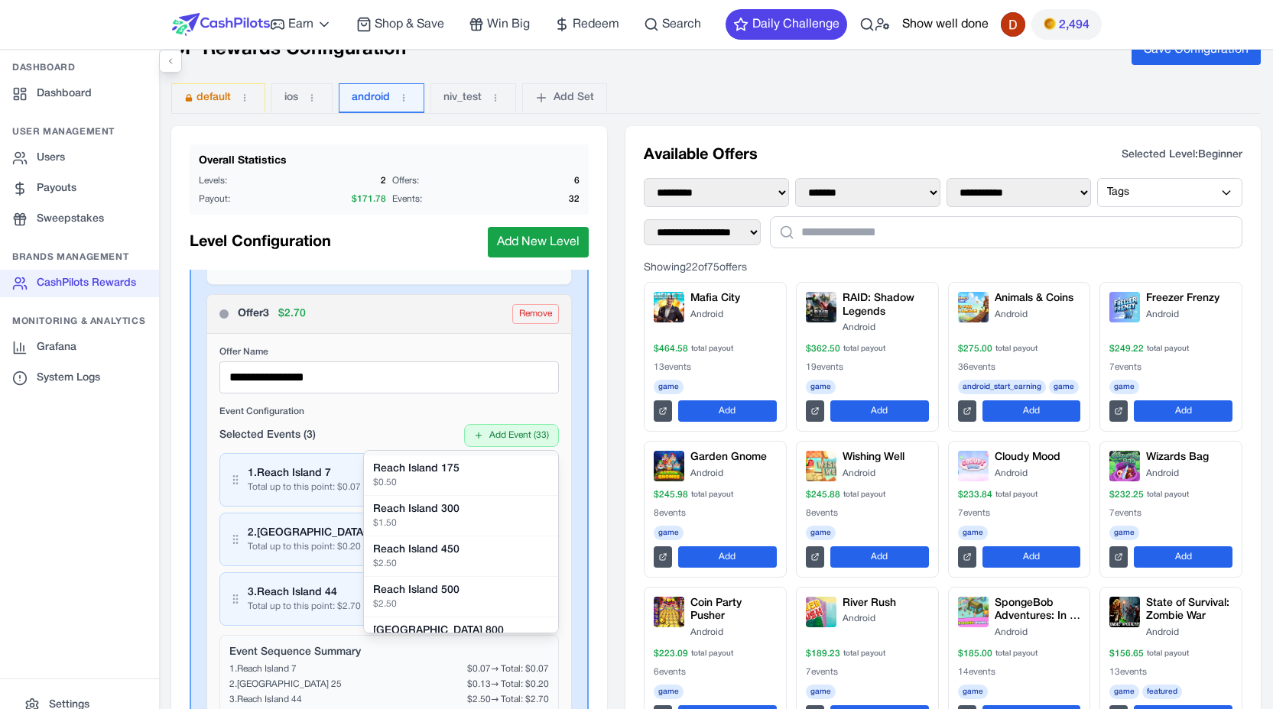
scroll to position [81, 0]
click at [431, 403] on div "**********" at bounding box center [389, 551] width 364 height 435
click at [420, 408] on label "Event Configuration" at bounding box center [388, 412] width 339 height 12
click at [485, 439] on button "Add Event ( 33 )" at bounding box center [511, 435] width 95 height 23
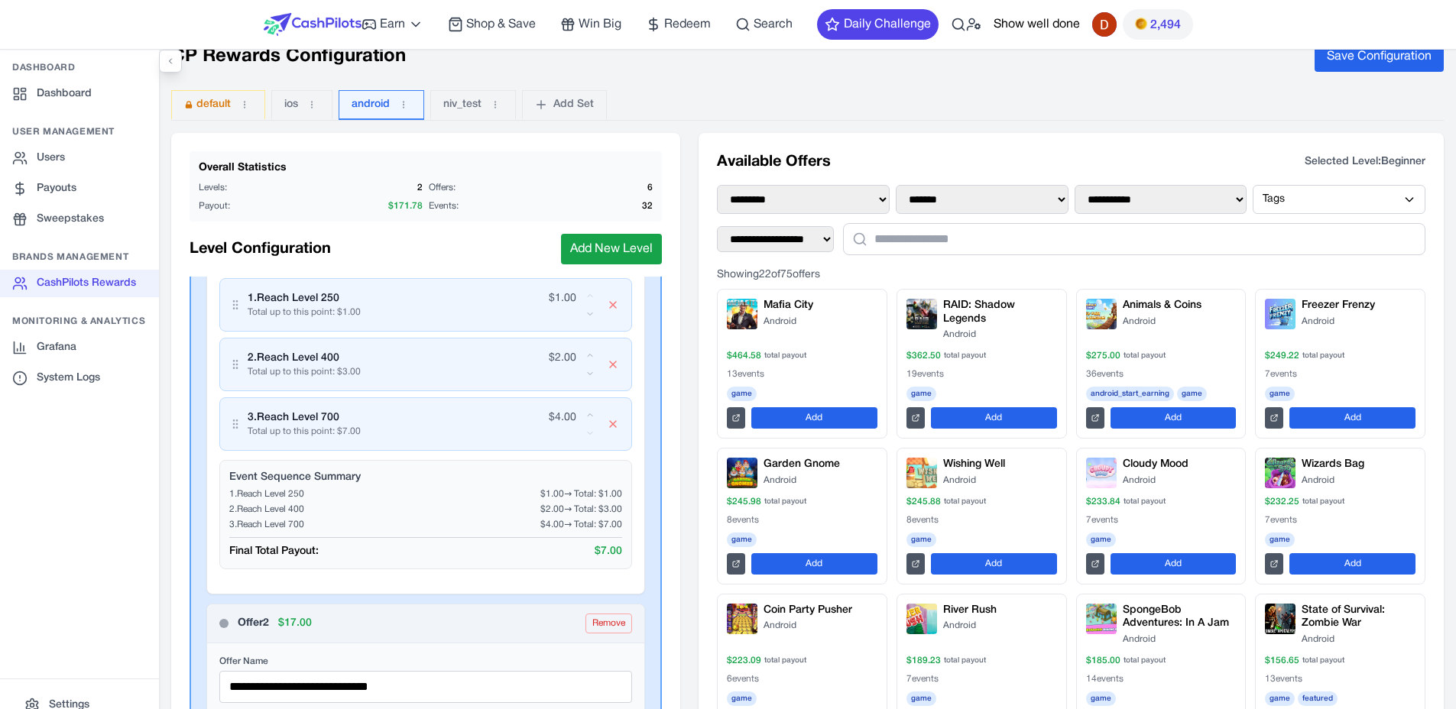
scroll to position [0, 0]
